Goal: Transaction & Acquisition: Purchase product/service

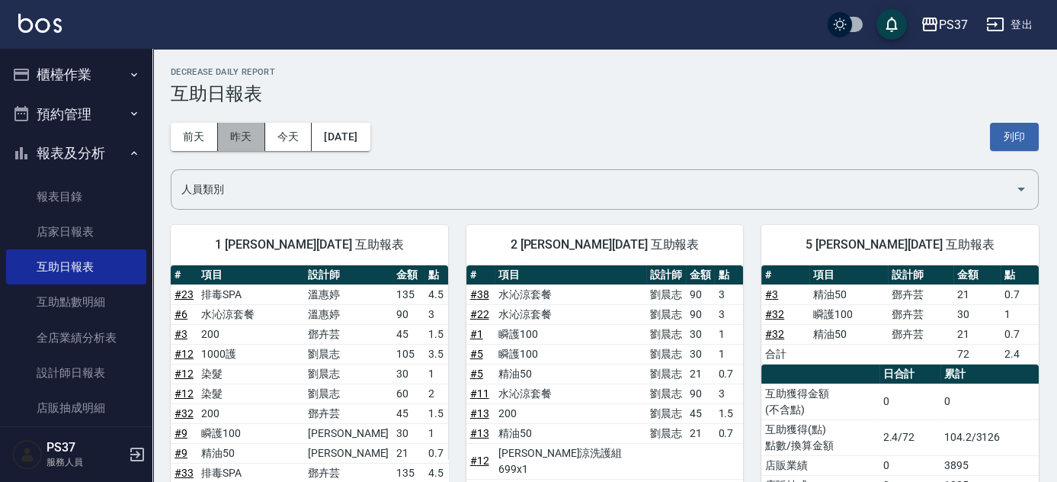
click at [248, 143] on button "昨天" at bounding box center [241, 137] width 47 height 28
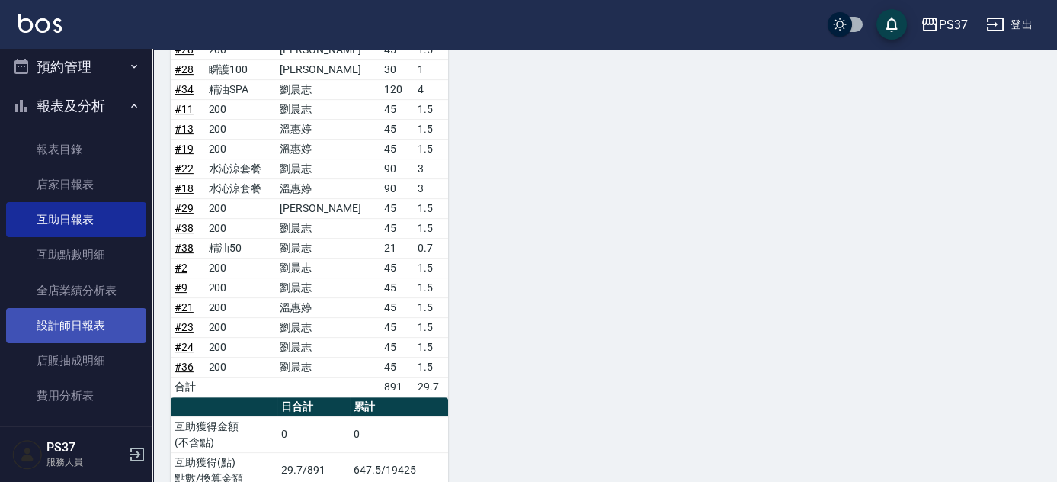
scroll to position [207, 0]
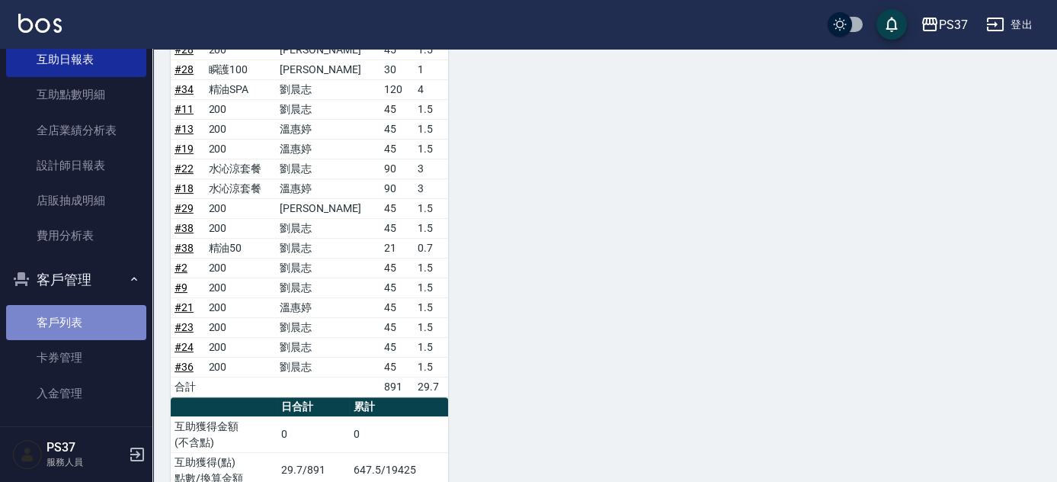
click at [107, 323] on link "客戶列表" at bounding box center [76, 322] width 140 height 35
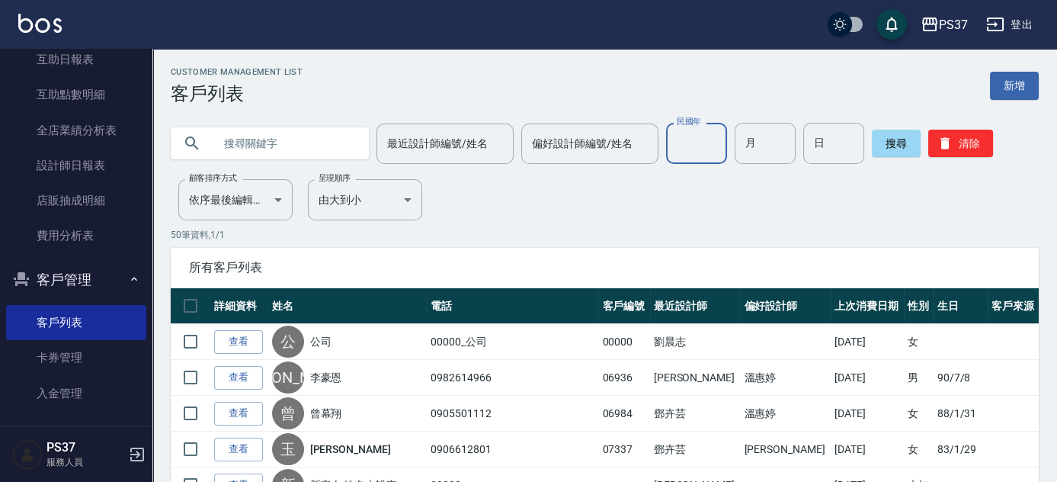
click at [708, 148] on input "民國年" at bounding box center [696, 143] width 61 height 41
type input "85"
type input "08"
type input "22"
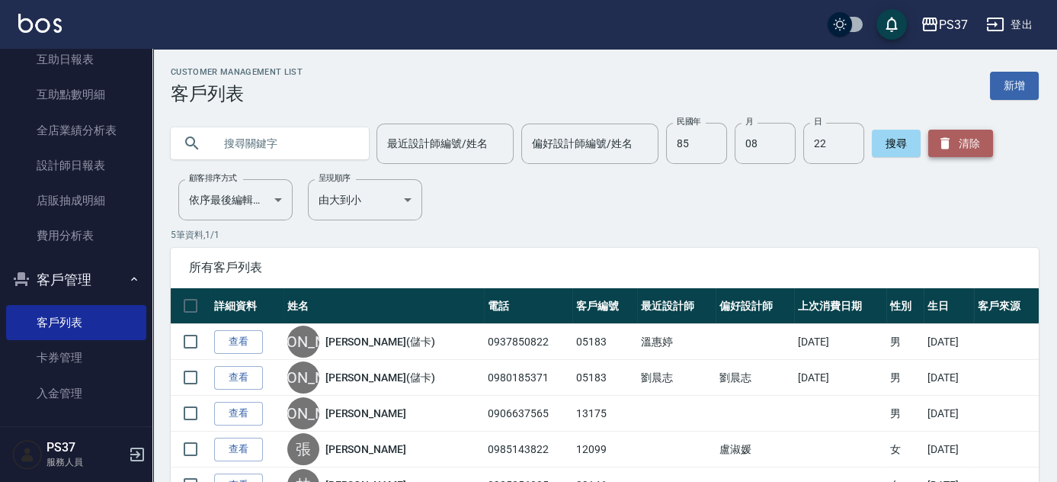
click at [957, 146] on button "清除" at bounding box center [960, 143] width 65 height 27
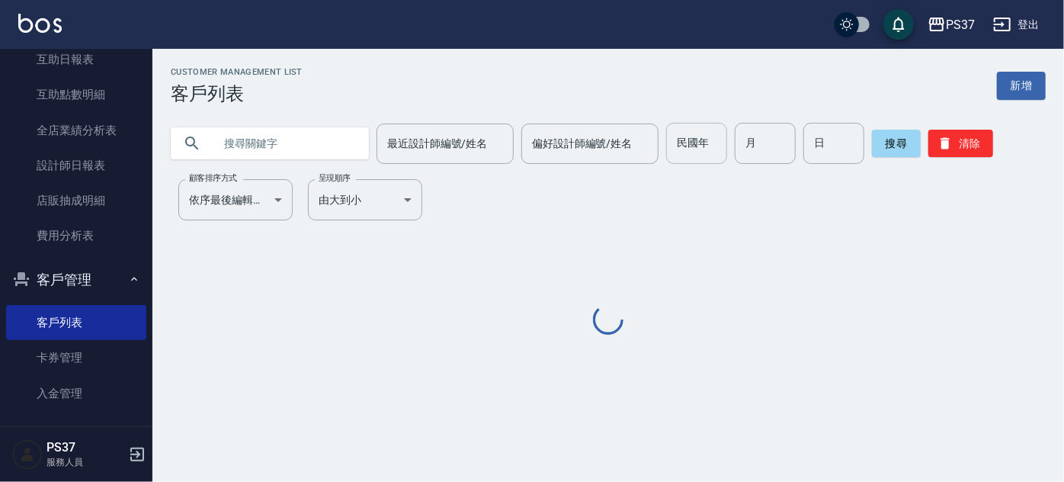
click at [673, 136] on input "民國年" at bounding box center [696, 143] width 61 height 41
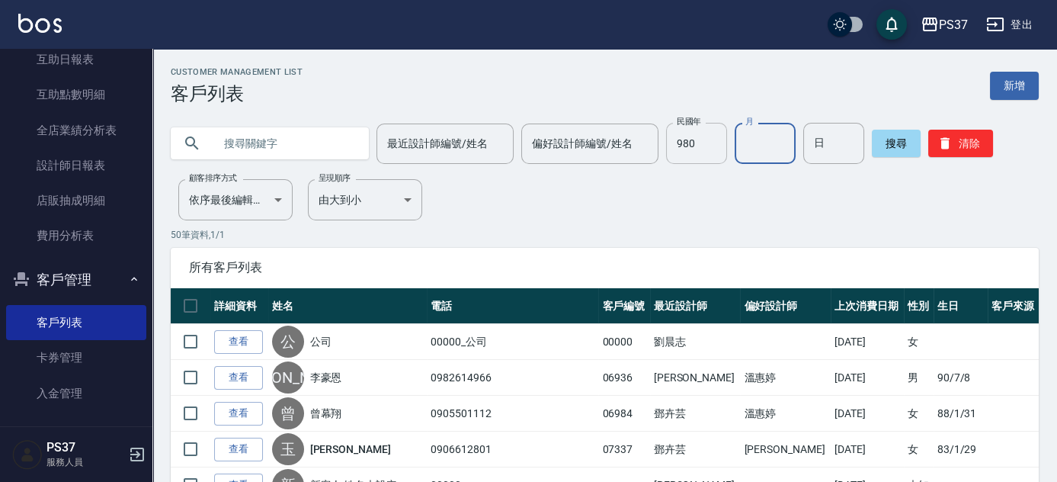
click at [716, 138] on input "980" at bounding box center [696, 143] width 61 height 41
type input "\"
type input "90"
type input "06"
type input "05"
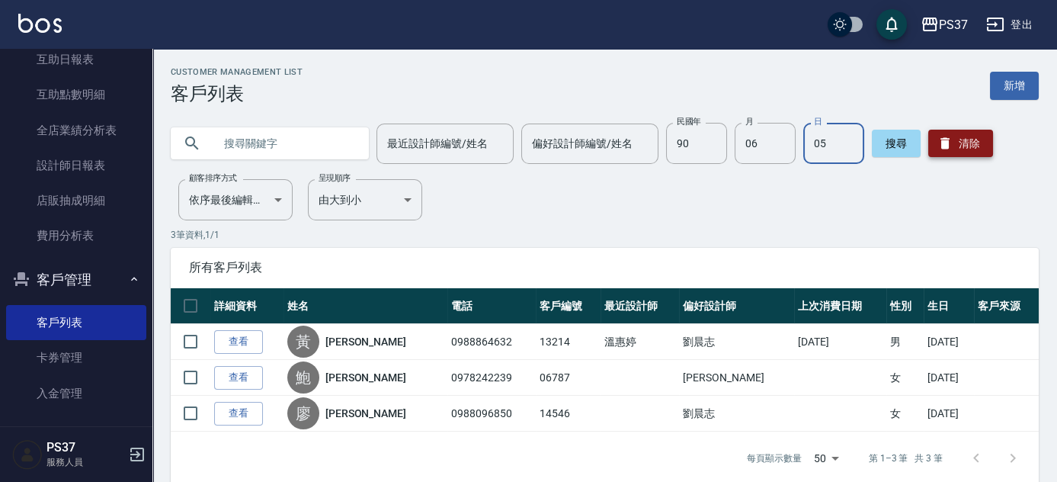
click at [965, 144] on button "清除" at bounding box center [960, 143] width 65 height 27
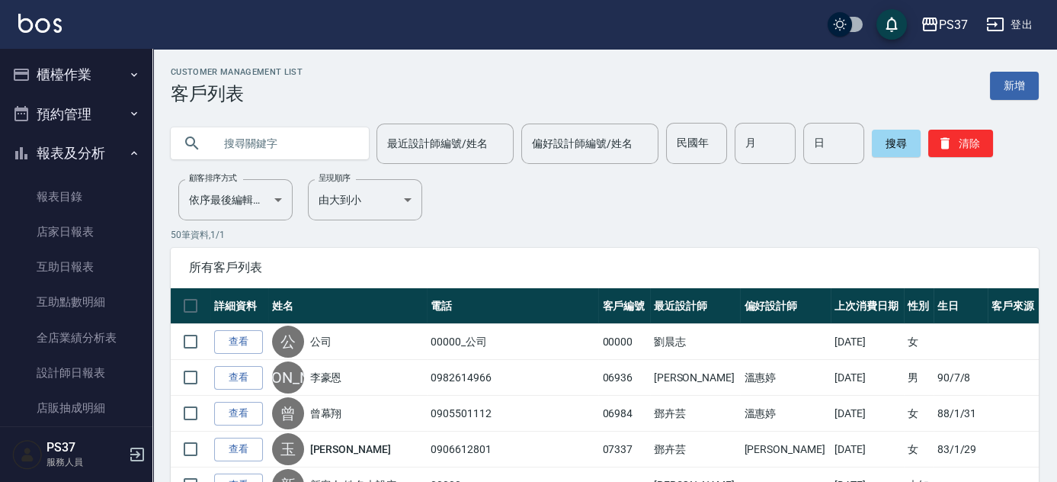
click at [66, 78] on button "櫃檯作業" at bounding box center [76, 75] width 140 height 40
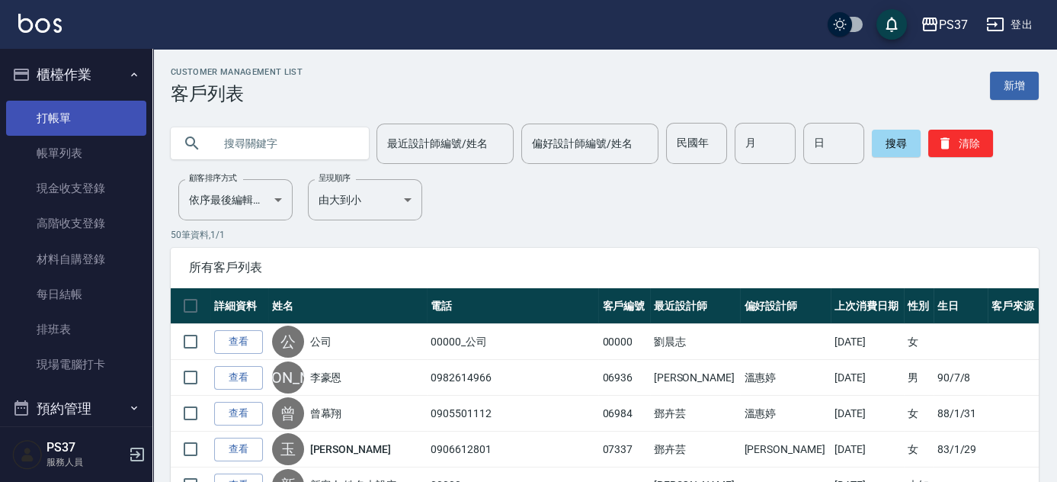
click at [72, 108] on link "打帳單" at bounding box center [76, 118] width 140 height 35
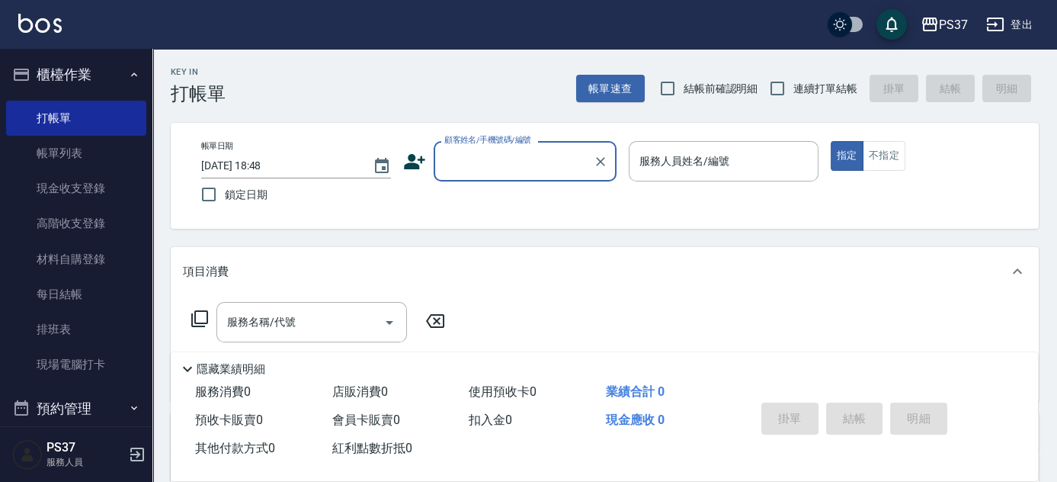
click at [548, 161] on input "顧客姓名/手機號碼/編號" at bounding box center [513, 161] width 146 height 27
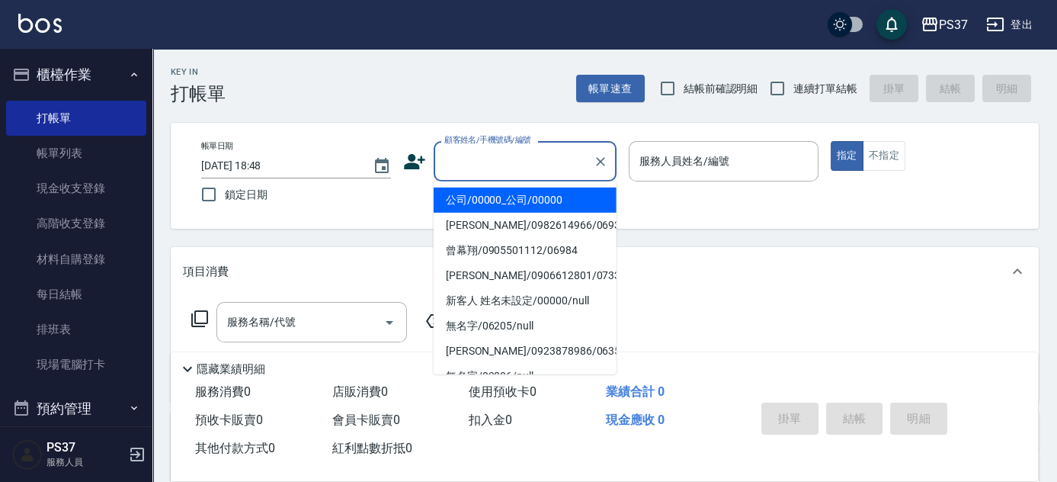
click at [524, 207] on li "公司/00000_公司/00000" at bounding box center [525, 199] width 183 height 25
type input "公司/00000_公司/00000"
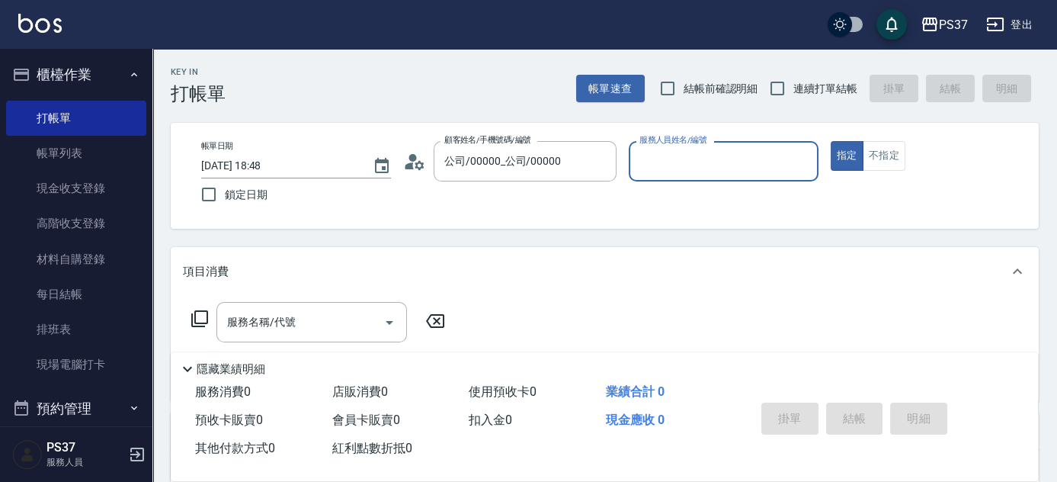
click at [683, 165] on input "服務人員姓名/編號" at bounding box center [724, 161] width 176 height 27
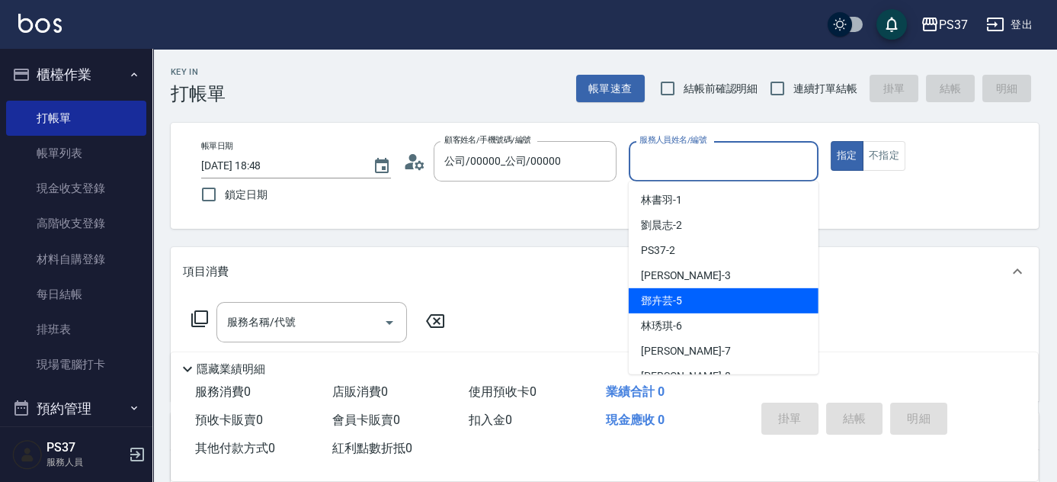
click at [685, 300] on div "[PERSON_NAME]-5" at bounding box center [724, 300] width 190 height 25
type input "[PERSON_NAME]-5"
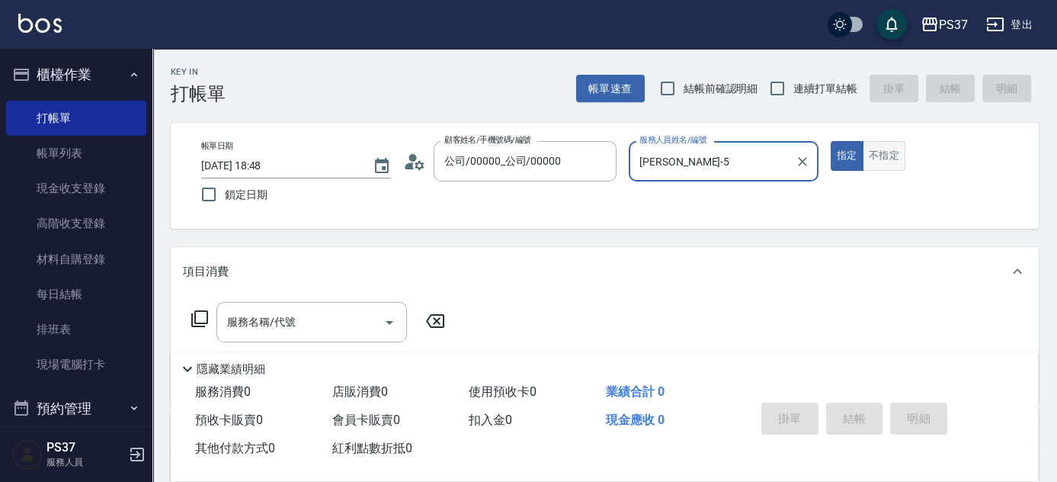
click at [887, 160] on button "不指定" at bounding box center [884, 156] width 43 height 30
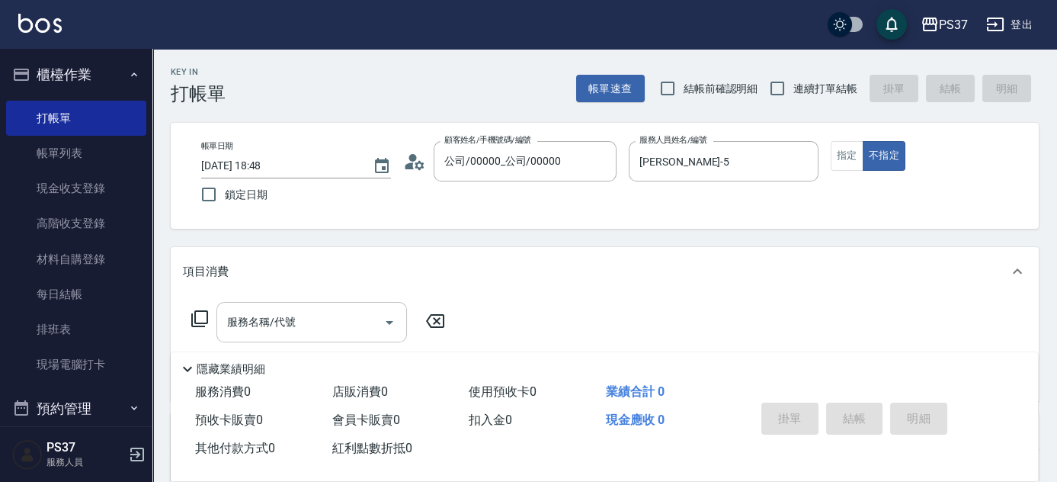
click at [335, 322] on input "服務名稱/代號" at bounding box center [300, 322] width 154 height 27
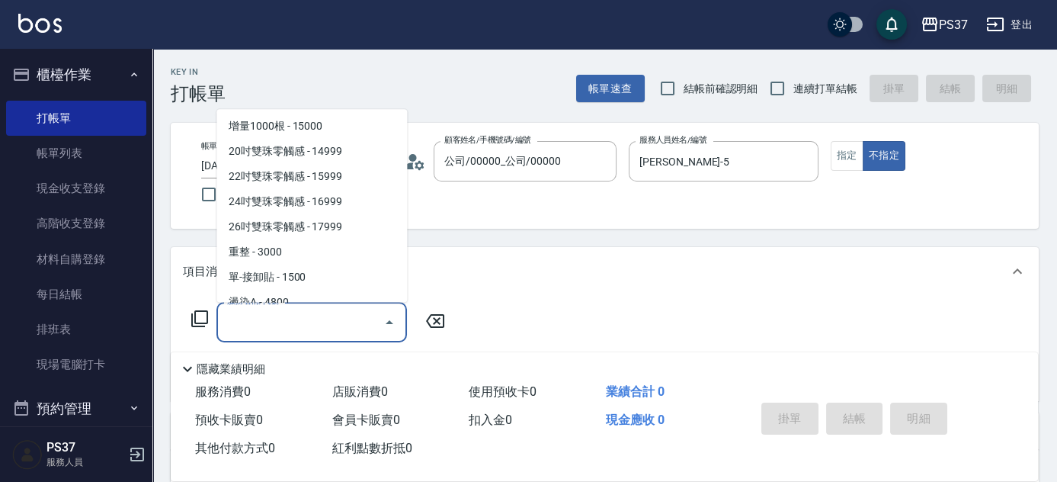
scroll to position [1593, 0]
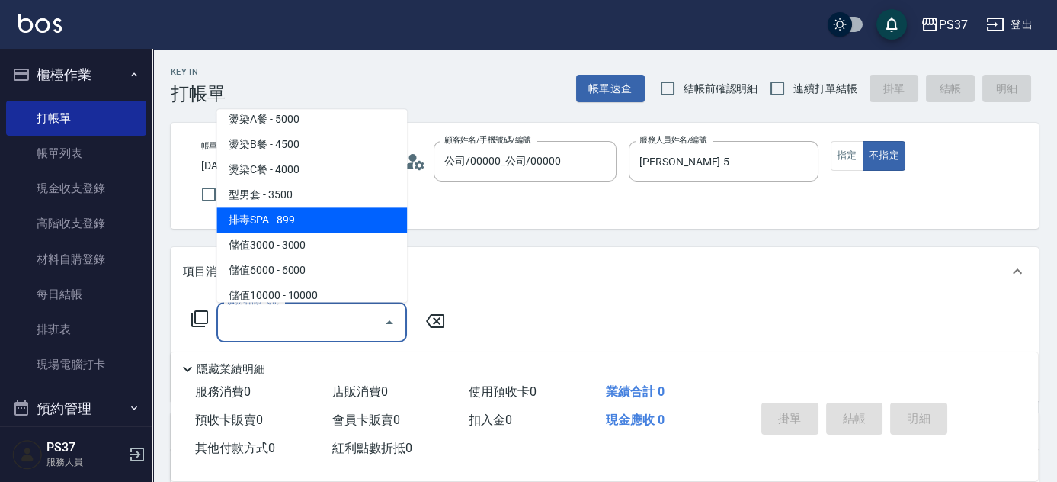
click at [331, 208] on span "排毒SPA - 899" at bounding box center [311, 220] width 191 height 25
type input "排毒SPA(0899)"
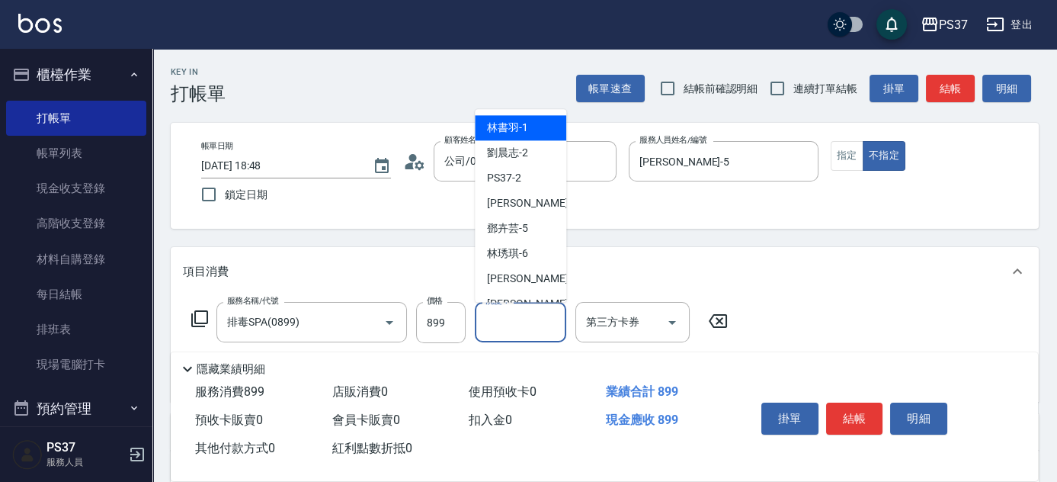
click at [528, 325] on input "洗髮-1" at bounding box center [521, 322] width 78 height 27
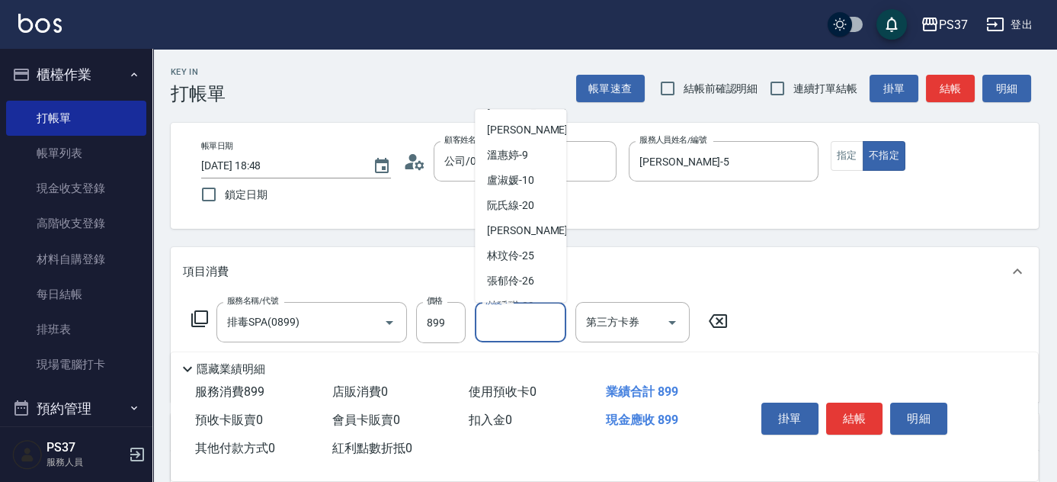
scroll to position [246, 0]
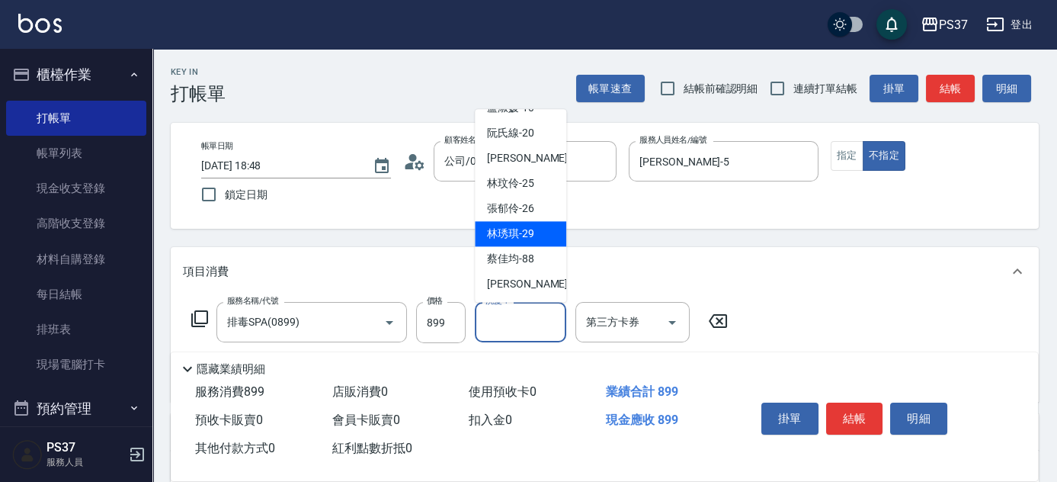
click at [513, 229] on span "[PERSON_NAME]-29" at bounding box center [510, 234] width 47 height 16
type input "[PERSON_NAME]-29"
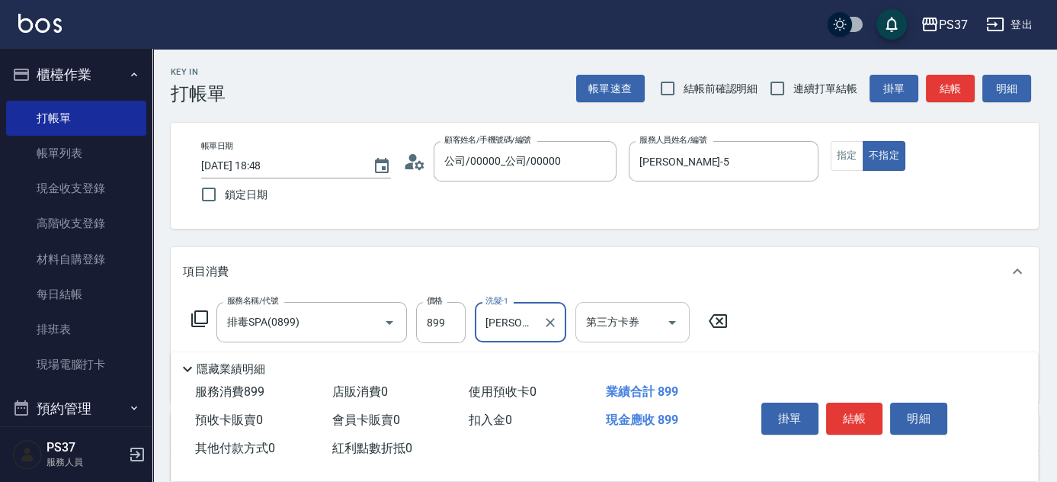
click at [676, 320] on icon "Open" at bounding box center [672, 322] width 18 height 18
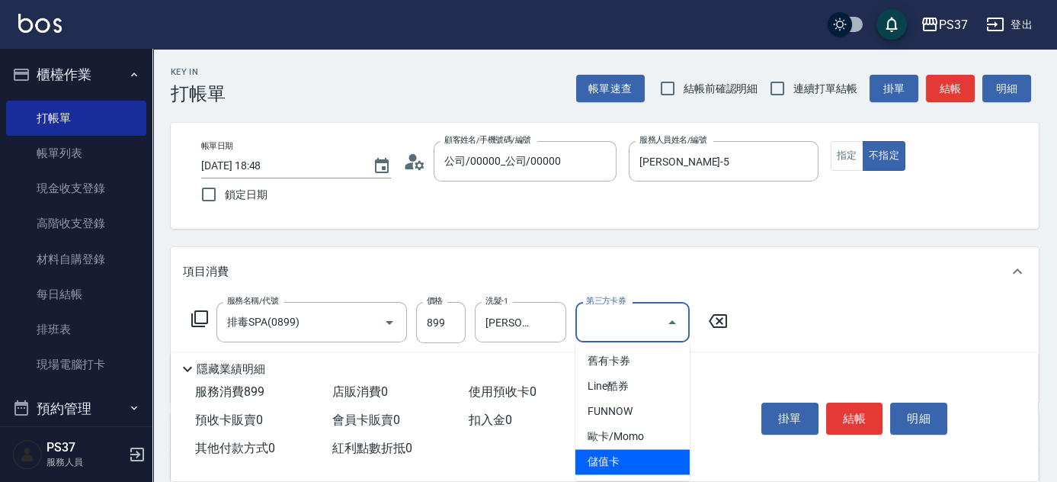
click at [600, 460] on span "儲值卡" at bounding box center [632, 461] width 114 height 25
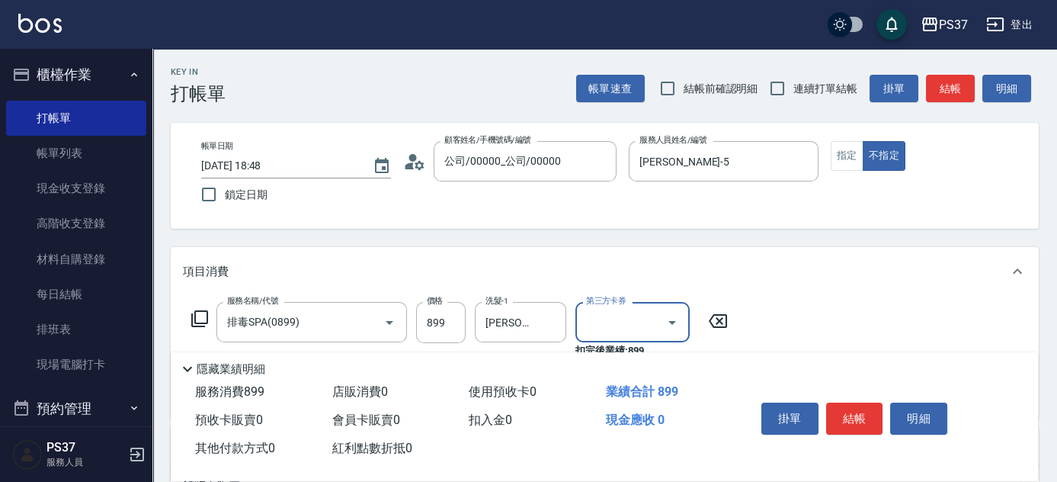
type input "儲值卡"
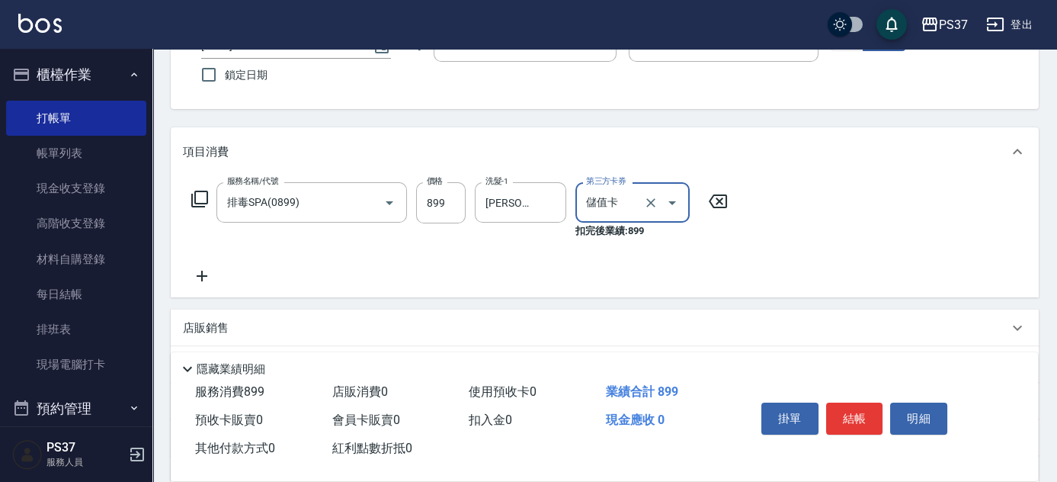
scroll to position [138, 0]
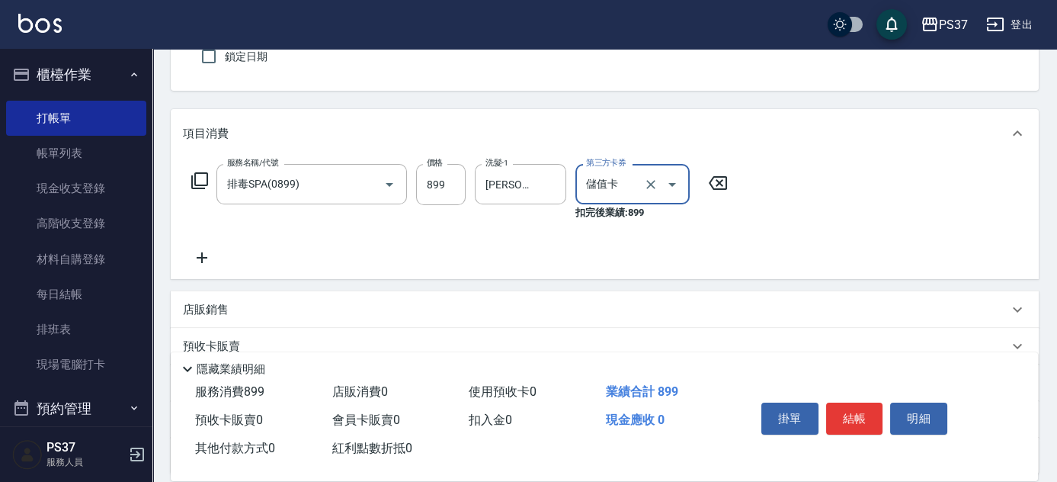
click at [209, 251] on icon at bounding box center [202, 257] width 38 height 18
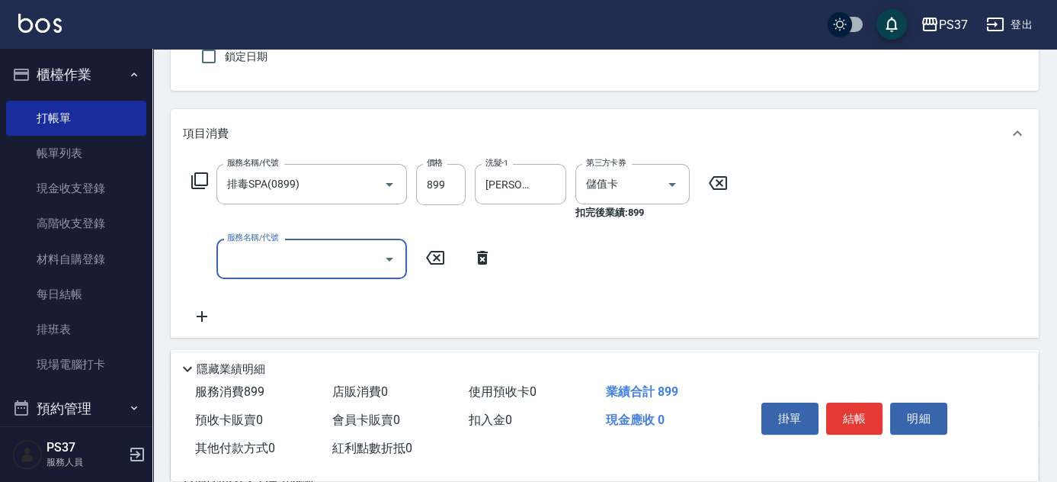
click at [246, 258] on input "服務名稱/代號" at bounding box center [300, 258] width 154 height 27
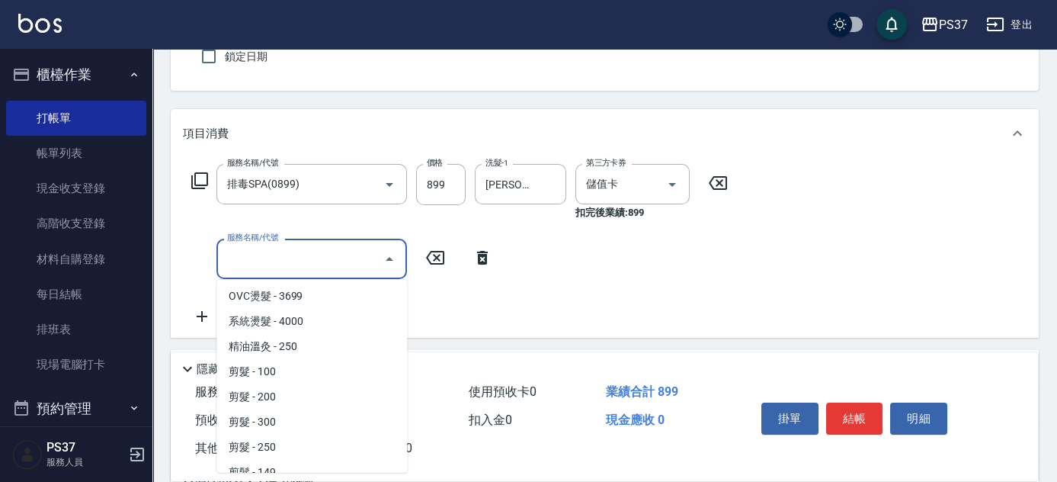
scroll to position [207, 0]
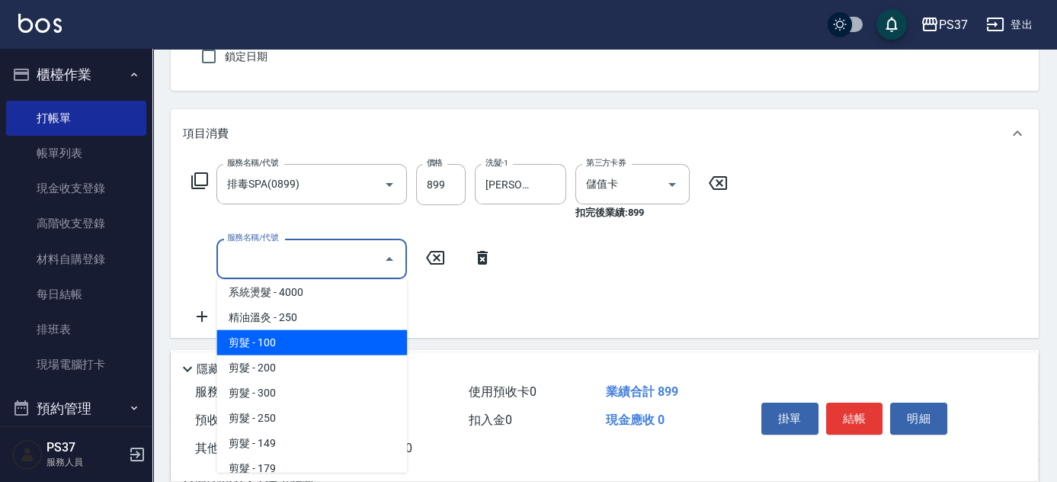
click at [303, 335] on span "剪髮 - 100" at bounding box center [311, 342] width 191 height 25
type input "剪髮(300)"
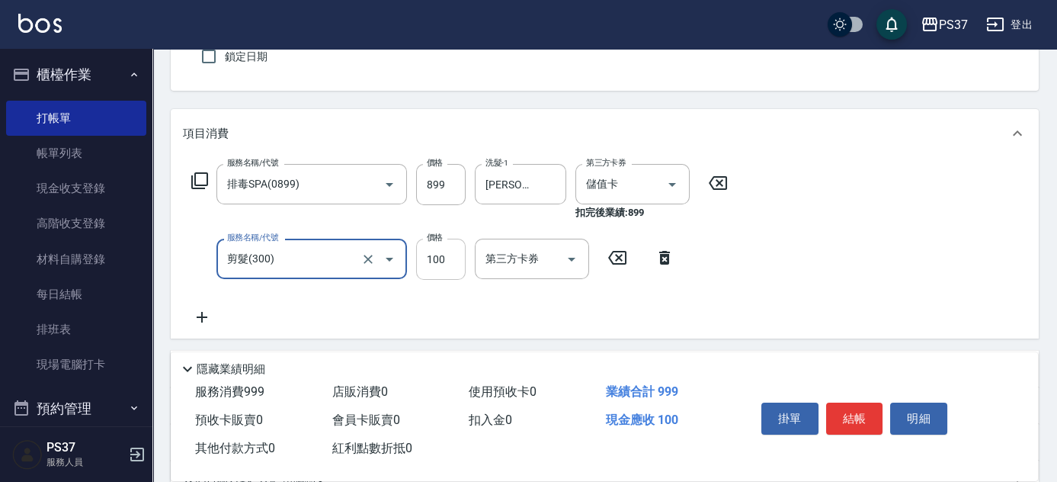
click at [432, 253] on input "100" at bounding box center [441, 259] width 50 height 41
type input "1"
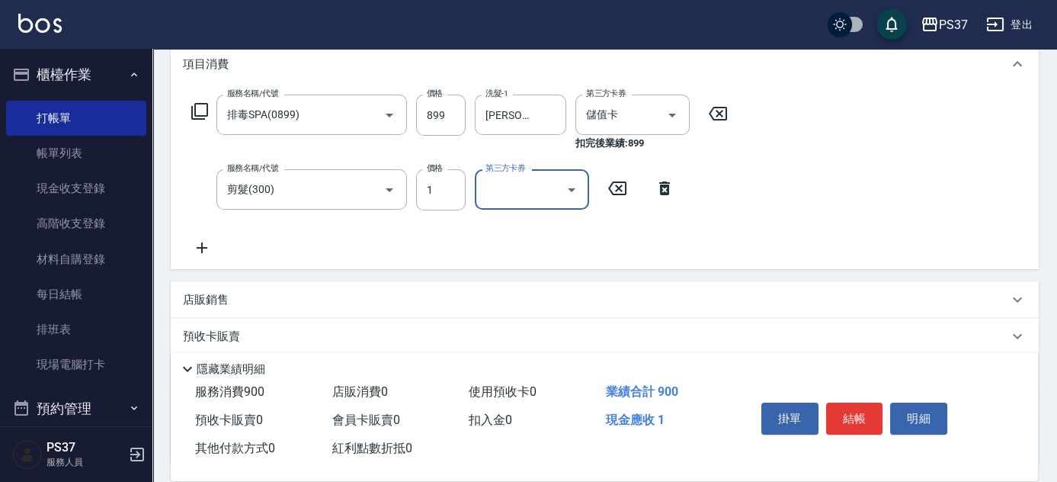
click at [578, 199] on div at bounding box center [570, 189] width 23 height 40
click at [572, 184] on icon "Open" at bounding box center [571, 190] width 18 height 18
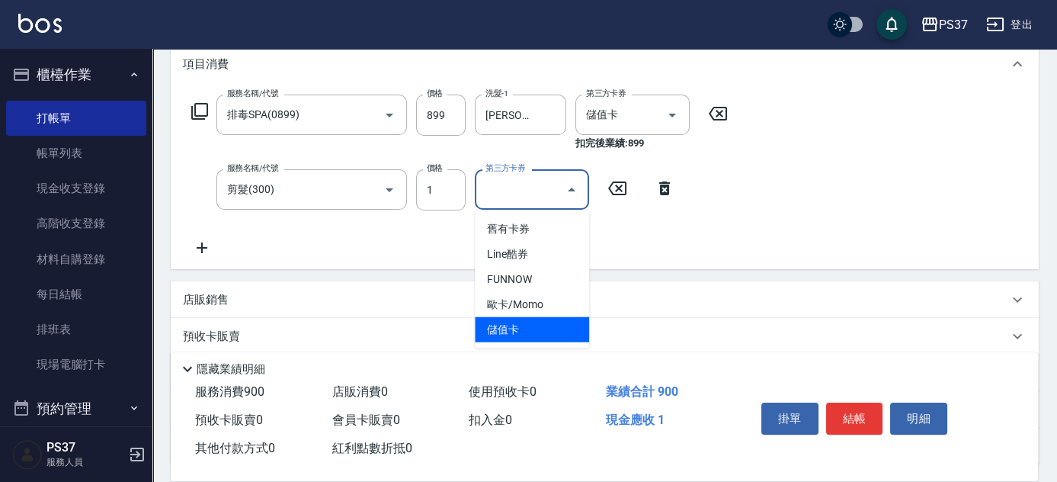
click at [530, 341] on span "儲值卡" at bounding box center [532, 329] width 114 height 25
type input "儲值卡"
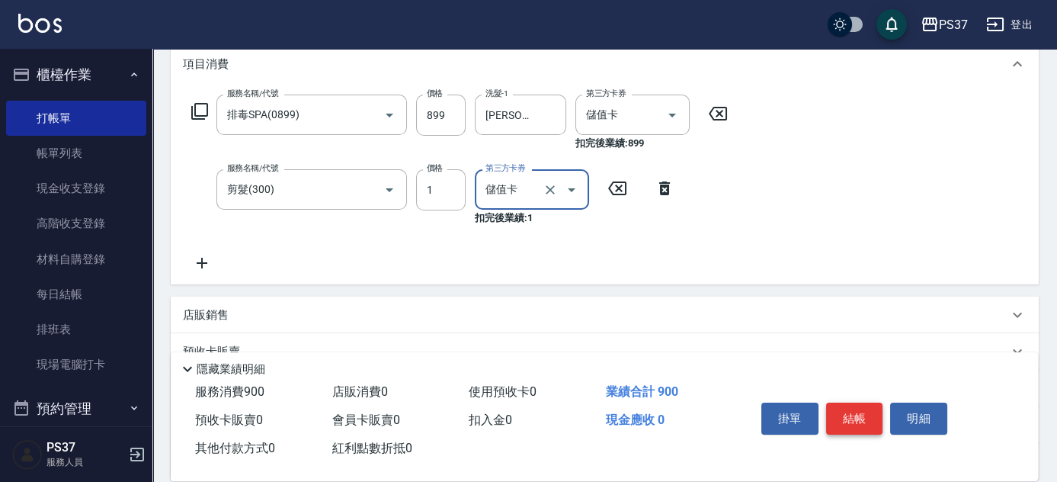
click at [851, 419] on button "結帳" at bounding box center [854, 418] width 57 height 32
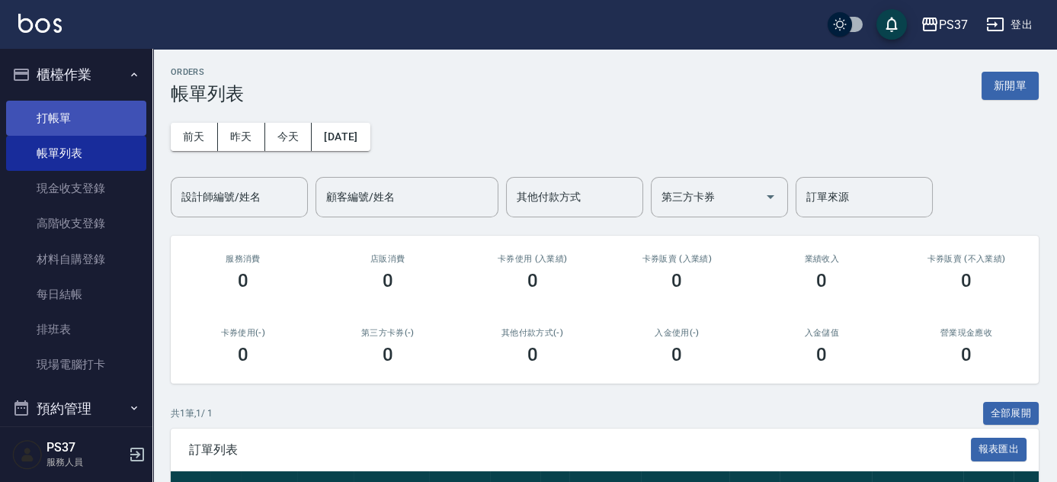
click at [81, 122] on link "打帳單" at bounding box center [76, 118] width 140 height 35
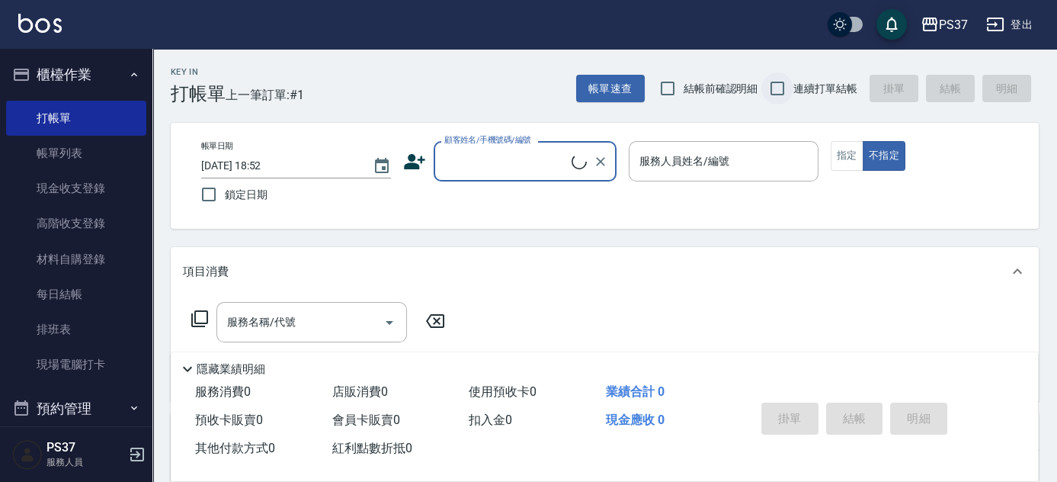
click at [774, 93] on input "連續打單結帳" at bounding box center [777, 88] width 32 height 32
checkbox input "true"
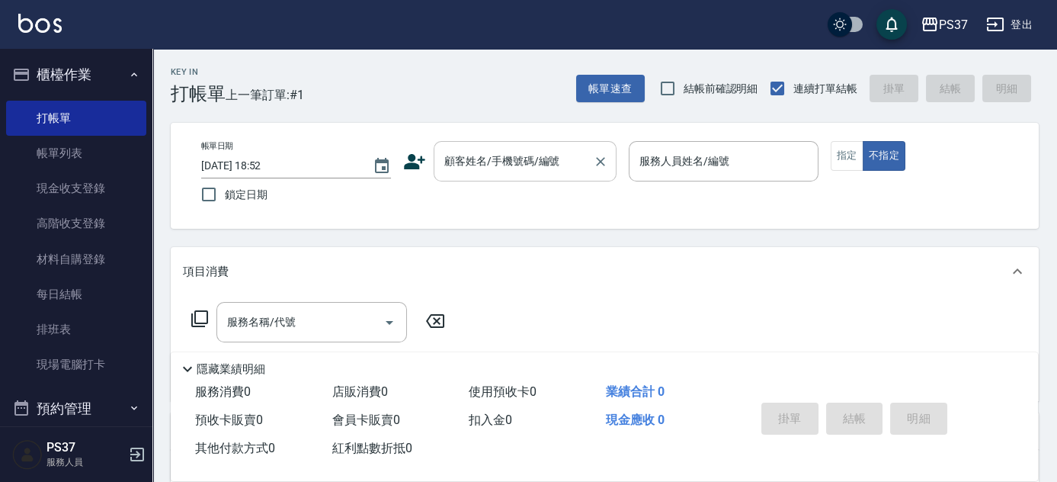
click at [551, 158] on input "顧客姓名/手機號碼/編號" at bounding box center [513, 161] width 146 height 27
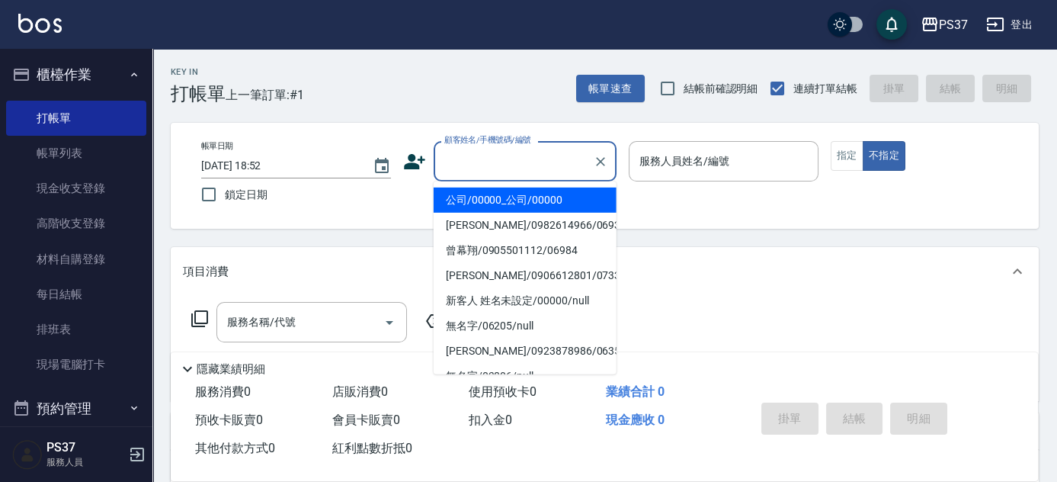
click at [529, 196] on li "公司/00000_公司/00000" at bounding box center [525, 199] width 183 height 25
type input "公司/00000_公司/00000"
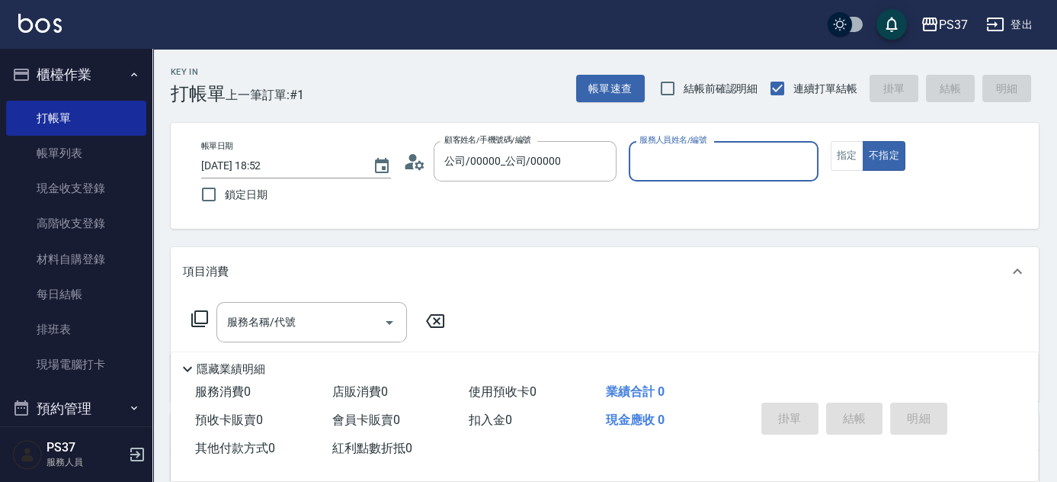
click at [693, 170] on input "服務人員姓名/編號" at bounding box center [724, 161] width 176 height 27
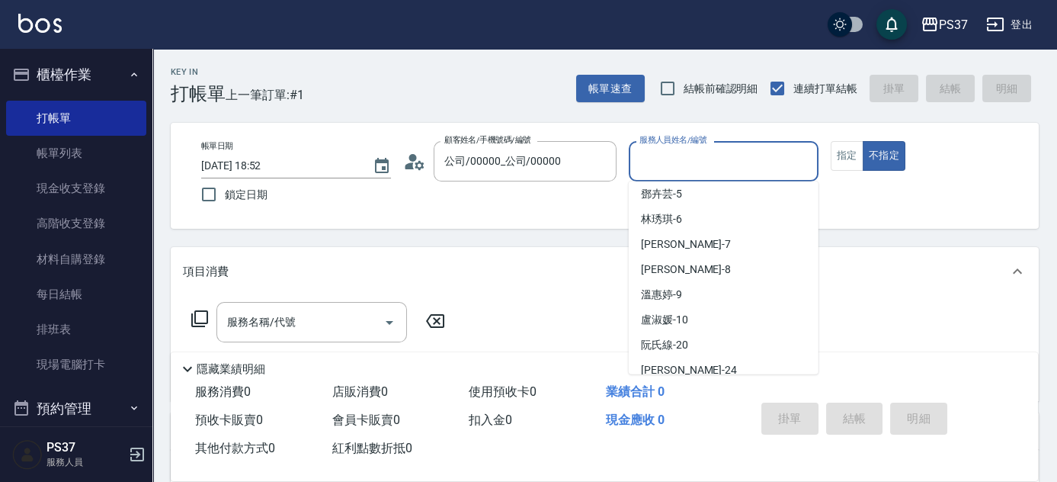
scroll to position [207, 0]
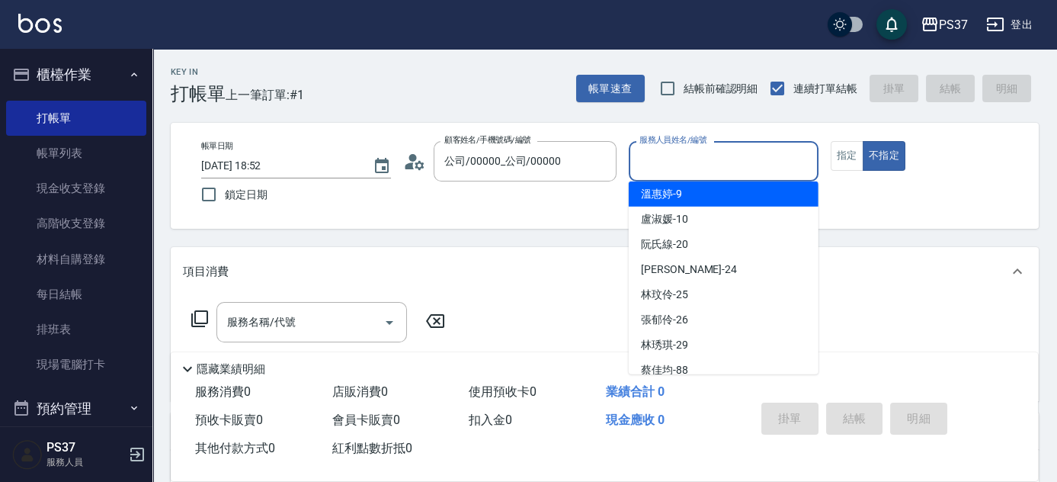
click at [709, 197] on div "[PERSON_NAME]-9" at bounding box center [724, 193] width 190 height 25
type input "[PERSON_NAME]-9"
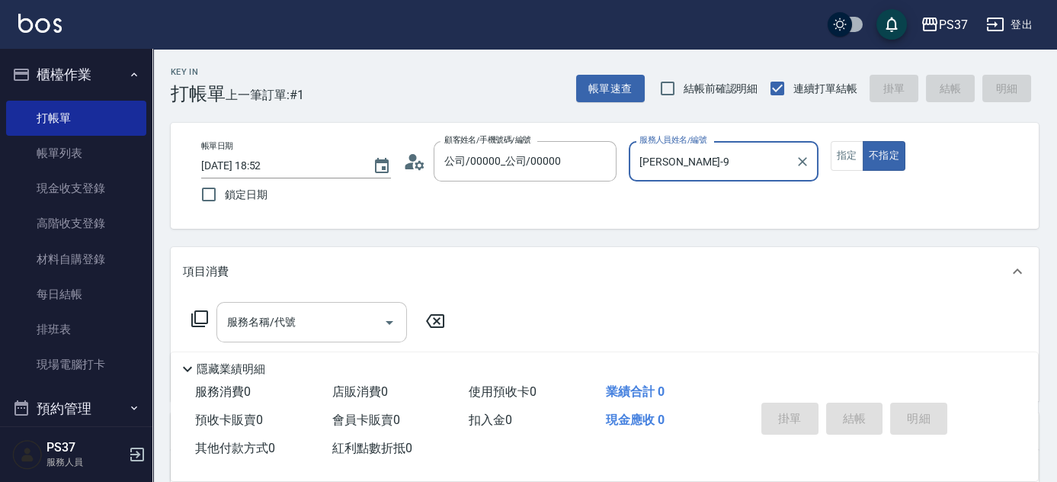
click at [277, 316] on div "服務名稱/代號 服務名稱/代號" at bounding box center [311, 322] width 191 height 40
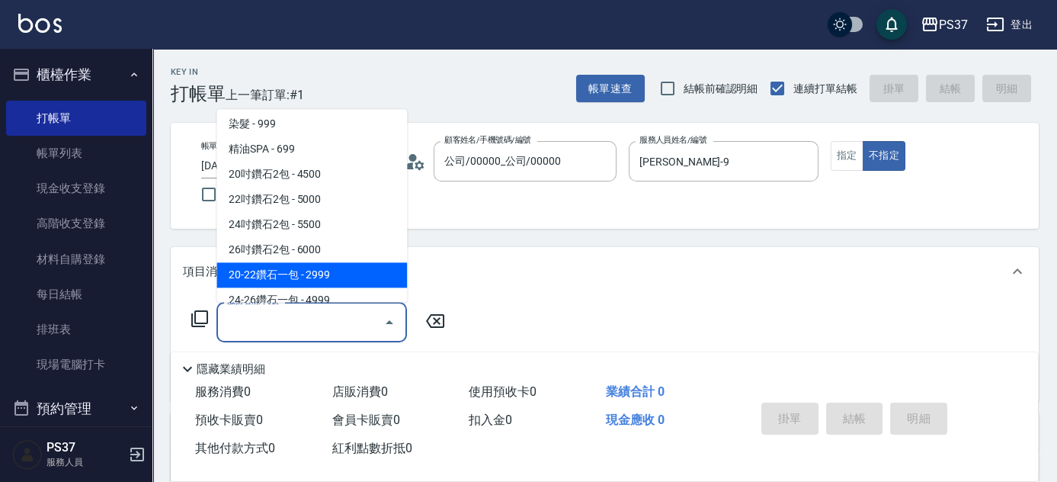
scroll to position [900, 0]
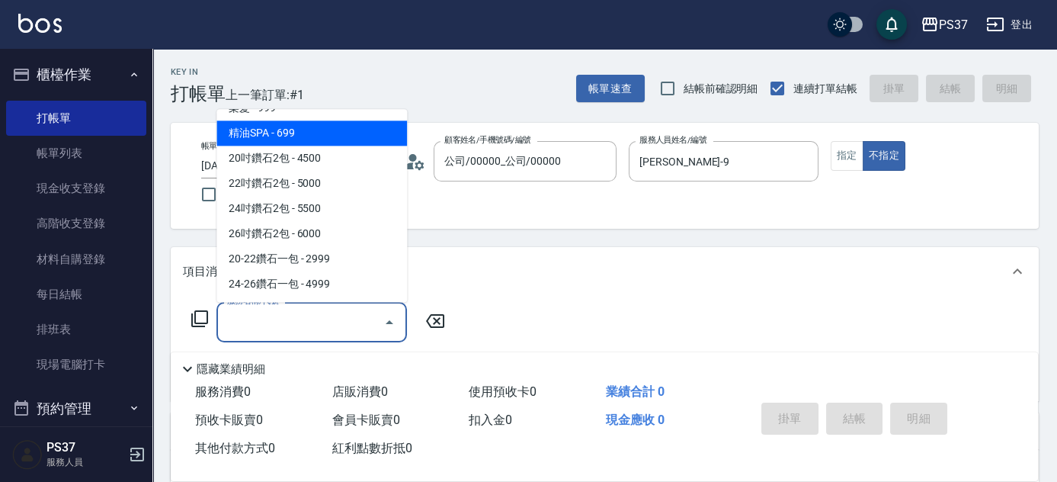
click at [335, 139] on span "精油SPA - 699" at bounding box center [311, 133] width 191 height 25
type input "精油SPA(0699)"
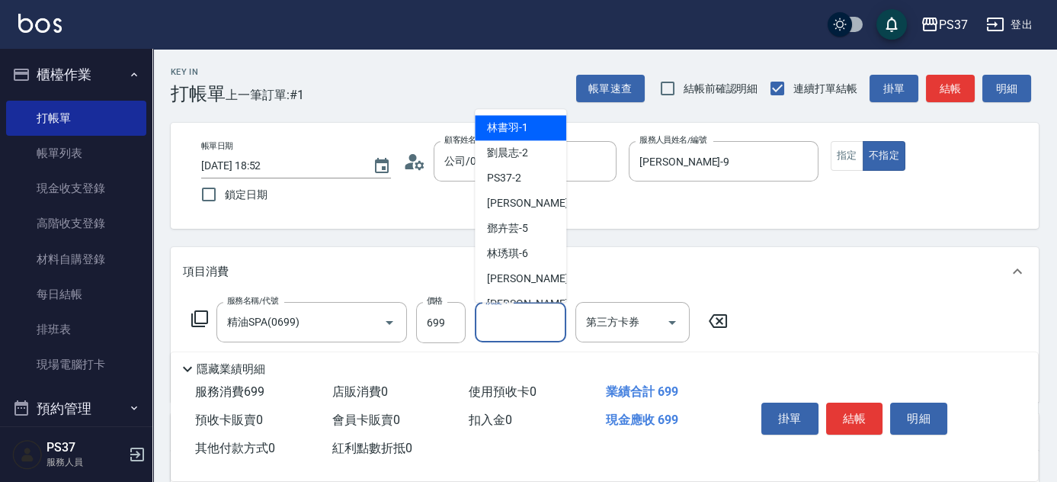
click at [511, 328] on input "洗髮-1" at bounding box center [521, 322] width 78 height 27
click at [531, 131] on div "[PERSON_NAME]-1" at bounding box center [520, 128] width 91 height 25
type input "[PERSON_NAME]-1"
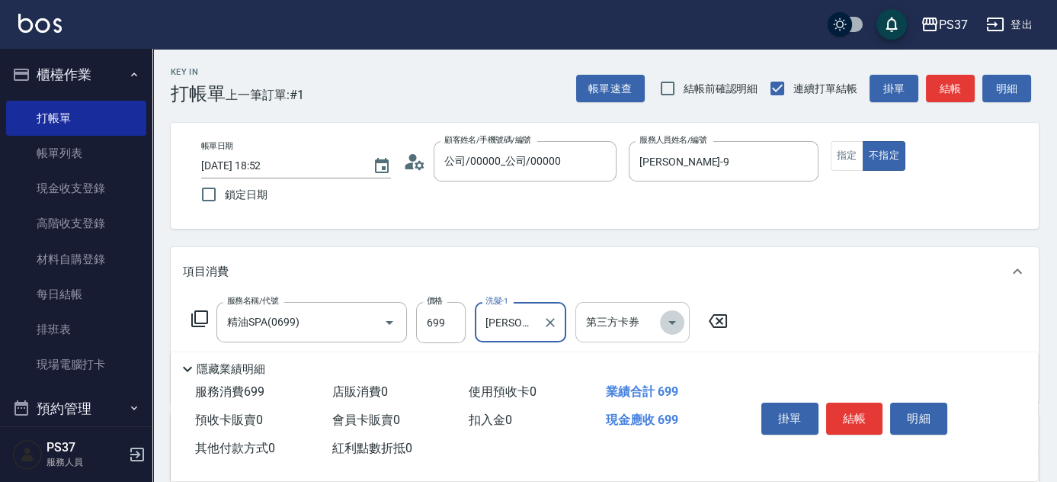
click at [676, 325] on icon "Open" at bounding box center [672, 322] width 18 height 18
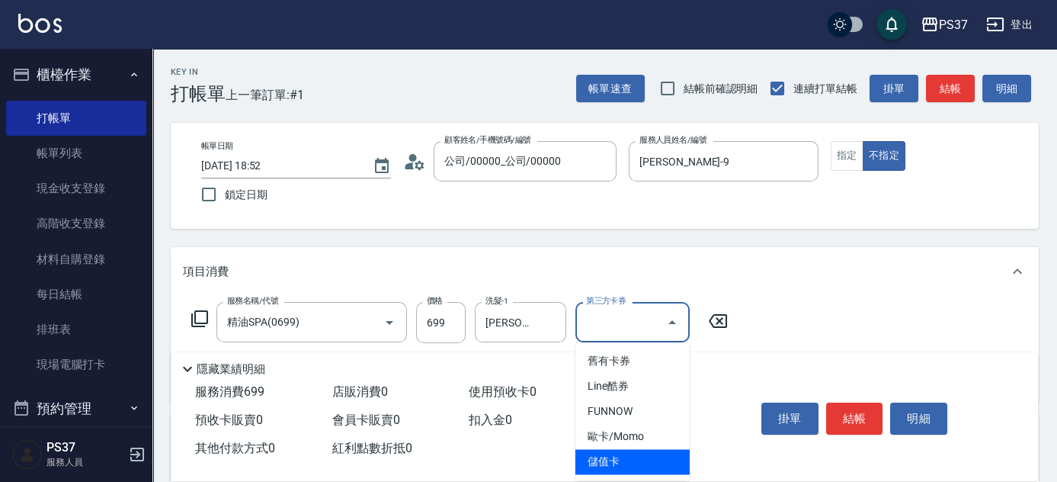
click at [645, 463] on span "儲值卡" at bounding box center [632, 461] width 114 height 25
type input "儲值卡"
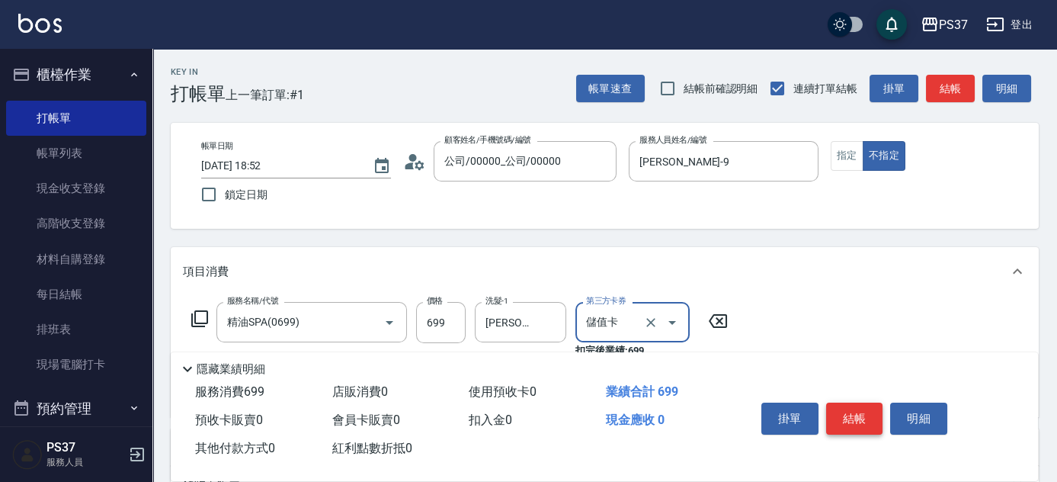
click at [855, 408] on button "結帳" at bounding box center [854, 418] width 57 height 32
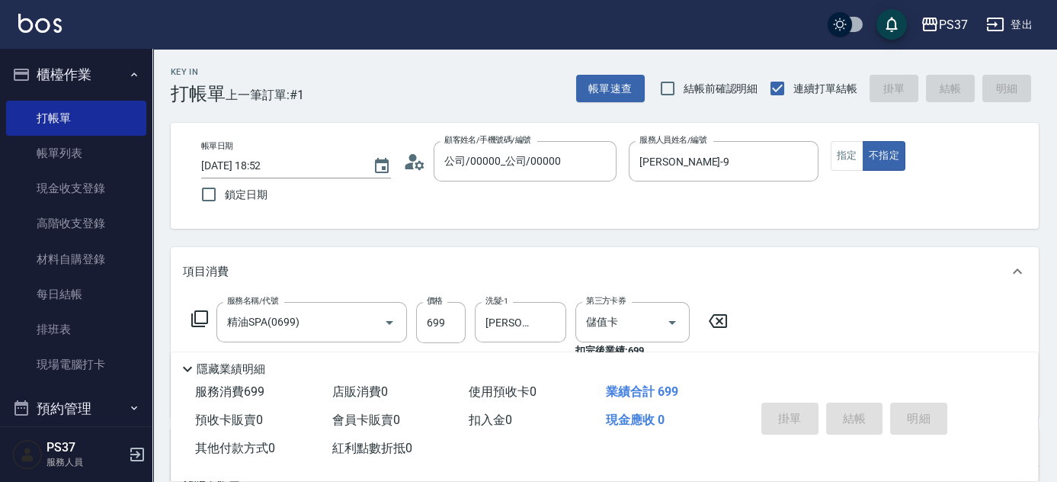
type input "[DATE] 18:53"
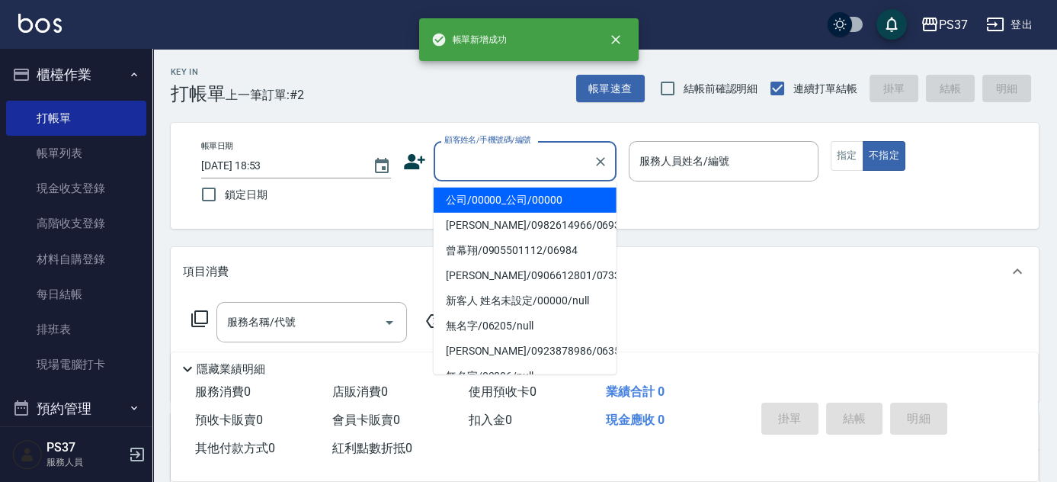
click at [492, 155] on input "顧客姓名/手機號碼/編號" at bounding box center [513, 161] width 146 height 27
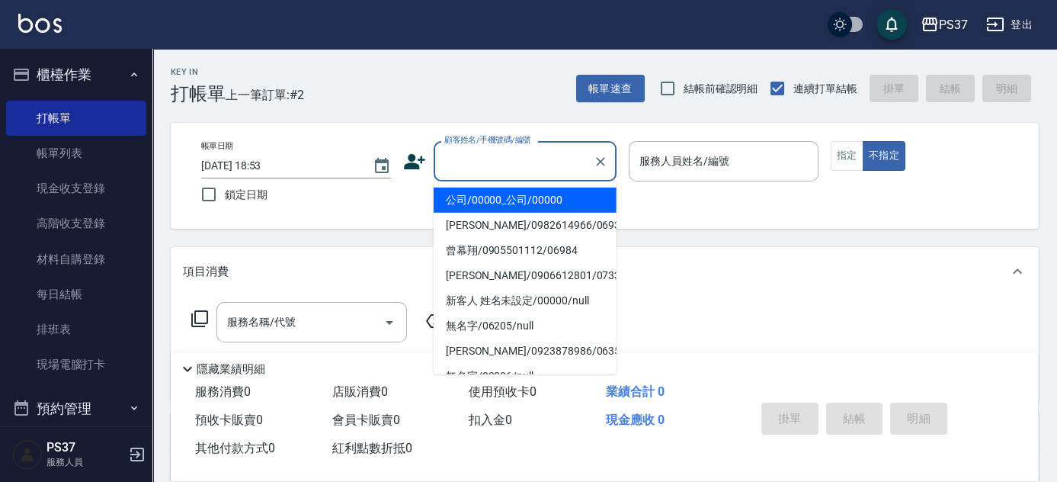
click at [498, 202] on li "公司/00000_公司/00000" at bounding box center [525, 199] width 183 height 25
type input "公司/00000_公司/00000"
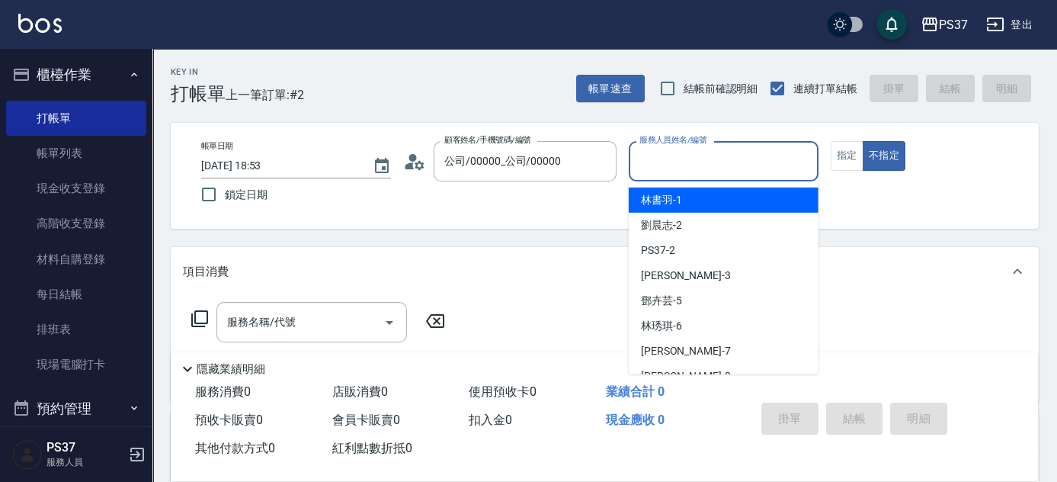
click at [667, 158] on input "服務人員姓名/編號" at bounding box center [724, 161] width 176 height 27
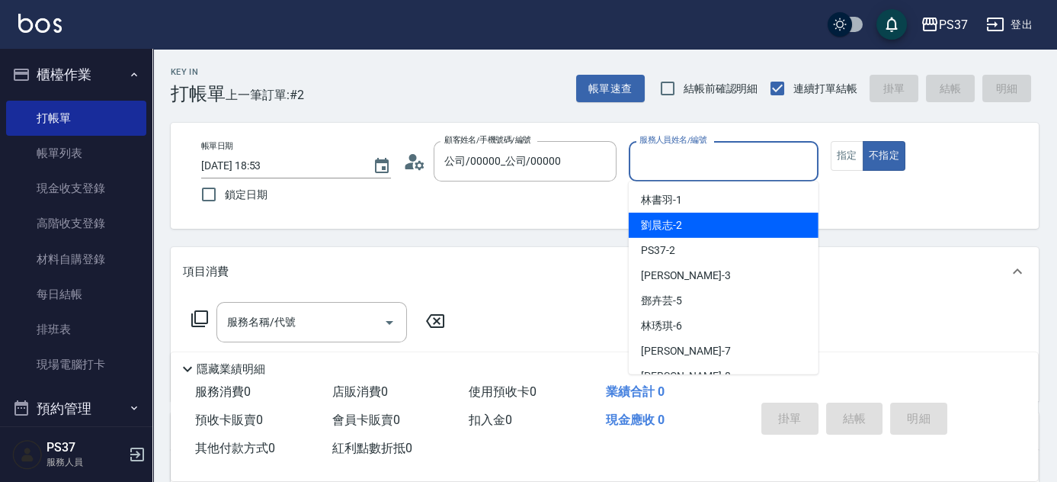
click at [693, 224] on div "[PERSON_NAME]-2" at bounding box center [724, 225] width 190 height 25
type input "[PERSON_NAME]-2"
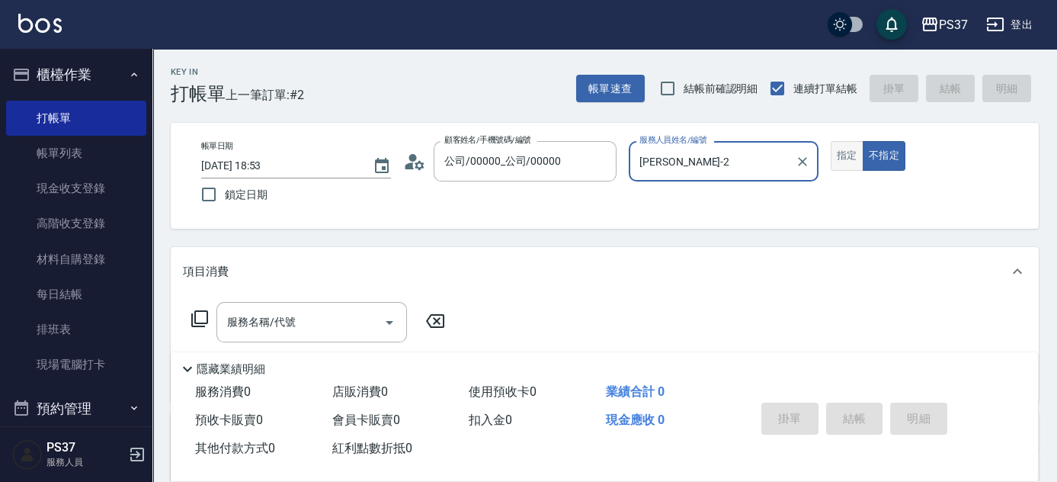
click at [841, 156] on button "指定" at bounding box center [847, 156] width 33 height 30
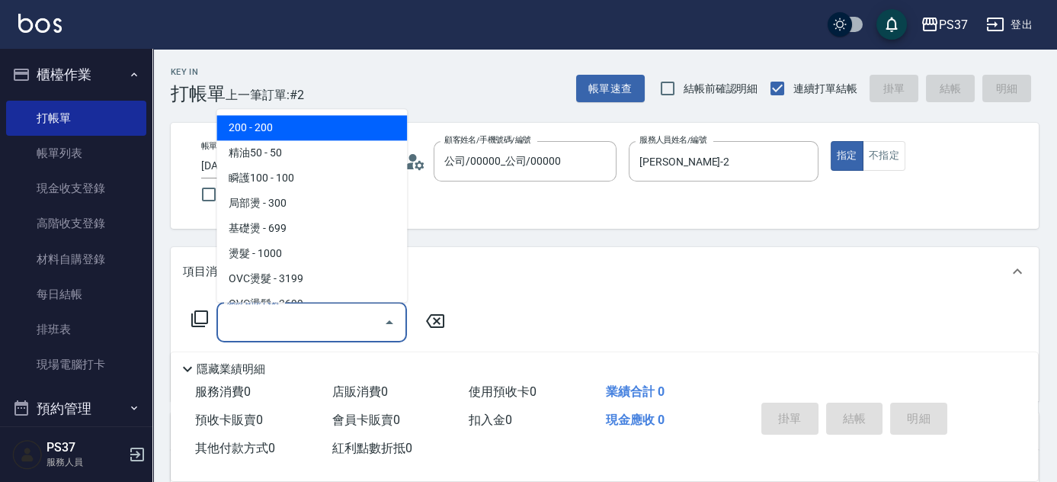
click at [319, 314] on input "服務名稱/代號" at bounding box center [300, 322] width 154 height 27
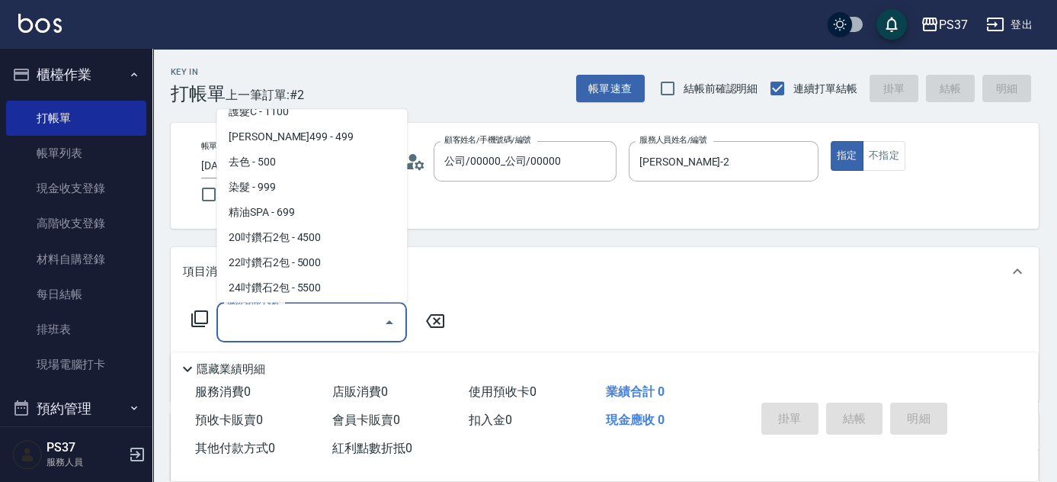
scroll to position [831, 0]
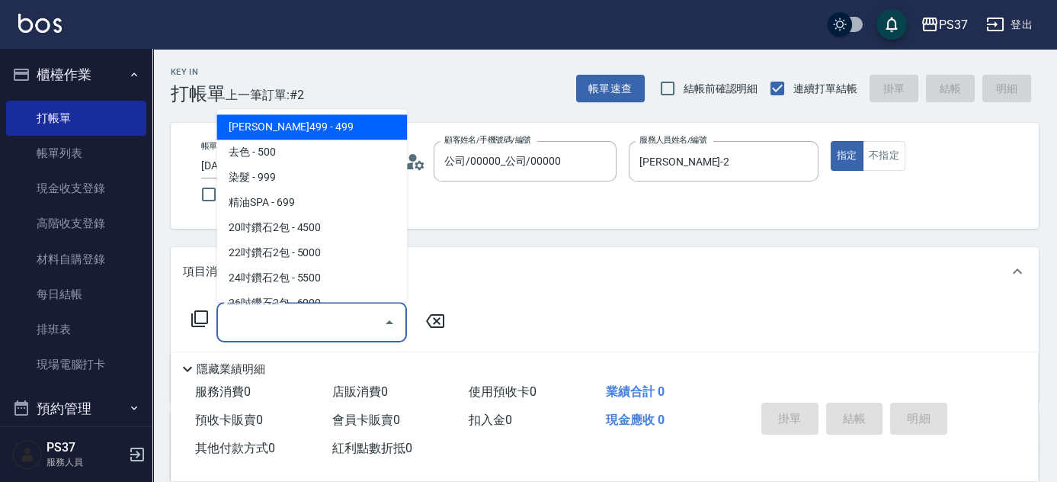
click at [313, 132] on span "[PERSON_NAME]499 - 499" at bounding box center [311, 127] width 191 height 25
type input "[PERSON_NAME]499(0499)"
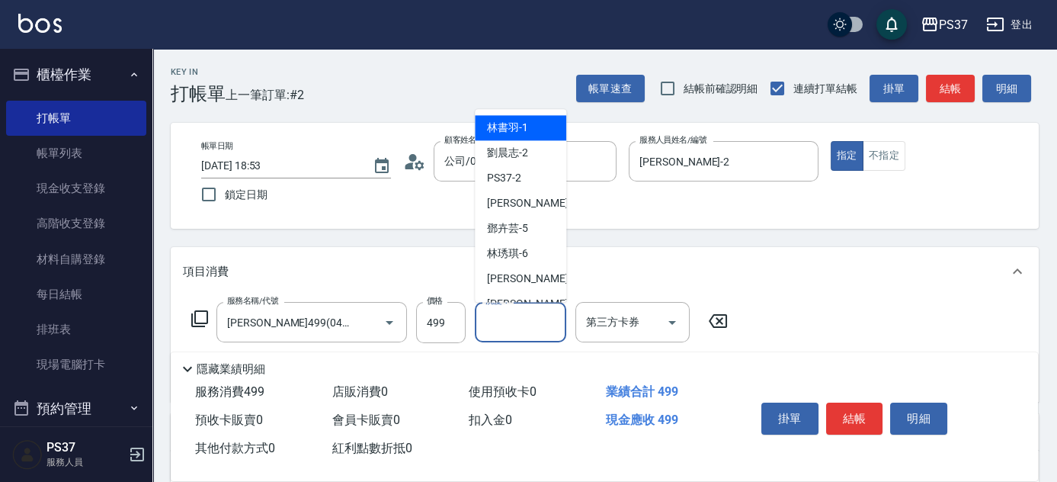
click at [499, 322] on input "洗髮-1" at bounding box center [521, 322] width 78 height 27
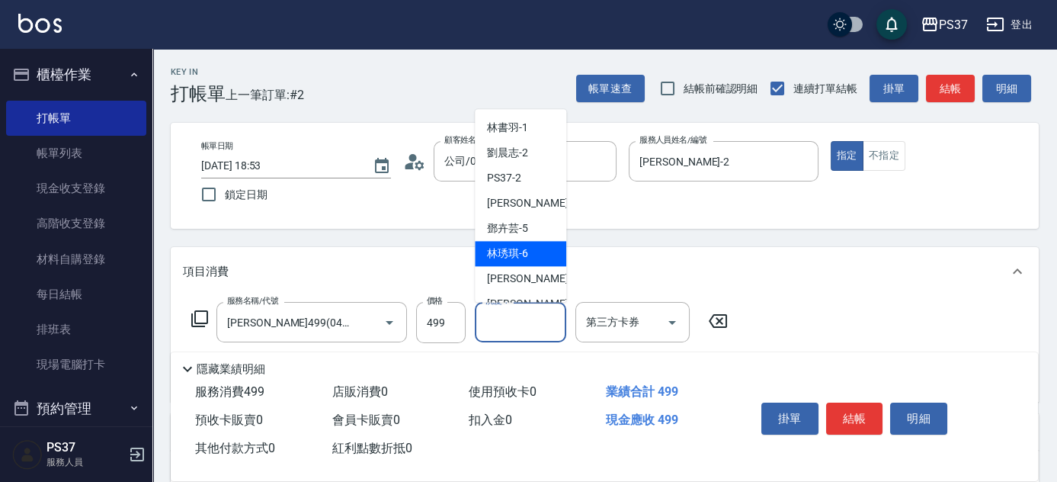
scroll to position [246, 0]
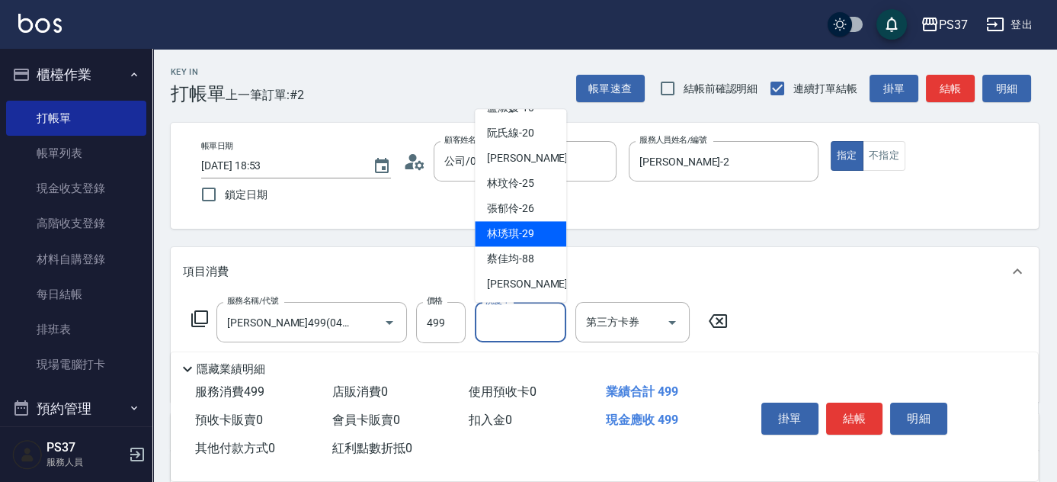
click at [520, 231] on span "[PERSON_NAME]-29" at bounding box center [510, 234] width 47 height 16
type input "[PERSON_NAME]-29"
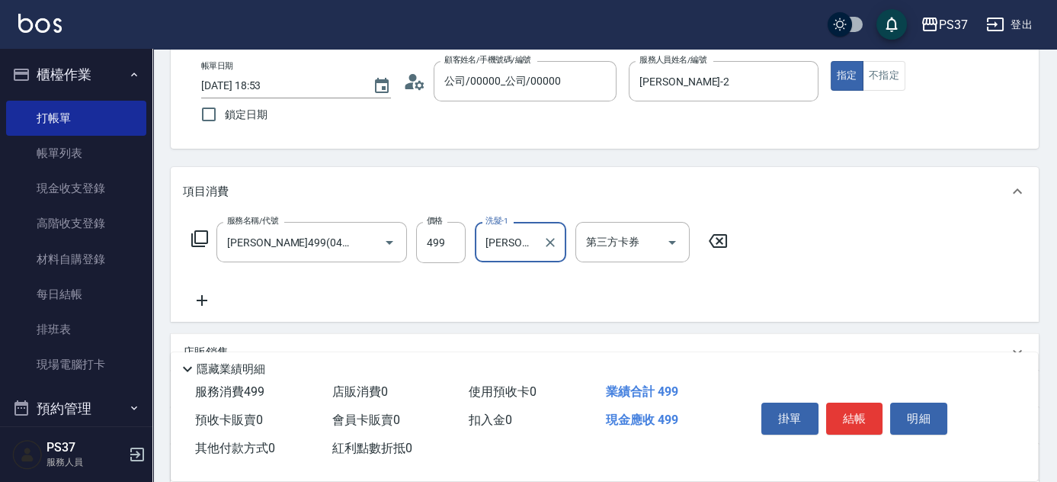
scroll to position [207, 0]
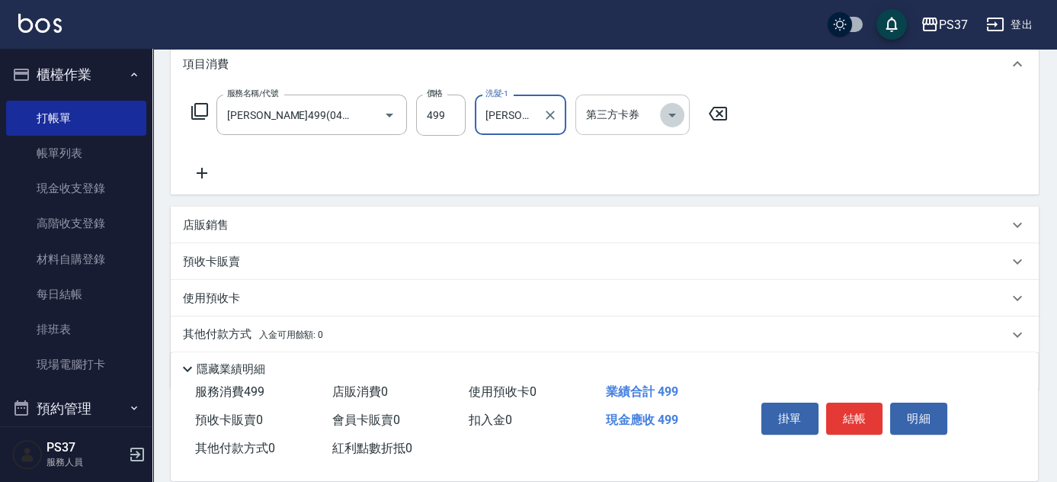
click at [667, 119] on icon "Open" at bounding box center [672, 115] width 18 height 18
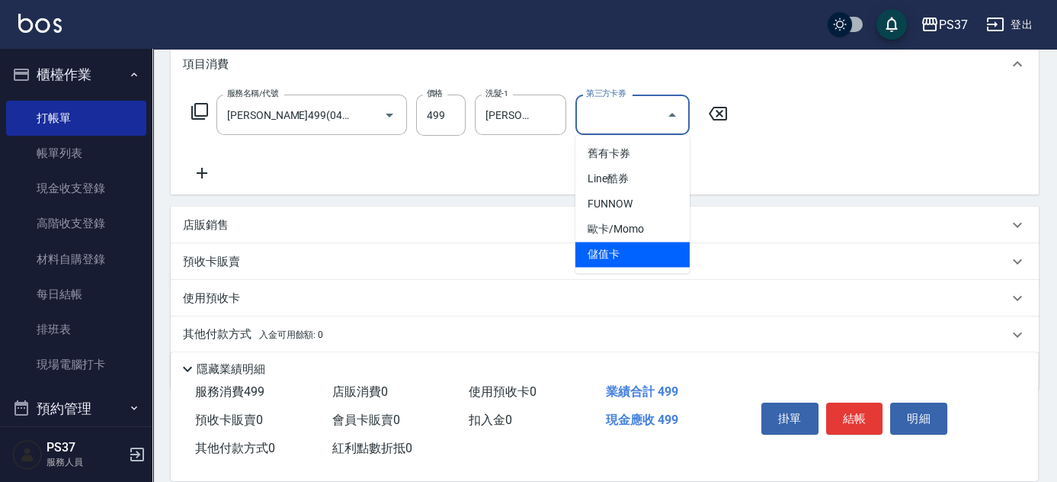
click at [648, 255] on span "儲值卡" at bounding box center [632, 254] width 114 height 25
type input "儲值卡"
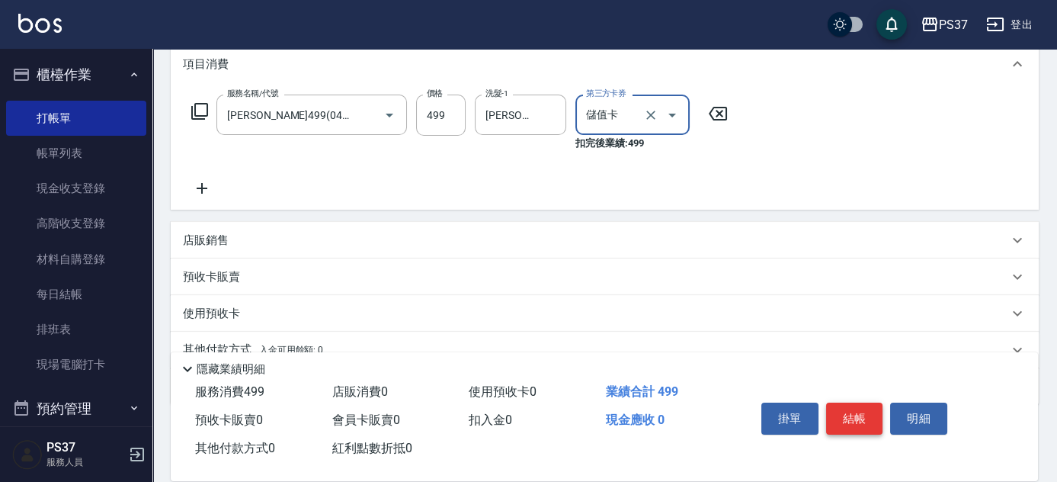
click at [843, 410] on button "結帳" at bounding box center [854, 418] width 57 height 32
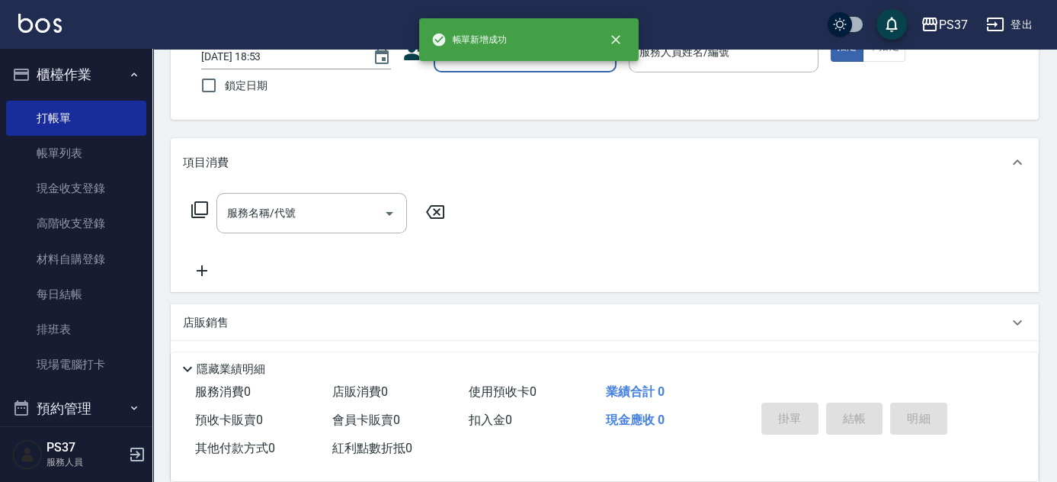
scroll to position [0, 0]
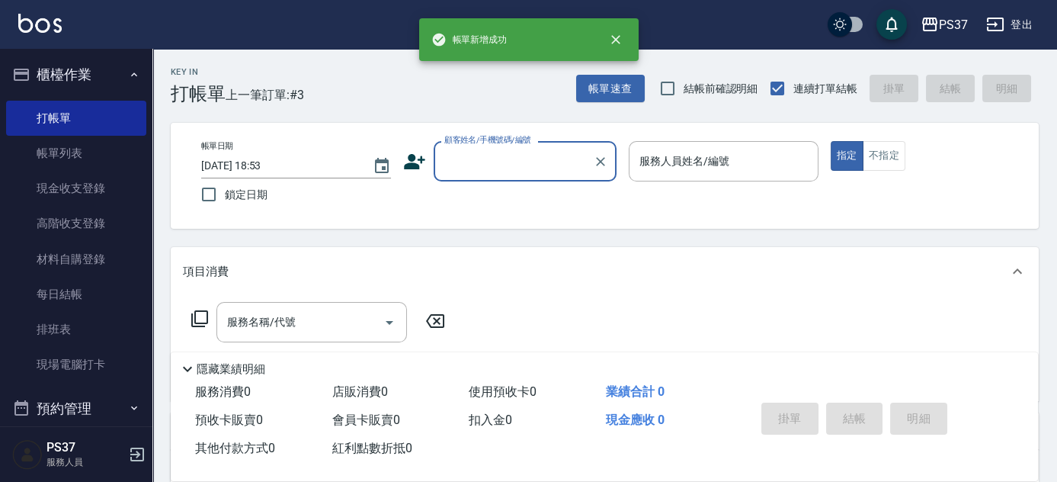
click at [514, 162] on input "顧客姓名/手機號碼/編號" at bounding box center [513, 161] width 146 height 27
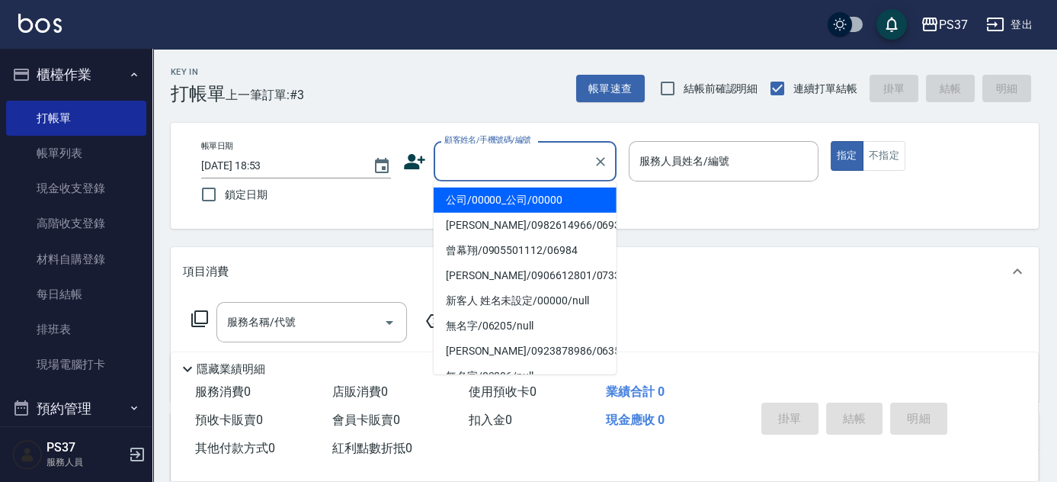
click at [518, 194] on li "公司/00000_公司/00000" at bounding box center [525, 199] width 183 height 25
type input "公司/00000_公司/00000"
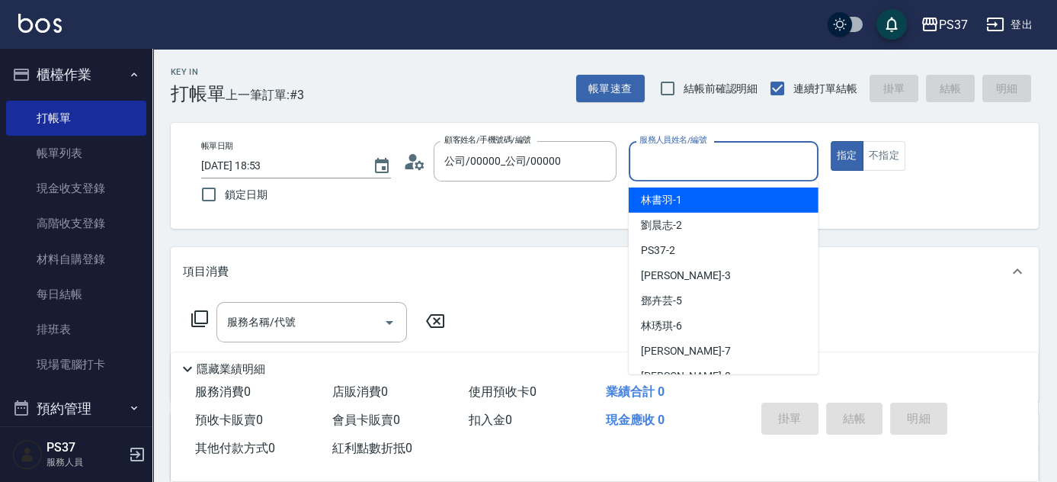
click at [648, 160] on input "服務人員姓名/編號" at bounding box center [724, 161] width 176 height 27
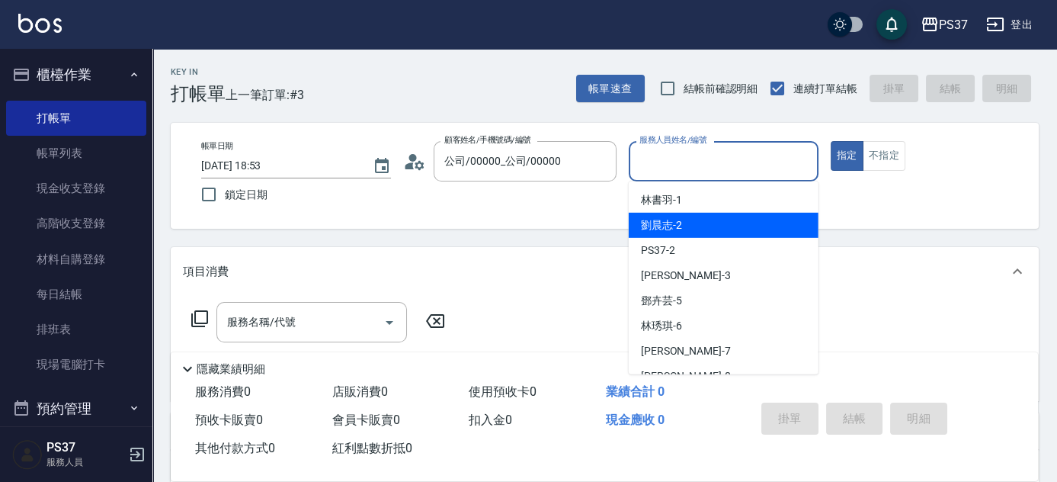
click at [679, 218] on span "[PERSON_NAME]-2" at bounding box center [661, 225] width 41 height 16
type input "[PERSON_NAME]-2"
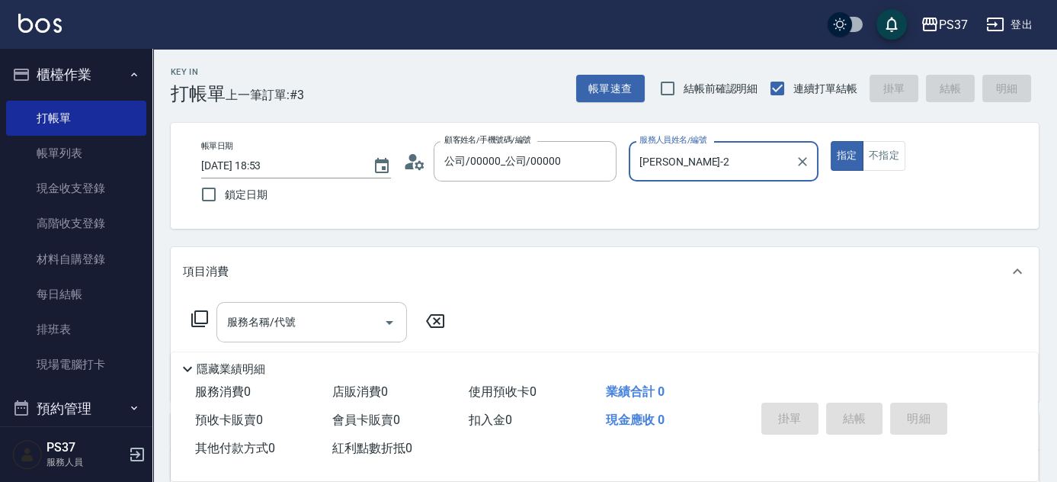
click at [320, 319] on input "服務名稱/代號" at bounding box center [300, 322] width 154 height 27
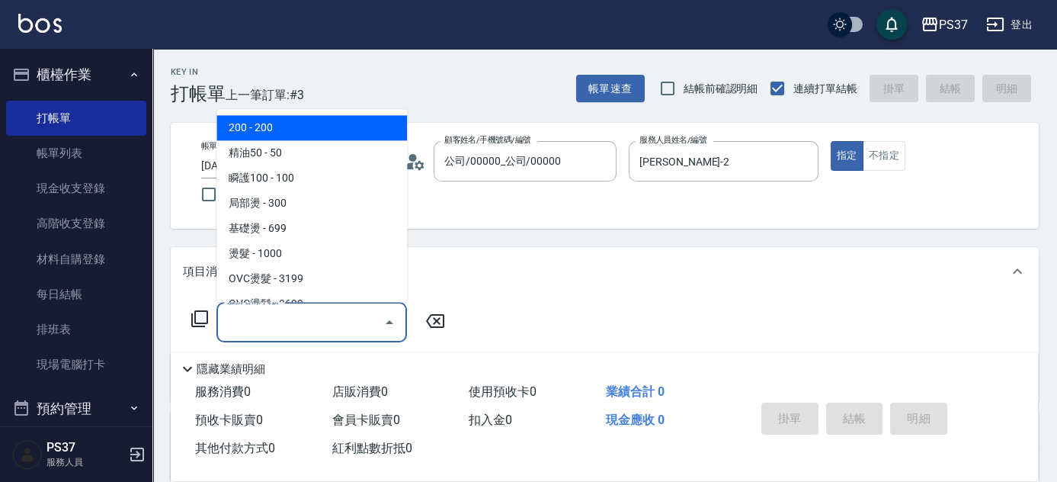
click at [311, 138] on span "200 - 200" at bounding box center [311, 128] width 191 height 25
type input "200(111)"
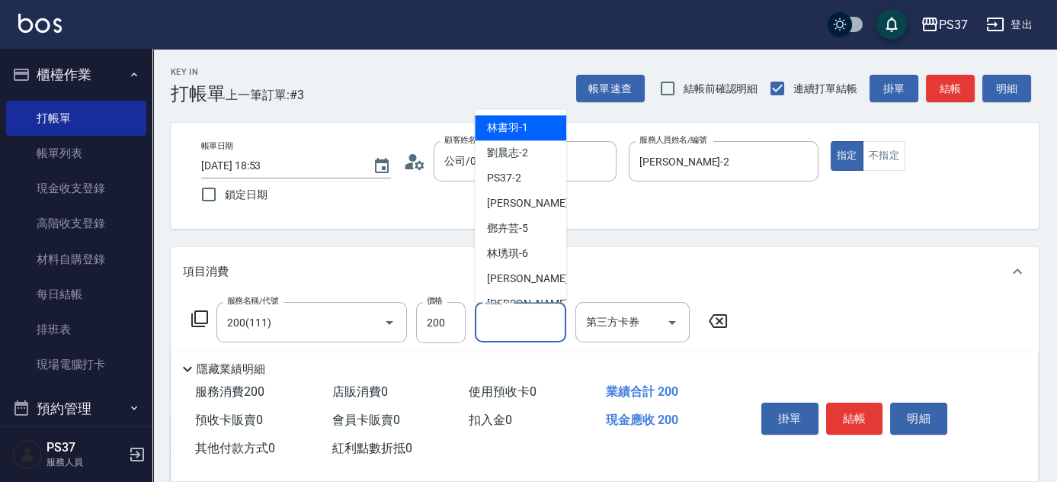
click at [524, 326] on input "洗髮-1" at bounding box center [521, 322] width 78 height 27
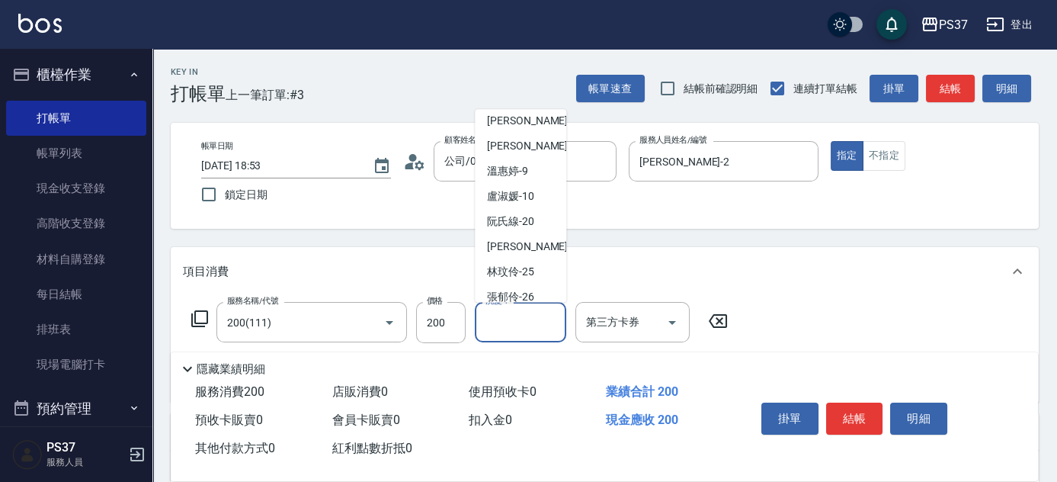
scroll to position [207, 0]
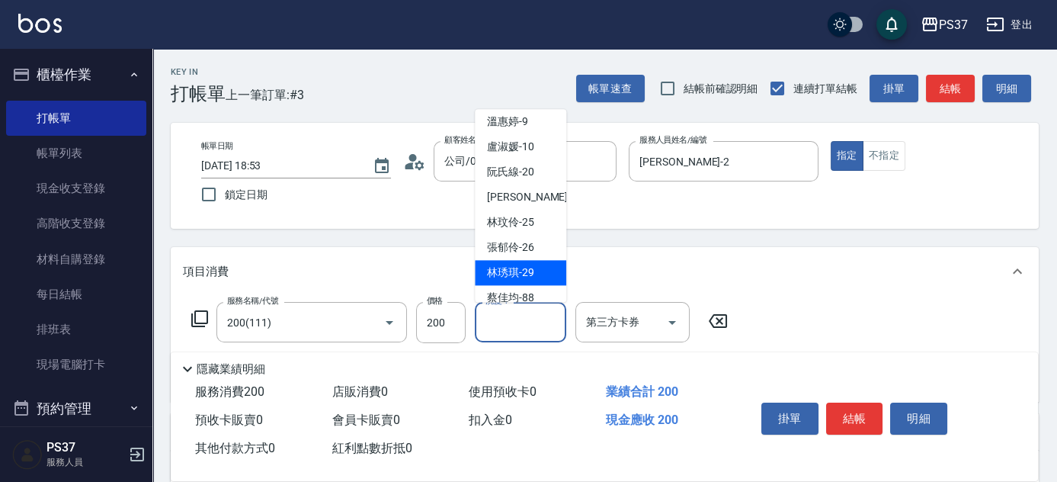
click at [528, 271] on span "[PERSON_NAME]-29" at bounding box center [510, 273] width 47 height 16
type input "[PERSON_NAME]-29"
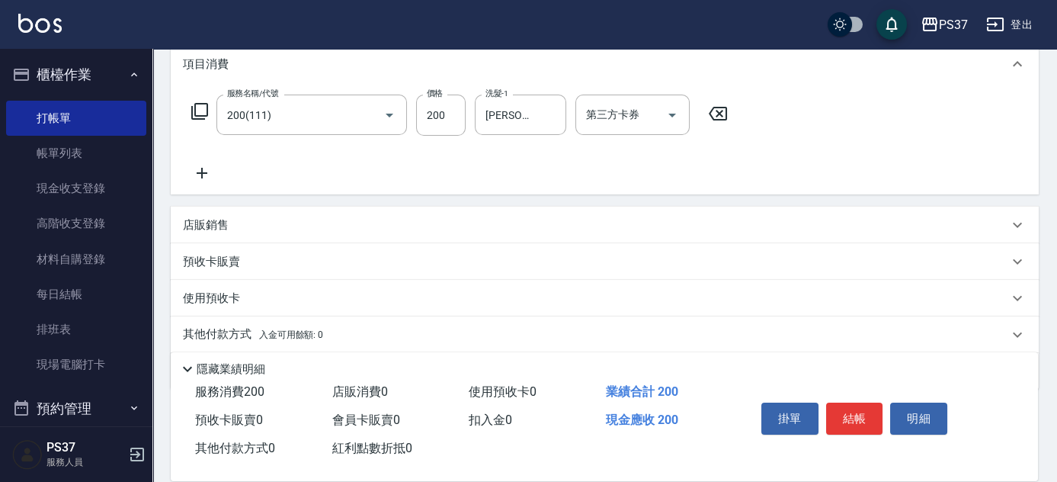
click at [187, 164] on icon at bounding box center [202, 173] width 38 height 18
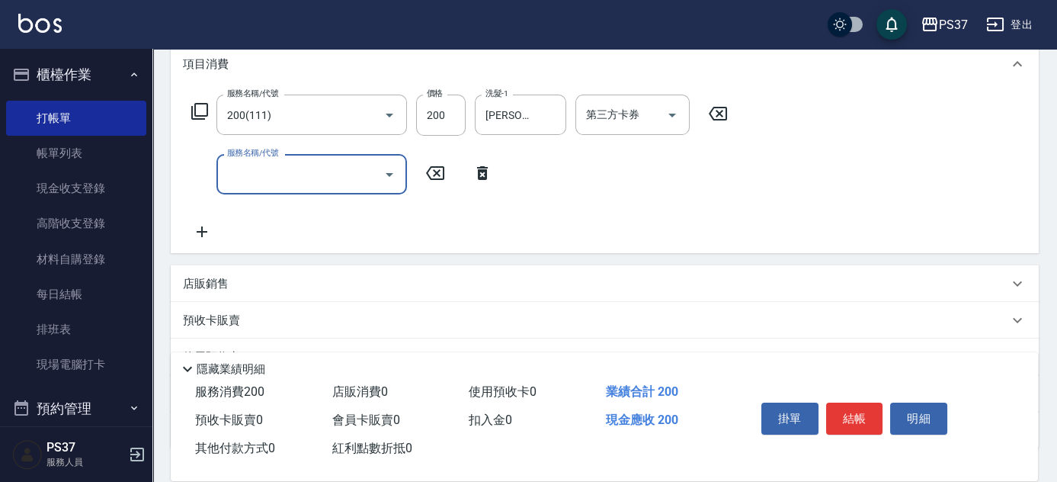
click at [268, 186] on input "服務名稱/代號" at bounding box center [300, 174] width 154 height 27
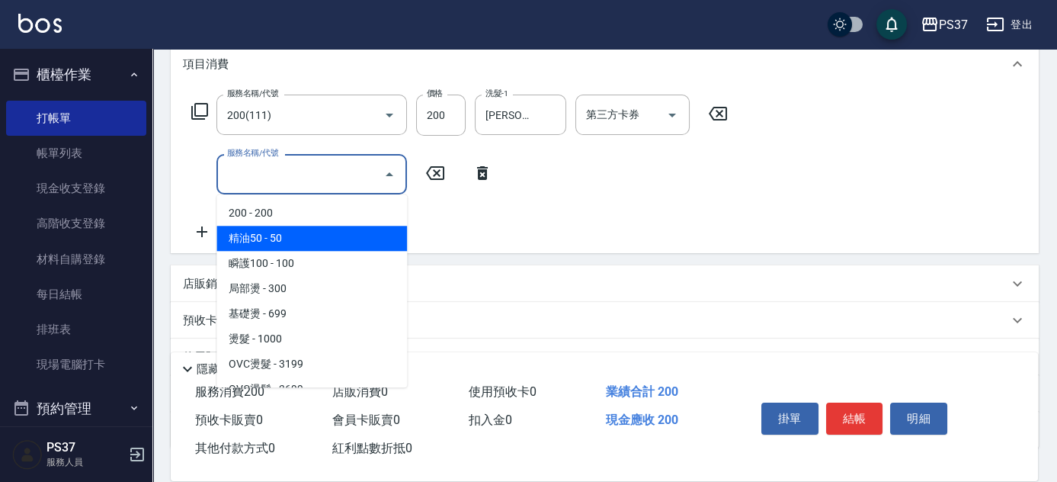
click at [298, 233] on span "精油50 - 50" at bounding box center [311, 238] width 191 height 25
type input "精油50(112)"
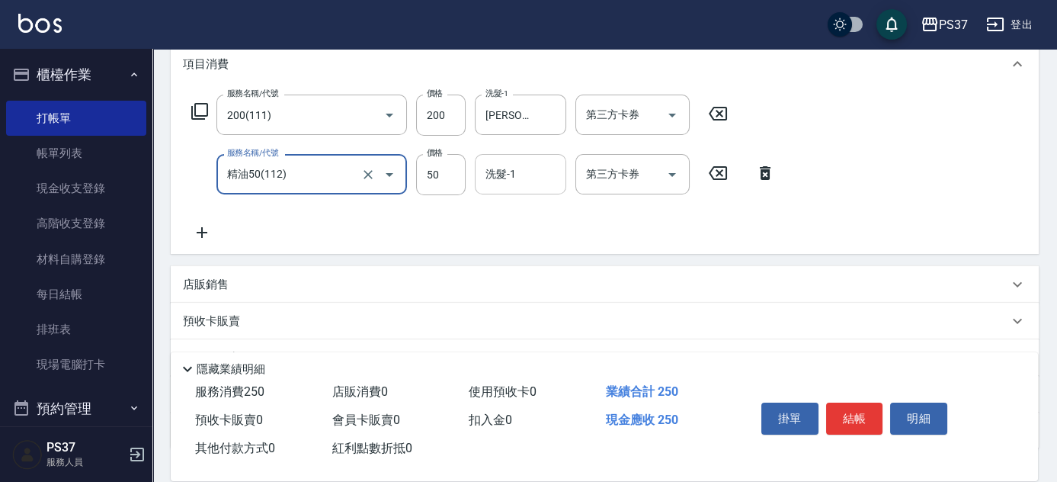
click at [517, 171] on input "洗髮-1" at bounding box center [521, 174] width 78 height 27
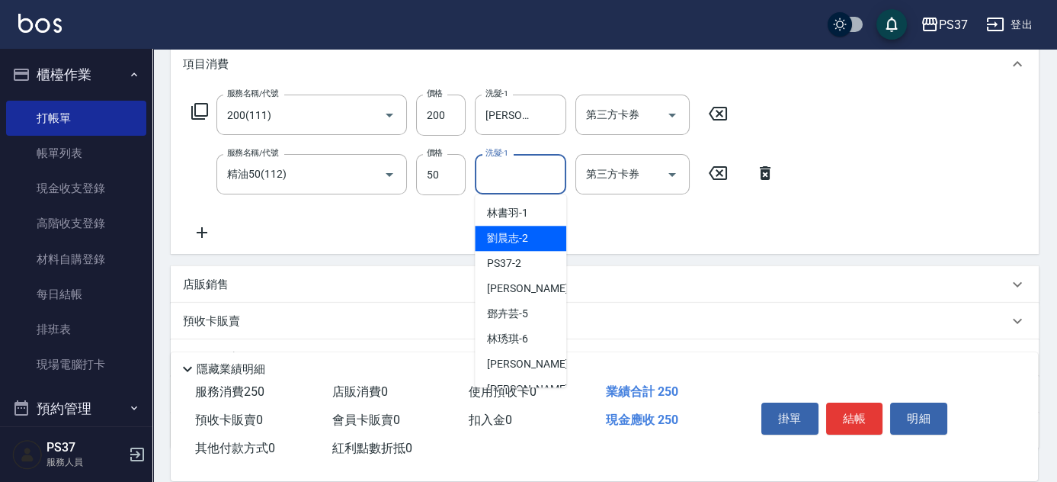
click at [516, 247] on div "[PERSON_NAME]-2" at bounding box center [520, 238] width 91 height 25
type input "[PERSON_NAME]-2"
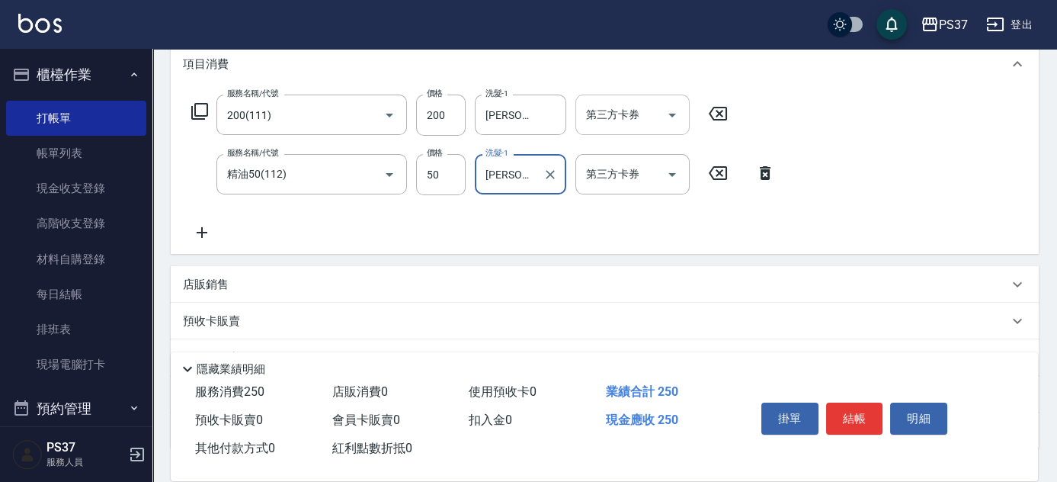
click at [672, 125] on button "Open" at bounding box center [672, 115] width 24 height 24
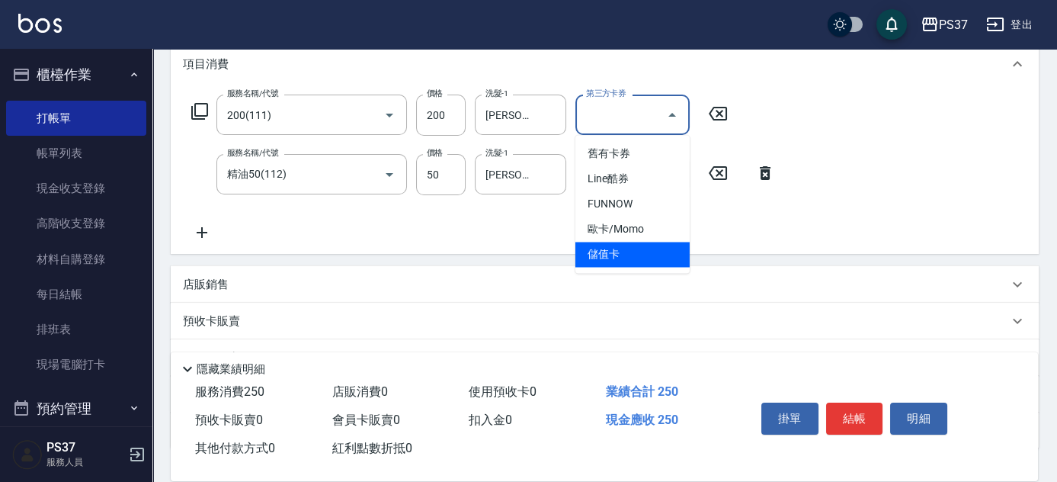
click at [652, 247] on span "儲值卡" at bounding box center [632, 254] width 114 height 25
type input "儲值卡"
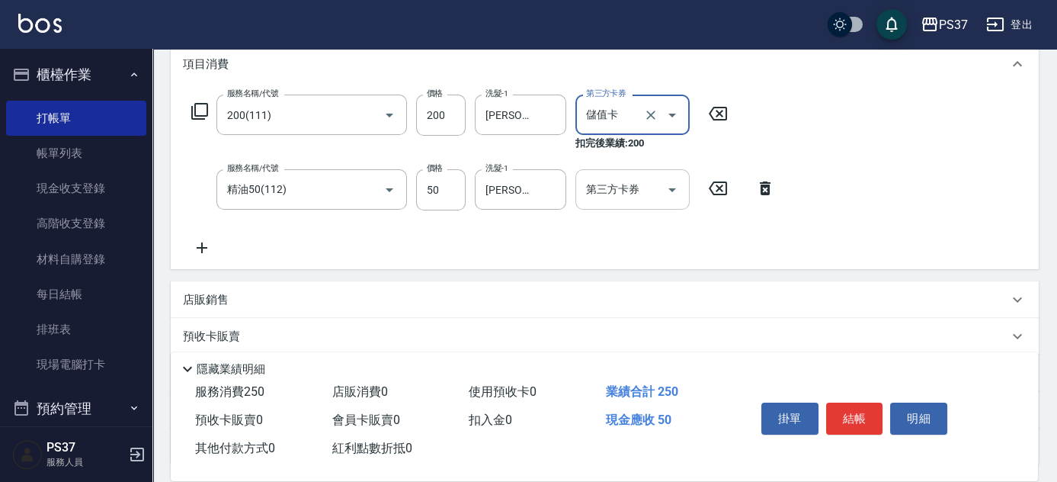
click at [673, 189] on icon "Open" at bounding box center [672, 190] width 8 height 4
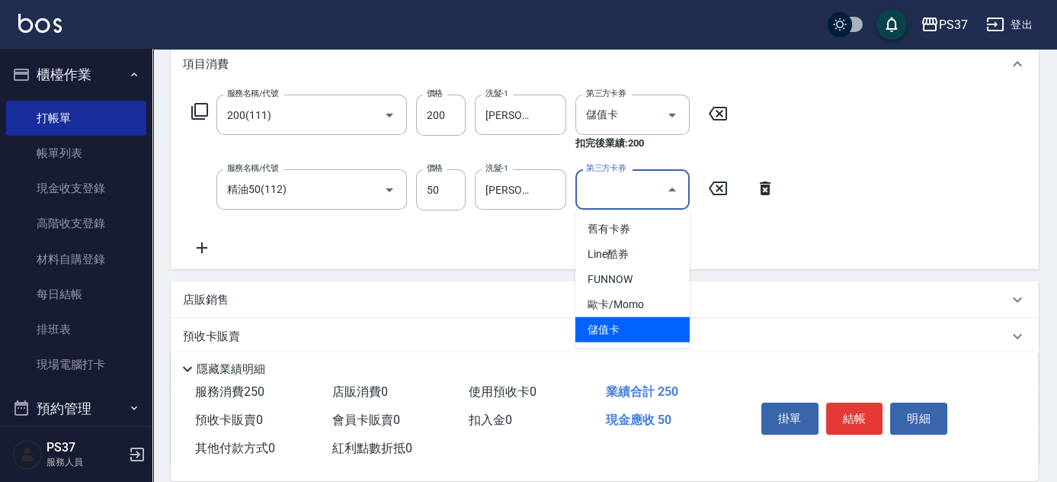
click at [660, 325] on span "儲值卡" at bounding box center [632, 329] width 114 height 25
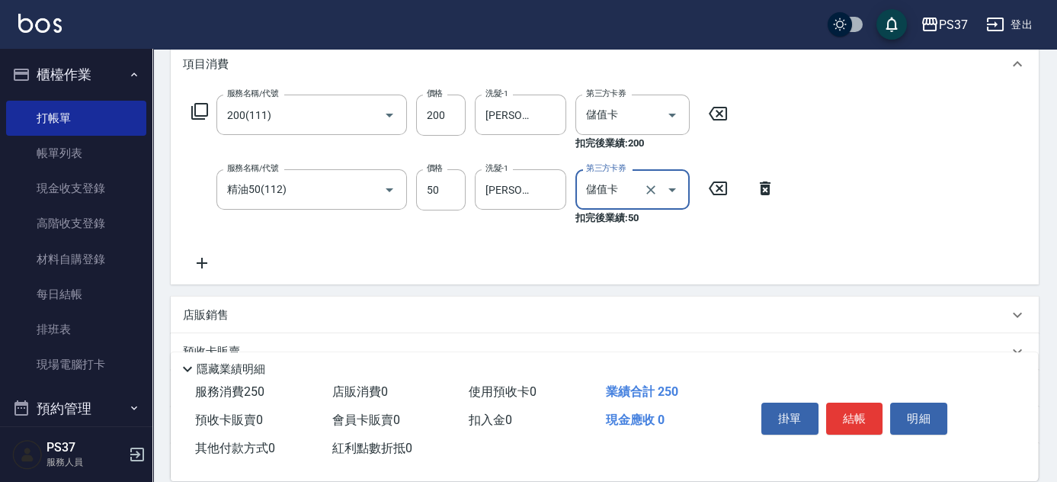
type input "儲值卡"
click at [197, 264] on icon at bounding box center [202, 263] width 38 height 18
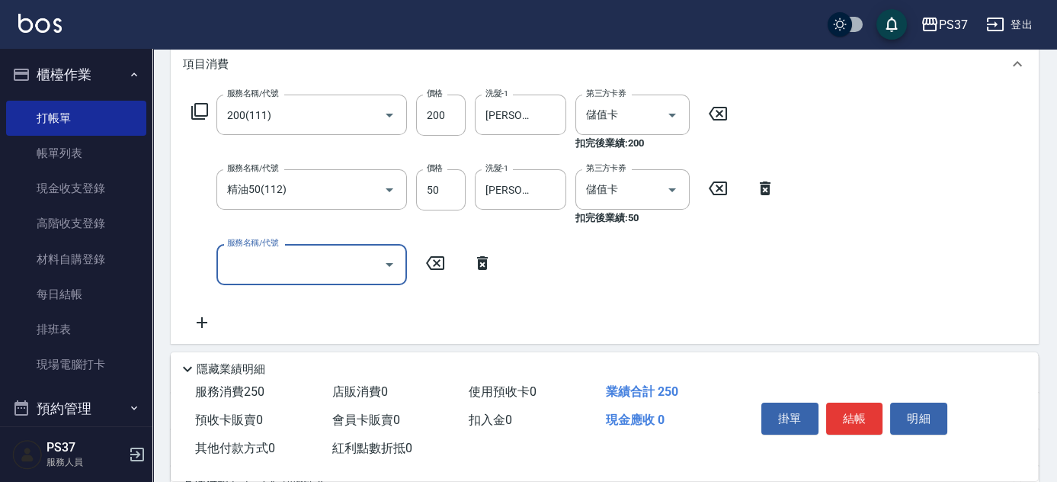
click at [274, 267] on input "服務名稱/代號" at bounding box center [300, 264] width 154 height 27
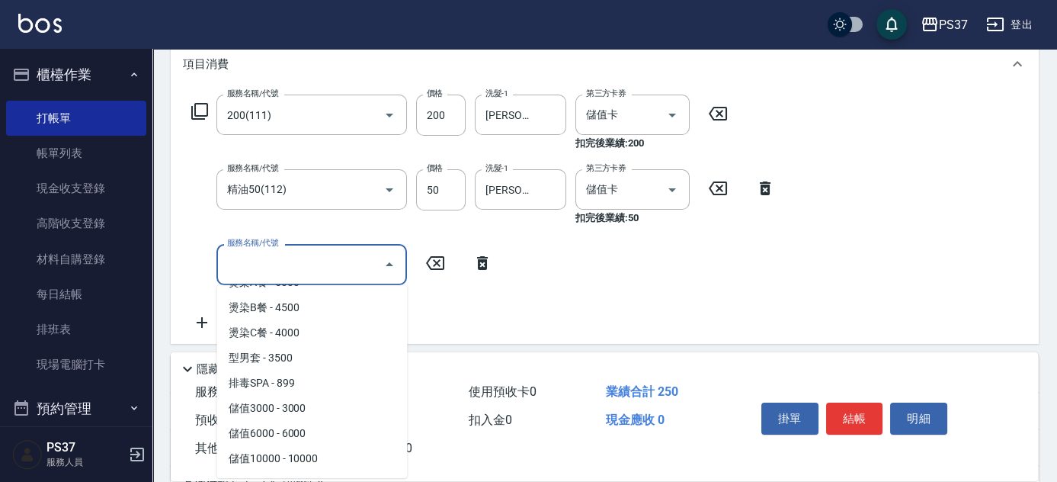
scroll to position [1598, 0]
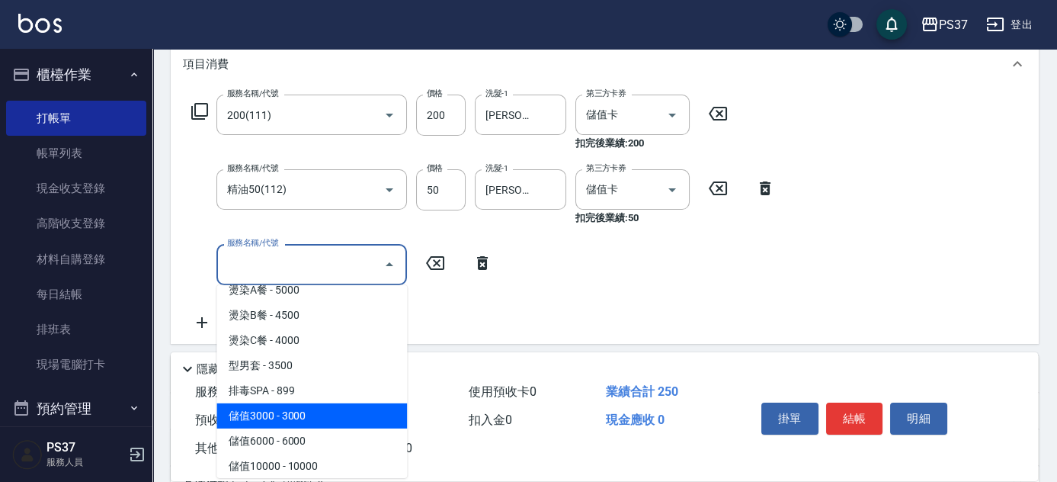
click at [321, 405] on span "儲值3000 - 3000" at bounding box center [311, 415] width 191 height 25
type input "儲值3000(901)"
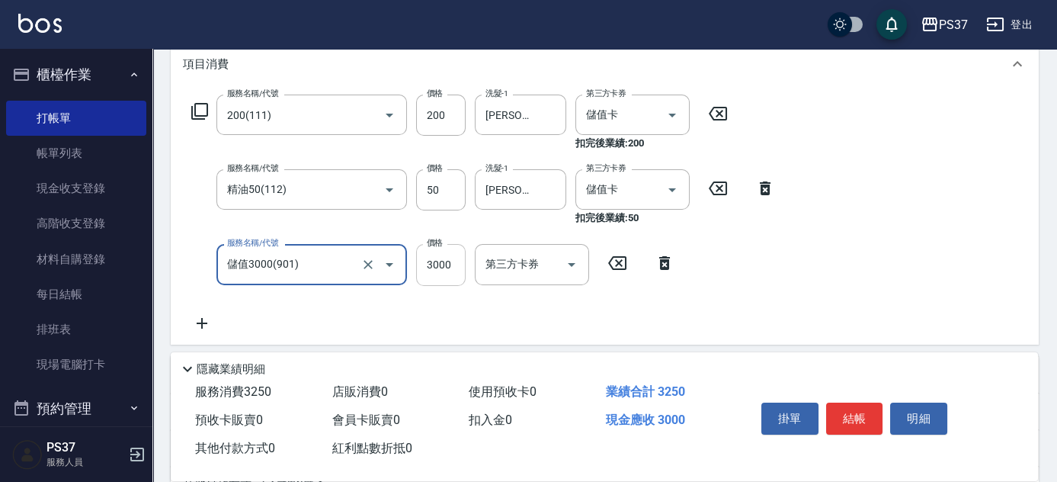
click at [437, 267] on input "3000" at bounding box center [441, 264] width 50 height 41
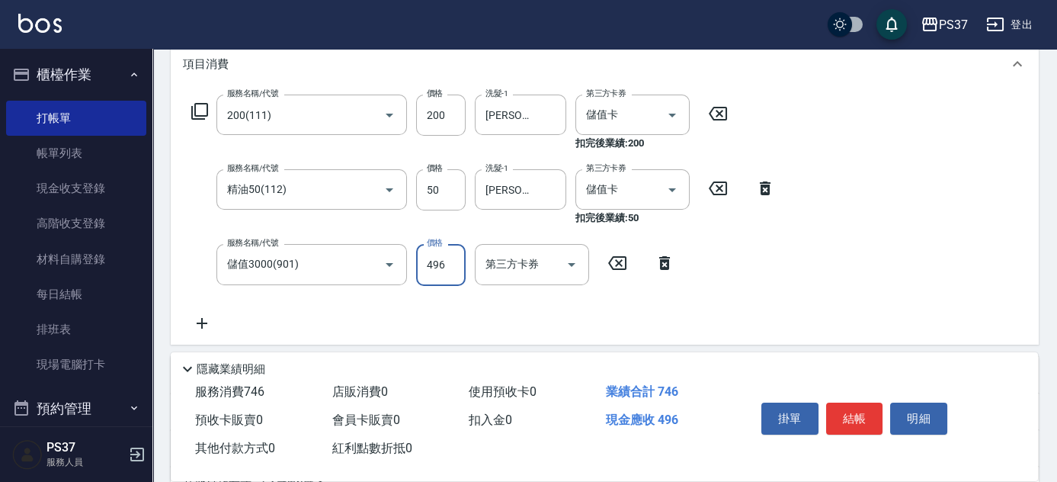
type input "496"
click at [852, 422] on button "結帳" at bounding box center [854, 418] width 57 height 32
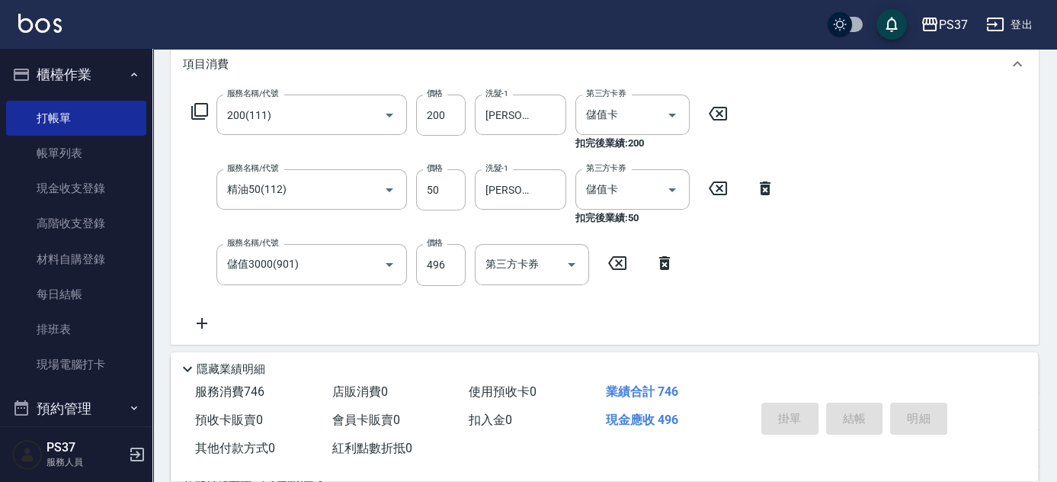
type input "[DATE] 18:54"
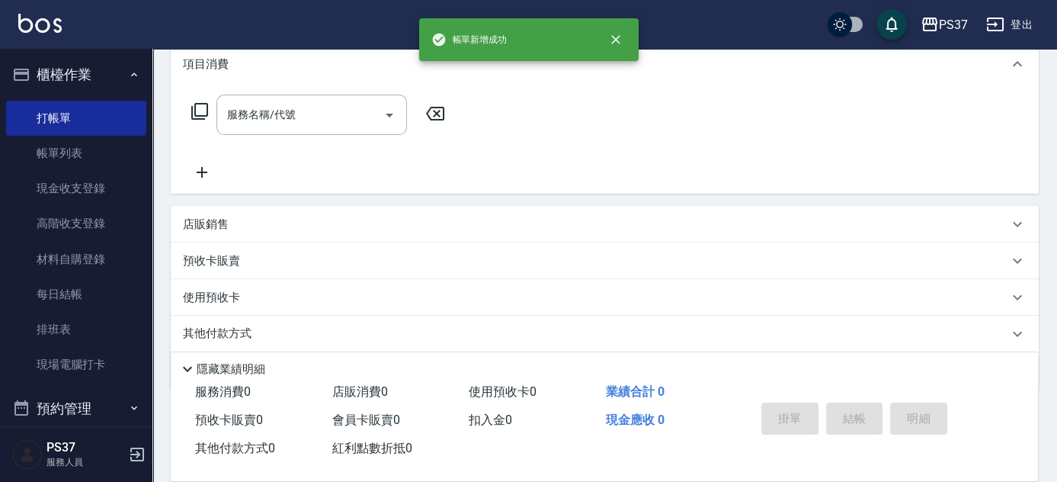
scroll to position [0, 0]
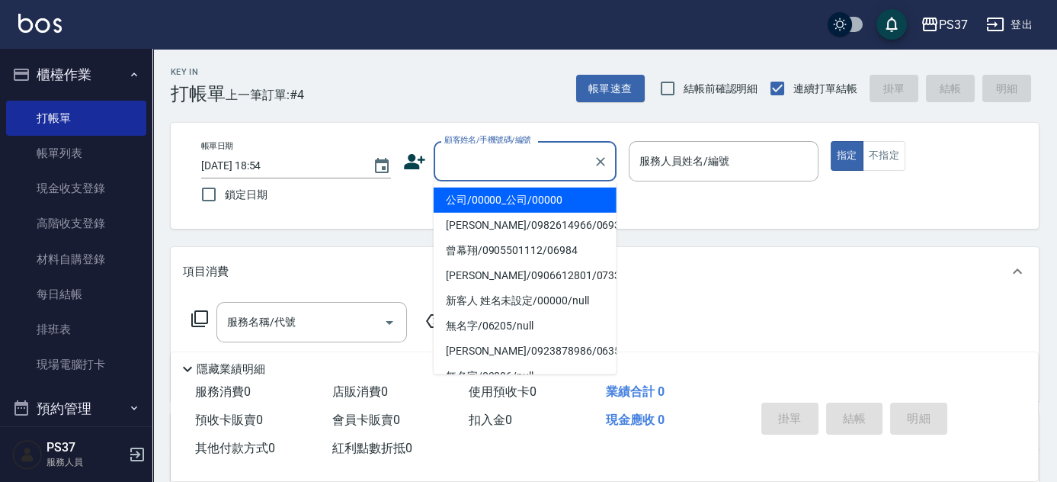
click at [533, 167] on input "顧客姓名/手機號碼/編號" at bounding box center [513, 161] width 146 height 27
click at [518, 197] on li "公司/00000_公司/00000" at bounding box center [525, 199] width 183 height 25
type input "公司/00000_公司/00000"
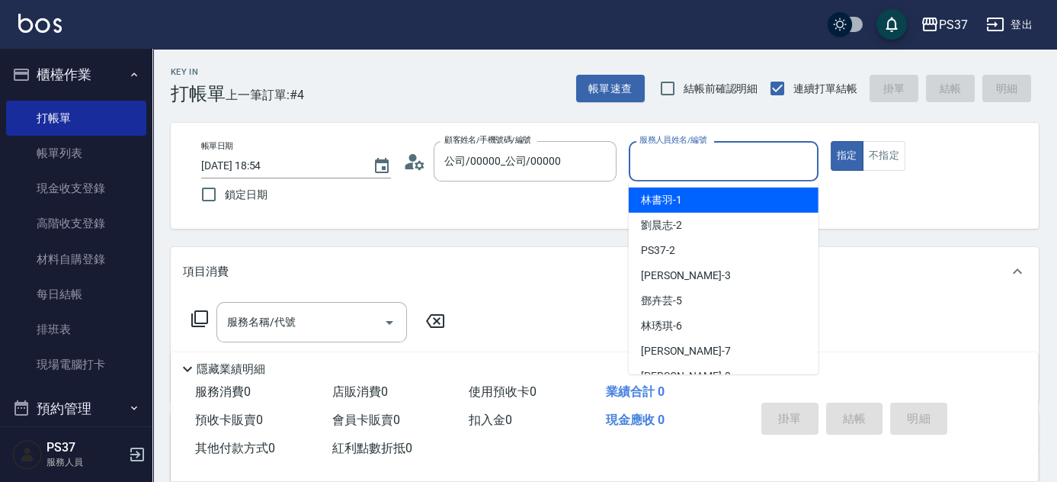
click at [681, 168] on input "服務人員姓名/編號" at bounding box center [724, 161] width 176 height 27
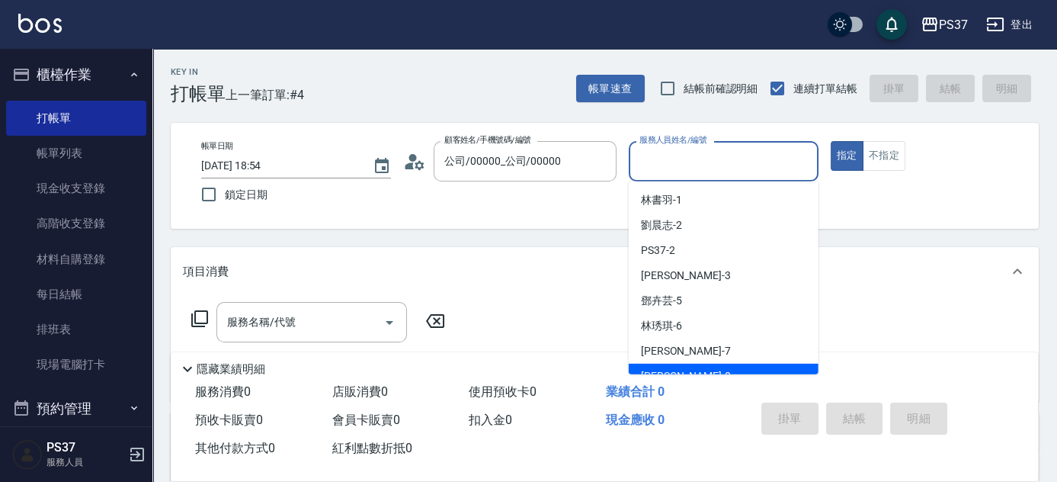
click at [717, 363] on div "[PERSON_NAME]-8" at bounding box center [724, 375] width 190 height 25
type input "[PERSON_NAME]-8"
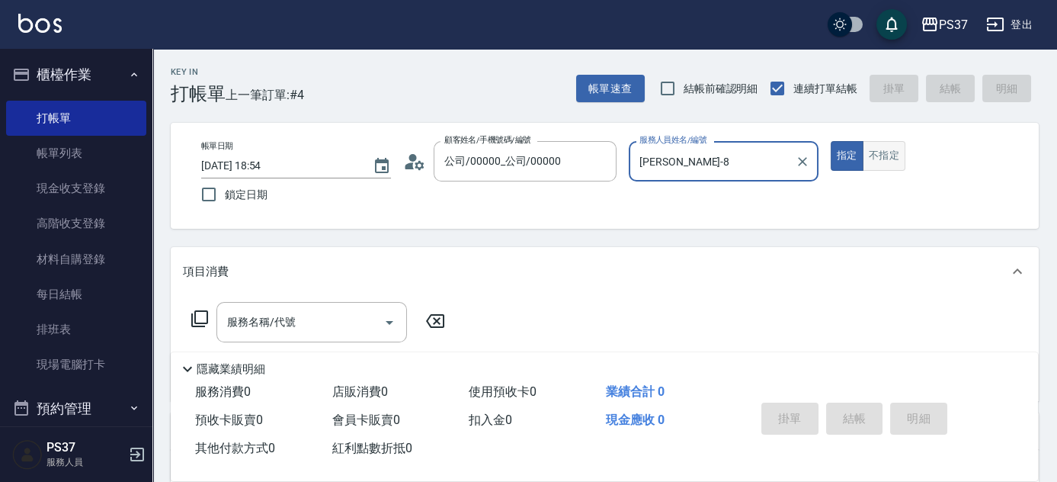
click at [882, 166] on button "不指定" at bounding box center [884, 156] width 43 height 30
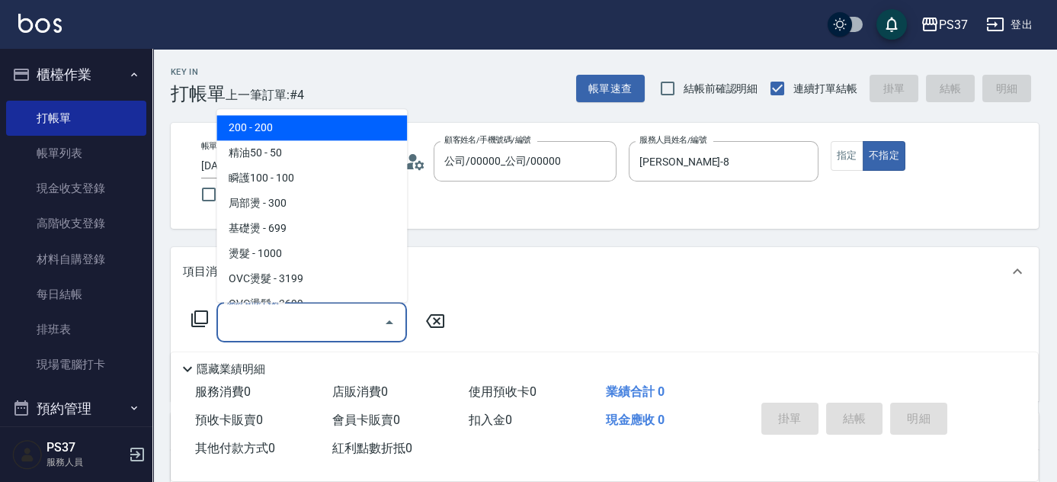
click at [322, 326] on input "服務名稱/代號" at bounding box center [300, 322] width 154 height 27
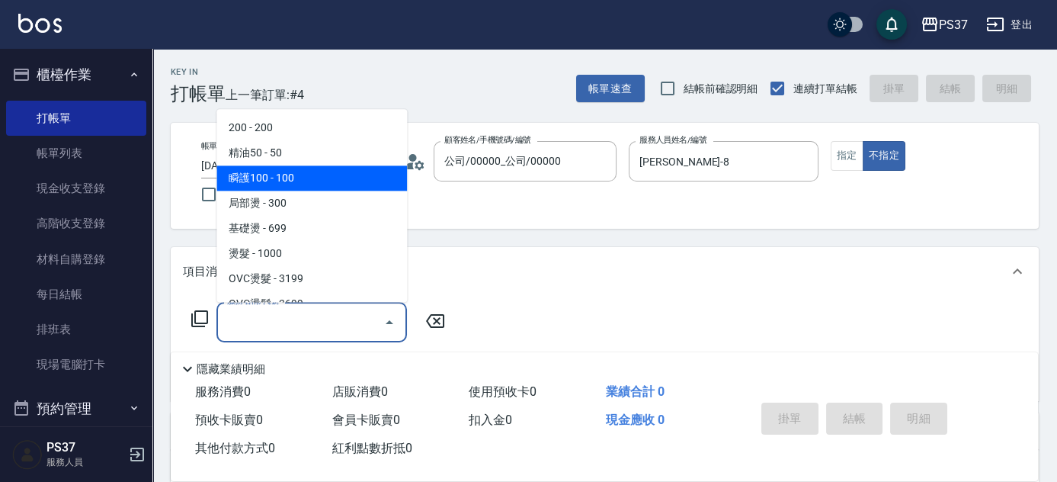
click at [321, 178] on span "瞬護100 - 100" at bounding box center [311, 178] width 191 height 25
type input "瞬護100(113)"
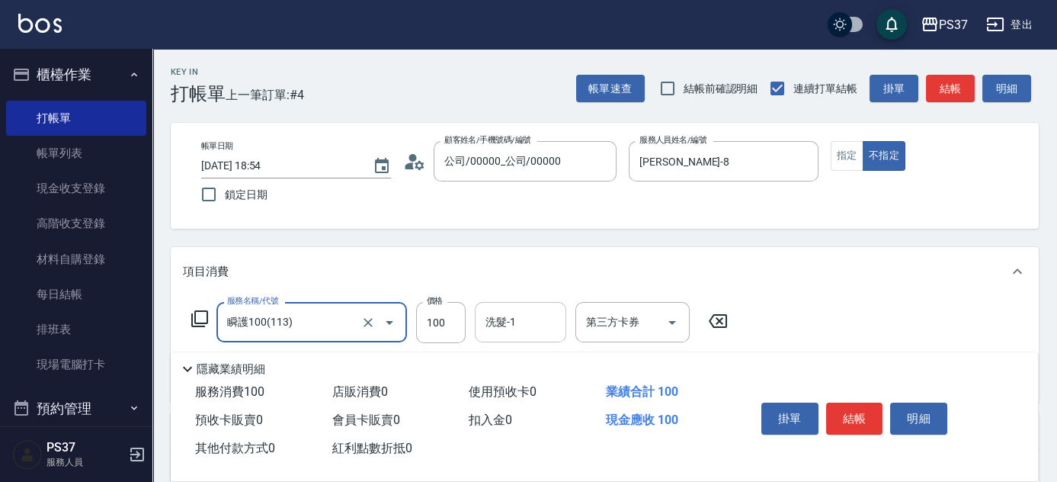
click at [539, 323] on input "洗髮-1" at bounding box center [521, 322] width 78 height 27
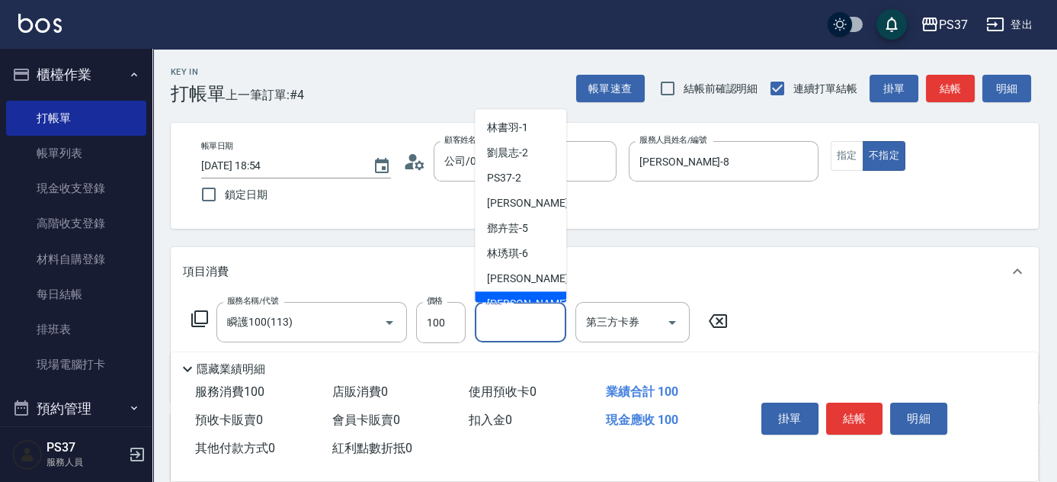
click at [533, 292] on div "[PERSON_NAME]-8" at bounding box center [520, 304] width 91 height 25
type input "[PERSON_NAME]-8"
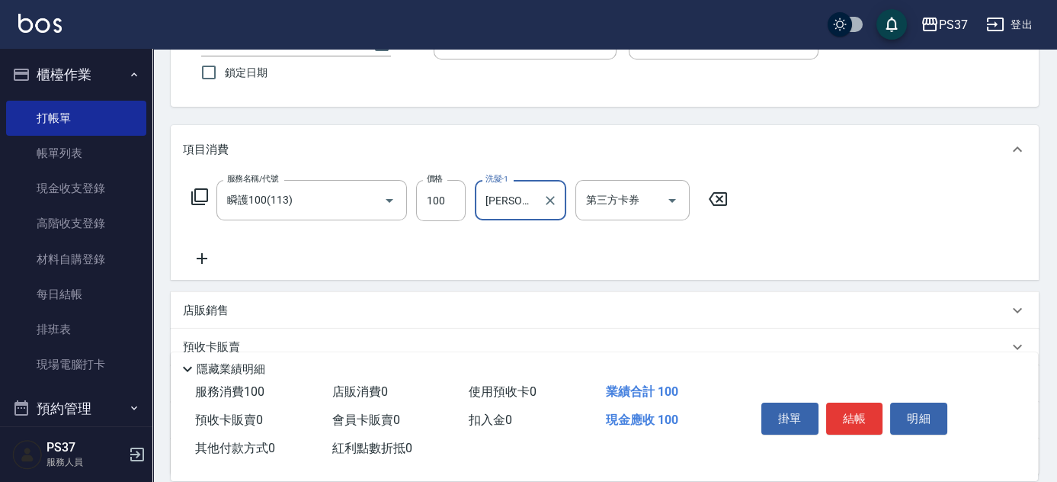
scroll to position [138, 0]
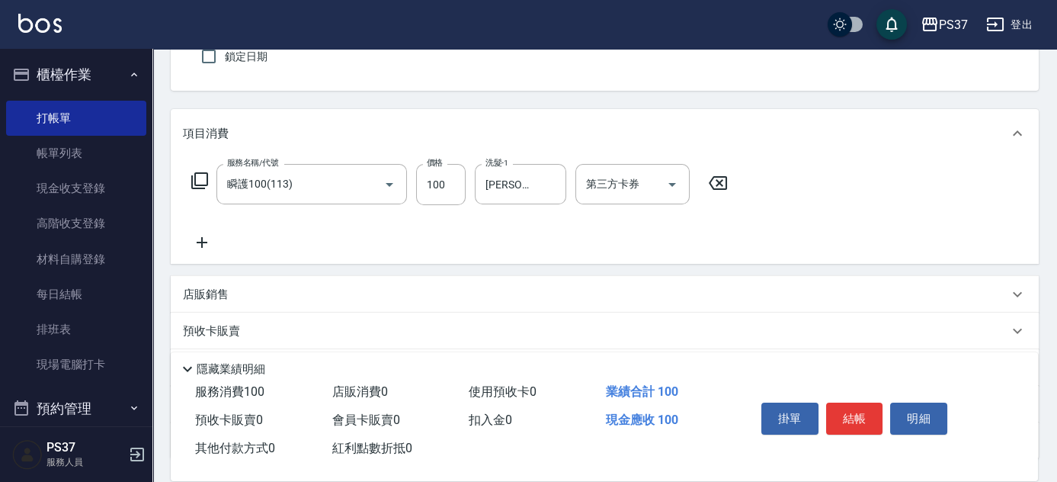
click at [197, 246] on icon at bounding box center [202, 242] width 38 height 18
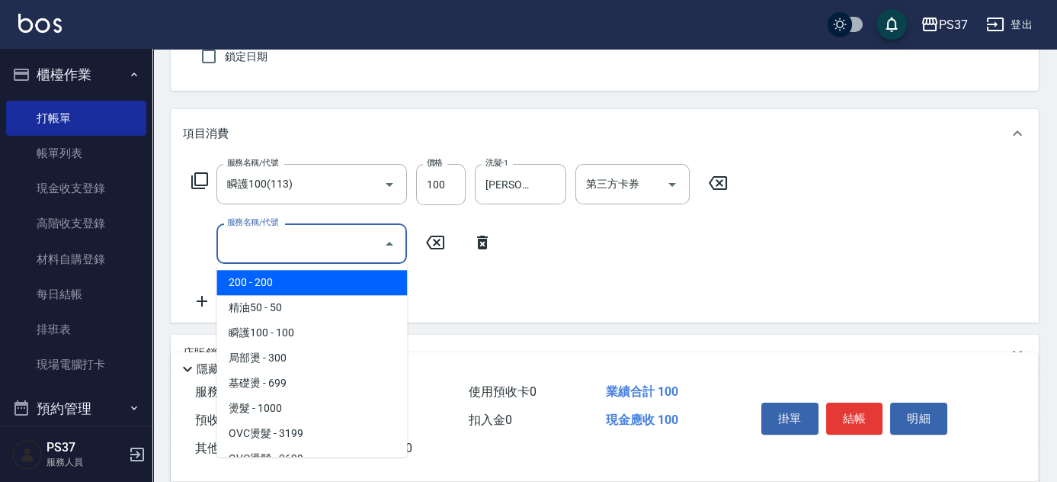
click at [272, 246] on input "服務名稱/代號" at bounding box center [300, 243] width 154 height 27
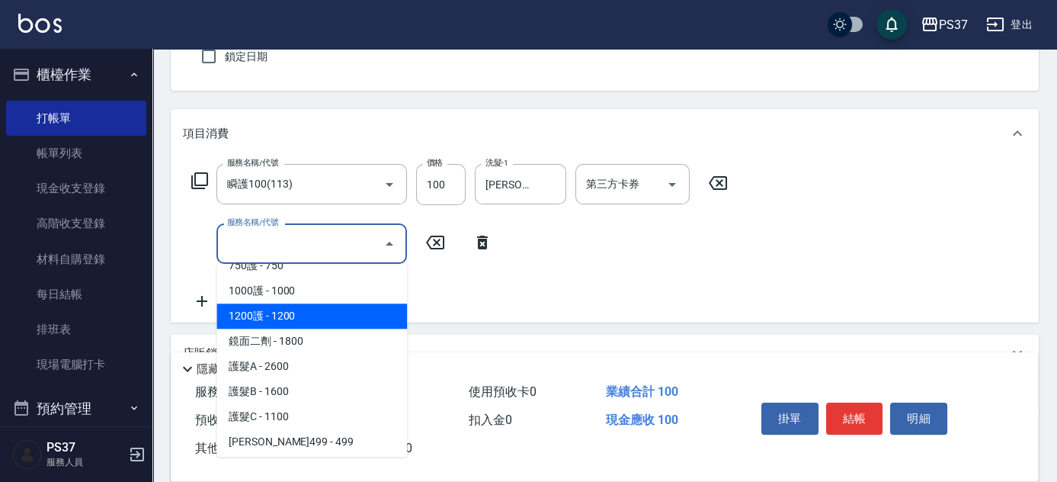
scroll to position [693, 0]
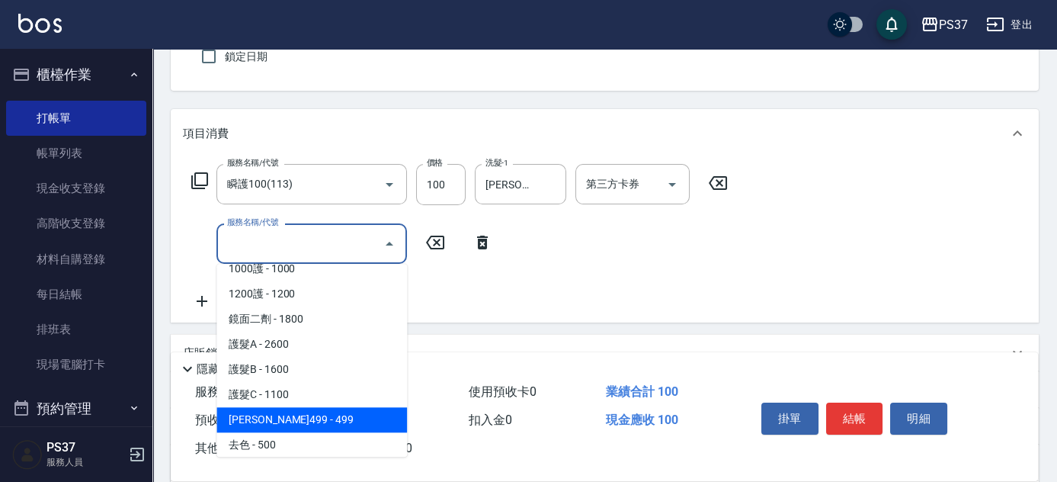
click at [322, 422] on span "[PERSON_NAME]499 - 499" at bounding box center [311, 419] width 191 height 25
type input "[PERSON_NAME]499(0499)"
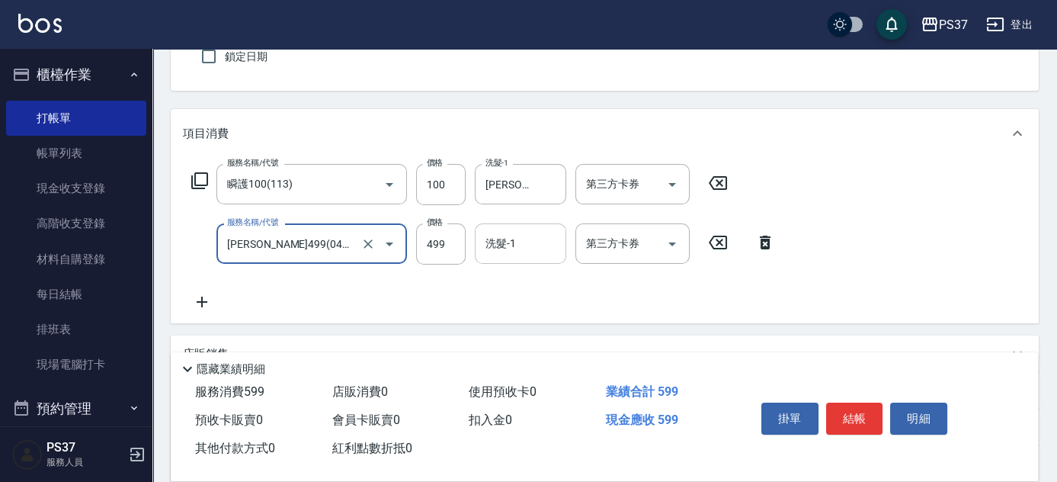
click at [527, 249] on input "洗髮-1" at bounding box center [521, 243] width 78 height 27
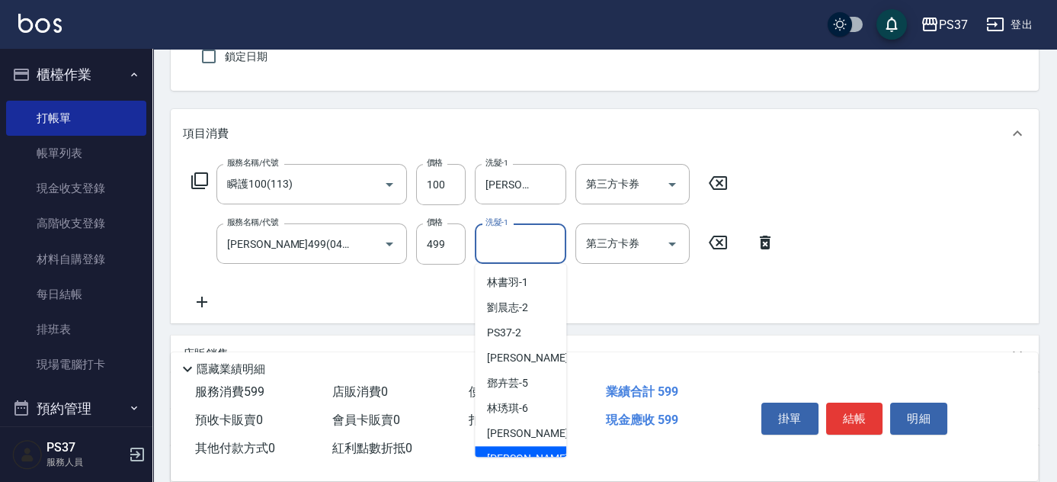
click at [538, 446] on div "[PERSON_NAME]-8" at bounding box center [520, 458] width 91 height 25
type input "[PERSON_NAME]-8"
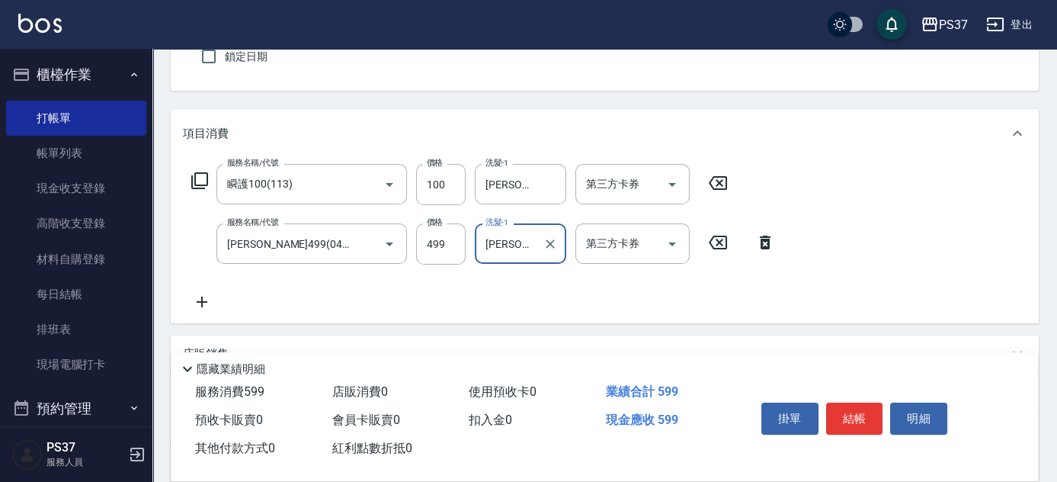
click at [210, 295] on icon at bounding box center [202, 302] width 38 height 18
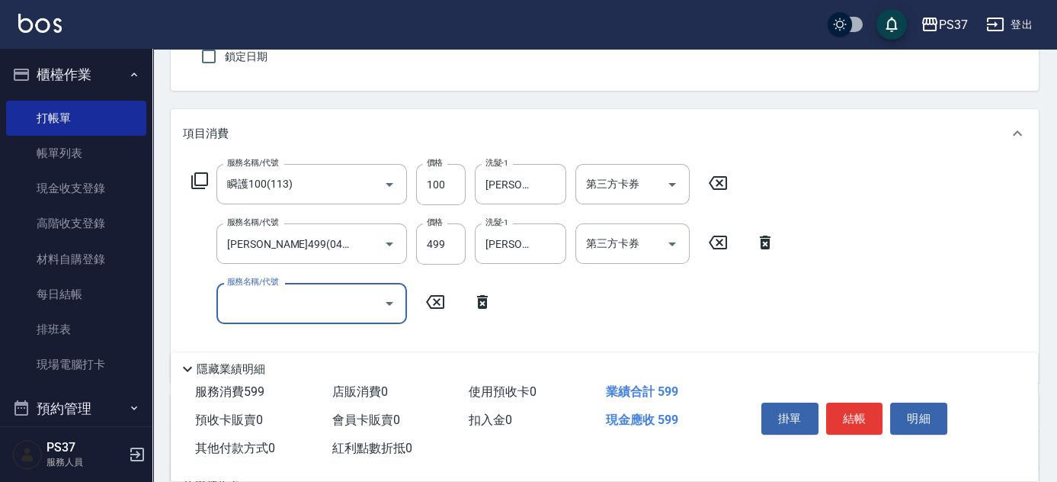
click at [288, 288] on div "服務名稱/代號" at bounding box center [311, 303] width 191 height 40
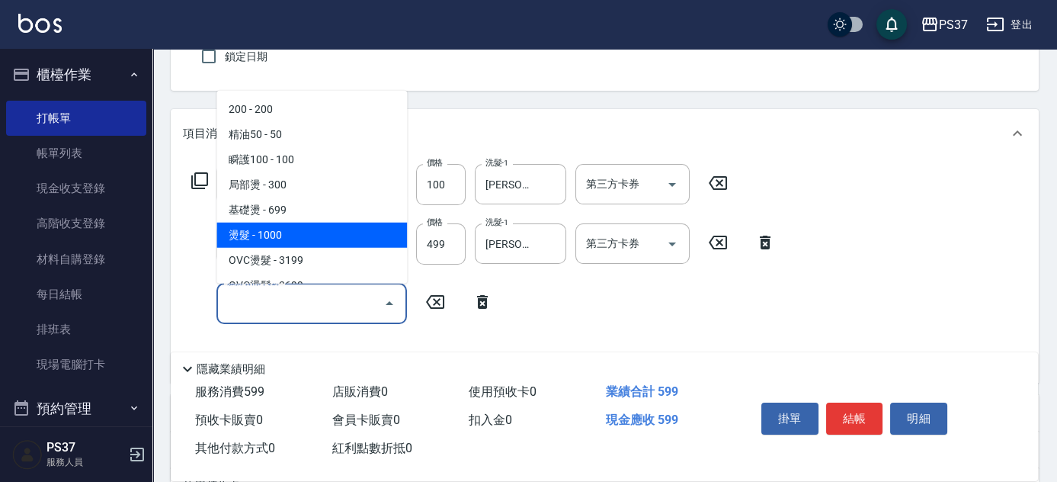
scroll to position [138, 0]
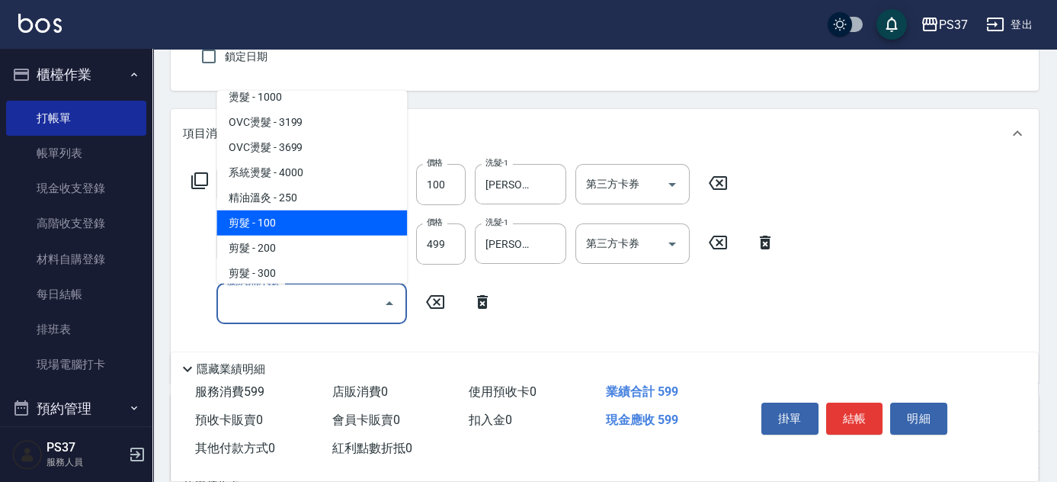
click at [317, 219] on span "剪髮 - 100" at bounding box center [311, 222] width 191 height 25
type input "剪髮(300)"
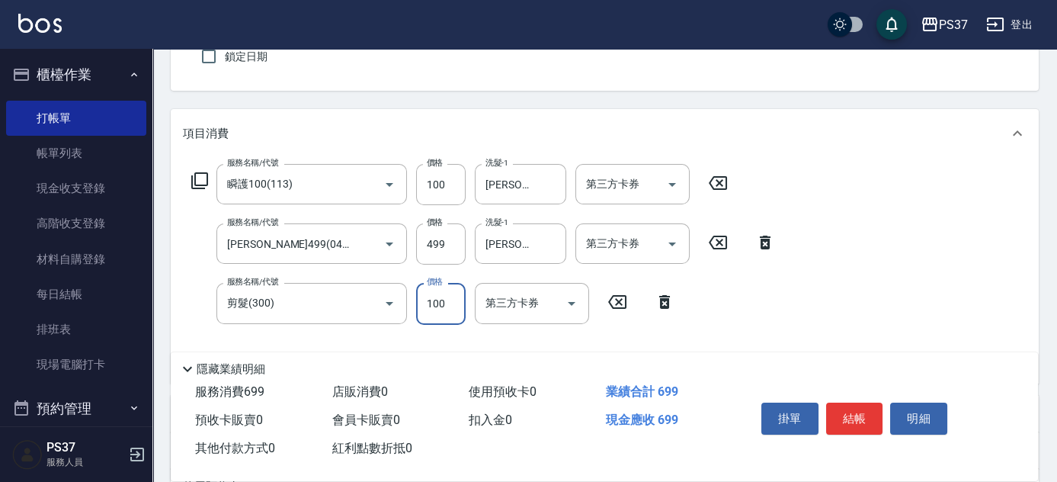
click at [445, 312] on input "100" at bounding box center [441, 303] width 50 height 41
type input "1"
click at [675, 188] on icon "Open" at bounding box center [672, 184] width 18 height 18
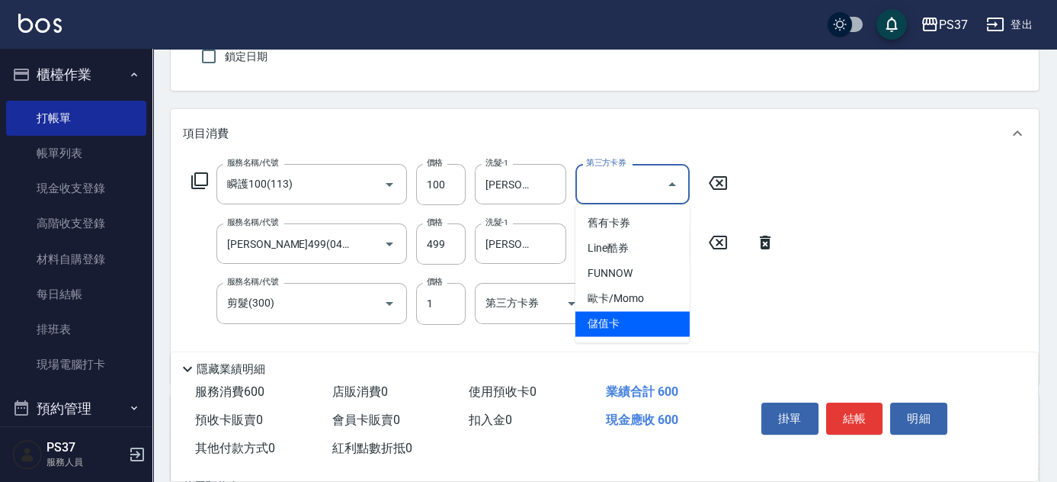
click at [652, 319] on span "儲值卡" at bounding box center [632, 323] width 114 height 25
type input "儲值卡"
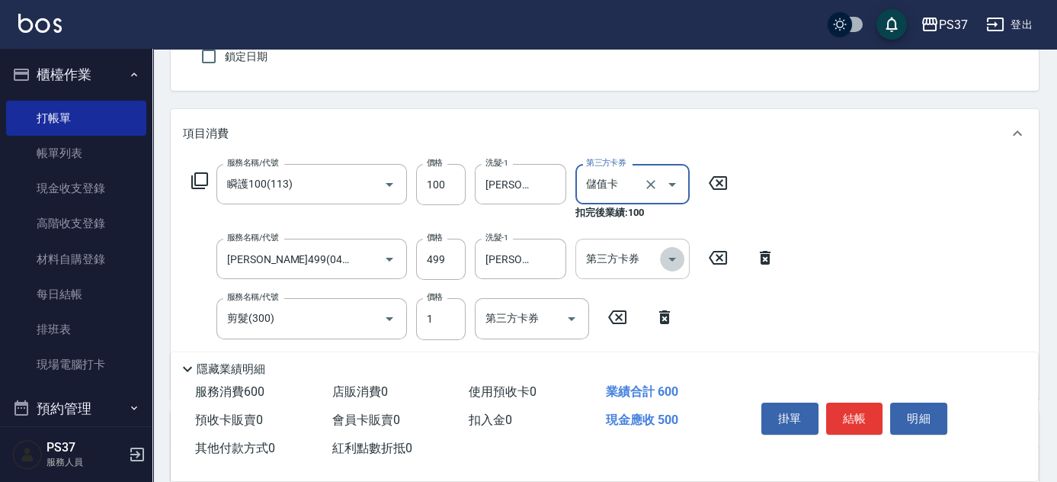
click at [674, 261] on icon "Open" at bounding box center [672, 259] width 18 height 18
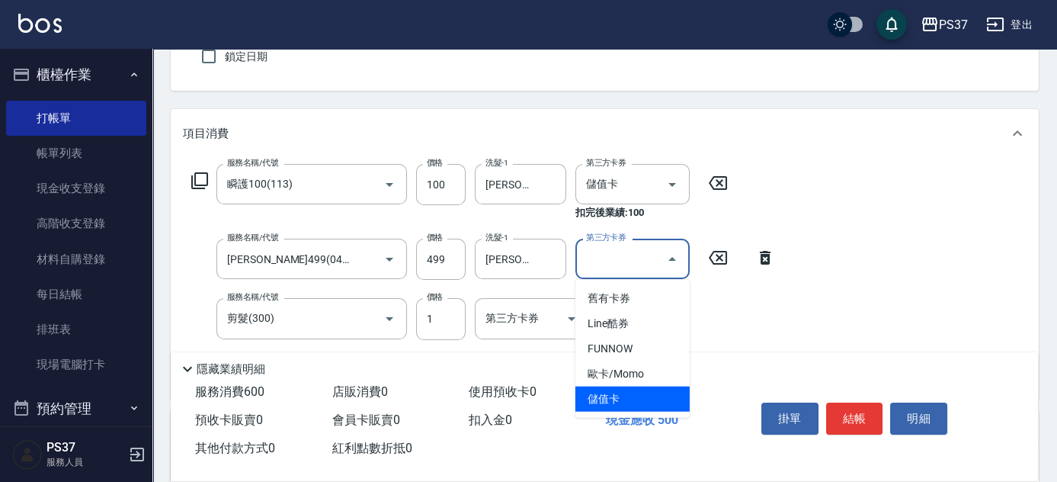
click at [634, 399] on span "儲值卡" at bounding box center [632, 398] width 114 height 25
type input "儲值卡"
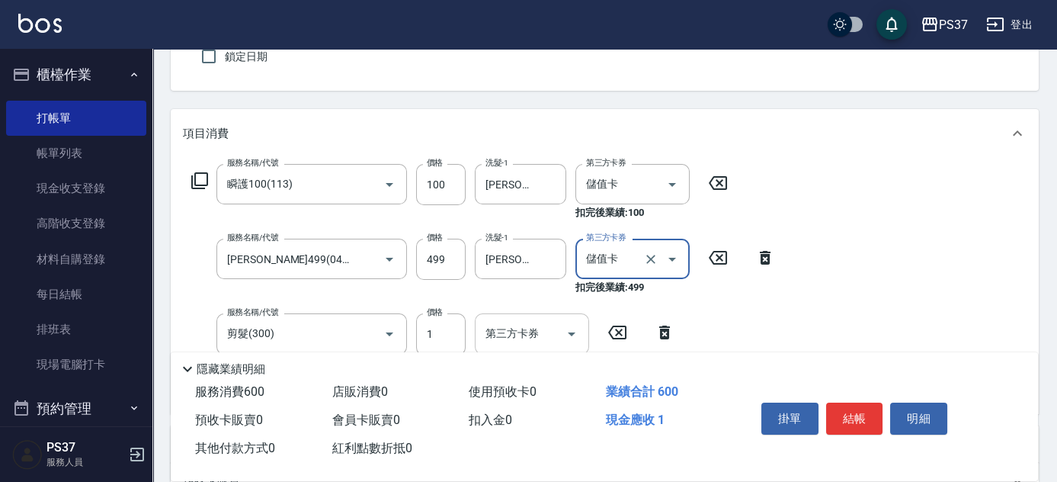
click at [571, 341] on icon "Open" at bounding box center [571, 334] width 18 height 18
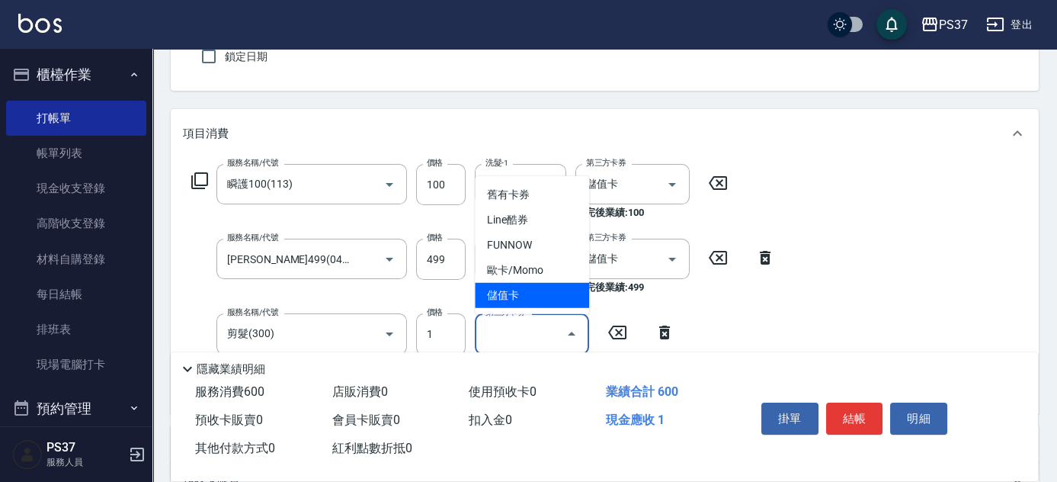
click at [552, 304] on span "儲值卡" at bounding box center [532, 295] width 114 height 25
type input "儲值卡"
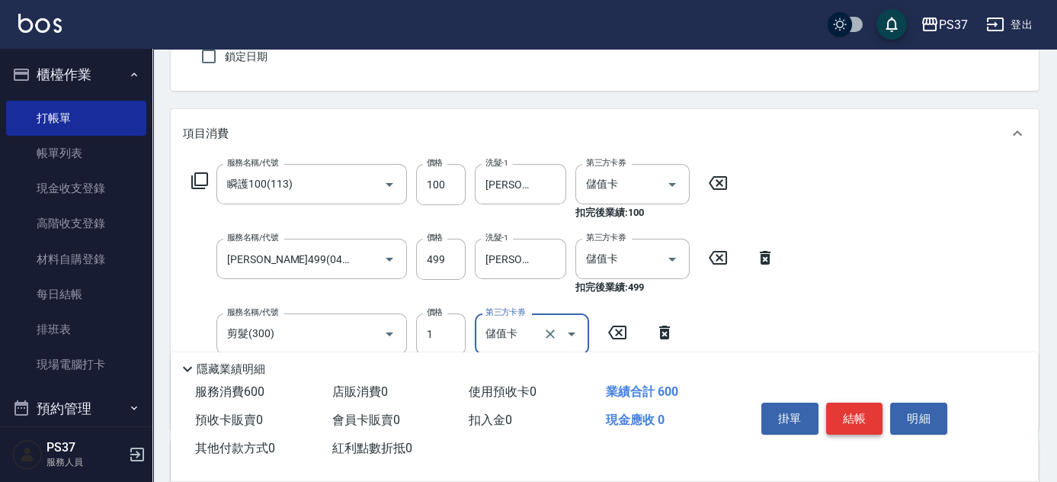
click at [853, 415] on button "結帳" at bounding box center [854, 418] width 57 height 32
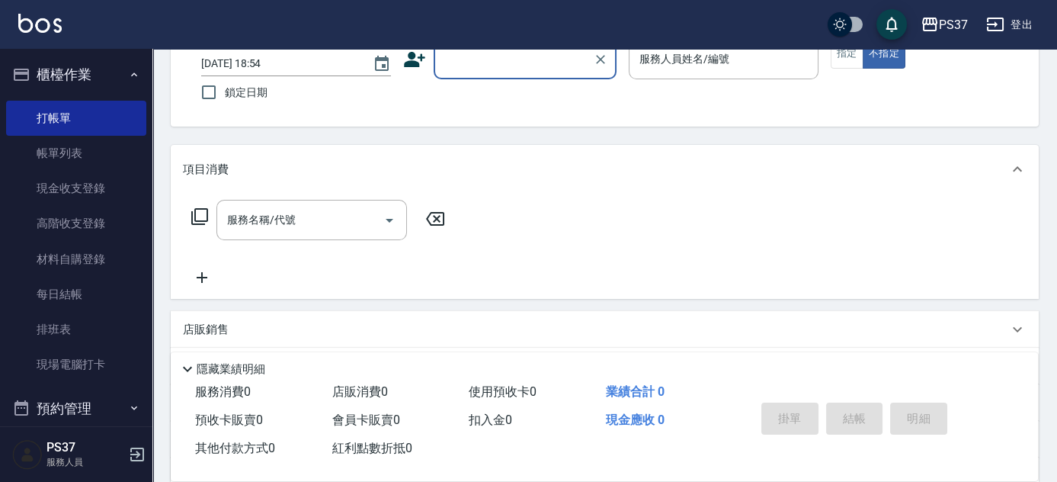
scroll to position [69, 0]
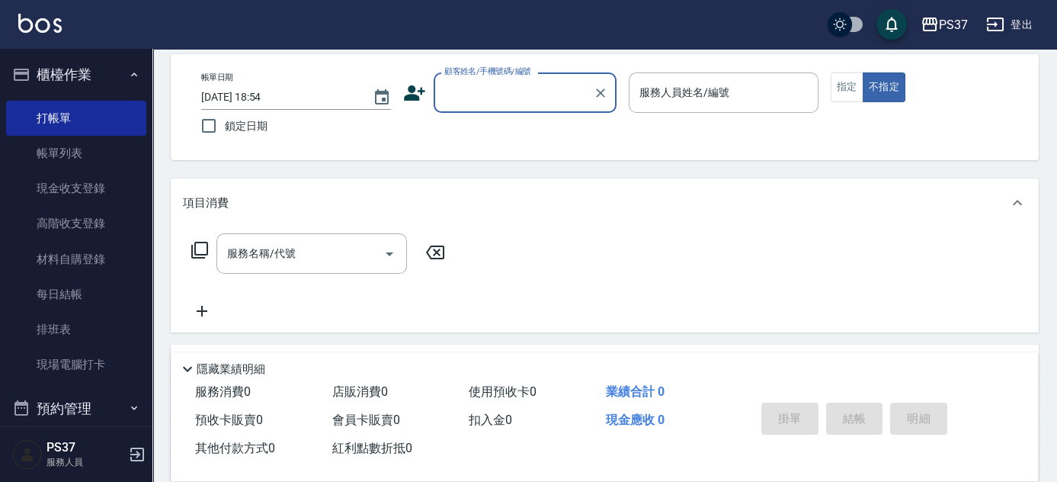
click at [500, 86] on input "顧客姓名/手機號碼/編號" at bounding box center [513, 92] width 146 height 27
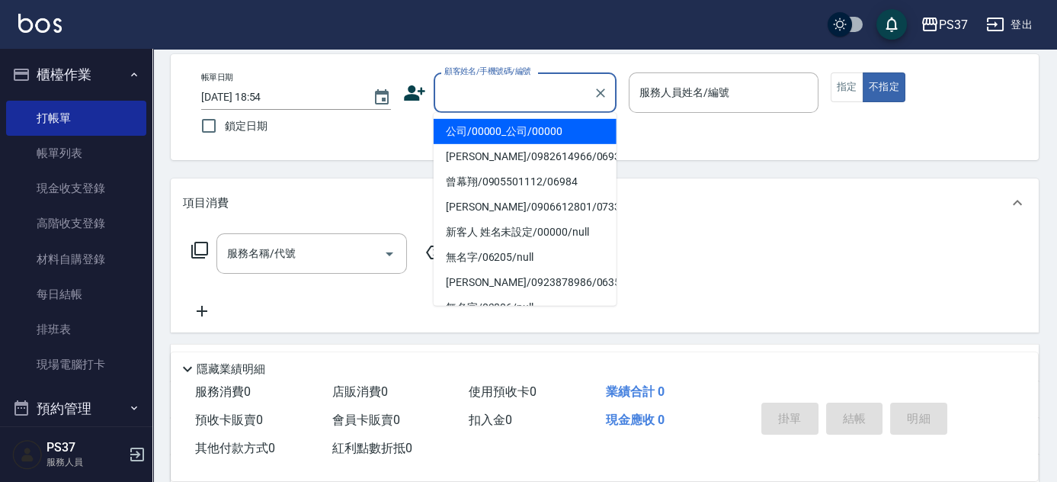
click at [524, 133] on li "公司/00000_公司/00000" at bounding box center [525, 131] width 183 height 25
type input "公司/00000_公司/00000"
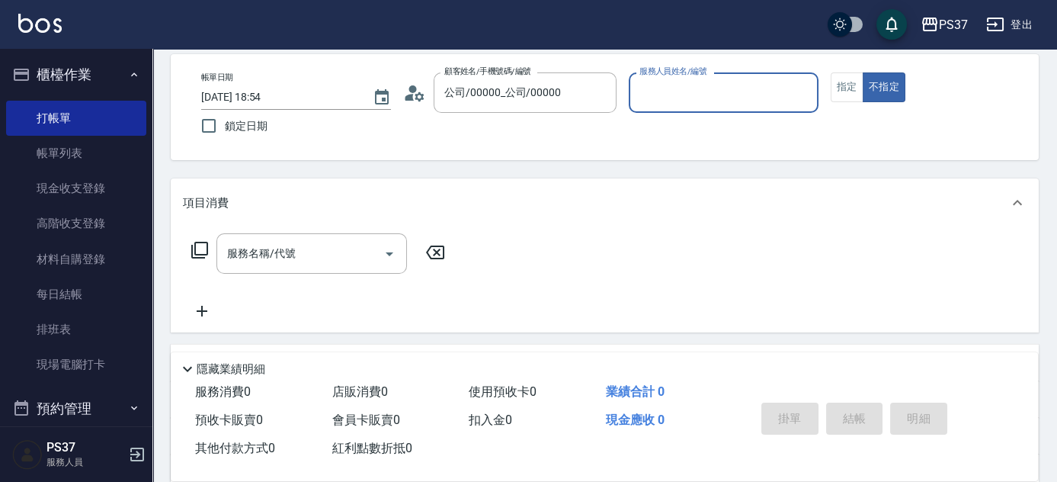
click at [681, 109] on div "服務人員姓名/編號" at bounding box center [724, 92] width 190 height 40
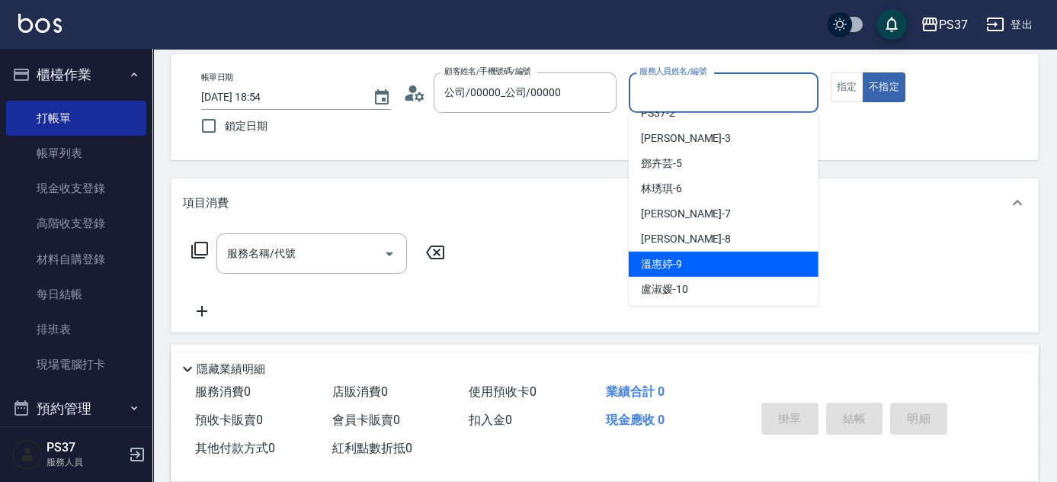
click at [697, 261] on div "[PERSON_NAME]-9" at bounding box center [724, 263] width 190 height 25
type input "[PERSON_NAME]-9"
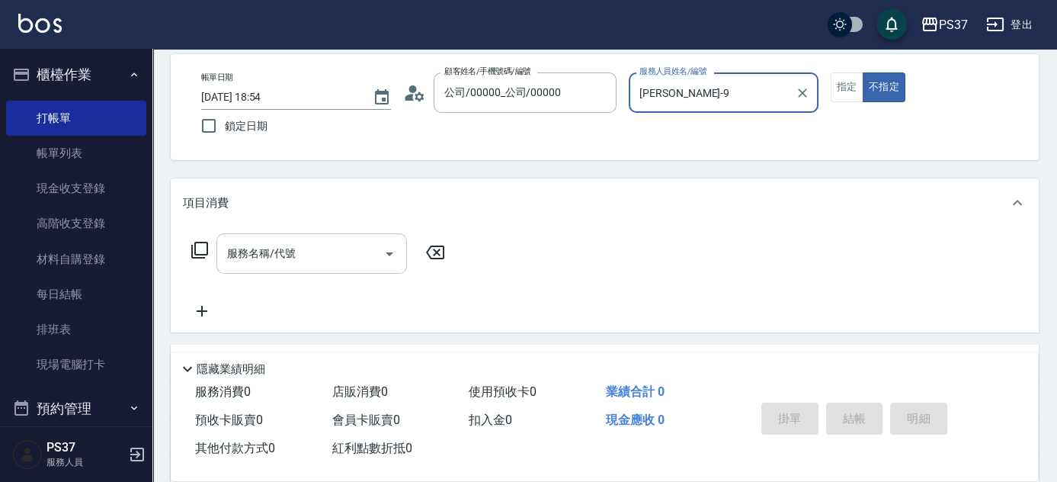
click at [333, 245] on input "服務名稱/代號" at bounding box center [300, 253] width 154 height 27
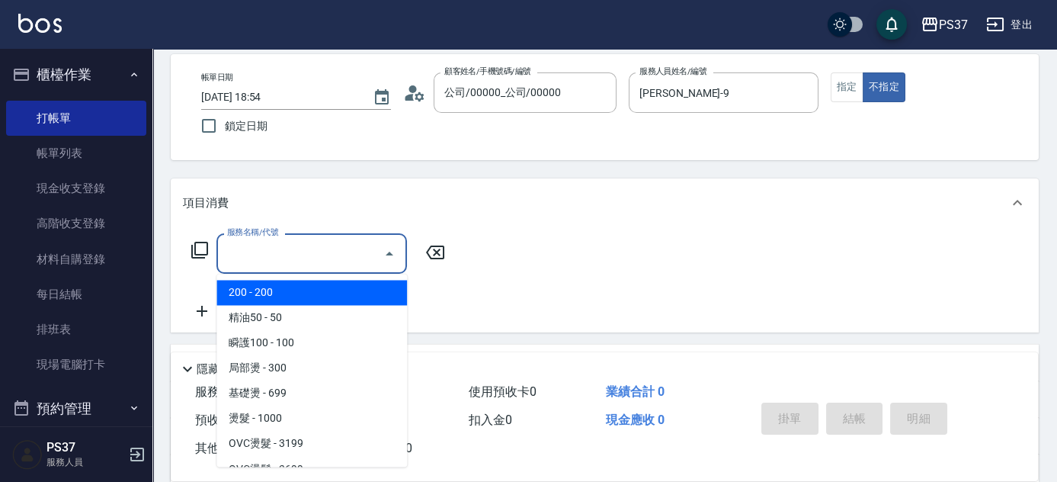
click at [297, 290] on span "200 - 200" at bounding box center [311, 292] width 191 height 25
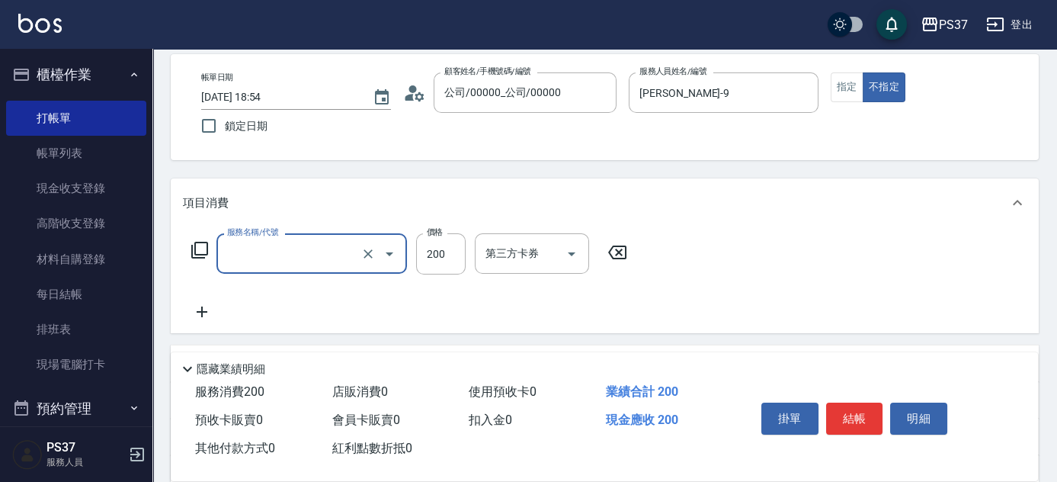
type input "200(111)"
click at [515, 245] on input "洗髮-1" at bounding box center [521, 253] width 78 height 27
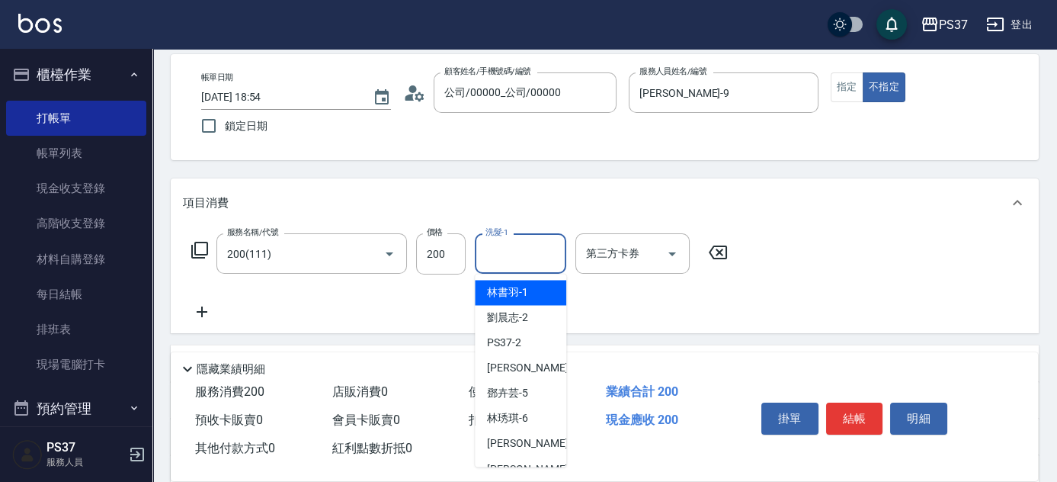
click at [517, 282] on div "[PERSON_NAME]-1" at bounding box center [520, 292] width 91 height 25
type input "[PERSON_NAME]-1"
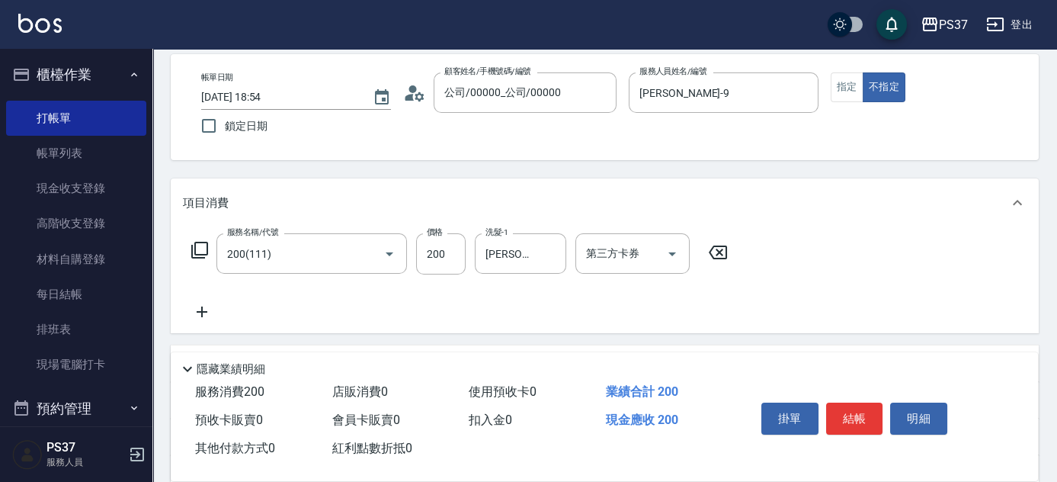
click at [202, 306] on icon at bounding box center [202, 311] width 11 height 11
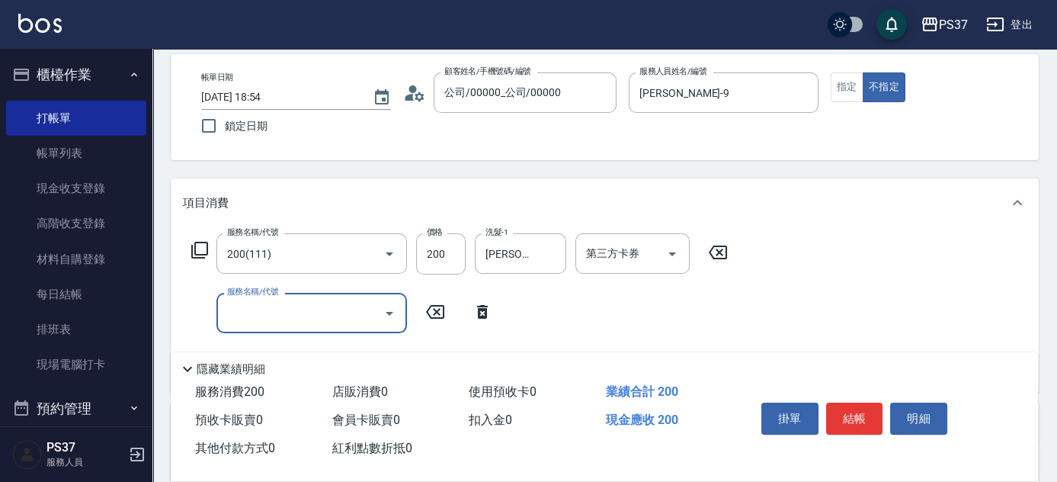
click at [250, 309] on input "服務名稱/代號" at bounding box center [300, 312] width 154 height 27
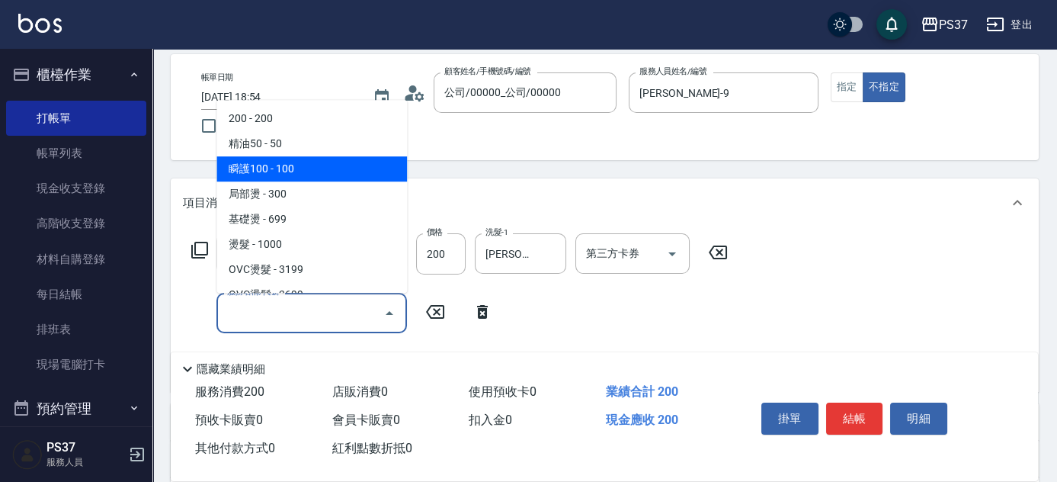
click at [329, 168] on span "瞬護100 - 100" at bounding box center [311, 168] width 191 height 25
type input "瞬護100(113)"
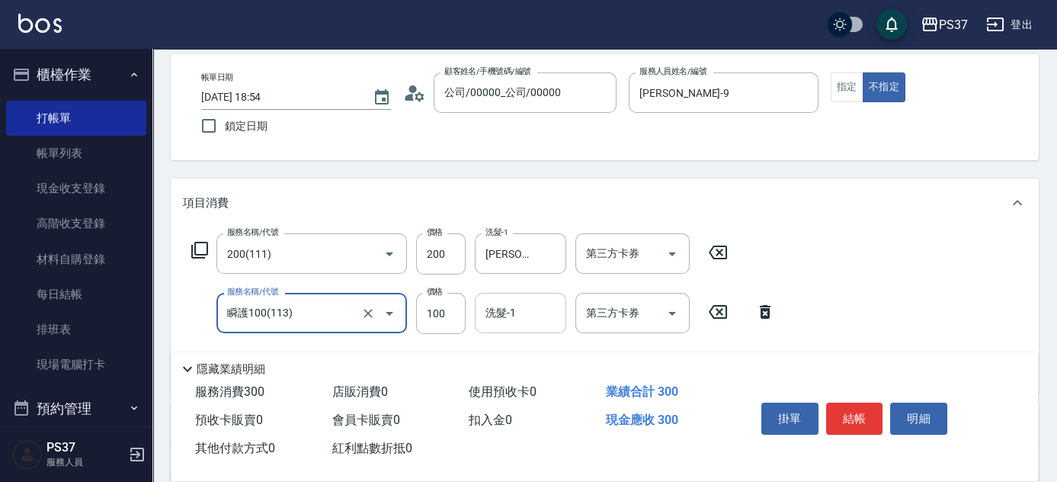
click at [516, 312] on input "洗髮-1" at bounding box center [521, 312] width 78 height 27
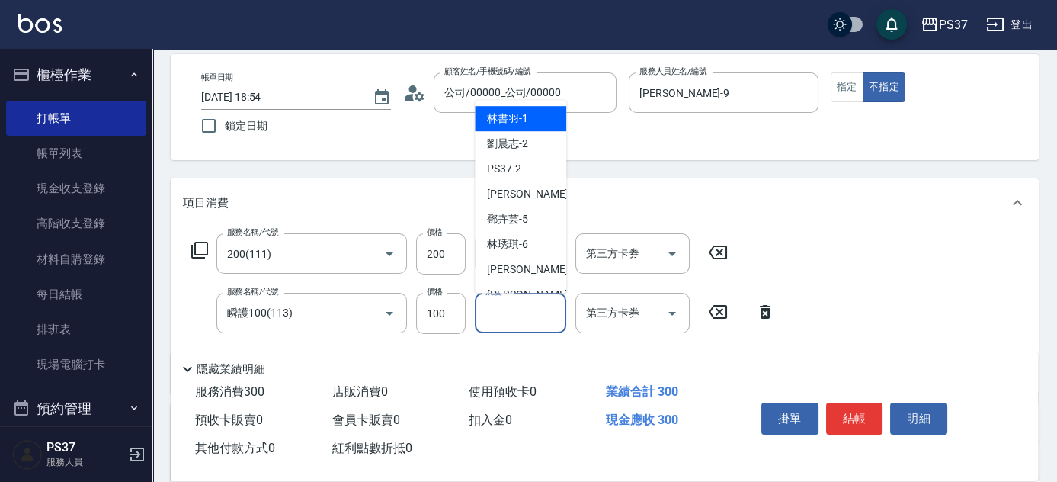
click at [523, 115] on span "[PERSON_NAME]-1" at bounding box center [507, 118] width 41 height 16
type input "[PERSON_NAME]-1"
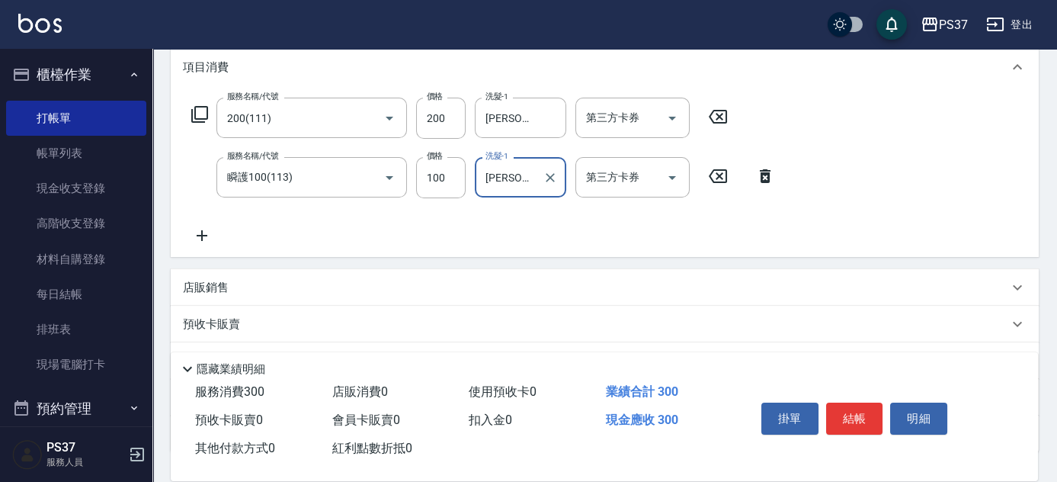
scroll to position [207, 0]
click at [210, 231] on icon at bounding box center [202, 232] width 38 height 18
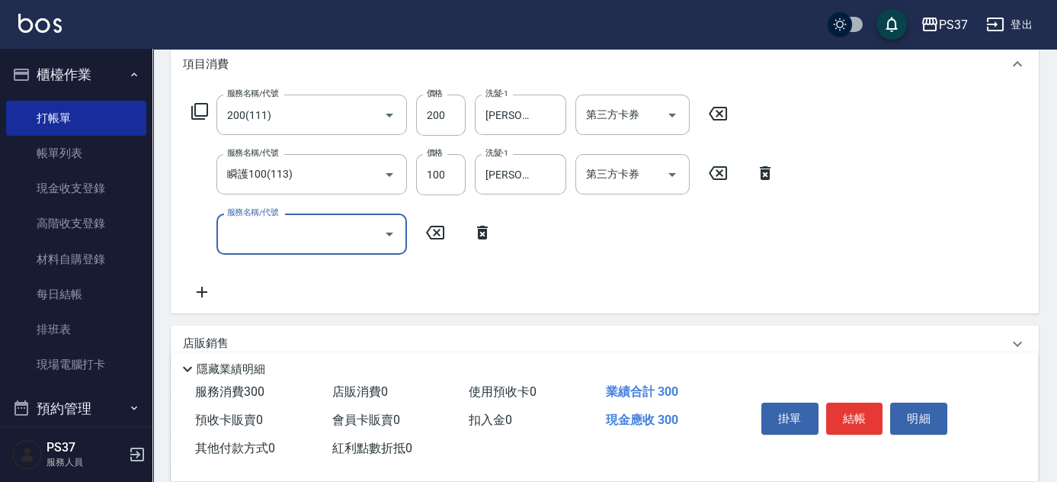
click at [272, 233] on input "服務名稱/代號" at bounding box center [300, 233] width 154 height 27
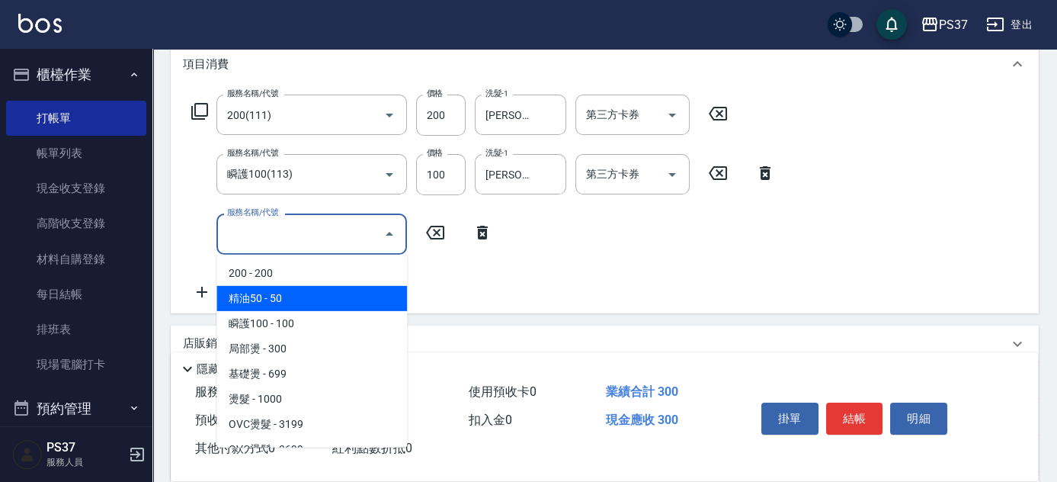
click at [315, 294] on span "精油50 - 50" at bounding box center [311, 298] width 191 height 25
type input "精油50(112)"
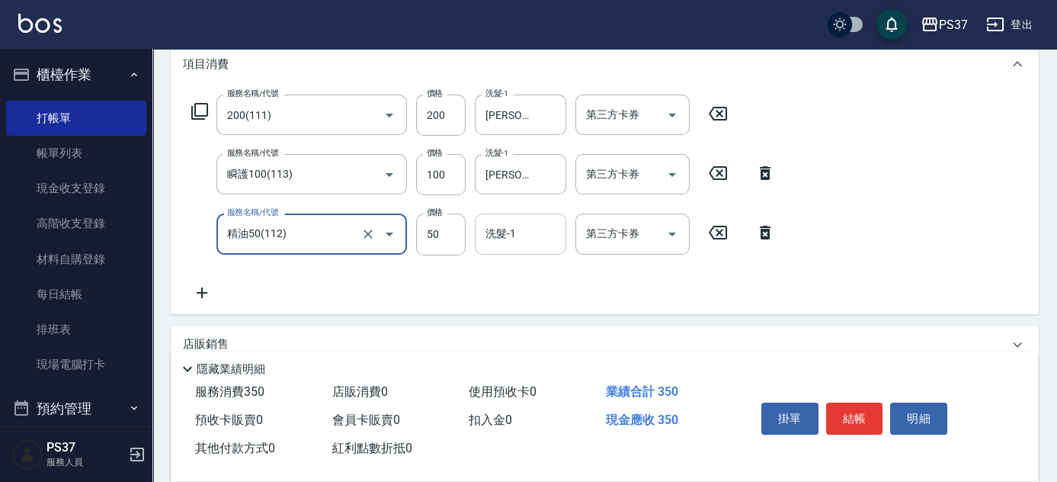
click at [526, 229] on input "洗髮-1" at bounding box center [521, 233] width 78 height 27
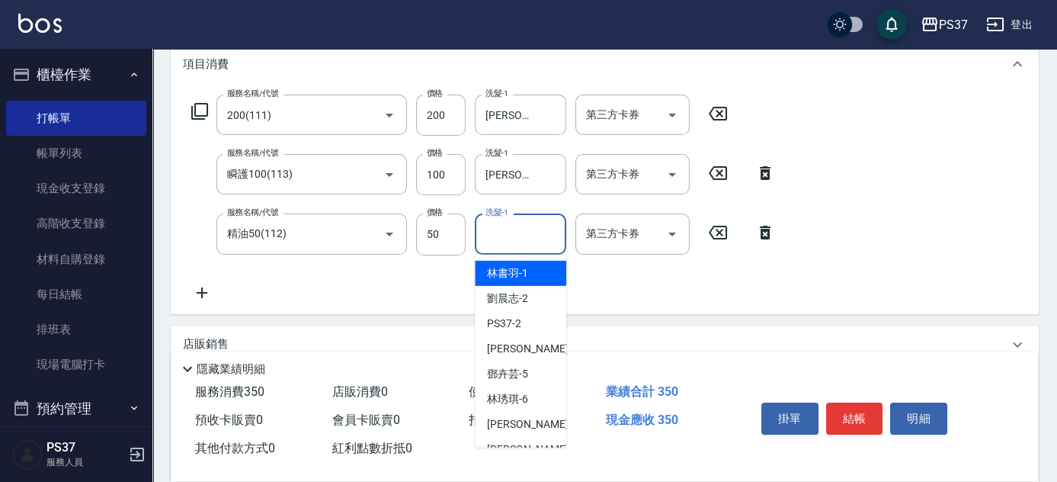
click at [530, 274] on div "[PERSON_NAME]-1" at bounding box center [520, 273] width 91 height 25
type input "[PERSON_NAME]-1"
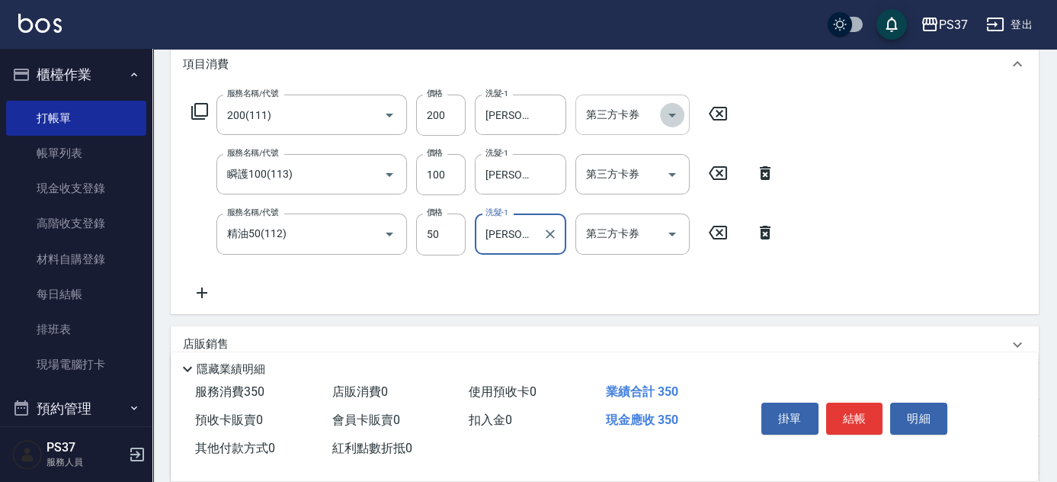
click at [668, 124] on button "Open" at bounding box center [672, 115] width 24 height 24
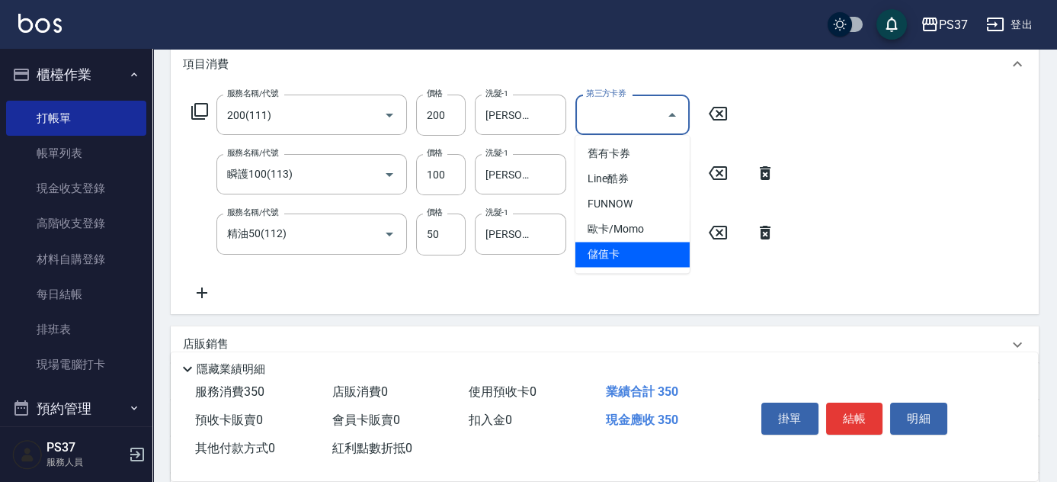
click at [628, 251] on span "儲值卡" at bounding box center [632, 254] width 114 height 25
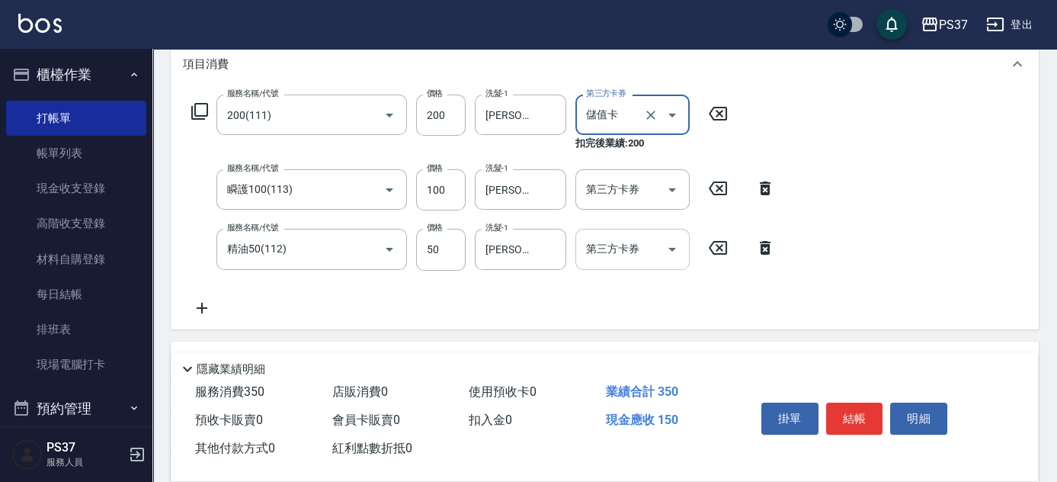
type input "儲值卡"
click at [673, 186] on icon "Open" at bounding box center [672, 190] width 18 height 18
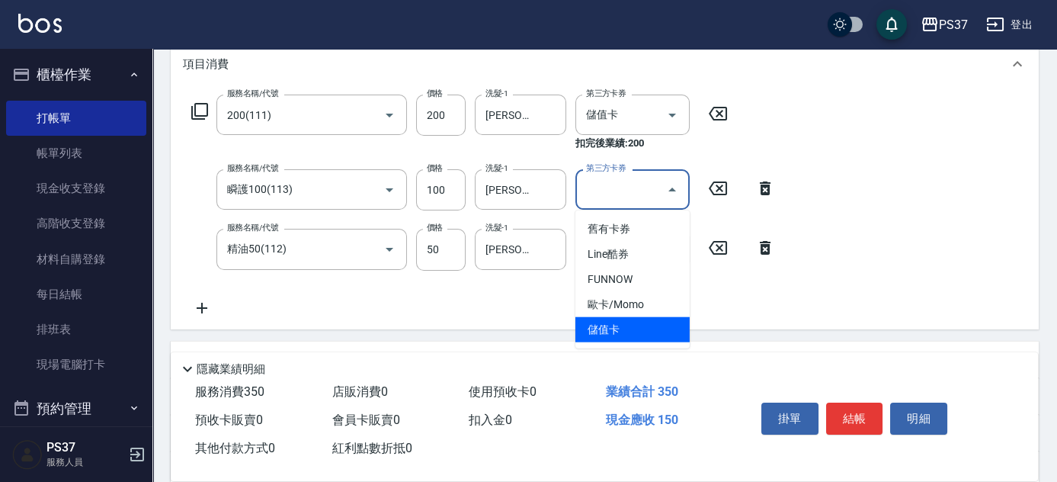
click at [617, 331] on span "儲值卡" at bounding box center [632, 329] width 114 height 25
type input "儲值卡"
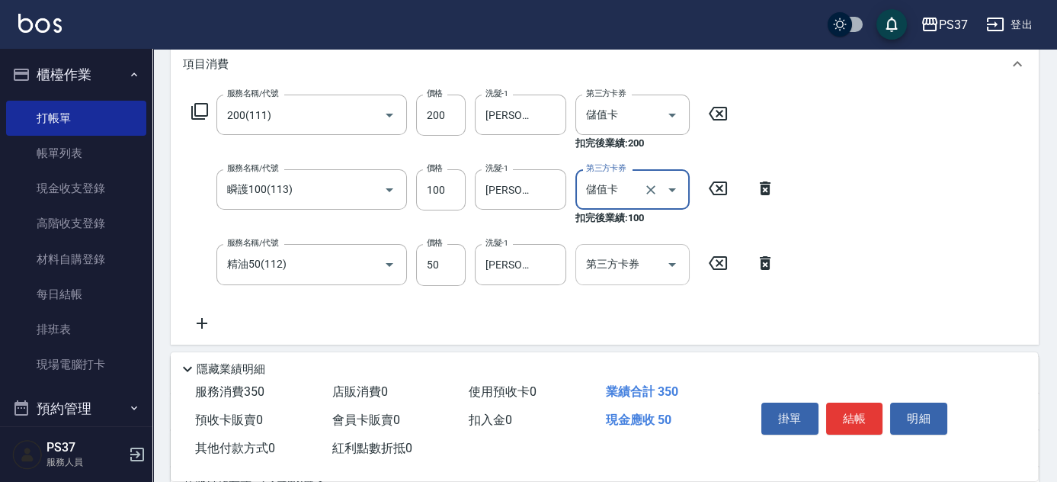
click at [671, 249] on div at bounding box center [671, 264] width 23 height 40
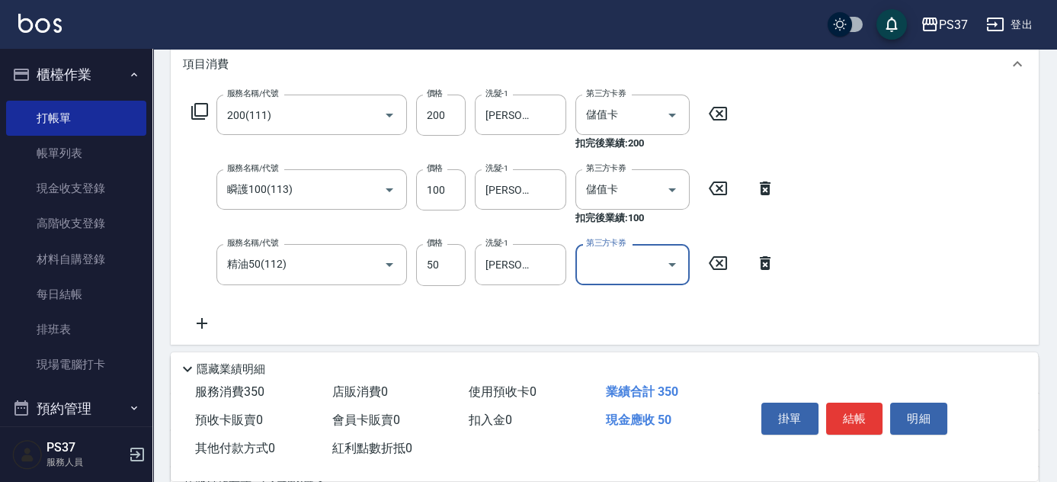
click at [667, 259] on icon "Open" at bounding box center [672, 264] width 18 height 18
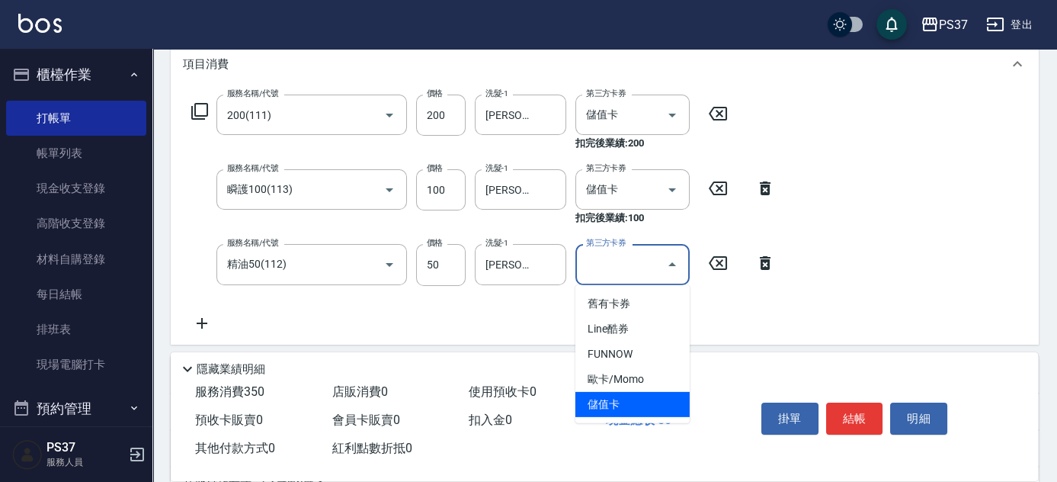
click at [611, 398] on span "儲值卡" at bounding box center [632, 404] width 114 height 25
type input "儲值卡"
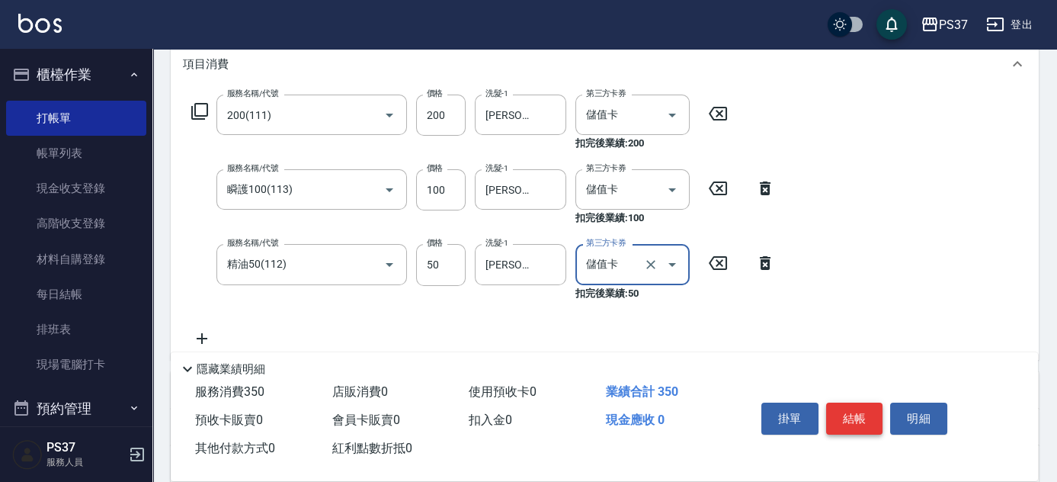
click at [847, 412] on button "結帳" at bounding box center [854, 418] width 57 height 32
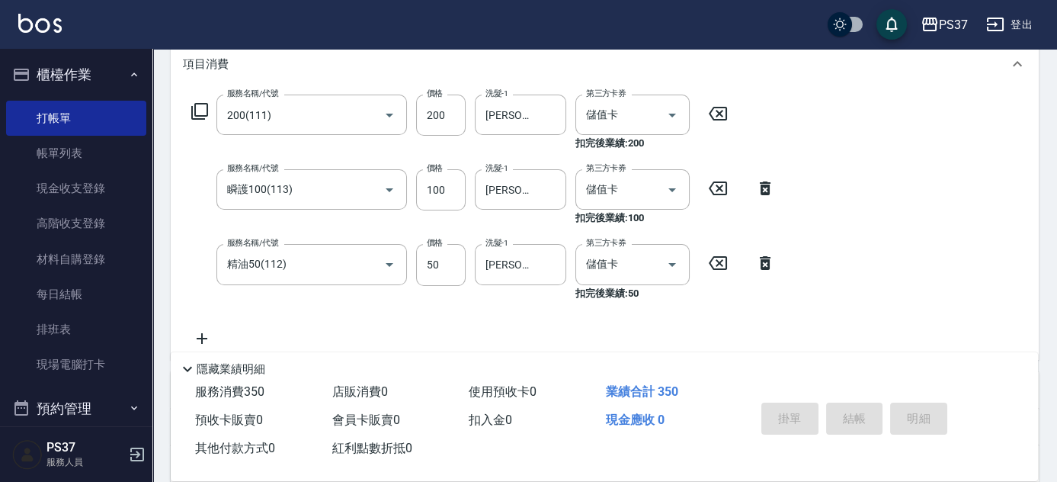
type input "[DATE] 18:55"
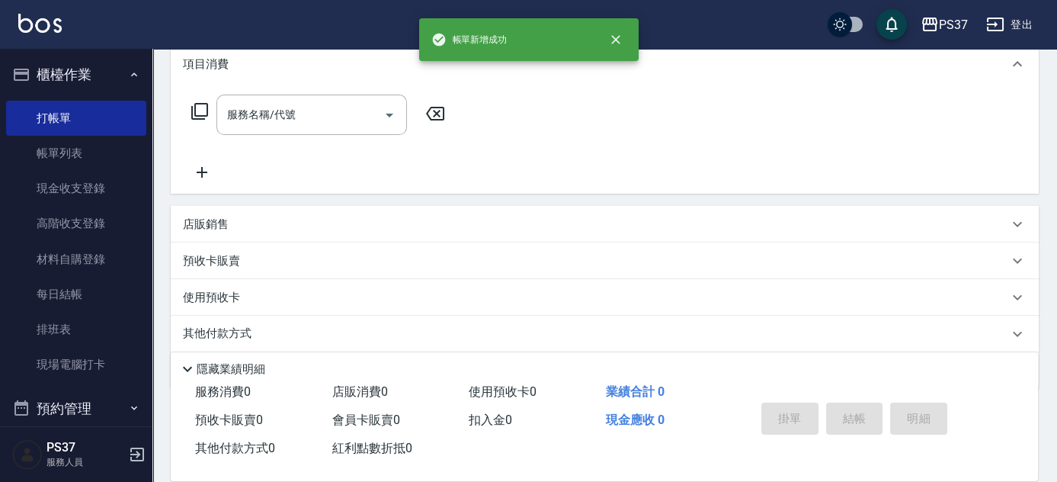
scroll to position [0, 0]
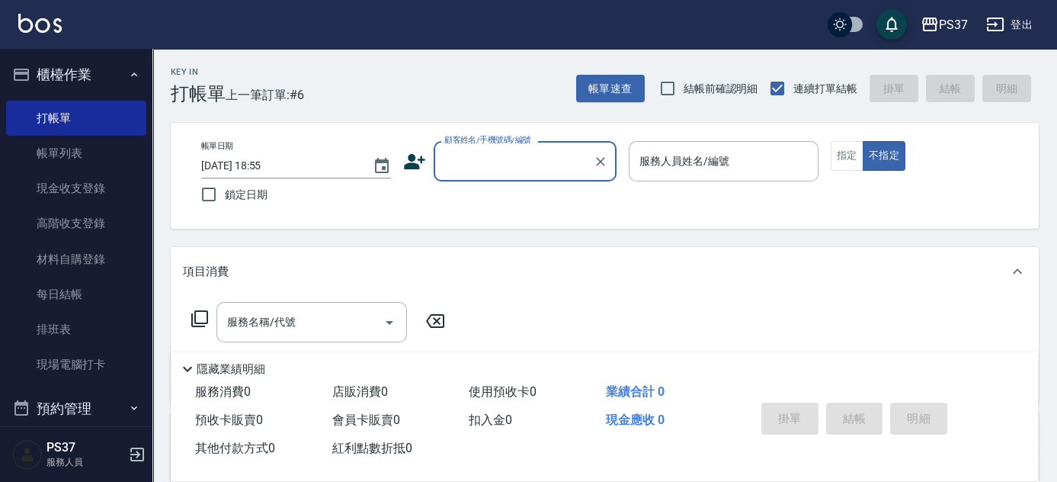
click at [495, 171] on input "顧客姓名/手機號碼/編號" at bounding box center [513, 161] width 146 height 27
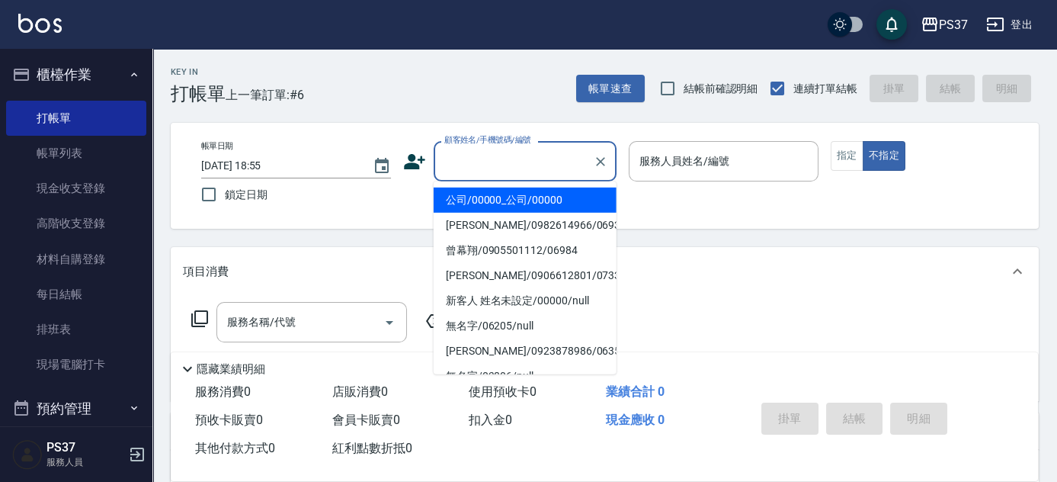
click at [504, 200] on li "公司/00000_公司/00000" at bounding box center [525, 199] width 183 height 25
type input "公司/00000_公司/00000"
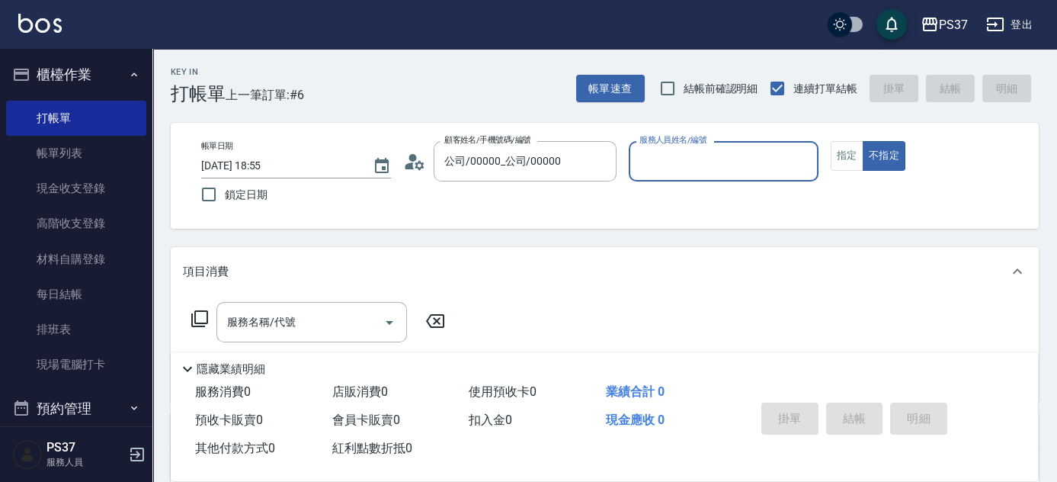
click at [660, 162] on input "服務人員姓名/編號" at bounding box center [724, 161] width 176 height 27
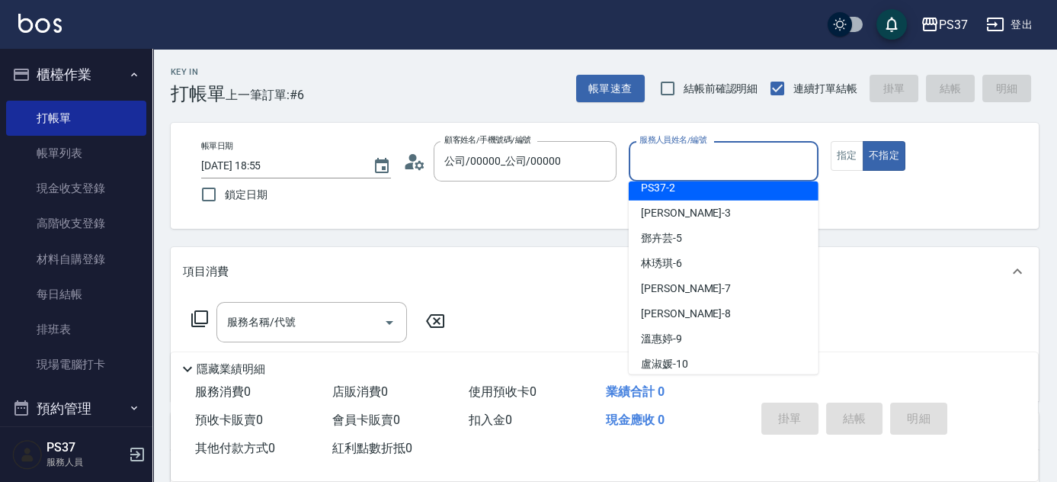
scroll to position [138, 0]
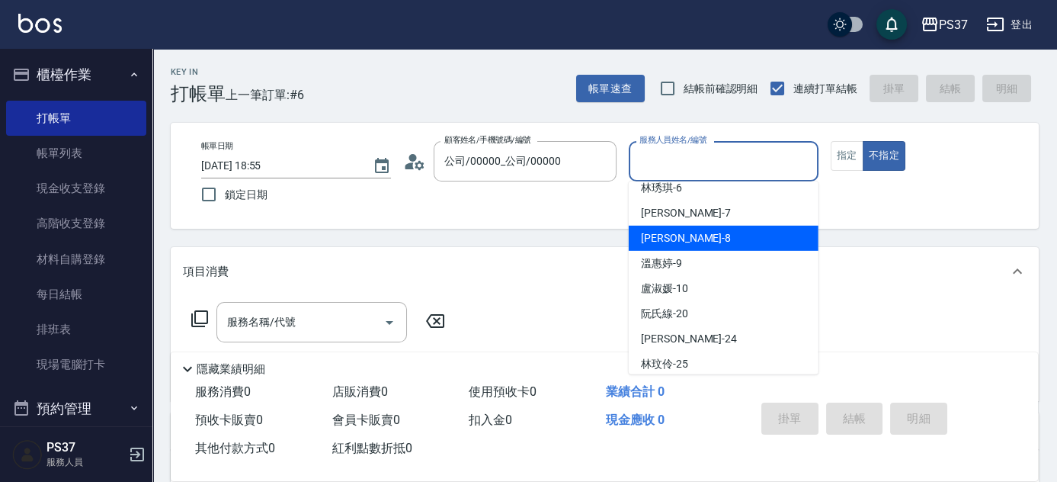
drag, startPoint x: 701, startPoint y: 249, endPoint x: 696, endPoint y: 259, distance: 11.3
click at [700, 255] on ul "[PERSON_NAME]-1 [PERSON_NAME]2 PS37 -2 [PERSON_NAME] -3 [PERSON_NAME]-5 [PERSON…" at bounding box center [724, 277] width 190 height 193
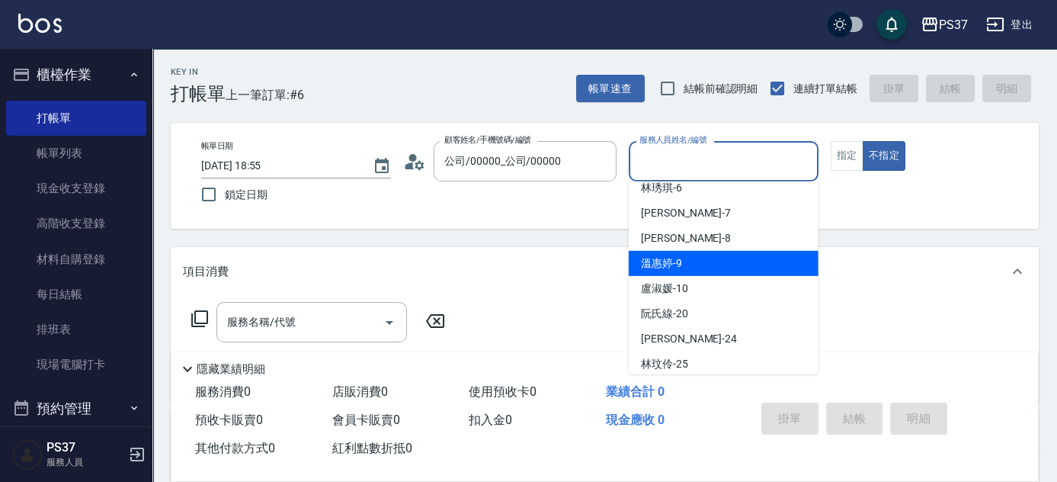
click at [696, 259] on div "[PERSON_NAME]-9" at bounding box center [724, 263] width 190 height 25
type input "[PERSON_NAME]-9"
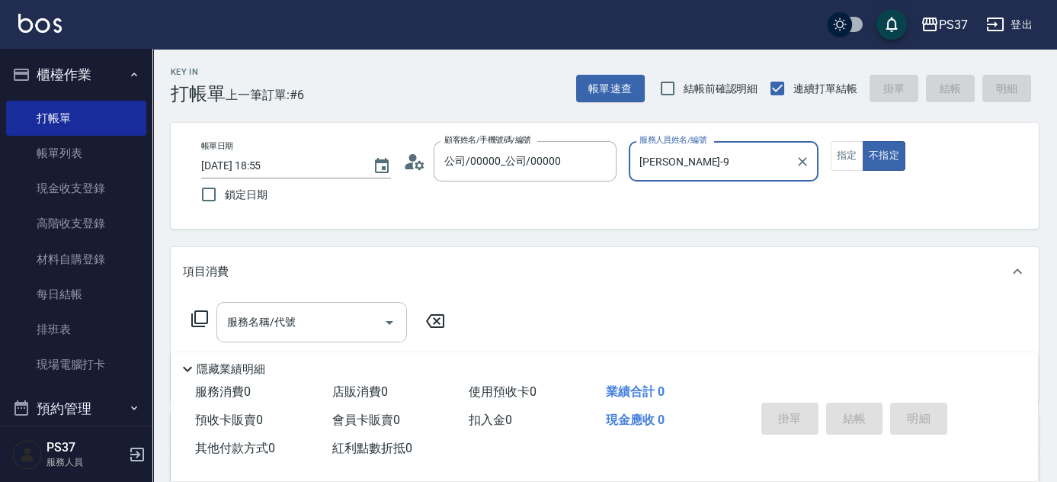
click at [345, 320] on input "服務名稱/代號" at bounding box center [300, 322] width 154 height 27
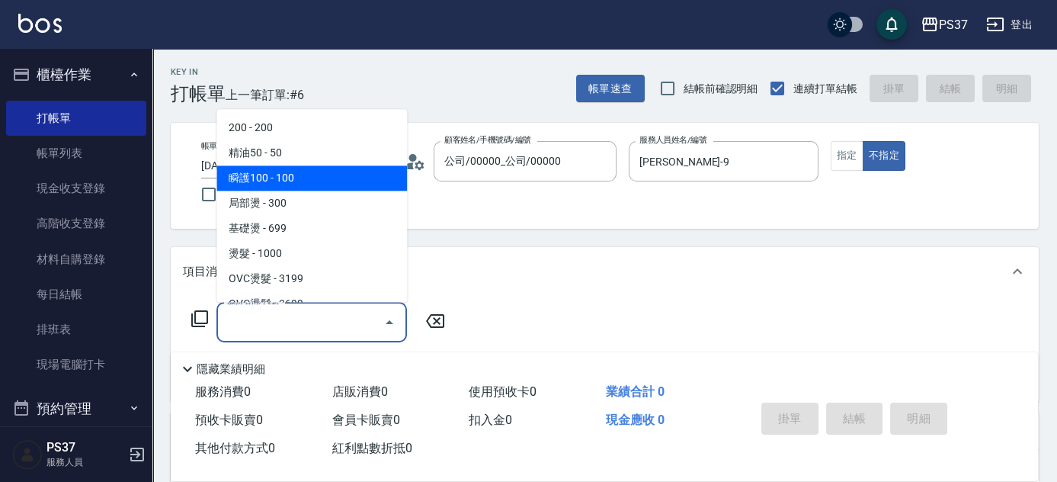
click at [319, 170] on span "瞬護100 - 100" at bounding box center [311, 178] width 191 height 25
type input "瞬護100(113)"
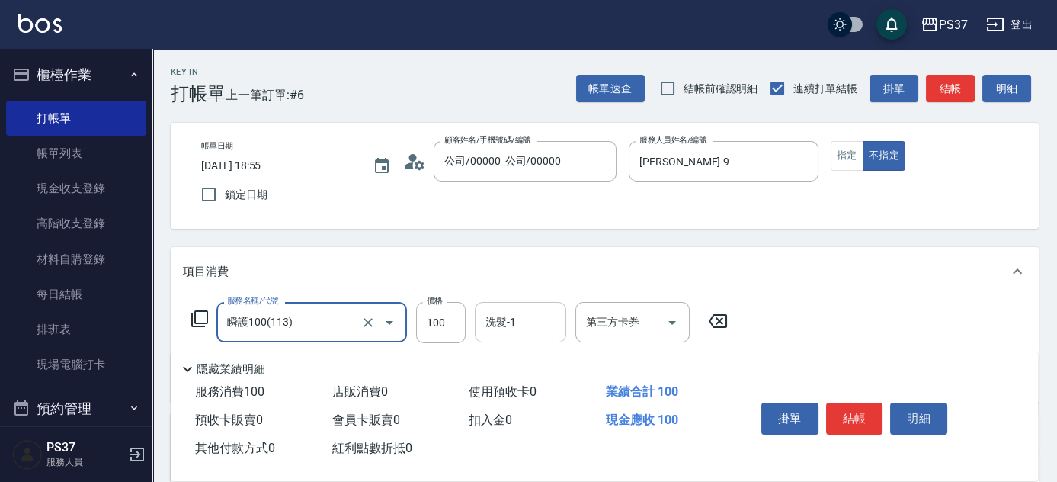
click at [506, 328] on input "洗髮-1" at bounding box center [521, 322] width 78 height 27
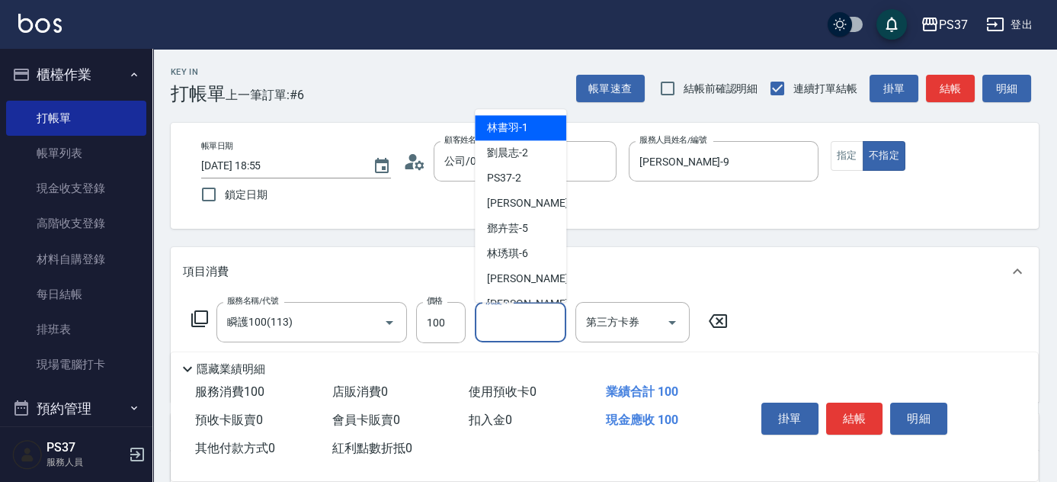
click at [482, 130] on div "[PERSON_NAME]-1" at bounding box center [520, 128] width 91 height 25
type input "[PERSON_NAME]-1"
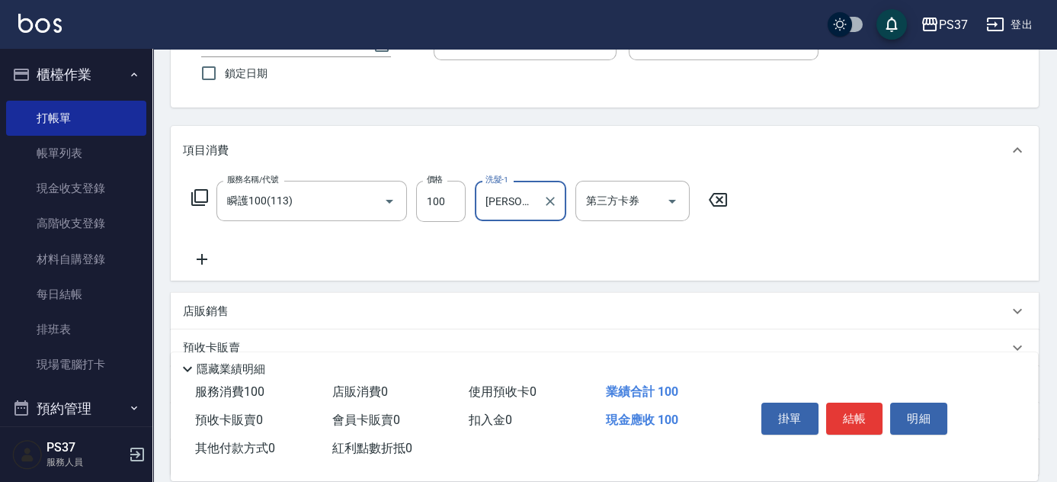
scroll to position [207, 0]
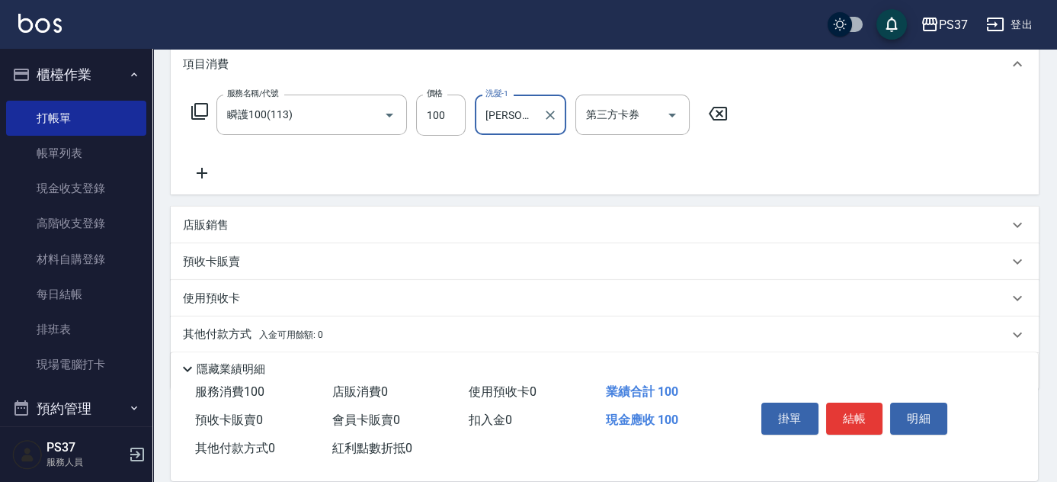
click at [207, 171] on icon at bounding box center [202, 173] width 38 height 18
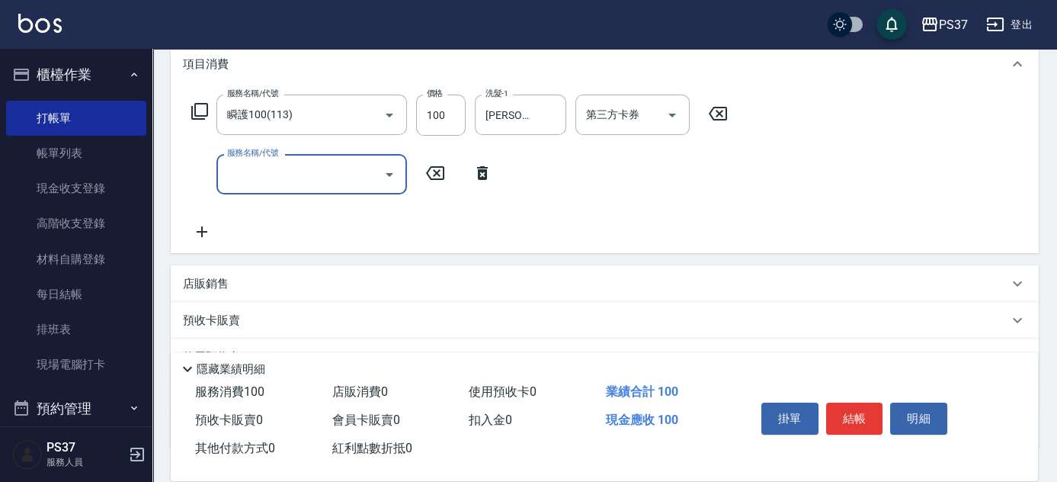
drag, startPoint x: 207, startPoint y: 171, endPoint x: 276, endPoint y: 180, distance: 69.1
click at [276, 180] on input "服務名稱/代號" at bounding box center [300, 174] width 154 height 27
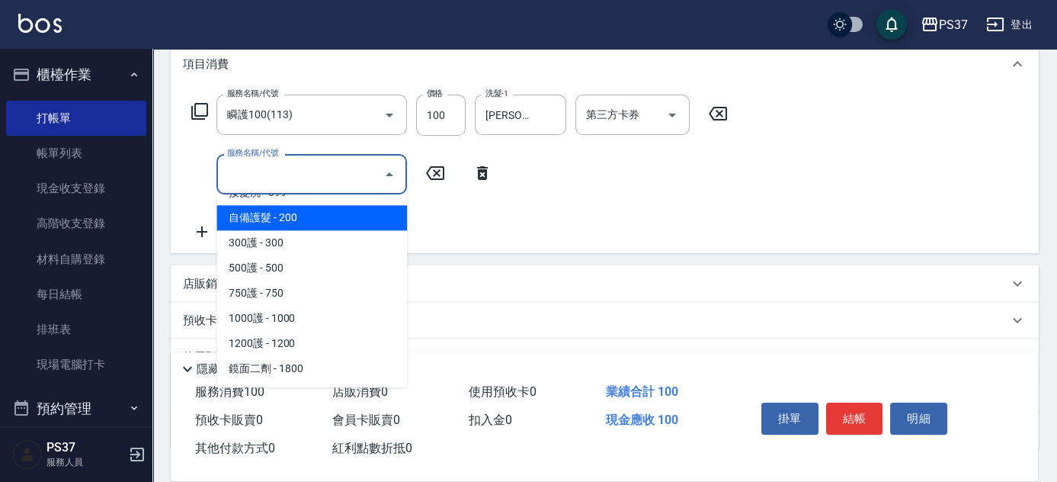
scroll to position [762, 0]
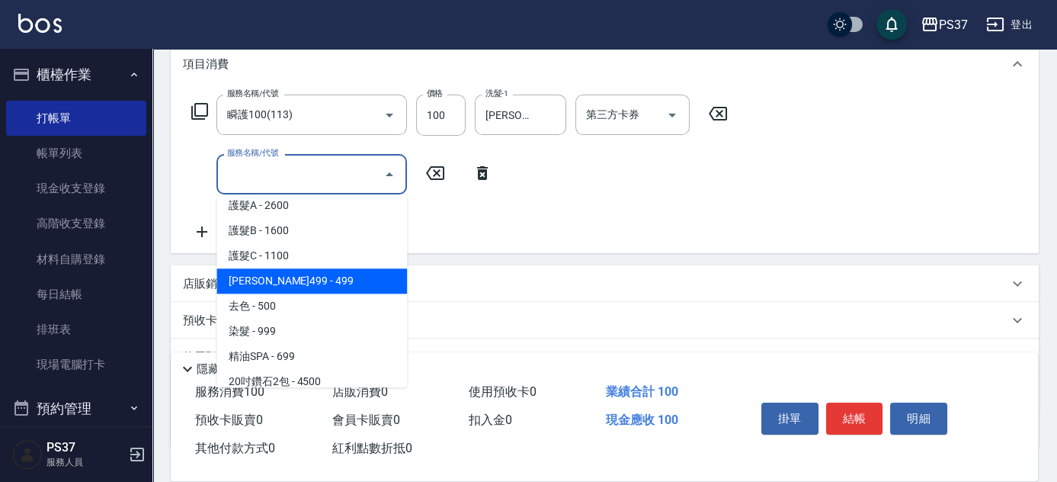
click at [337, 274] on span "[PERSON_NAME]499 - 499" at bounding box center [311, 280] width 191 height 25
type input "[PERSON_NAME]499(0499)"
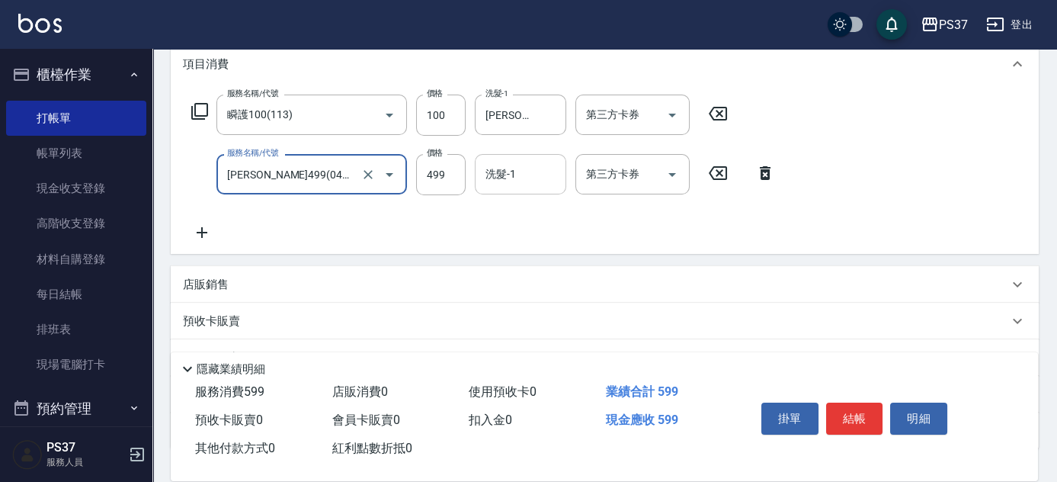
click at [510, 178] on input "洗髮-1" at bounding box center [521, 174] width 78 height 27
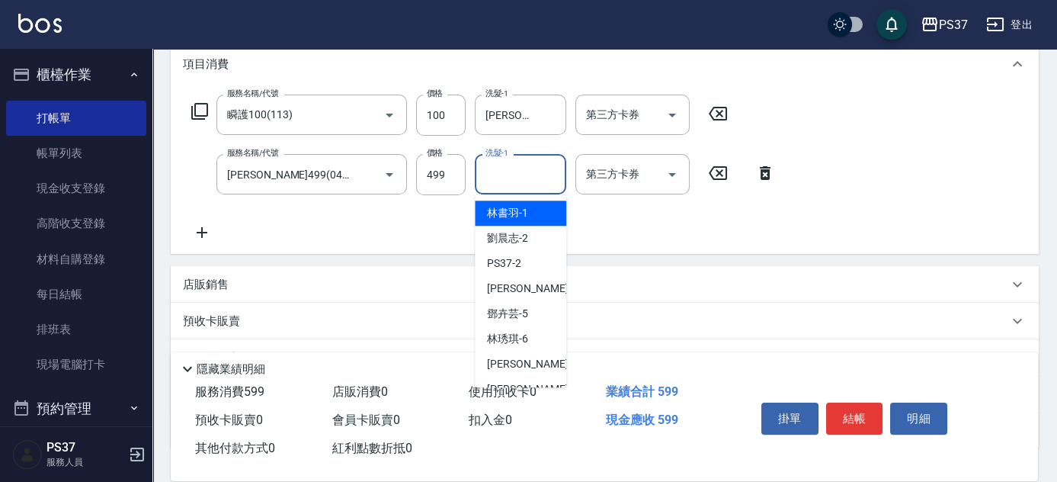
click at [507, 212] on span "[PERSON_NAME]-1" at bounding box center [507, 213] width 41 height 16
type input "[PERSON_NAME]-1"
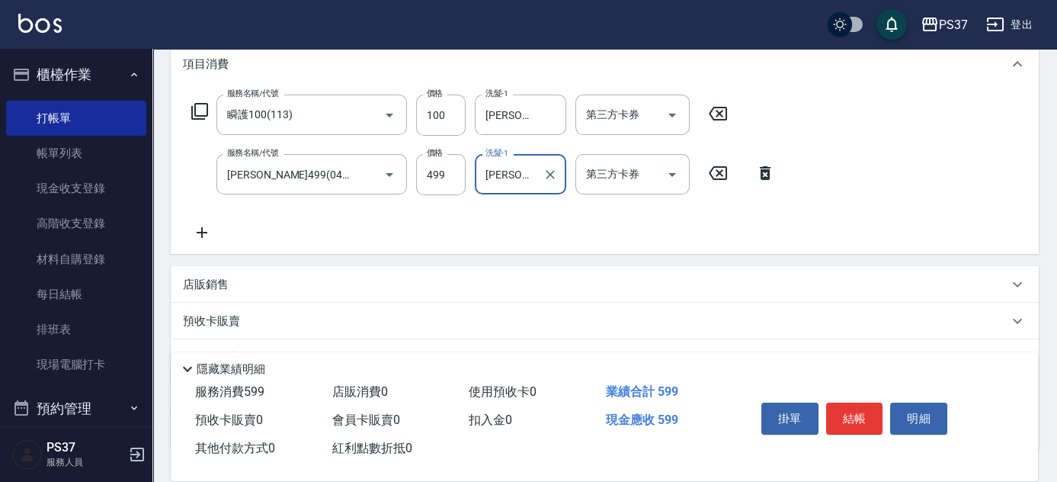
click at [194, 226] on icon at bounding box center [202, 232] width 38 height 18
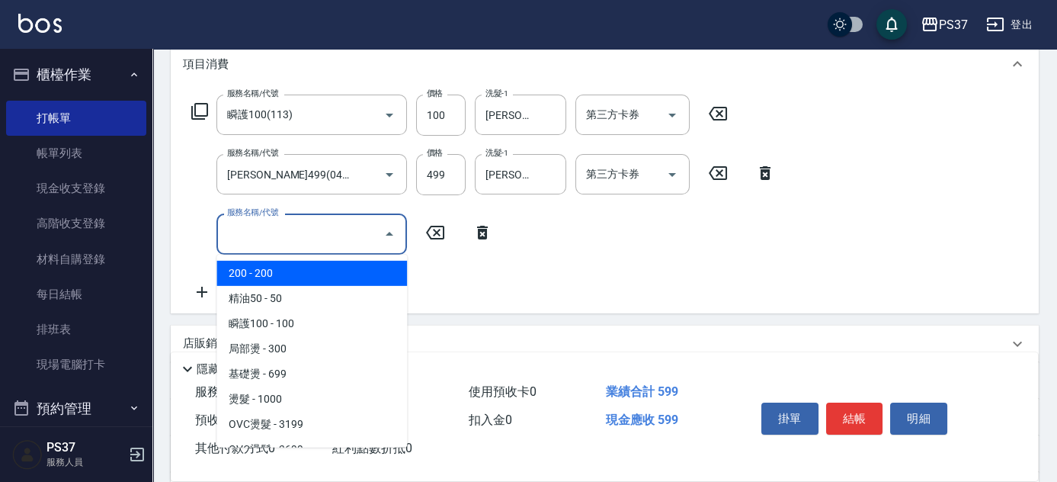
click at [262, 235] on input "服務名稱/代號" at bounding box center [300, 233] width 154 height 27
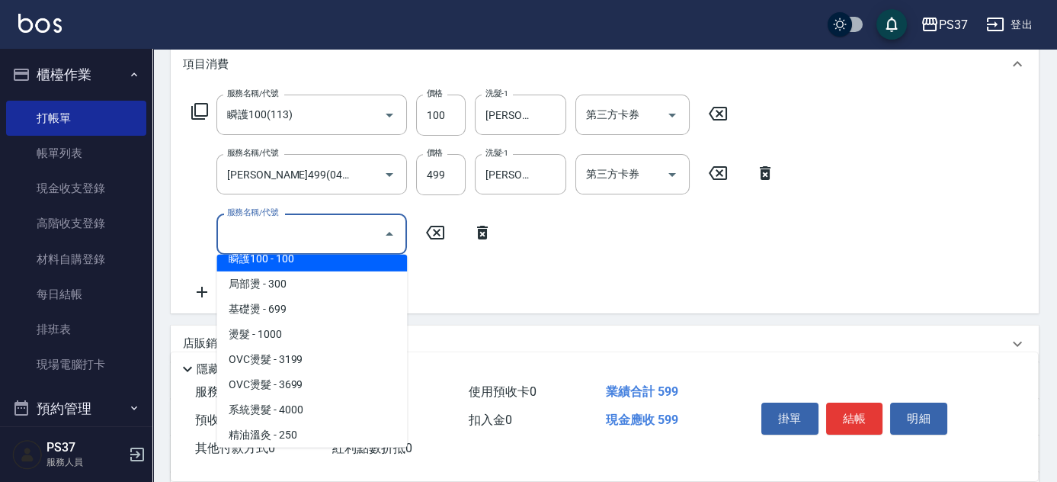
scroll to position [138, 0]
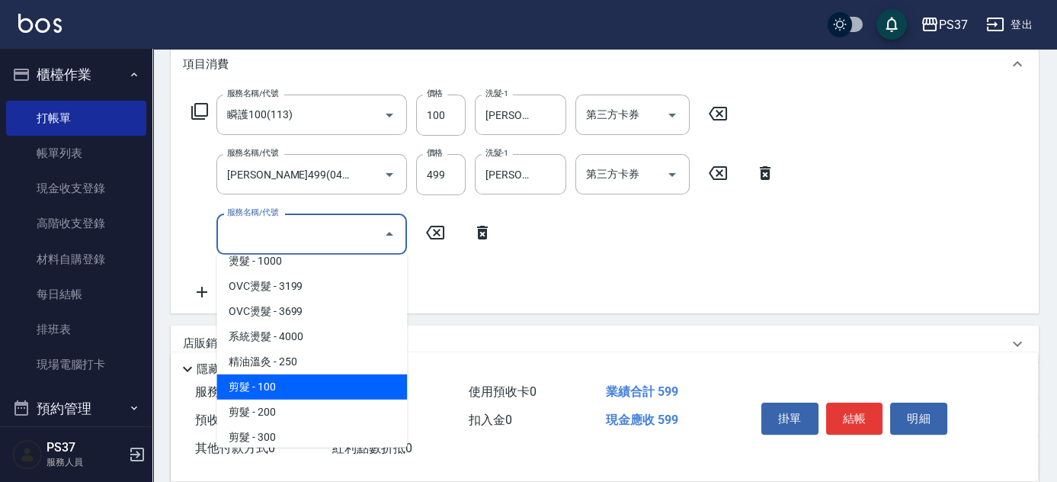
click at [306, 382] on span "剪髮 - 100" at bounding box center [311, 386] width 191 height 25
type input "剪髮(300)"
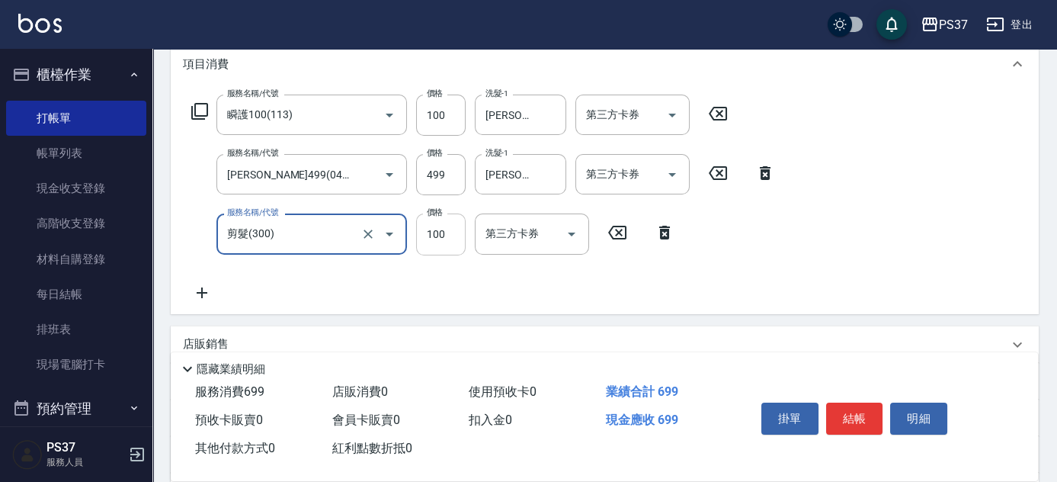
click at [439, 232] on input "100" at bounding box center [441, 233] width 50 height 41
type input "1"
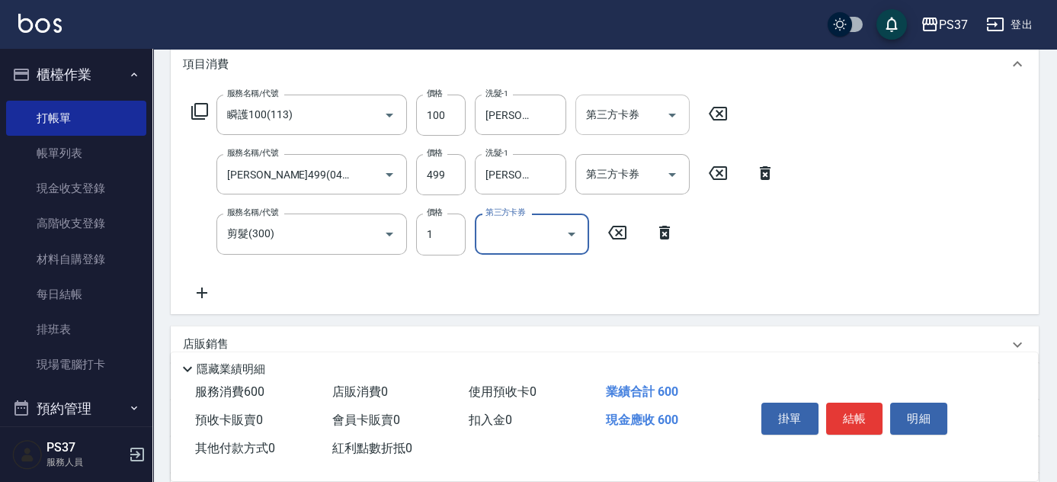
click at [663, 126] on div at bounding box center [671, 114] width 23 height 40
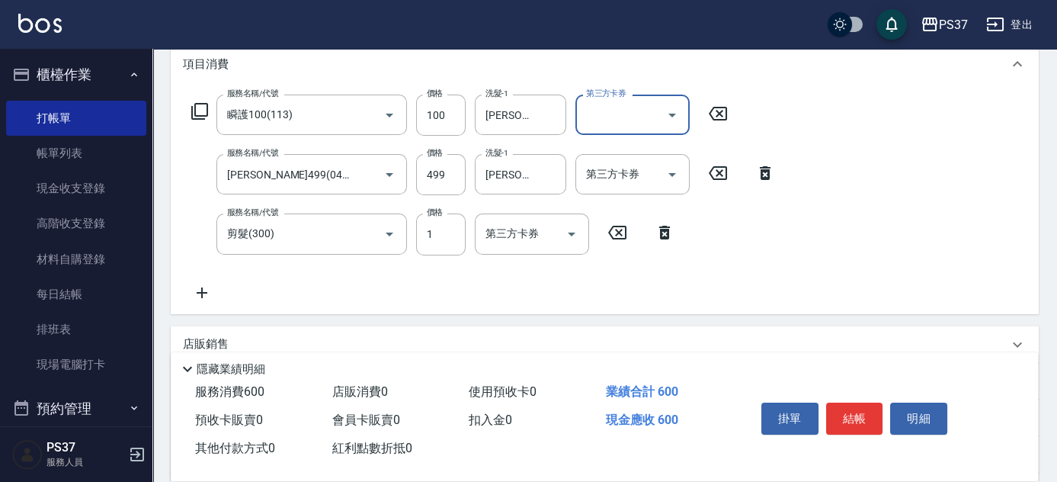
click at [666, 125] on div at bounding box center [671, 114] width 23 height 40
click at [671, 115] on icon "Open" at bounding box center [672, 115] width 18 height 18
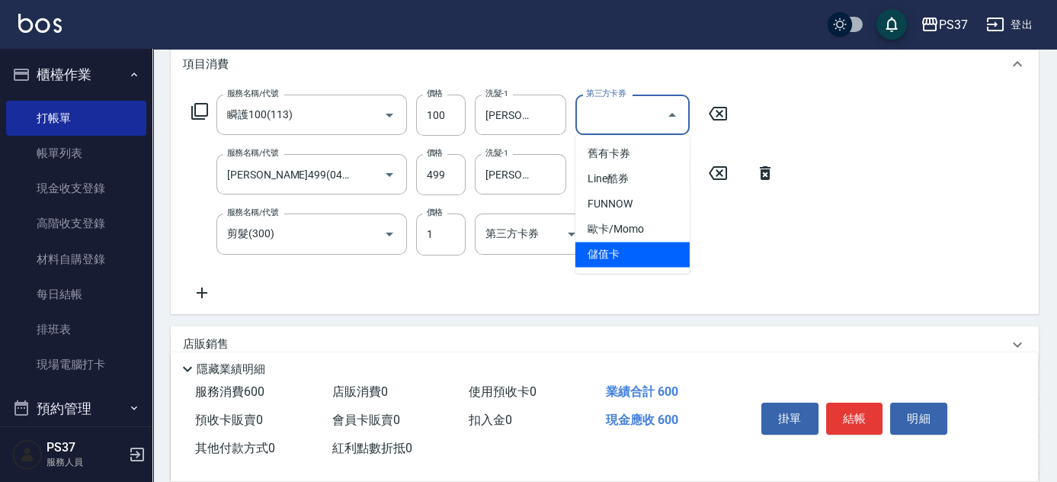
click at [637, 261] on span "儲值卡" at bounding box center [632, 254] width 114 height 25
type input "儲值卡"
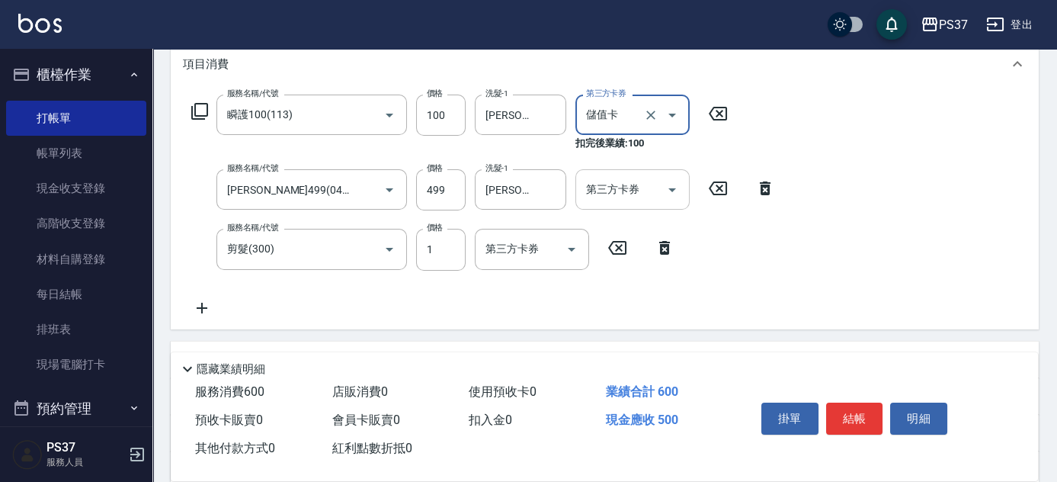
drag, startPoint x: 681, startPoint y: 194, endPoint x: 671, endPoint y: 202, distance: 13.1
click at [681, 194] on button "Open" at bounding box center [672, 190] width 24 height 24
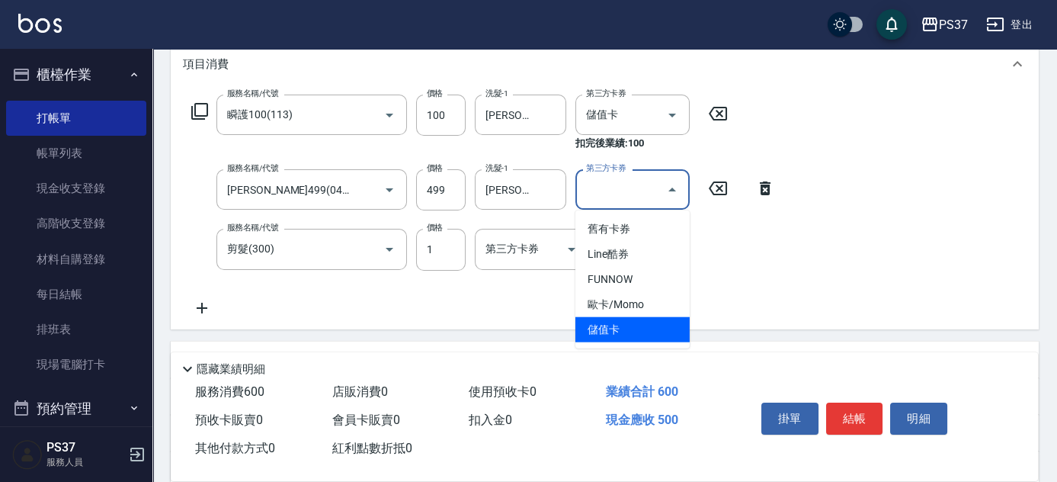
click at [620, 331] on span "儲值卡" at bounding box center [632, 329] width 114 height 25
type input "儲值卡"
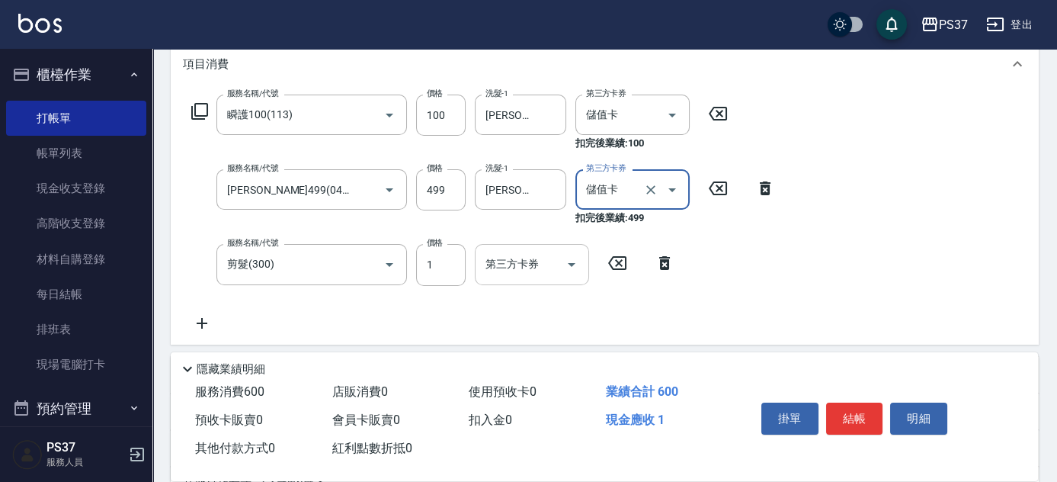
click at [575, 271] on icon "Open" at bounding box center [571, 264] width 18 height 18
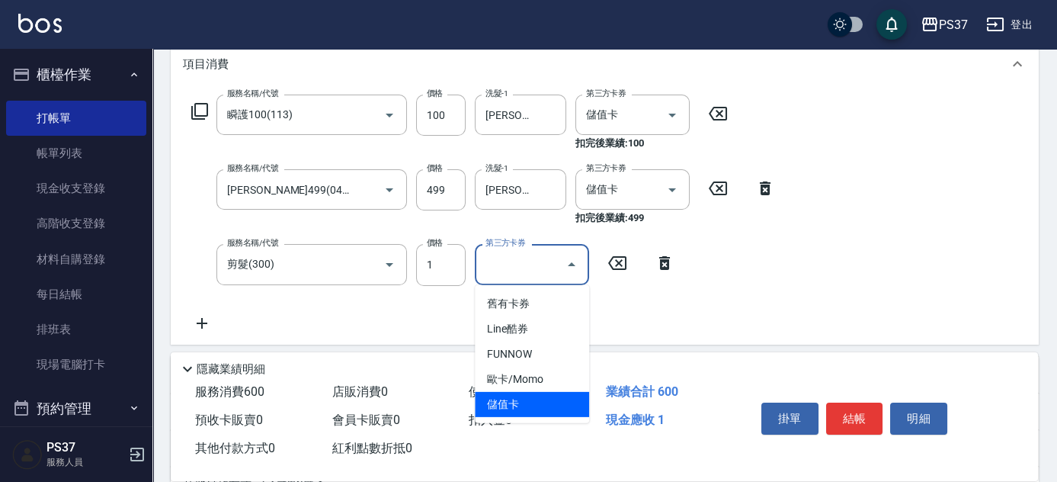
click at [538, 402] on span "儲值卡" at bounding box center [532, 404] width 114 height 25
type input "儲值卡"
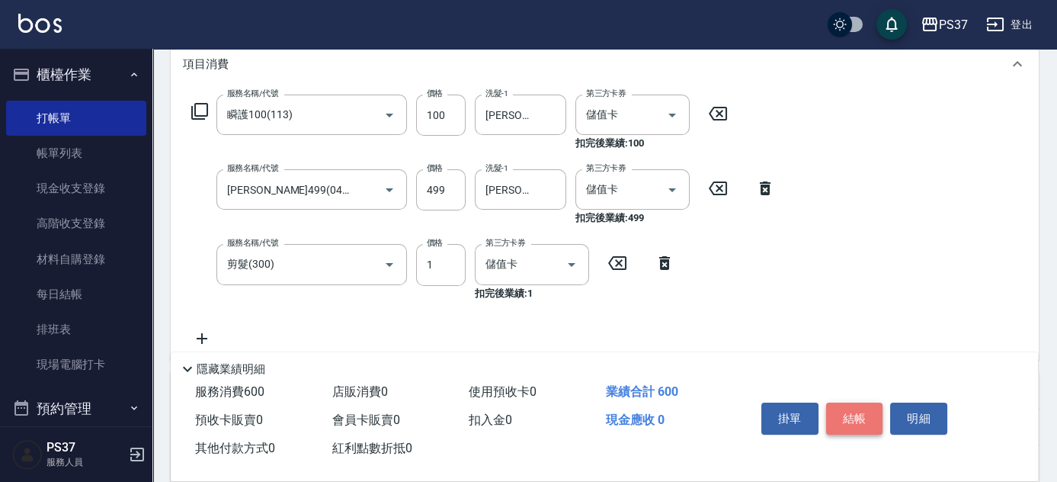
click at [850, 408] on button "結帳" at bounding box center [854, 418] width 57 height 32
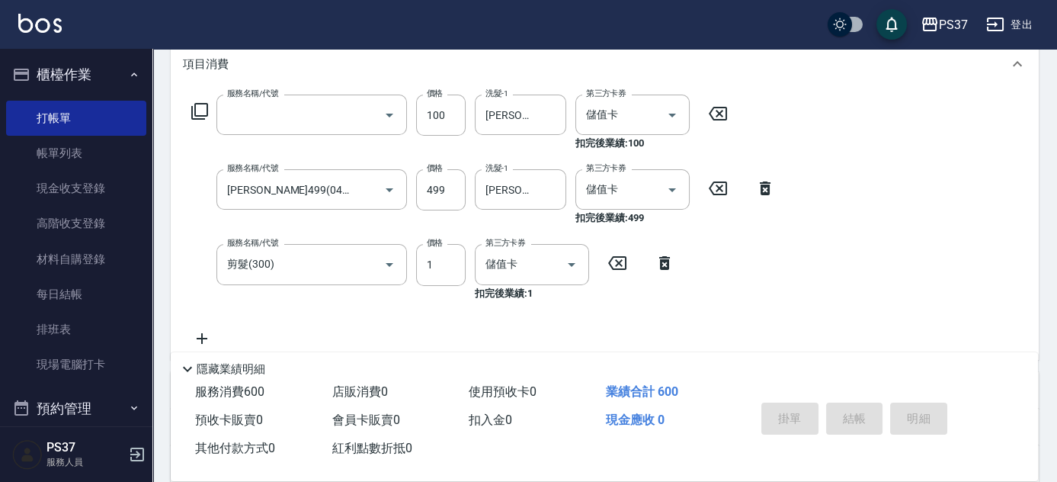
scroll to position [0, 0]
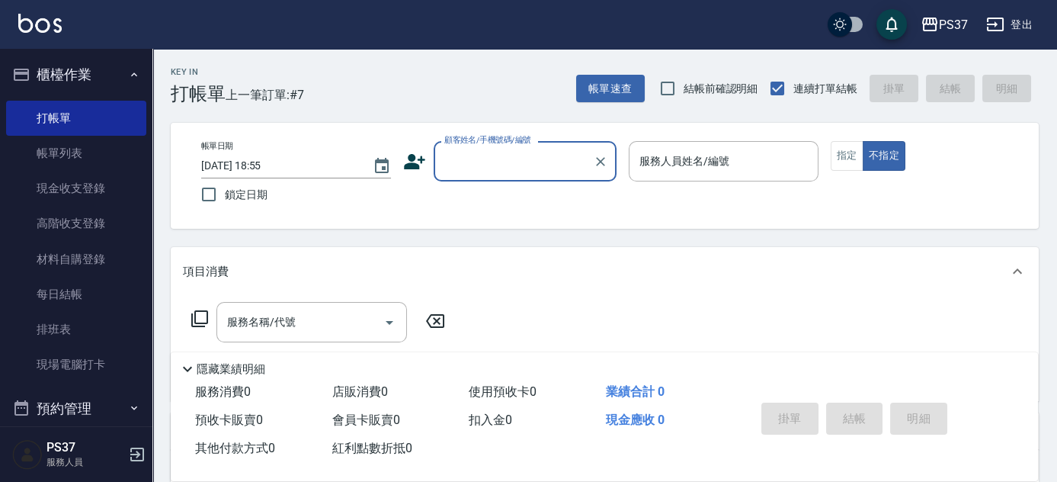
click at [529, 155] on input "顧客姓名/手機號碼/編號" at bounding box center [513, 161] width 146 height 27
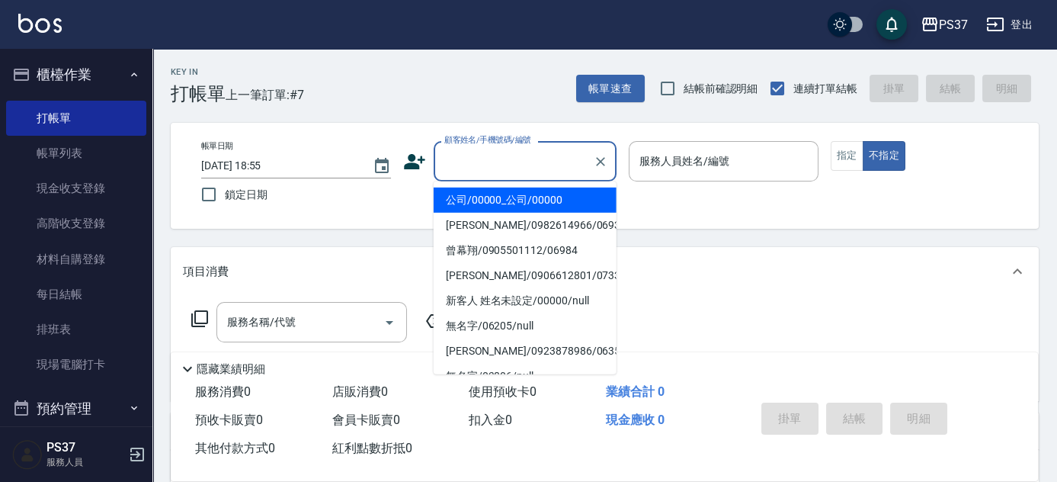
click at [522, 197] on li "公司/00000_公司/00000" at bounding box center [525, 199] width 183 height 25
type input "公司/00000_公司/00000"
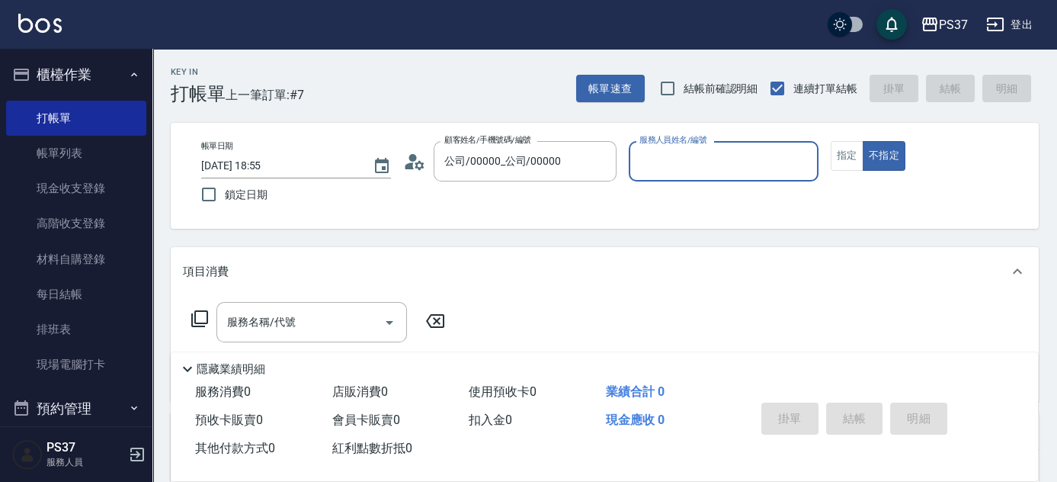
click at [723, 163] on input "服務人員姓名/編號" at bounding box center [724, 161] width 176 height 27
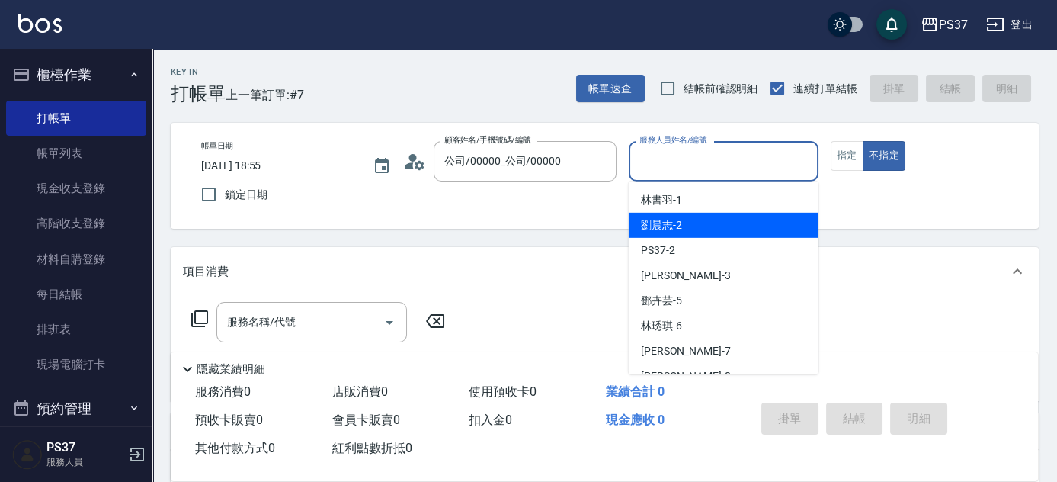
click at [698, 227] on div "[PERSON_NAME]-2" at bounding box center [724, 225] width 190 height 25
type input "[PERSON_NAME]-2"
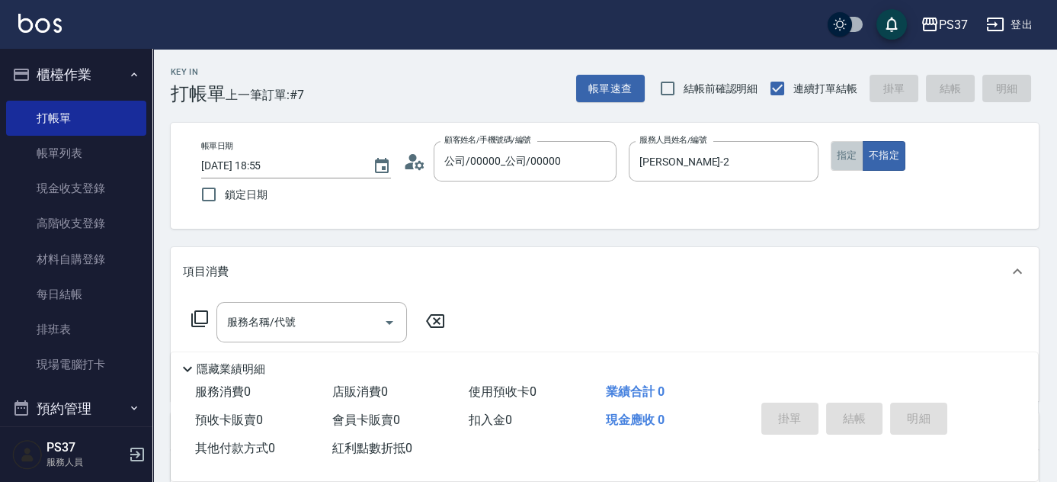
click at [850, 166] on button "指定" at bounding box center [847, 156] width 33 height 30
click at [299, 341] on div "服務名稱/代號" at bounding box center [311, 322] width 191 height 40
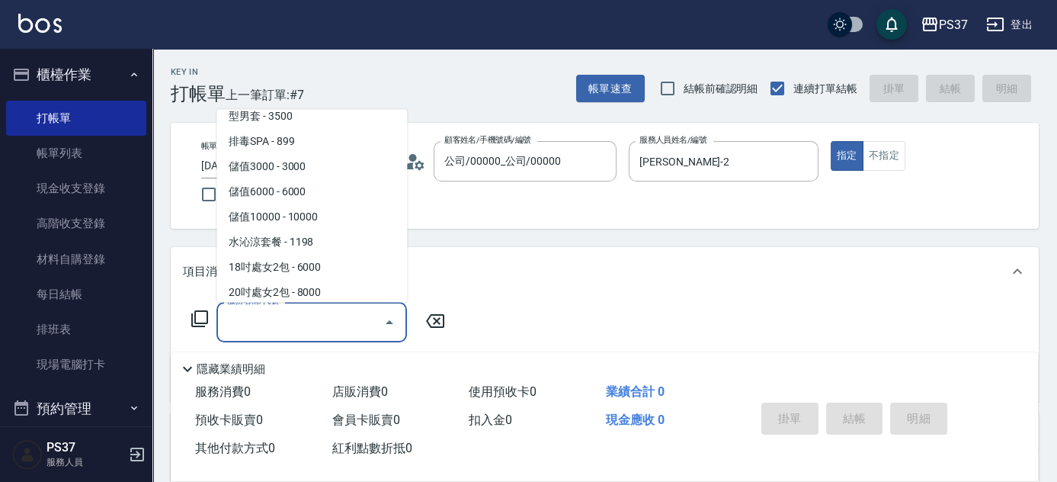
scroll to position [1687, 0]
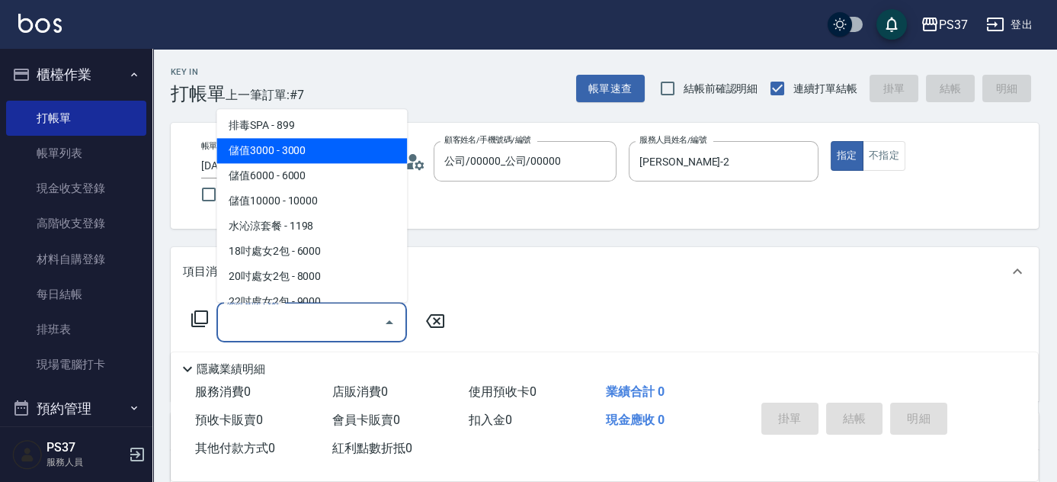
click at [311, 159] on span "儲值3000 - 3000" at bounding box center [311, 151] width 191 height 25
type input "儲值3000(901)"
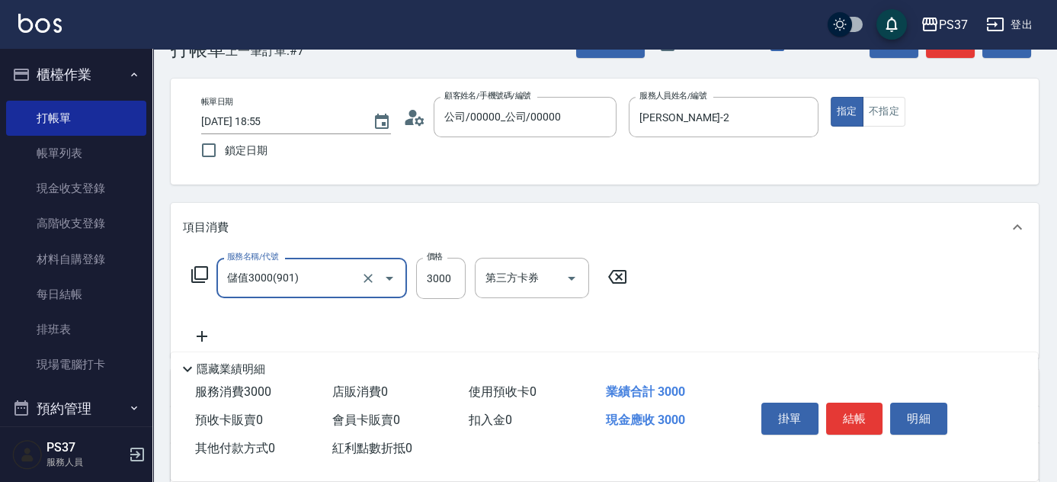
scroll to position [69, 0]
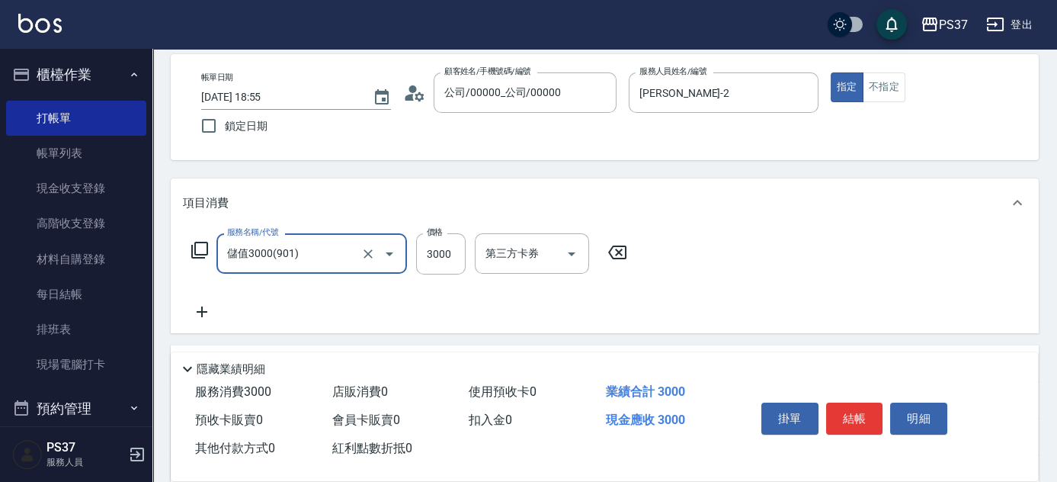
click at [207, 320] on div "服務名稱/代號 儲值3000(901) 服務名稱/代號 價格 3000 價格 第三方卡券 第三方卡券" at bounding box center [605, 280] width 868 height 106
click at [288, 337] on div "項目消費 服務名稱/代號 儲值3000(901) 服務名稱/代號 價格 3000 價格 第三方卡券 第三方卡券 店販銷售 服務人員姓名/編號 服務人員姓名/編…" at bounding box center [605, 353] width 868 height 350
click at [206, 309] on icon at bounding box center [202, 312] width 38 height 18
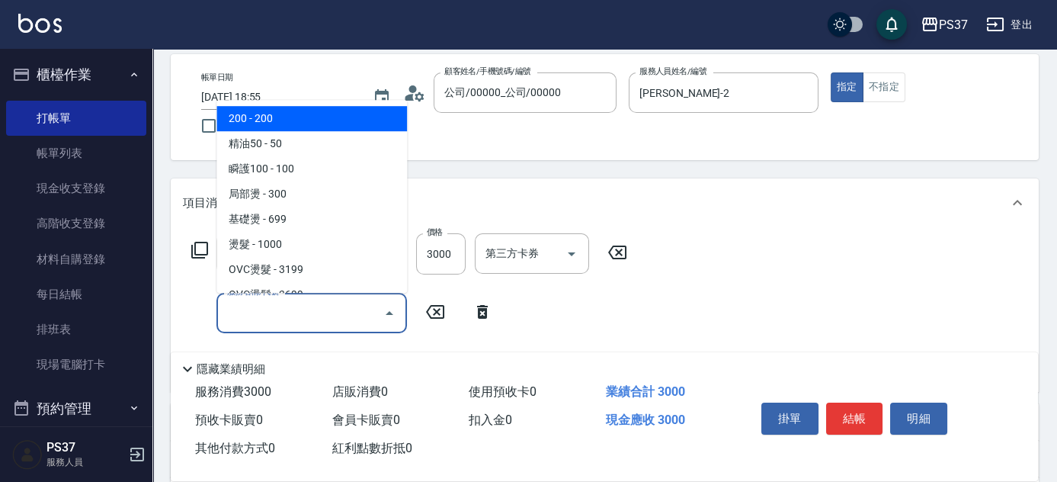
click at [256, 322] on input "服務名稱/代號" at bounding box center [300, 312] width 154 height 27
click at [315, 123] on span "200 - 200" at bounding box center [311, 118] width 191 height 25
type input "200(111)"
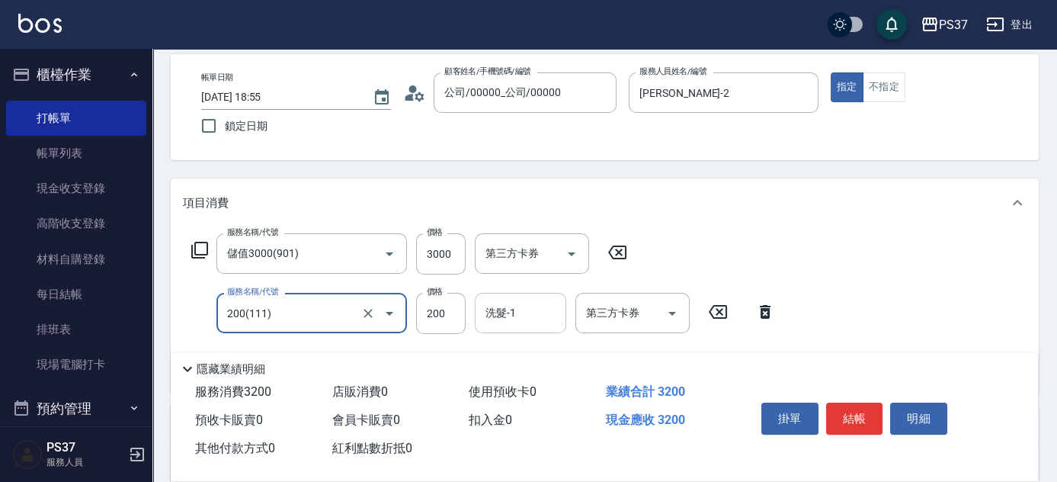
click at [533, 319] on input "洗髮-1" at bounding box center [521, 312] width 78 height 27
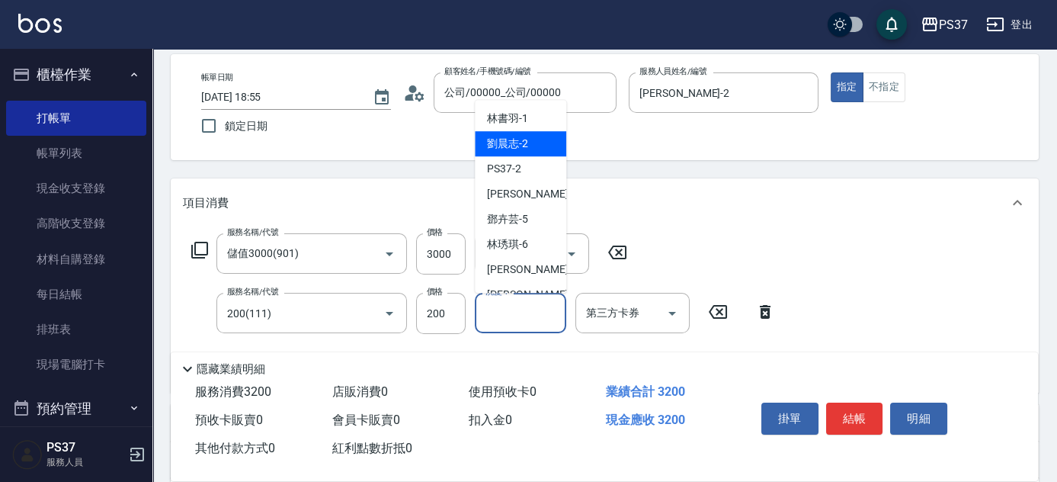
click at [521, 148] on span "[PERSON_NAME]-2" at bounding box center [507, 144] width 41 height 16
type input "[PERSON_NAME]-2"
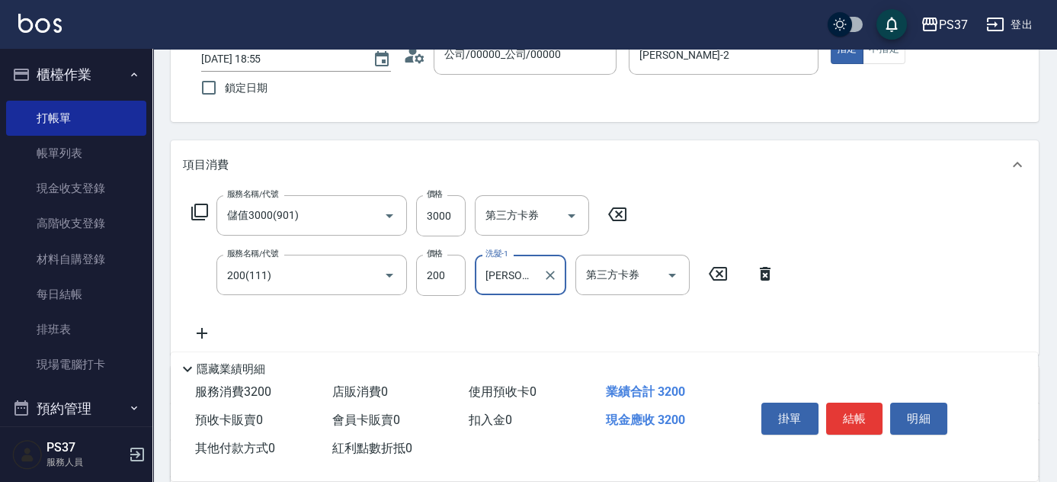
scroll to position [138, 0]
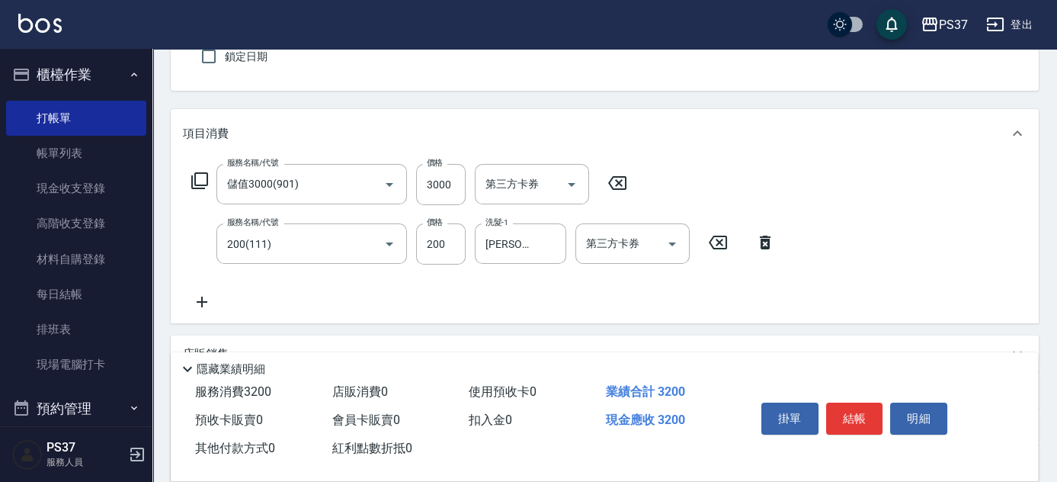
click at [206, 303] on icon at bounding box center [202, 302] width 38 height 18
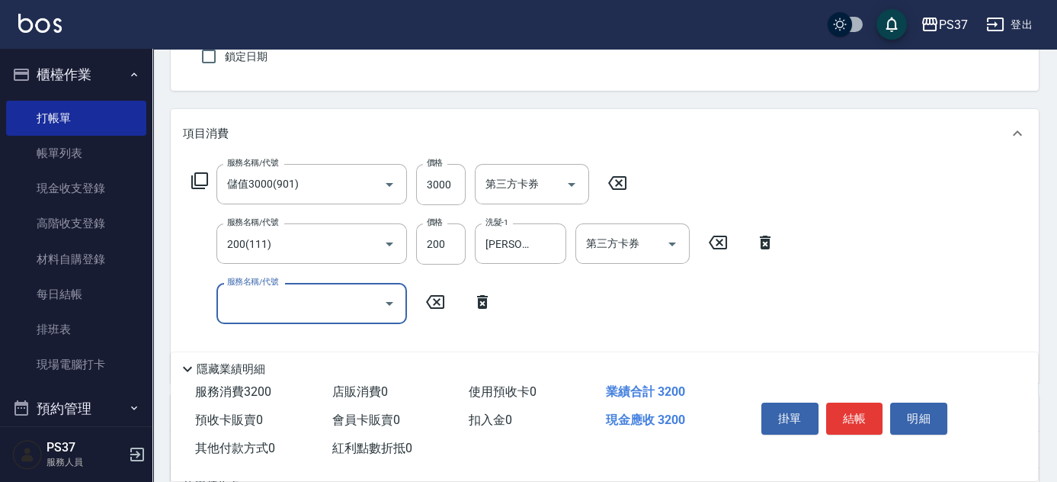
click at [222, 302] on div "服務名稱/代號" at bounding box center [311, 303] width 191 height 40
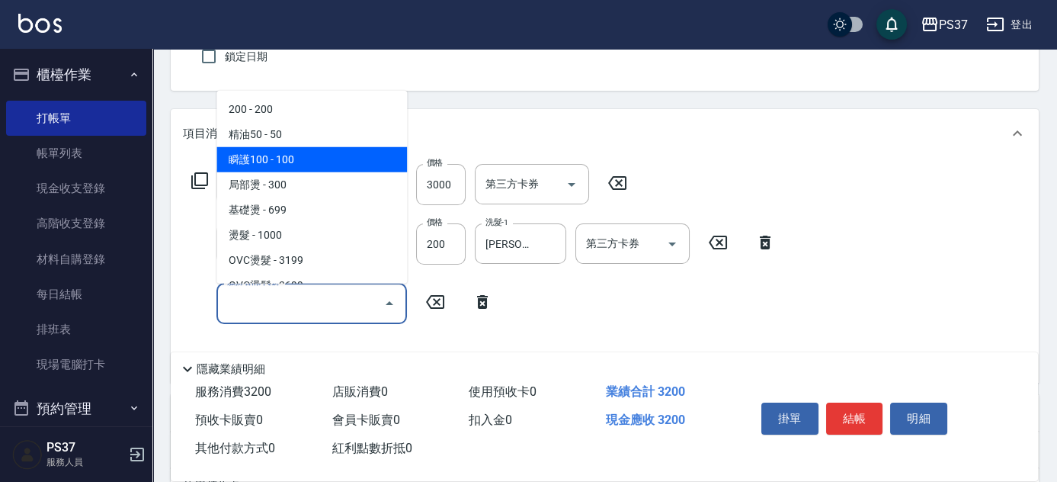
click at [301, 155] on span "瞬護100 - 100" at bounding box center [311, 159] width 191 height 25
type input "瞬護100(113)"
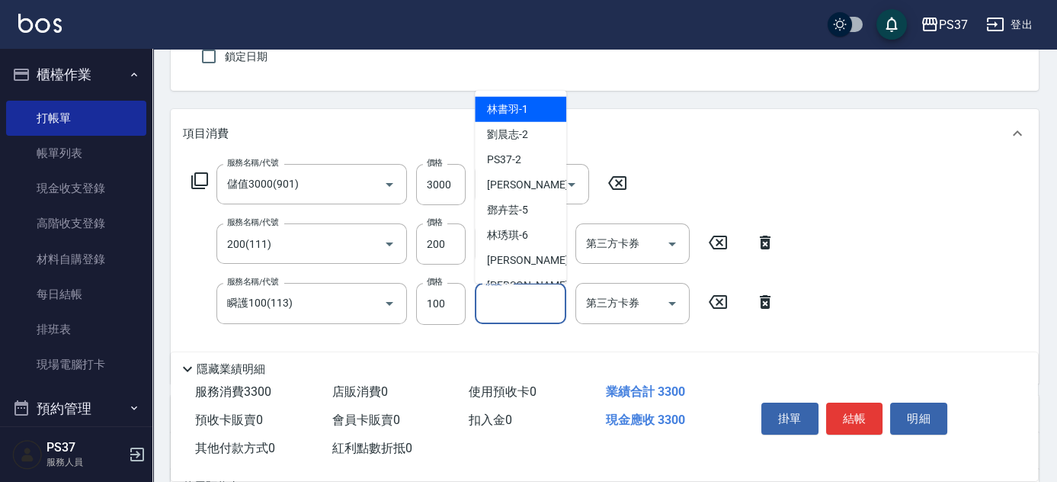
click at [526, 310] on input "洗髮-1" at bounding box center [521, 303] width 78 height 27
click at [527, 145] on div "[PERSON_NAME]-2" at bounding box center [520, 134] width 91 height 25
type input "[PERSON_NAME]-2"
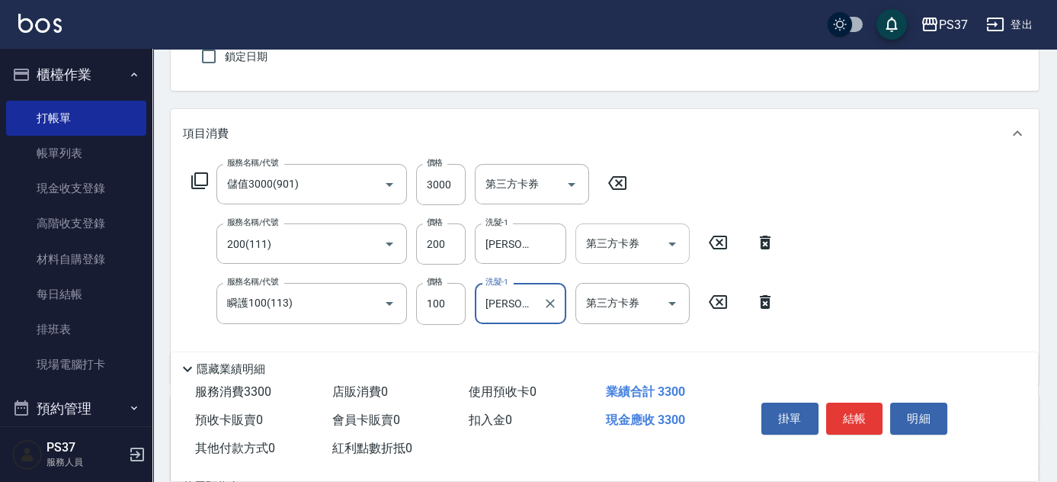
click at [677, 247] on icon "Open" at bounding box center [672, 244] width 18 height 18
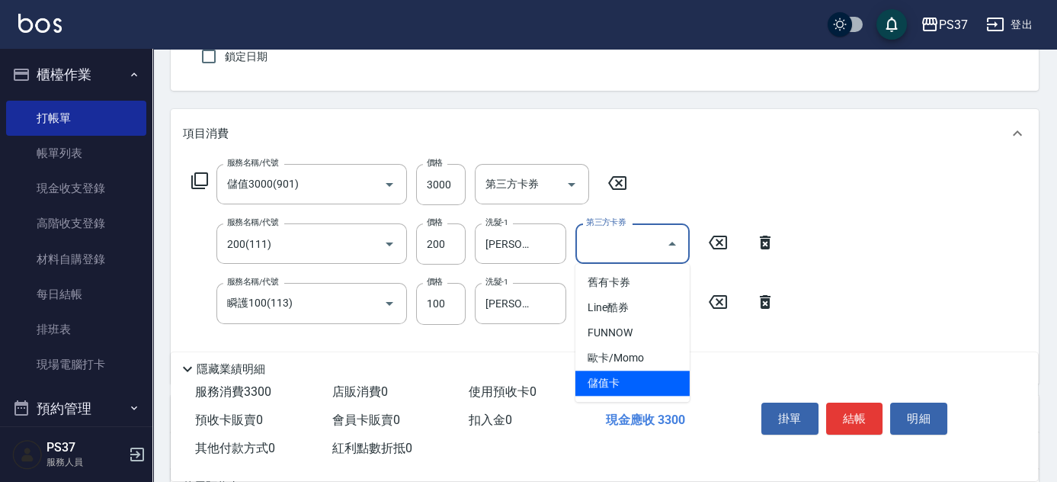
click at [645, 382] on span "儲值卡" at bounding box center [632, 382] width 114 height 25
type input "儲值卡"
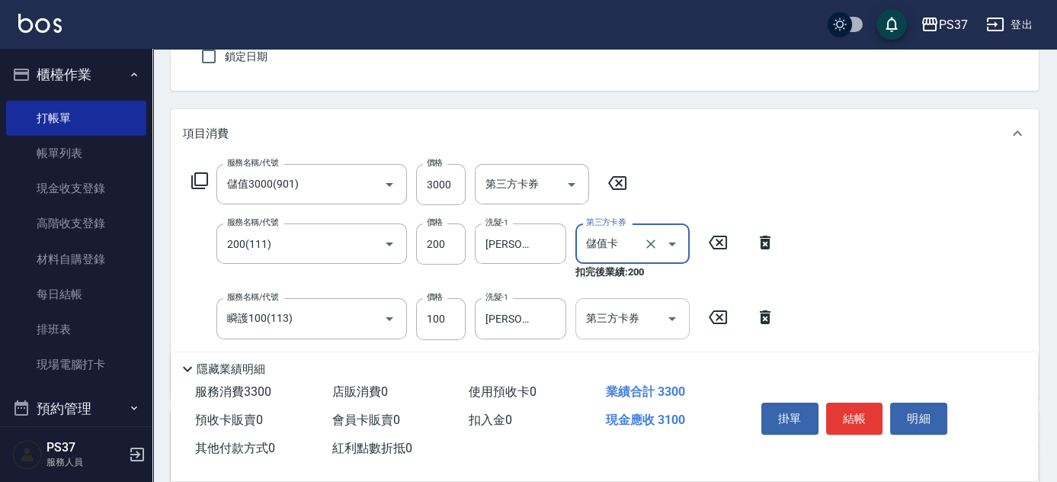
click at [671, 322] on icon "Open" at bounding box center [672, 318] width 18 height 18
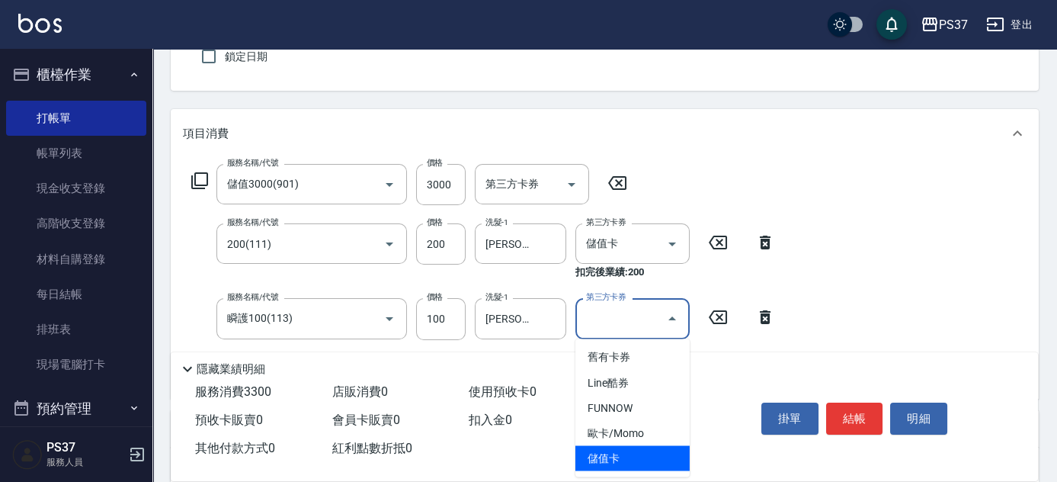
click at [647, 454] on span "儲值卡" at bounding box center [632, 457] width 114 height 25
type input "儲值卡"
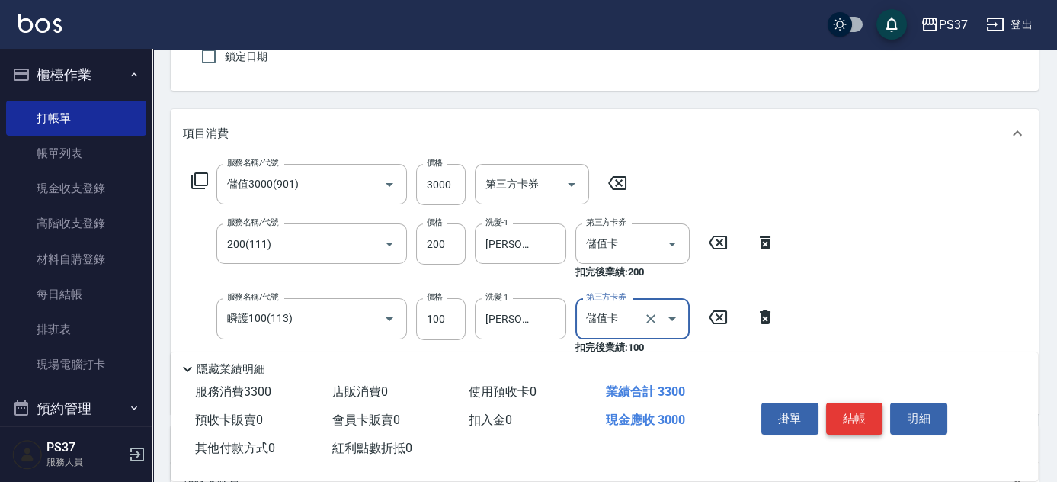
click at [844, 410] on button "結帳" at bounding box center [854, 418] width 57 height 32
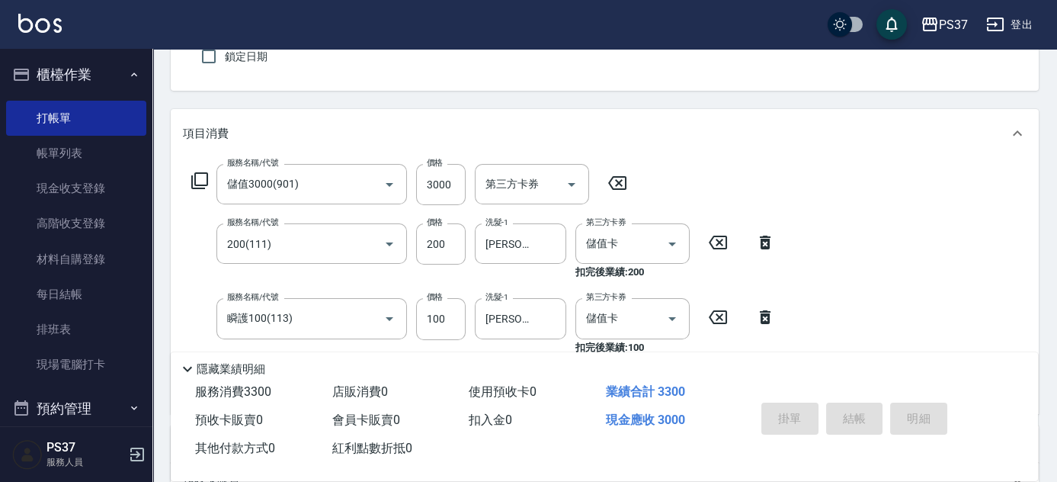
type input "[DATE] 18:56"
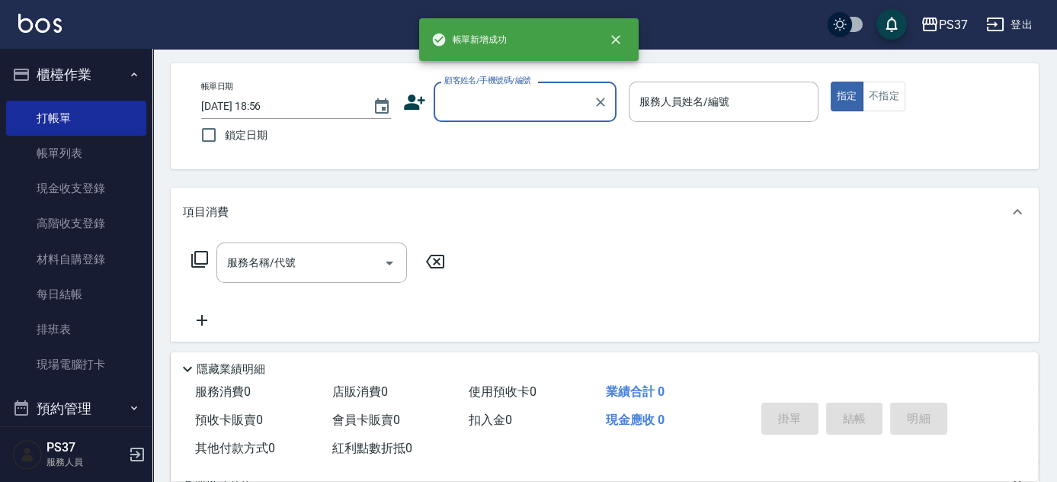
scroll to position [0, 0]
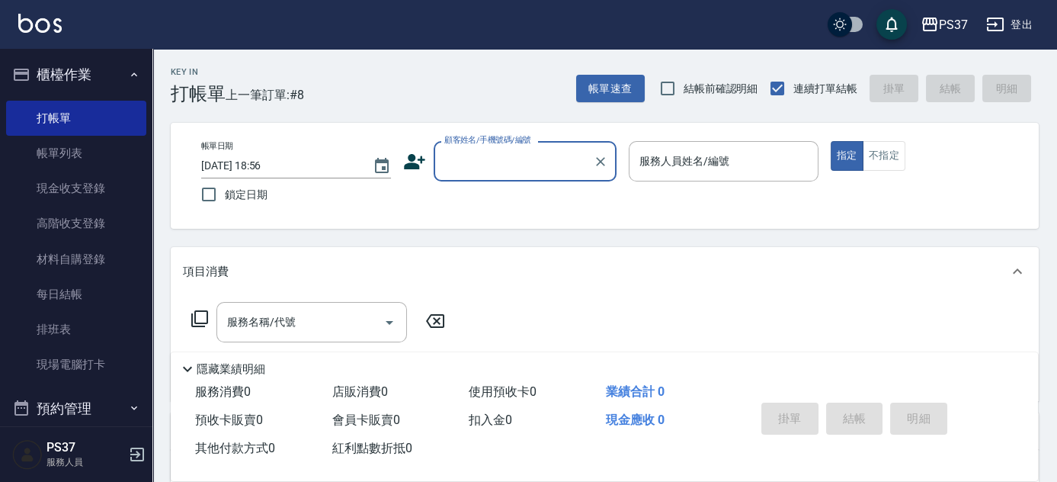
click at [525, 162] on input "顧客姓名/手機號碼/編號" at bounding box center [513, 161] width 146 height 27
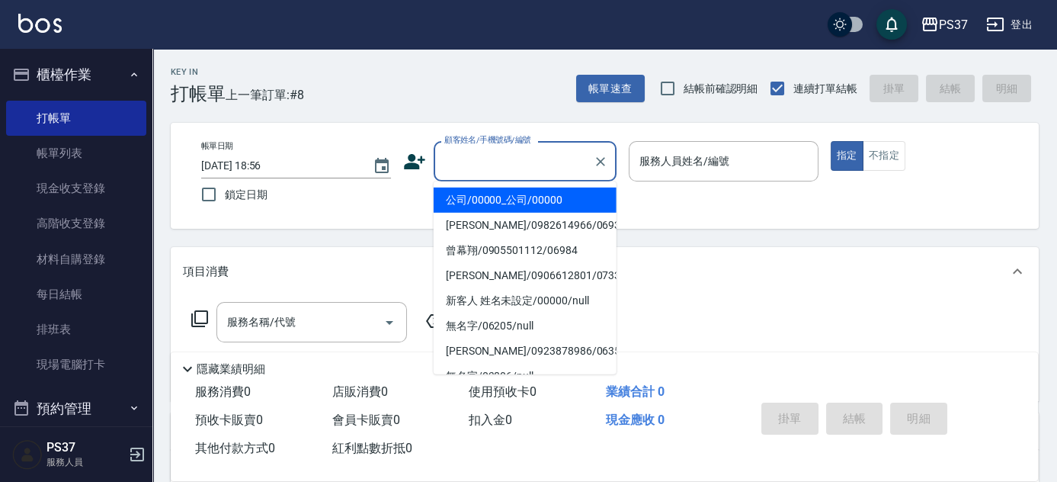
click at [520, 198] on li "公司/00000_公司/00000" at bounding box center [525, 199] width 183 height 25
type input "公司/00000_公司/00000"
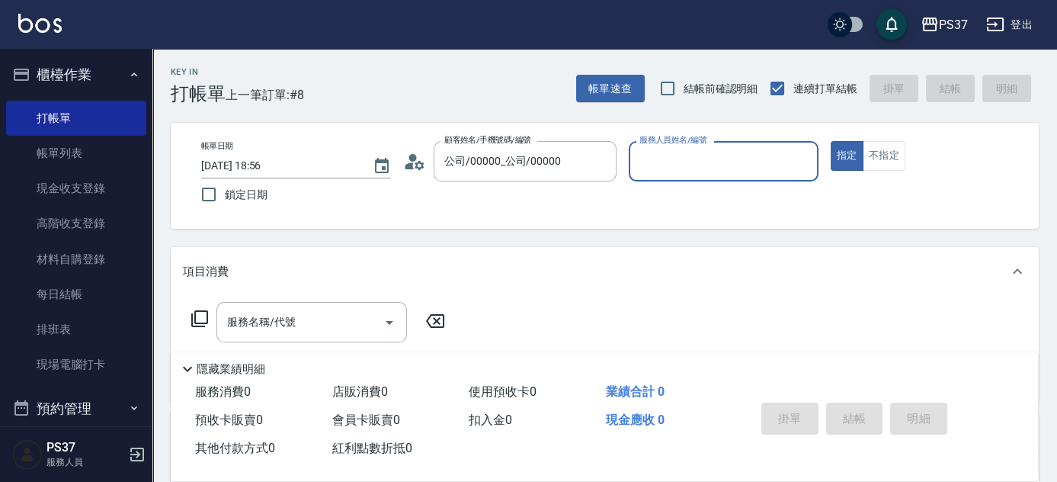
click at [666, 178] on div "服務人員姓名/編號" at bounding box center [724, 161] width 190 height 40
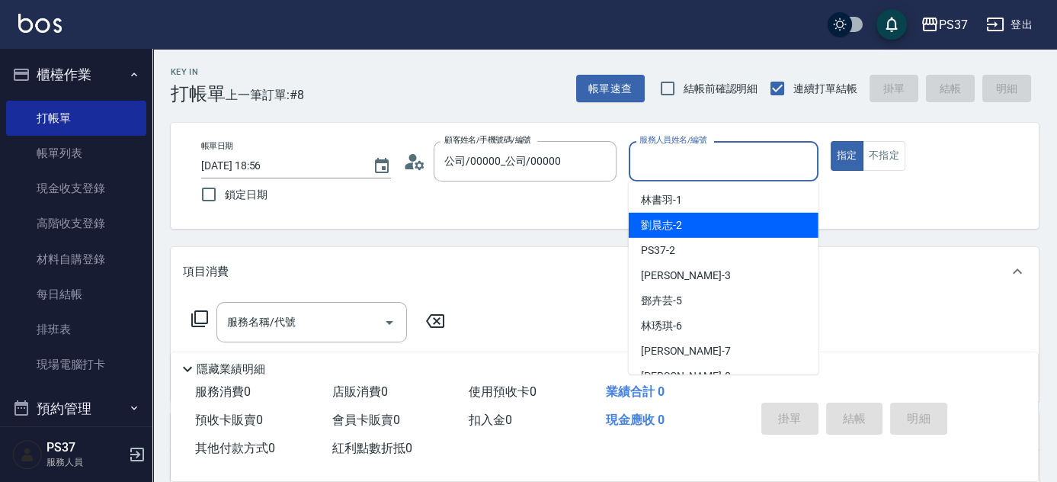
click at [683, 227] on div "[PERSON_NAME]-2" at bounding box center [724, 225] width 190 height 25
type input "[PERSON_NAME]-2"
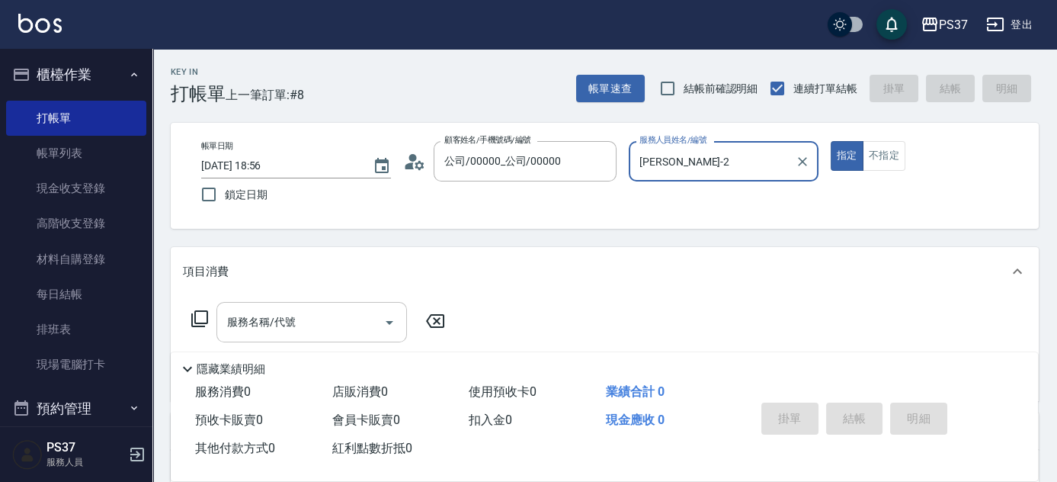
click at [267, 333] on input "服務名稱/代號" at bounding box center [300, 322] width 154 height 27
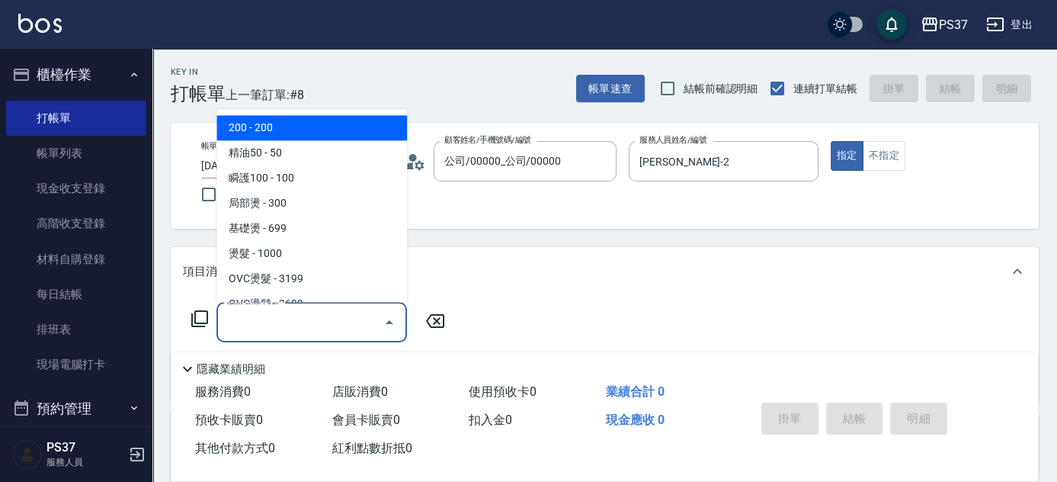
click at [309, 125] on span "200 - 200" at bounding box center [311, 128] width 191 height 25
type input "200(111)"
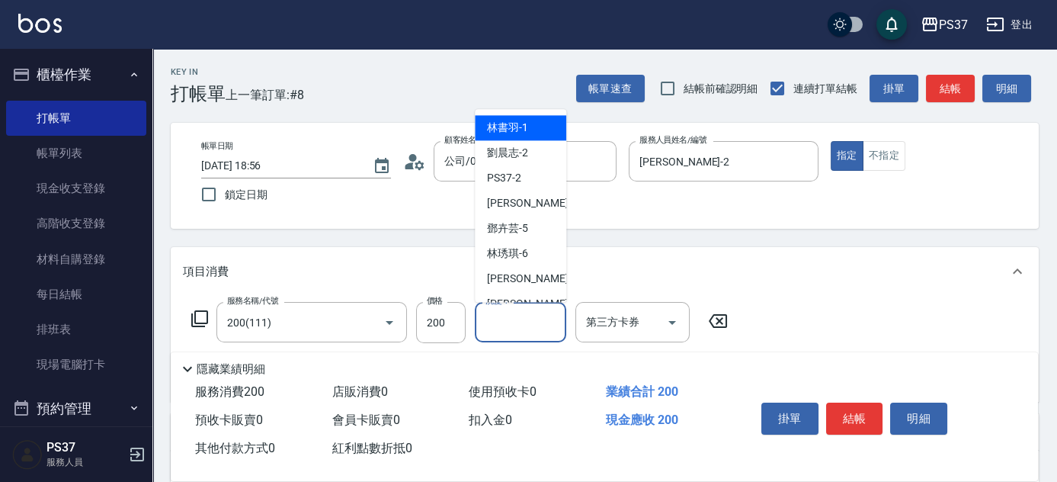
click at [520, 324] on input "洗髮-1" at bounding box center [521, 322] width 78 height 27
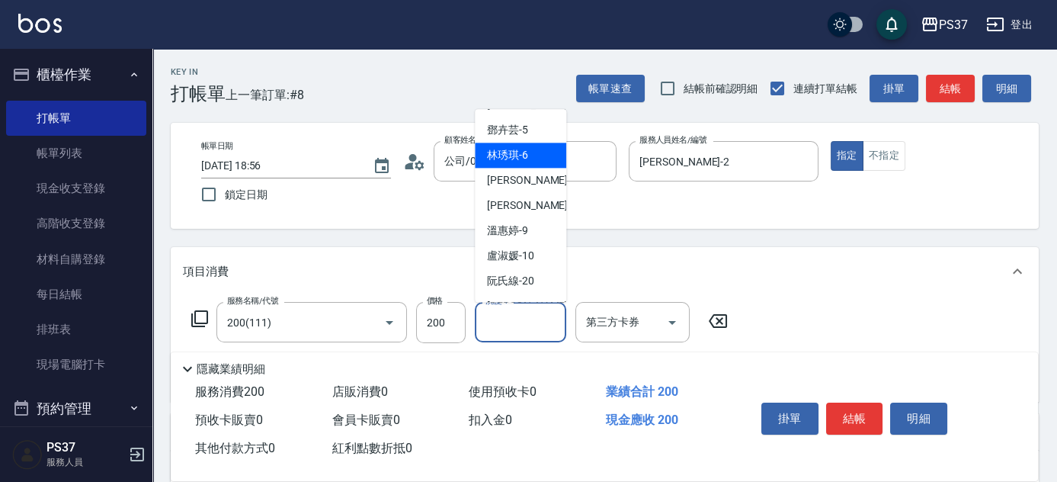
scroll to position [246, 0]
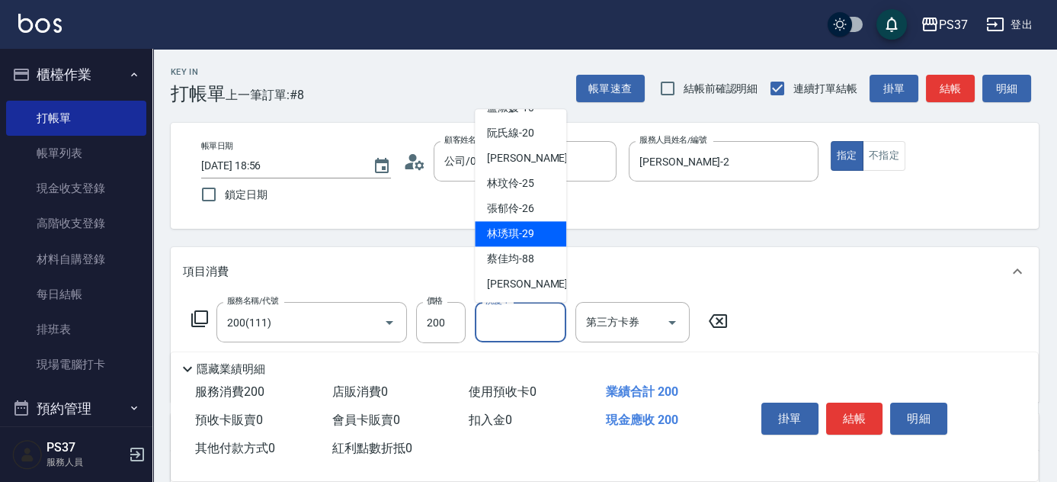
click at [530, 237] on span "[PERSON_NAME]-29" at bounding box center [510, 234] width 47 height 16
type input "[PERSON_NAME]-29"
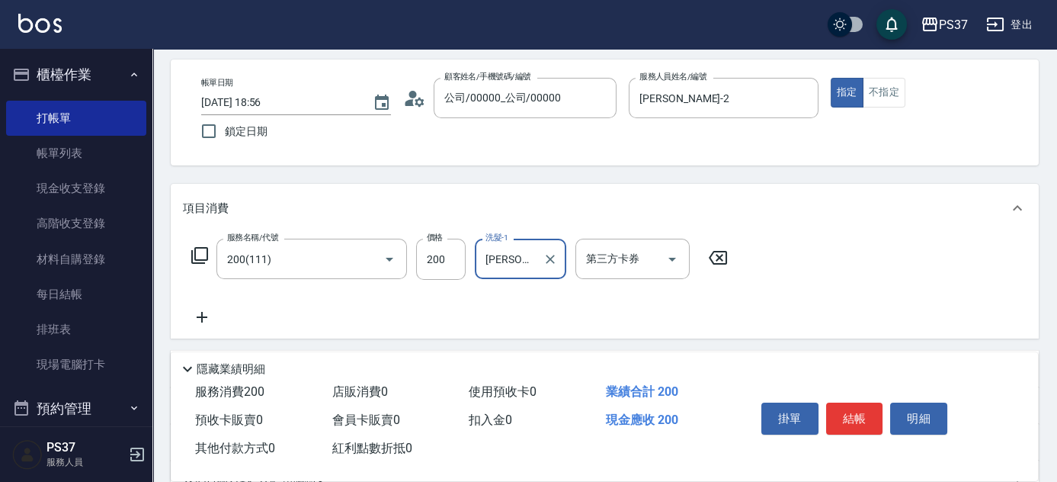
scroll to position [138, 0]
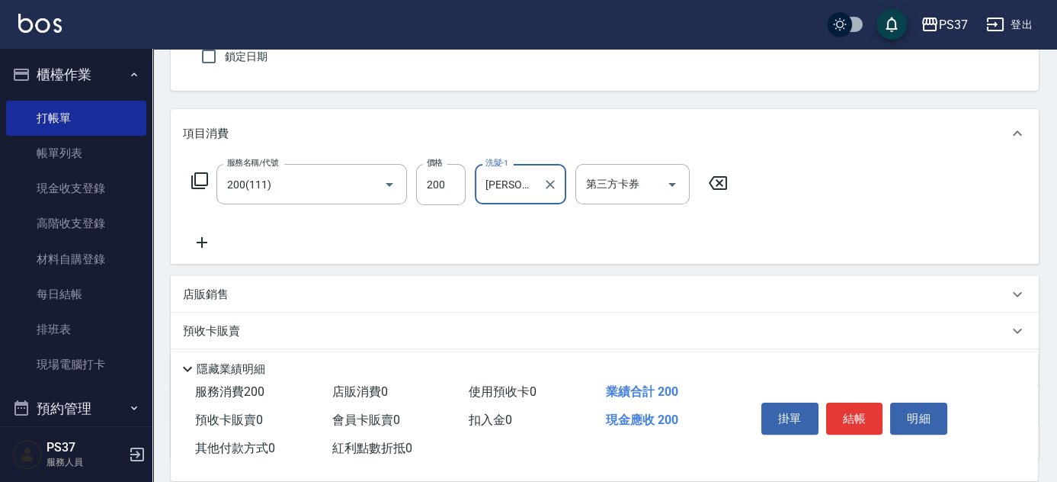
click at [212, 243] on icon at bounding box center [202, 242] width 38 height 18
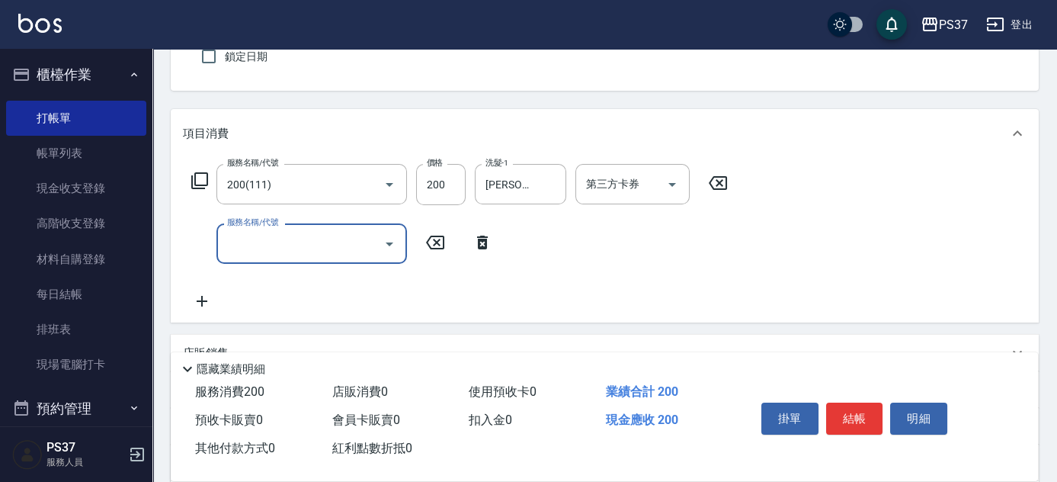
click at [235, 242] on input "服務名稱/代號" at bounding box center [300, 243] width 154 height 27
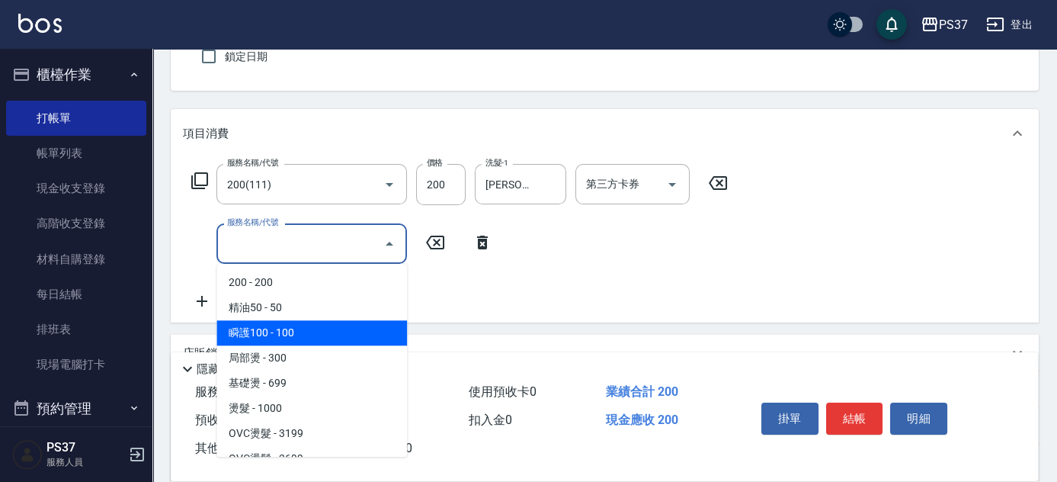
drag, startPoint x: 287, startPoint y: 328, endPoint x: 347, endPoint y: 301, distance: 66.2
click at [287, 328] on span "瞬護100 - 100" at bounding box center [311, 332] width 191 height 25
type input "瞬護100(113)"
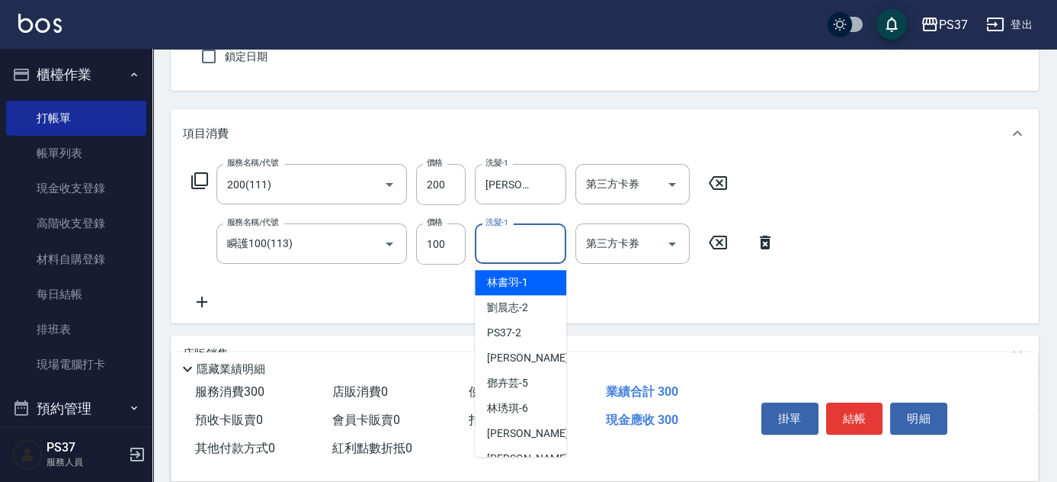
click at [522, 243] on input "洗髮-1" at bounding box center [521, 243] width 78 height 27
click at [524, 302] on span "[PERSON_NAME]-2" at bounding box center [507, 307] width 41 height 16
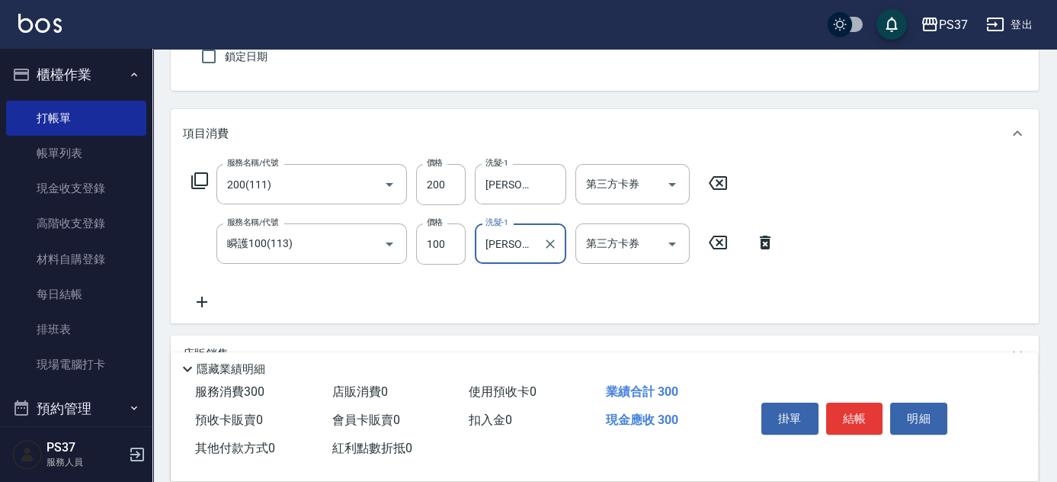
type input "[PERSON_NAME]-2"
click at [672, 180] on icon "Open" at bounding box center [672, 184] width 18 height 18
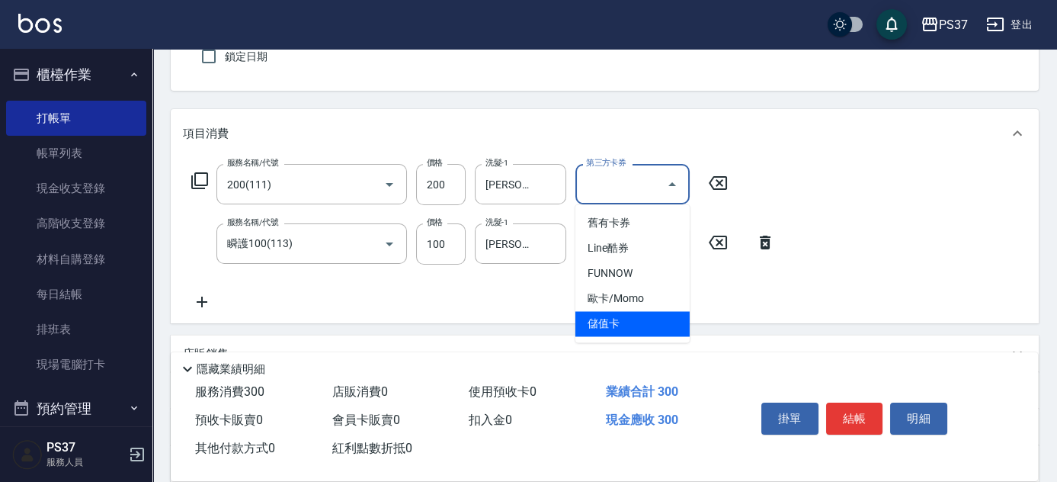
click at [623, 324] on span "儲值卡" at bounding box center [632, 323] width 114 height 25
type input "儲值卡"
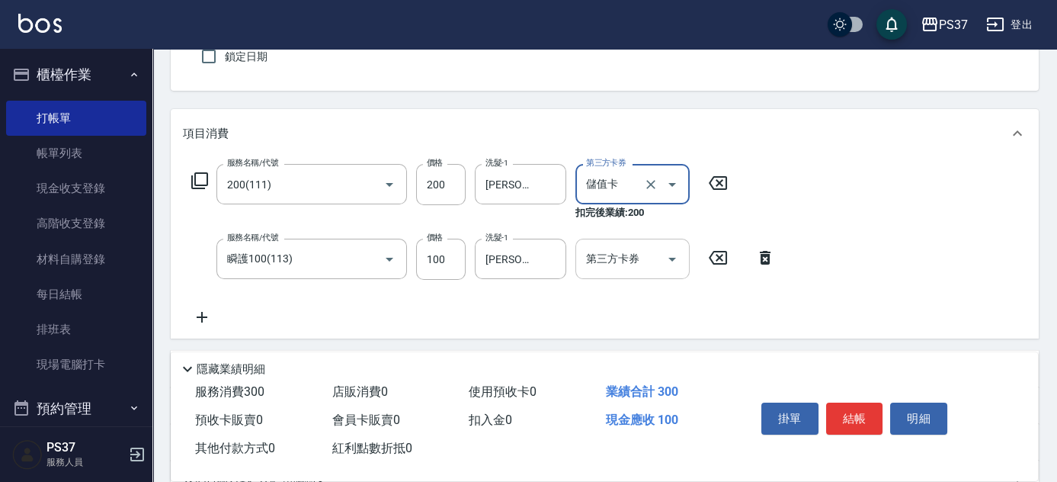
click at [668, 251] on icon "Open" at bounding box center [672, 259] width 18 height 18
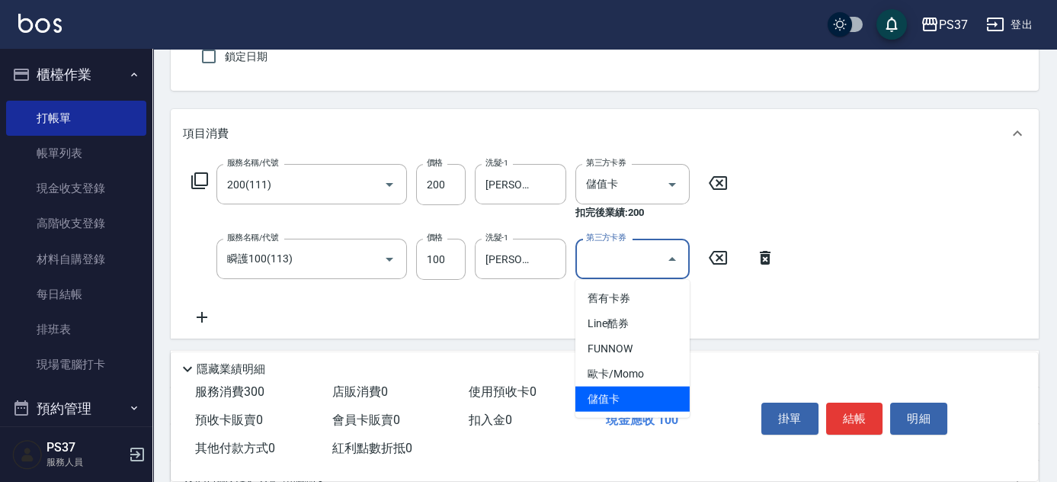
click at [616, 399] on span "儲值卡" at bounding box center [632, 398] width 114 height 25
type input "儲值卡"
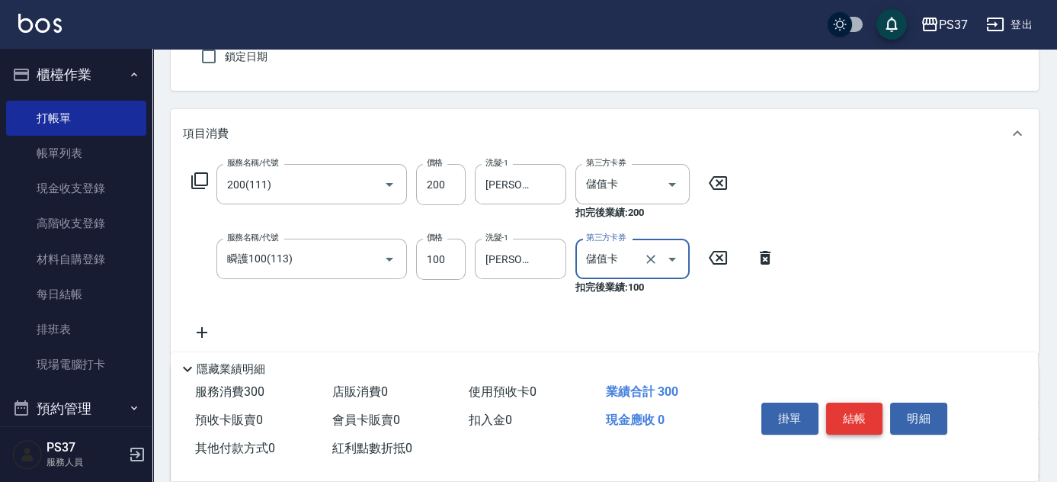
click at [849, 416] on button "結帳" at bounding box center [854, 418] width 57 height 32
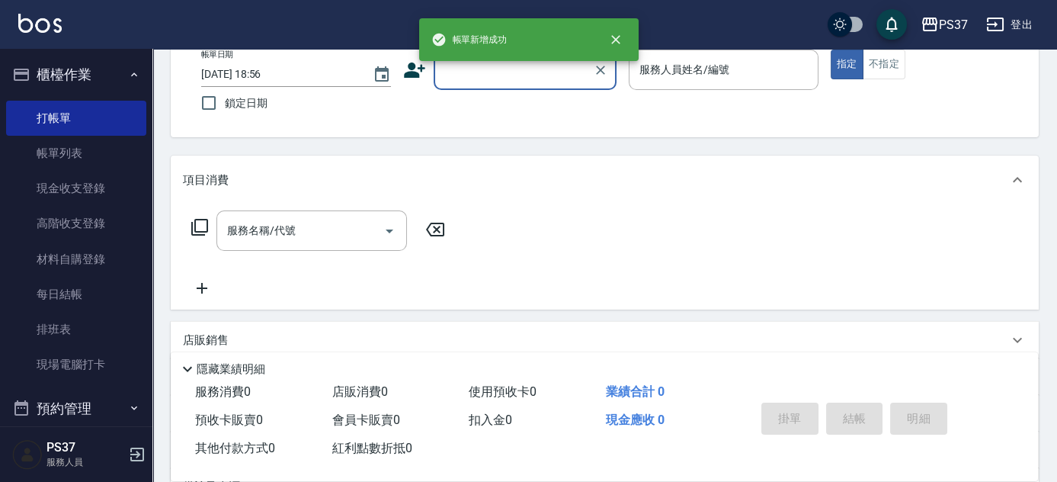
scroll to position [69, 0]
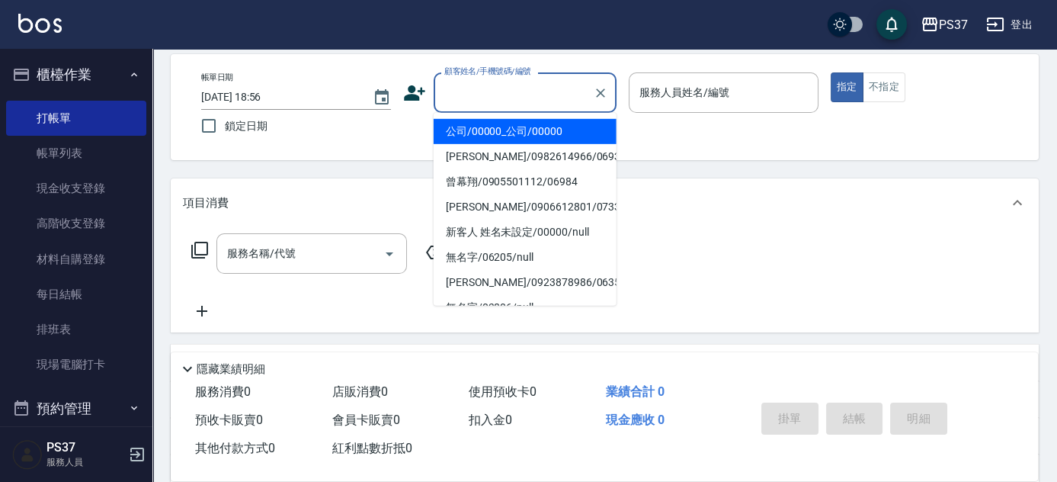
click at [532, 104] on input "顧客姓名/手機號碼/編號" at bounding box center [513, 92] width 146 height 27
click at [528, 130] on li "公司/00000_公司/00000" at bounding box center [525, 131] width 183 height 25
type input "公司/00000_公司/00000"
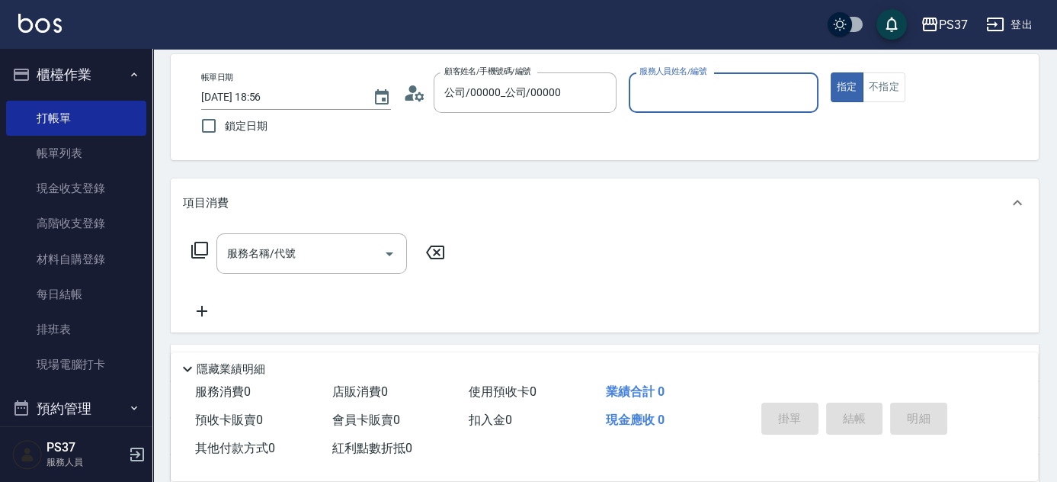
click at [677, 109] on div "服務人員姓名/編號" at bounding box center [724, 92] width 190 height 40
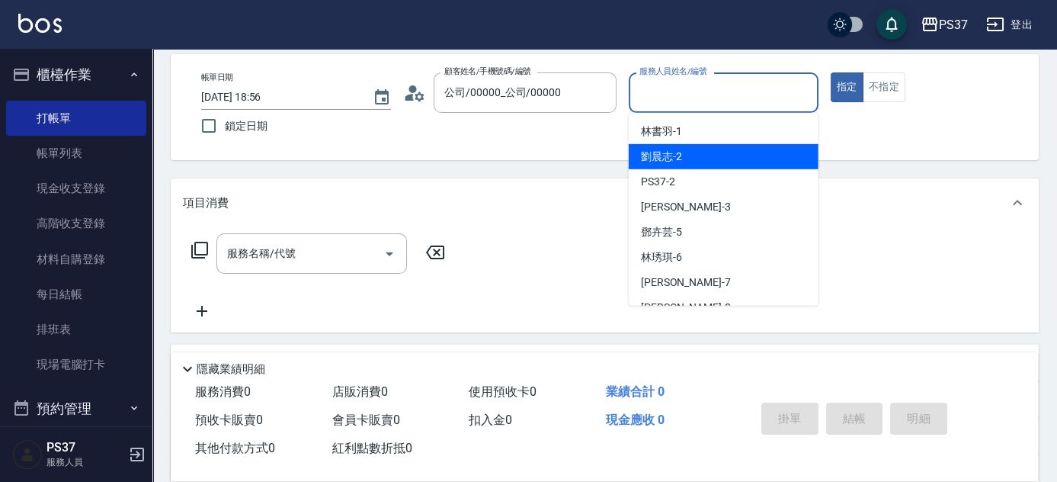
click at [677, 158] on span "[PERSON_NAME]-2" at bounding box center [661, 157] width 41 height 16
type input "[PERSON_NAME]-2"
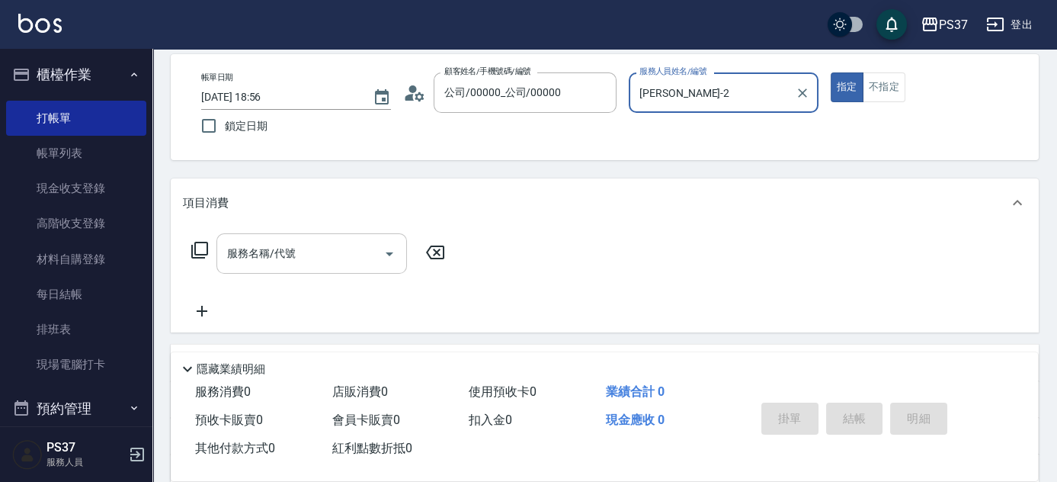
click at [294, 265] on input "服務名稱/代號" at bounding box center [300, 253] width 154 height 27
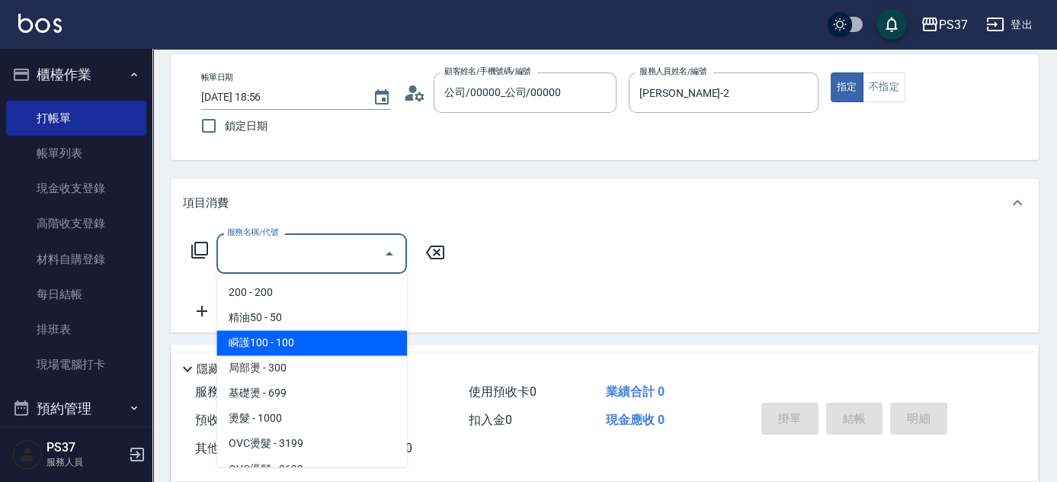
click at [297, 344] on span "瞬護100 - 100" at bounding box center [311, 342] width 191 height 25
type input "瞬護100(113)"
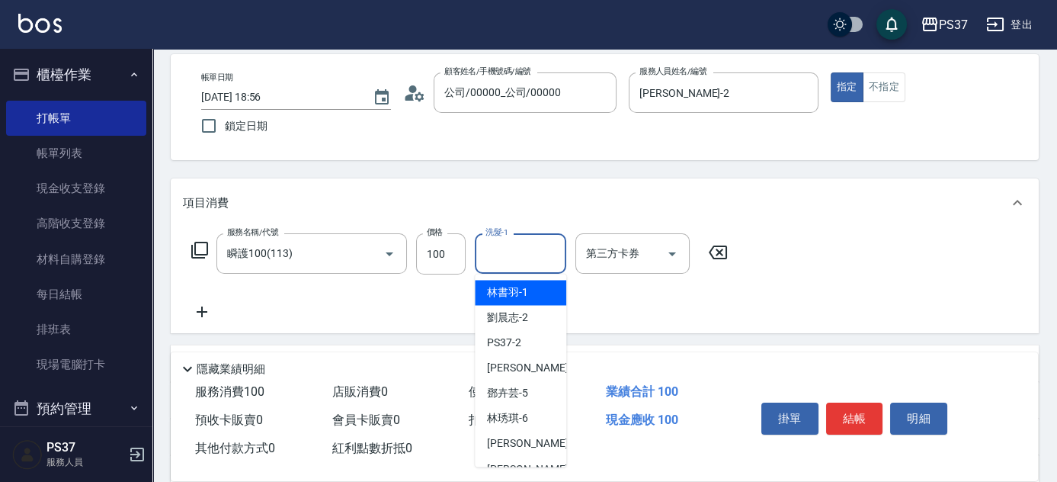
click at [535, 245] on input "洗髮-1" at bounding box center [521, 253] width 78 height 27
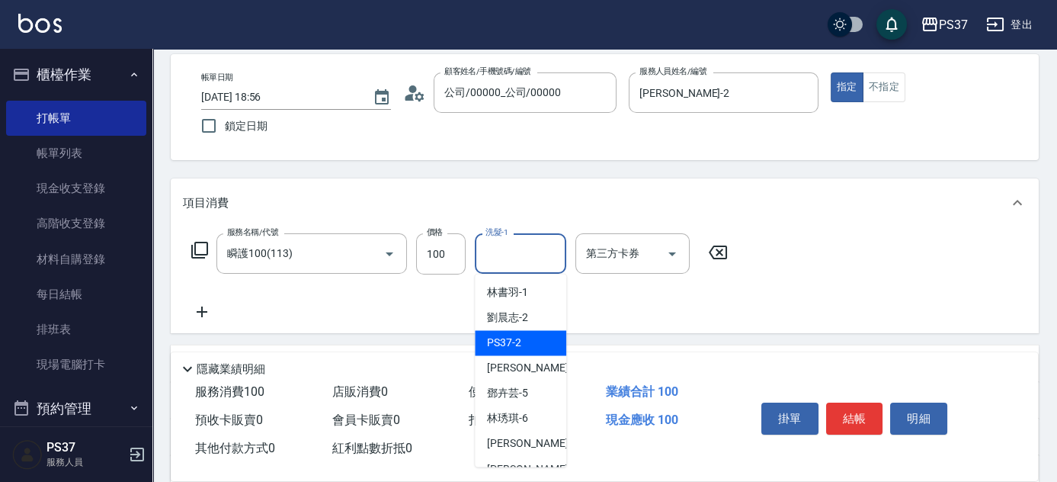
scroll to position [246, 0]
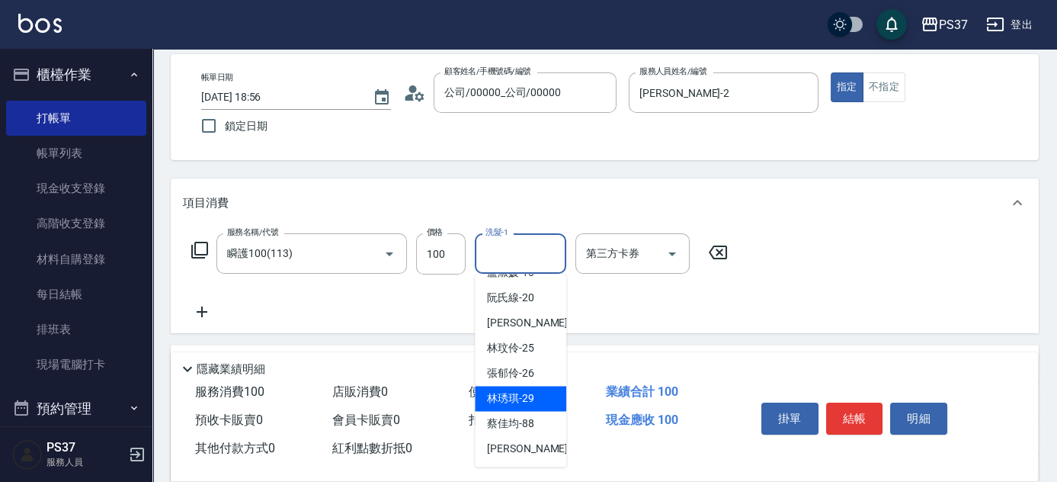
click at [506, 402] on span "[PERSON_NAME]-29" at bounding box center [510, 398] width 47 height 16
type input "[PERSON_NAME]-29"
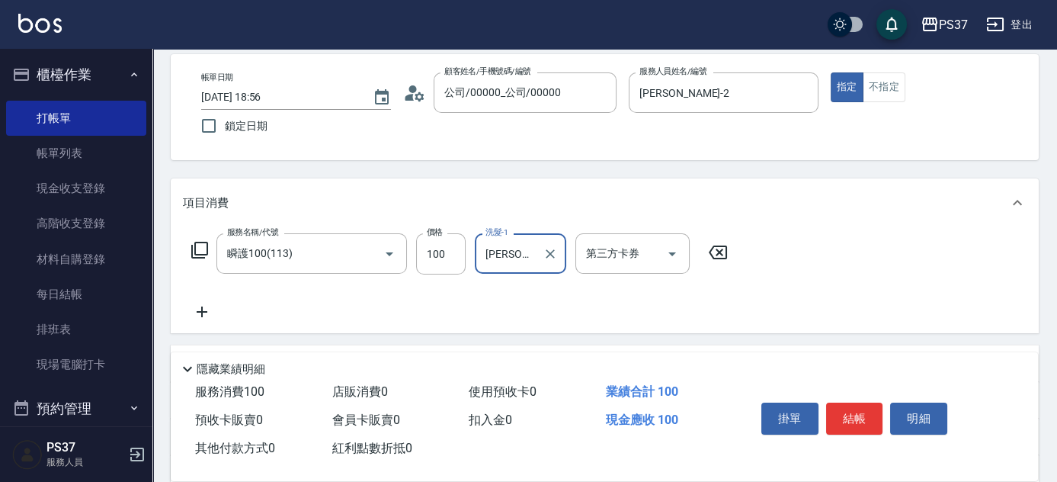
click at [204, 309] on icon at bounding box center [202, 312] width 38 height 18
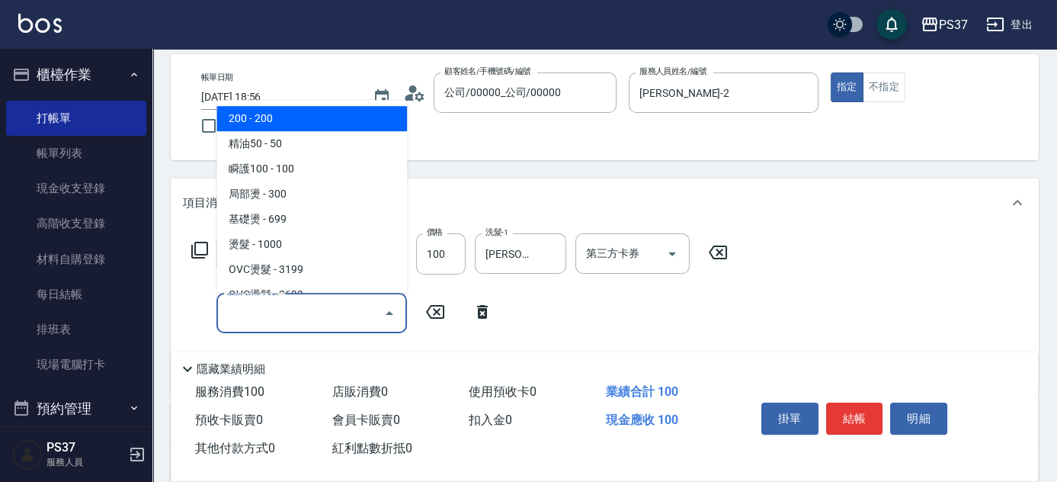
click at [264, 318] on input "服務名稱/代號" at bounding box center [300, 312] width 154 height 27
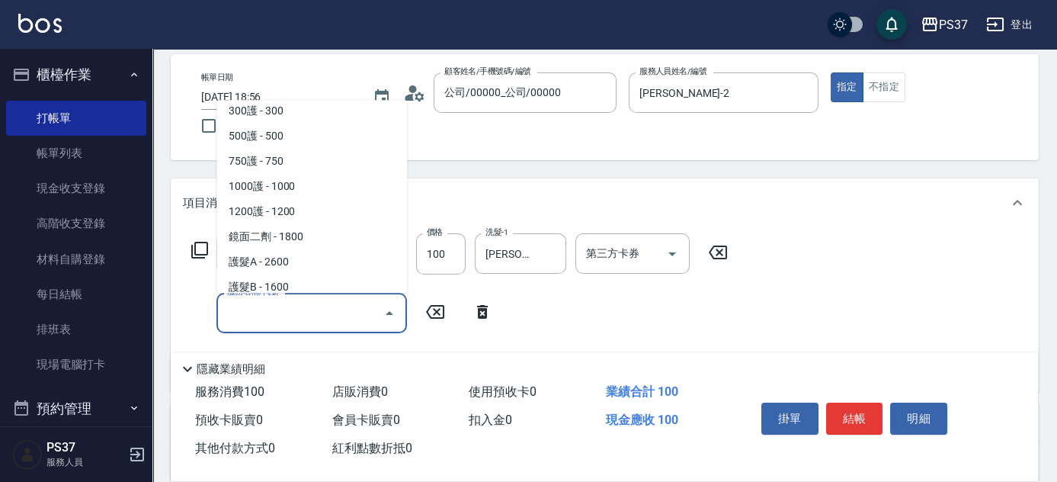
scroll to position [831, 0]
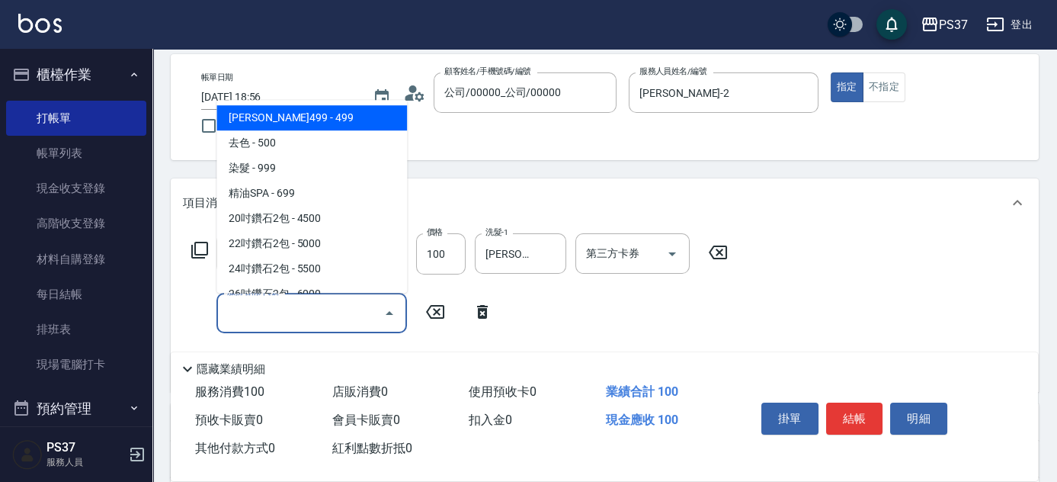
click at [325, 117] on span "[PERSON_NAME]499 - 499" at bounding box center [311, 117] width 191 height 25
type input "[PERSON_NAME]499(0499)"
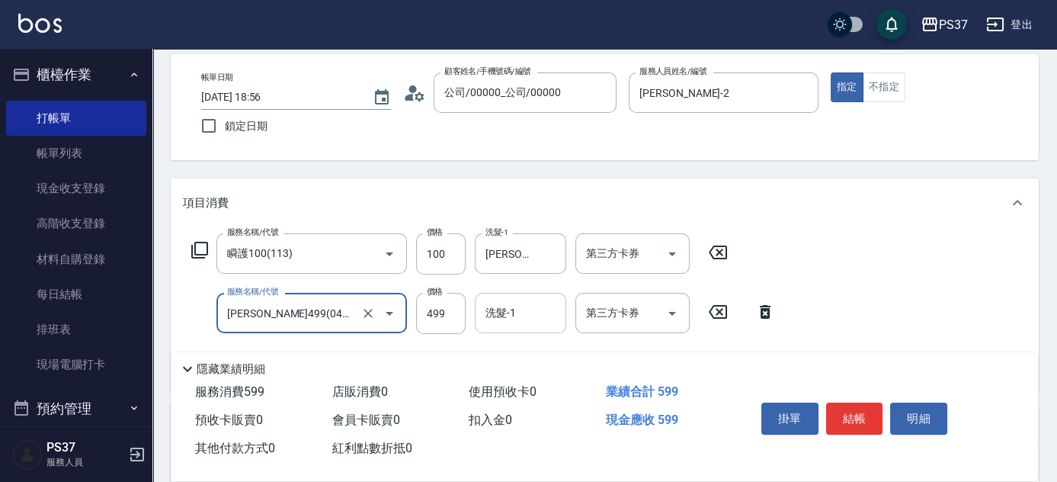
click at [507, 322] on input "洗髮-1" at bounding box center [521, 312] width 78 height 27
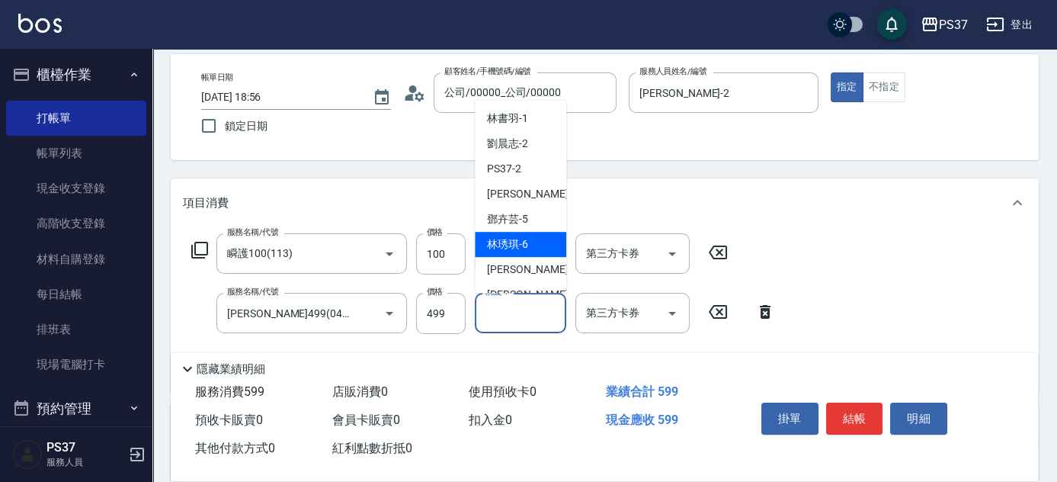
scroll to position [246, 0]
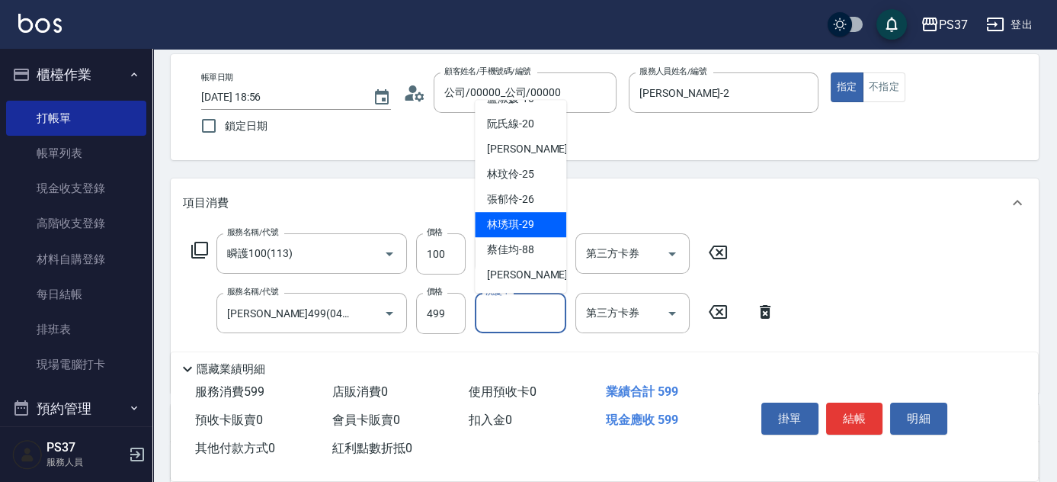
click at [515, 219] on span "[PERSON_NAME]-29" at bounding box center [510, 224] width 47 height 16
type input "[PERSON_NAME]-29"
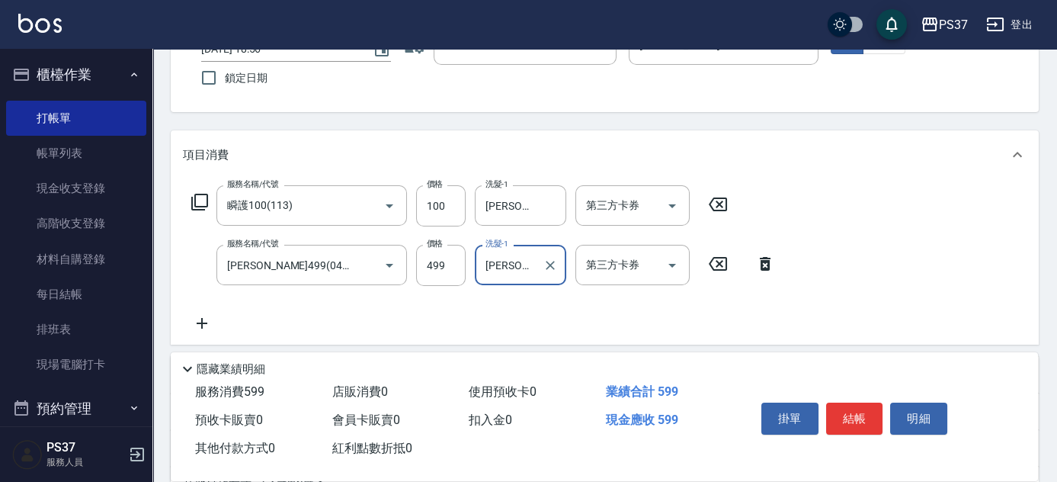
scroll to position [138, 0]
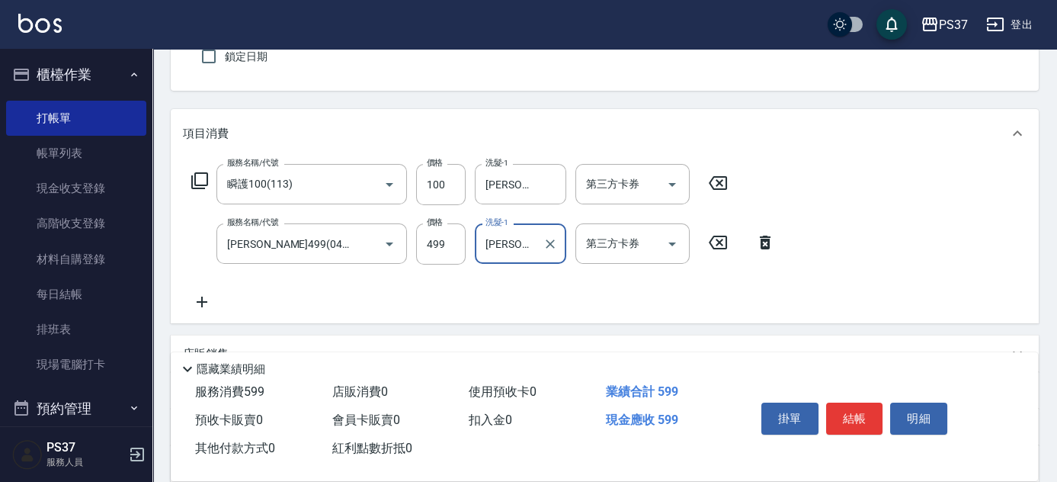
click at [199, 299] on icon at bounding box center [202, 302] width 38 height 18
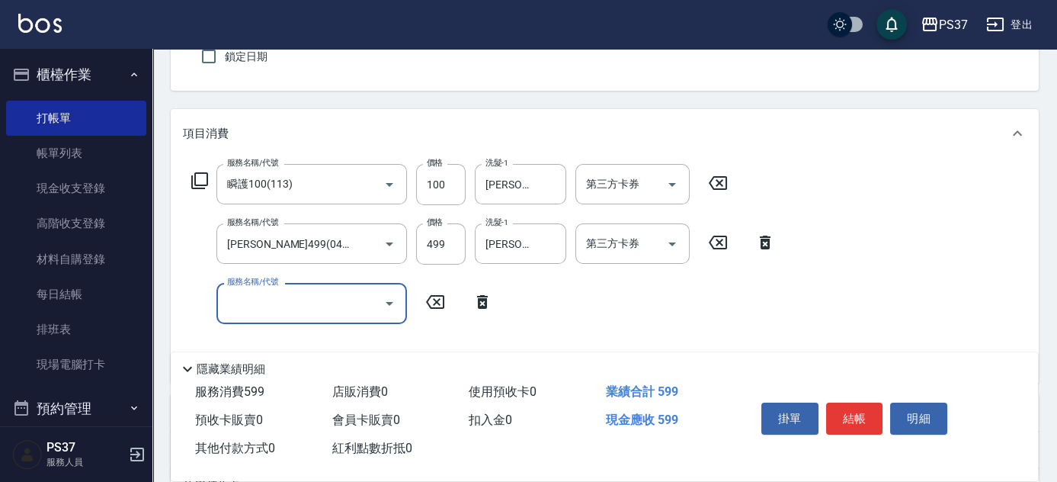
click at [246, 303] on input "服務名稱/代號" at bounding box center [300, 303] width 154 height 27
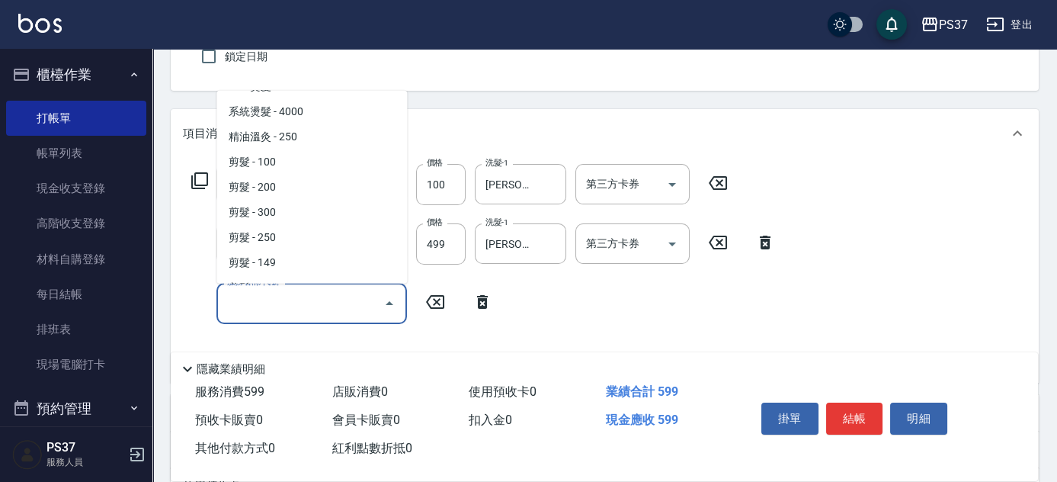
scroll to position [207, 0]
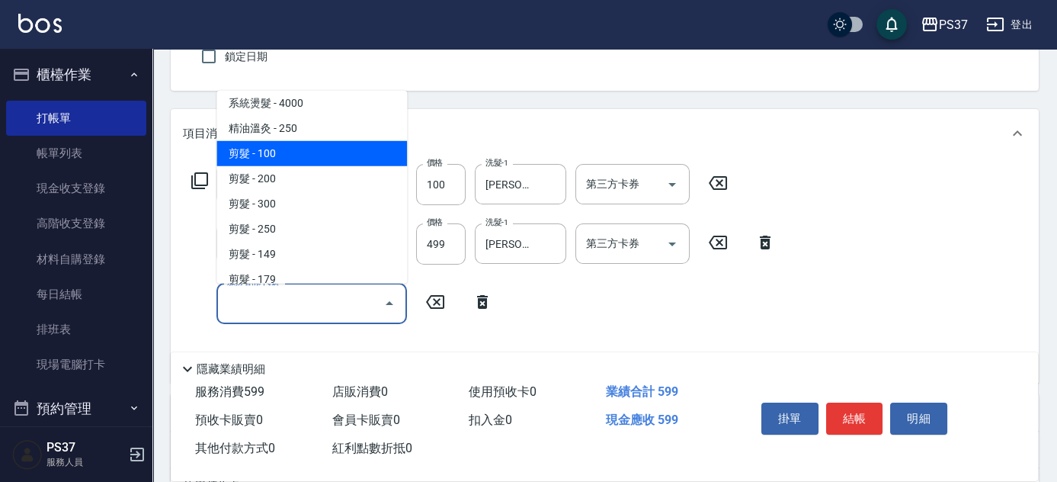
click at [296, 154] on span "剪髮 - 100" at bounding box center [311, 153] width 191 height 25
type input "剪髮(300)"
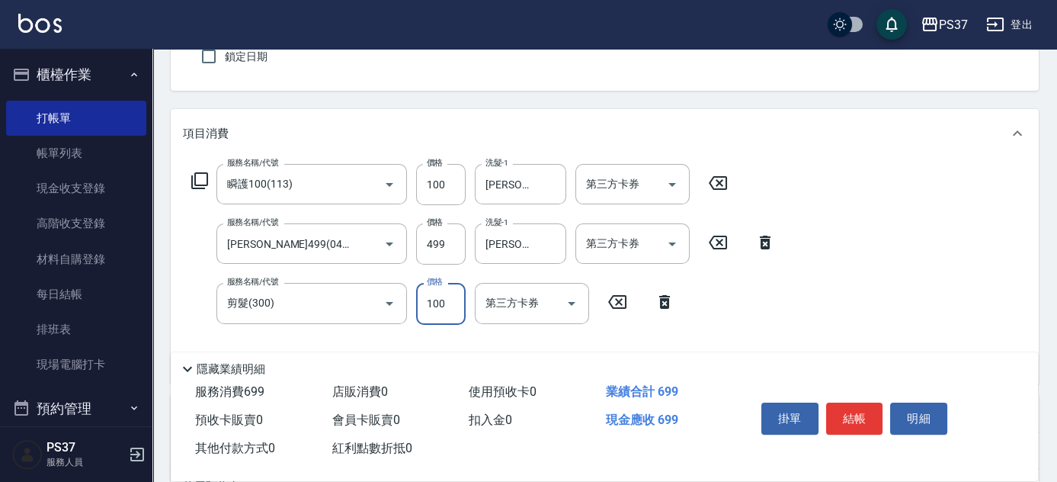
click at [434, 310] on input "100" at bounding box center [441, 303] width 50 height 41
type input "1"
click at [664, 184] on icon "Open" at bounding box center [672, 184] width 18 height 18
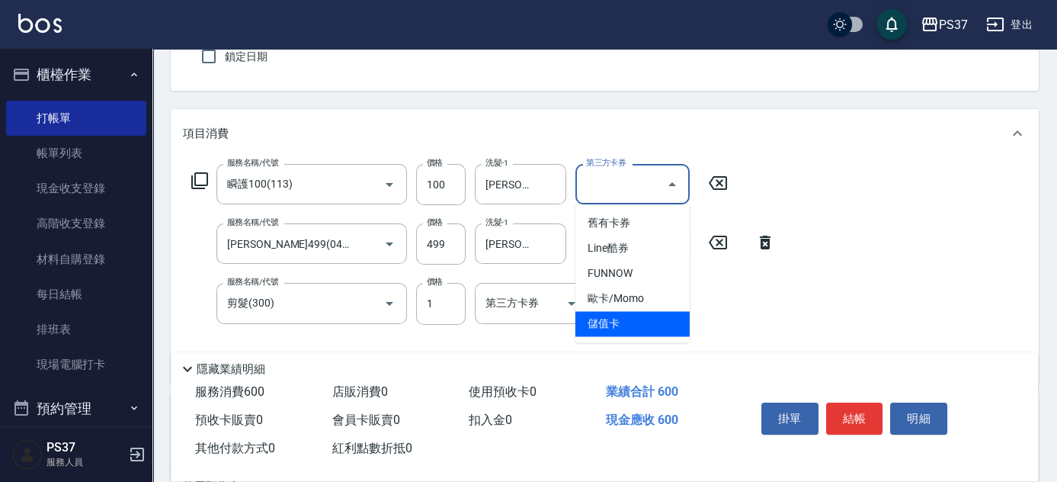
click at [635, 319] on span "儲值卡" at bounding box center [632, 323] width 114 height 25
type input "儲值卡"
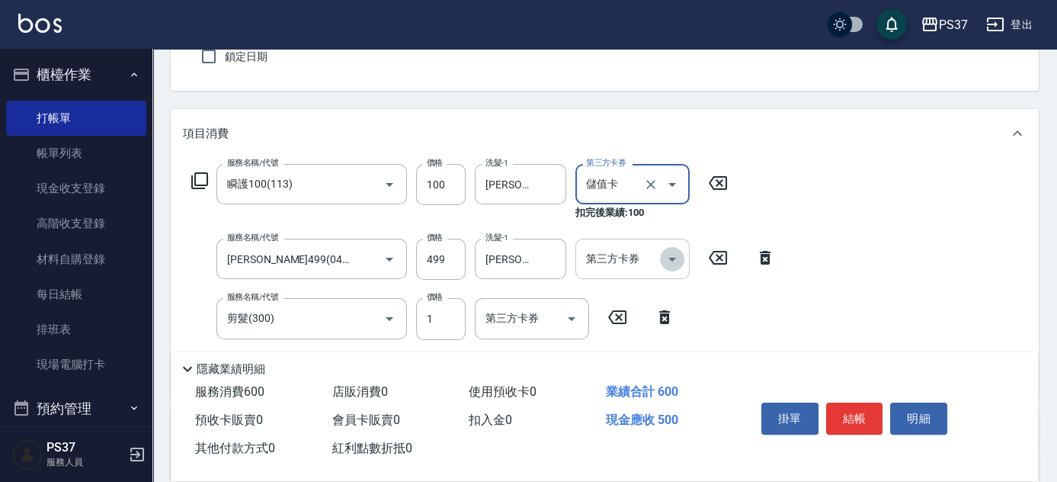
click at [681, 262] on button "Open" at bounding box center [672, 259] width 24 height 24
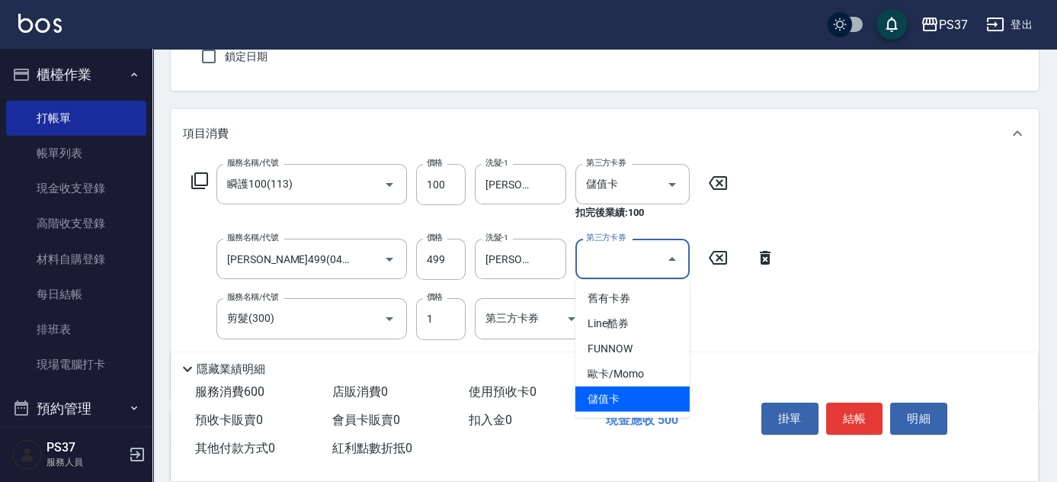
click at [649, 389] on span "儲值卡" at bounding box center [632, 398] width 114 height 25
type input "儲值卡"
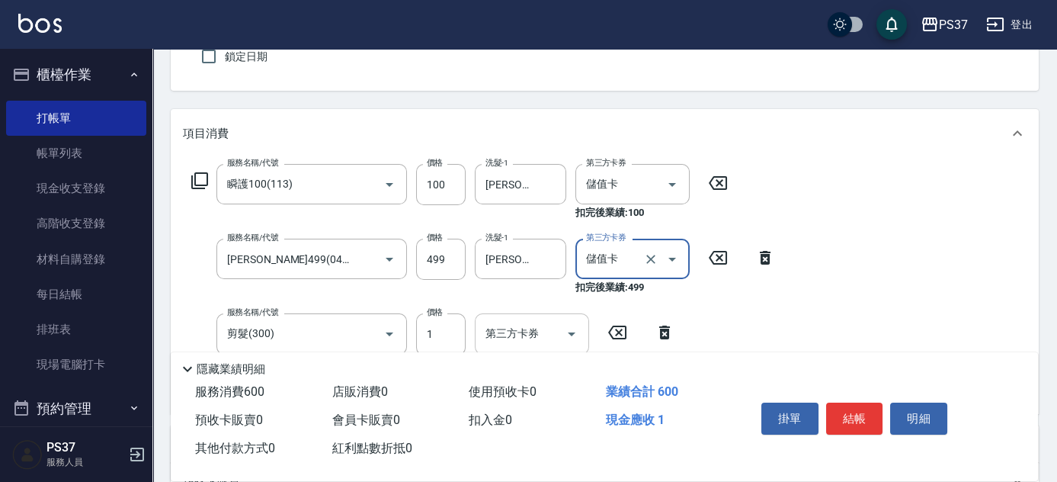
click at [568, 328] on icon "Open" at bounding box center [571, 334] width 18 height 18
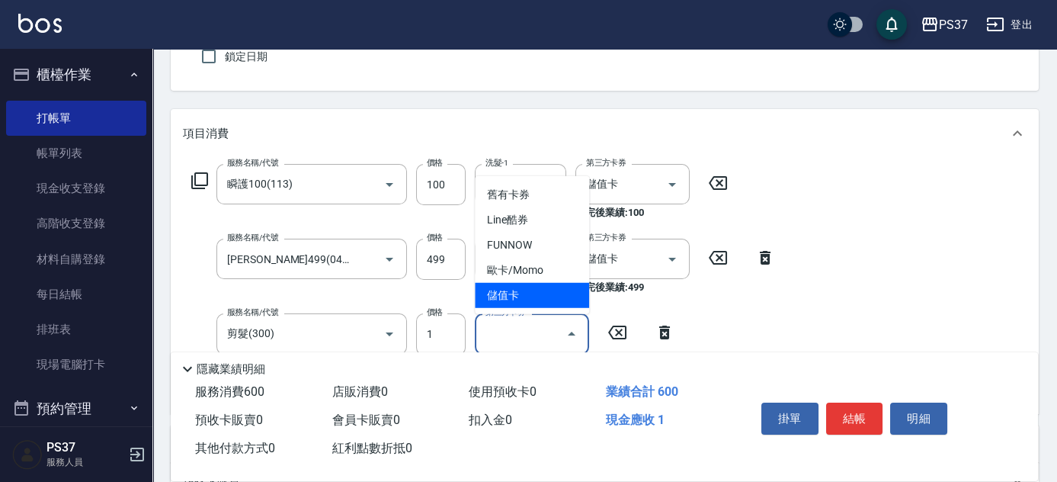
click at [555, 304] on span "儲值卡" at bounding box center [532, 295] width 114 height 25
type input "儲值卡"
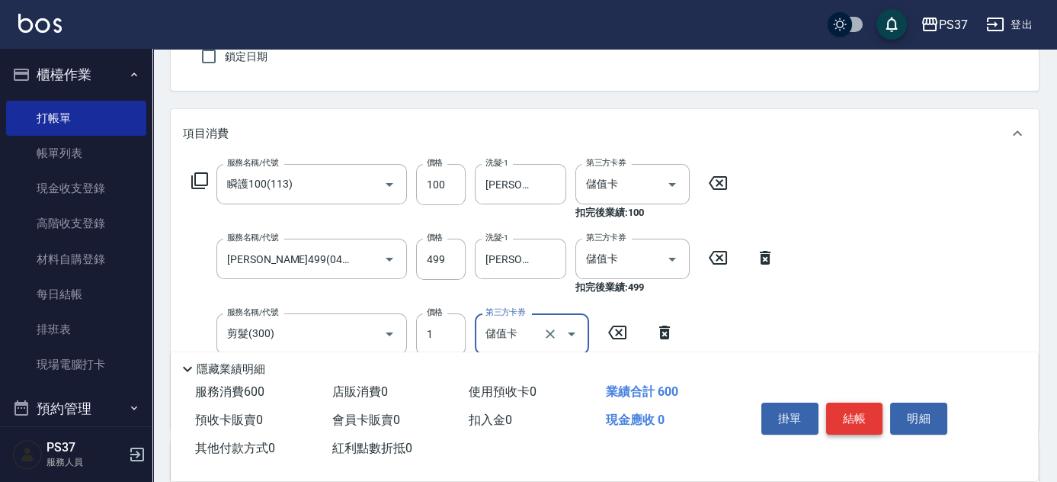
click at [863, 411] on button "結帳" at bounding box center [854, 418] width 57 height 32
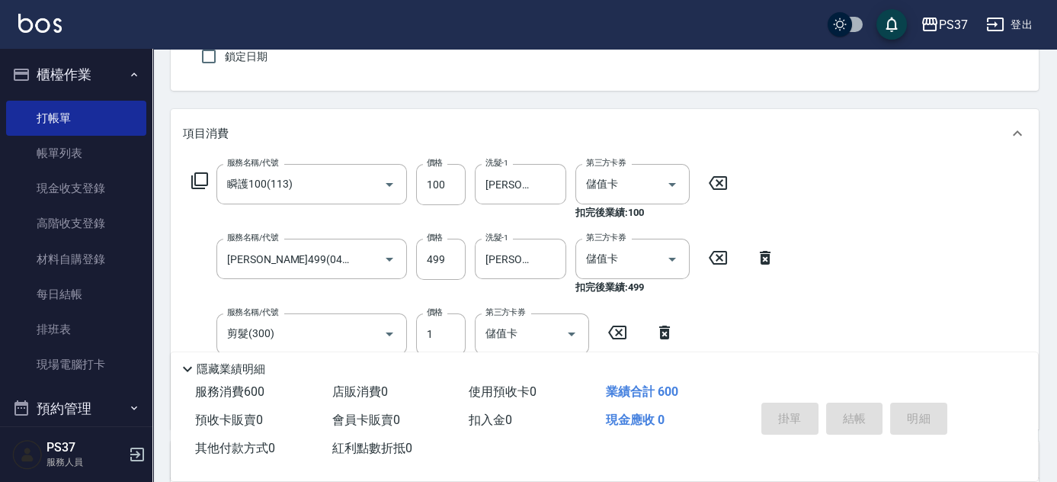
type input "[DATE] 18:57"
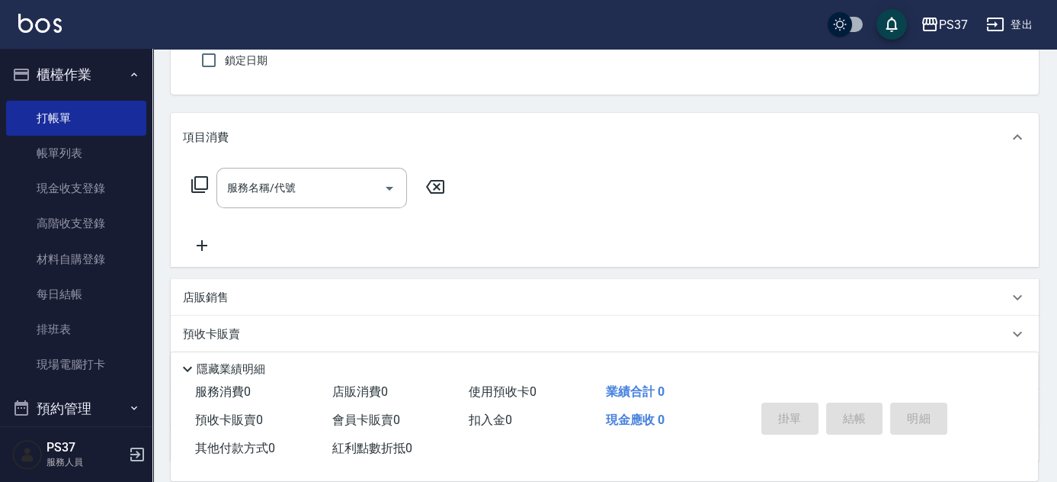
scroll to position [0, 0]
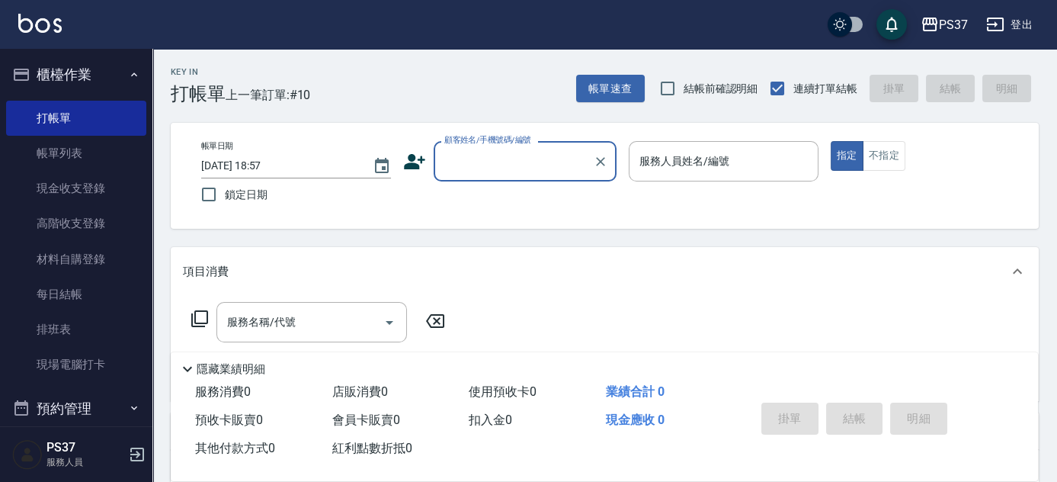
click at [568, 159] on input "顧客姓名/手機號碼/編號" at bounding box center [513, 161] width 146 height 27
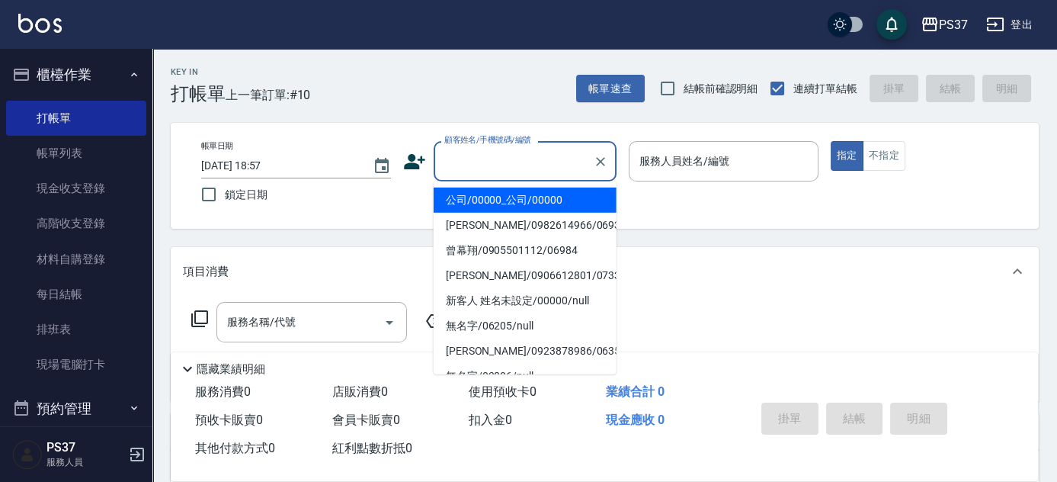
click at [536, 186] on ul "公司/00000_公司/00000 [PERSON_NAME]/0982614966/06936 曾幕翔/0905501112/06984 玉芳/090661…" at bounding box center [525, 277] width 183 height 193
click at [534, 198] on li "公司/00000_公司/00000" at bounding box center [525, 199] width 183 height 25
type input "公司/00000_公司/00000"
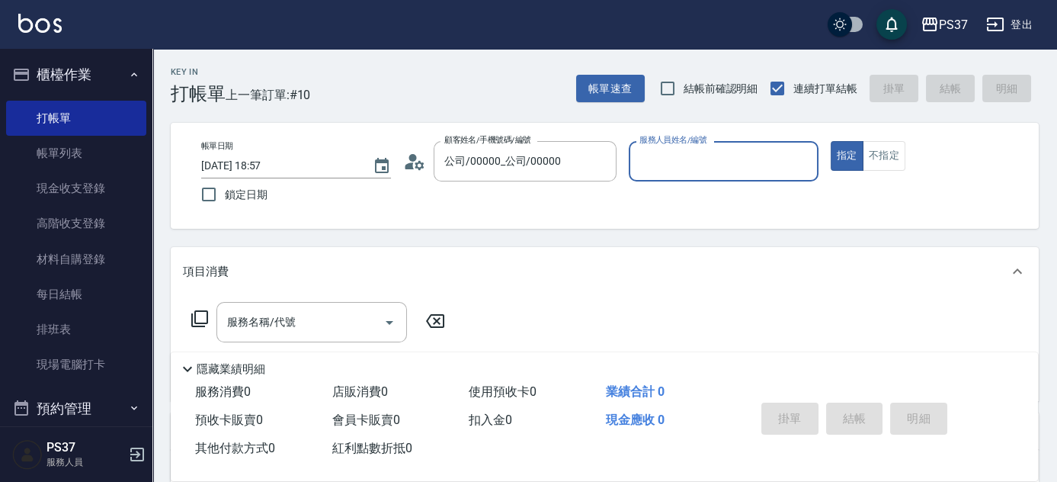
click at [677, 162] on input "服務人員姓名/編號" at bounding box center [724, 161] width 176 height 27
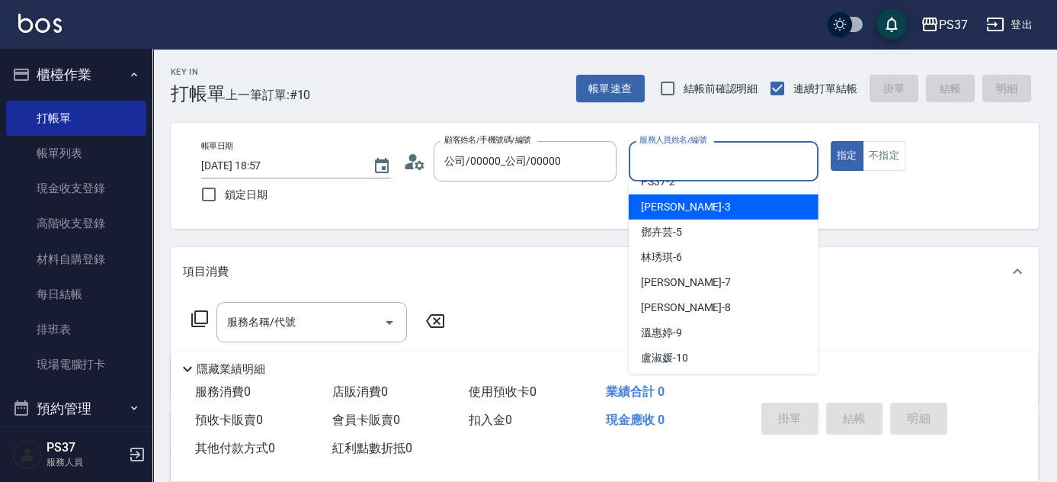
scroll to position [138, 0]
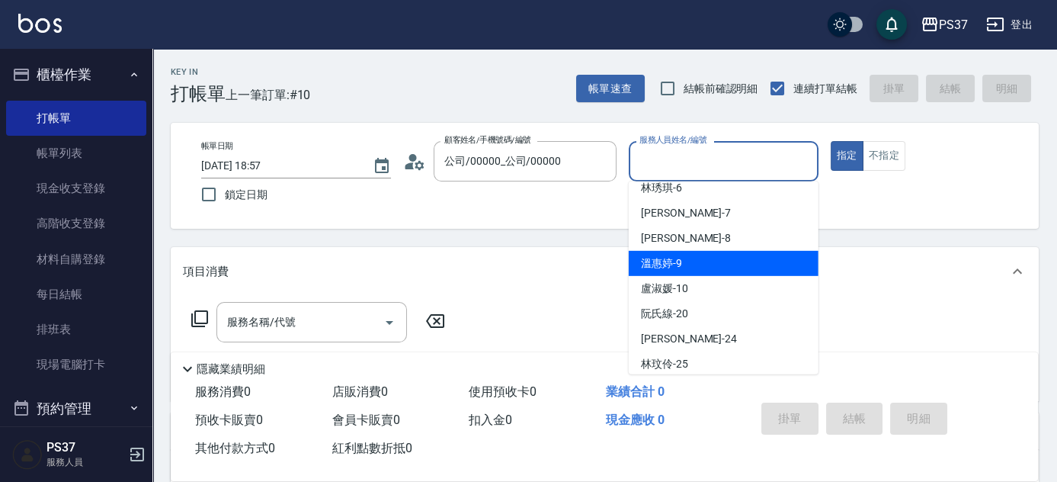
click at [691, 257] on div "[PERSON_NAME]-9" at bounding box center [724, 263] width 190 height 25
type input "[PERSON_NAME]-9"
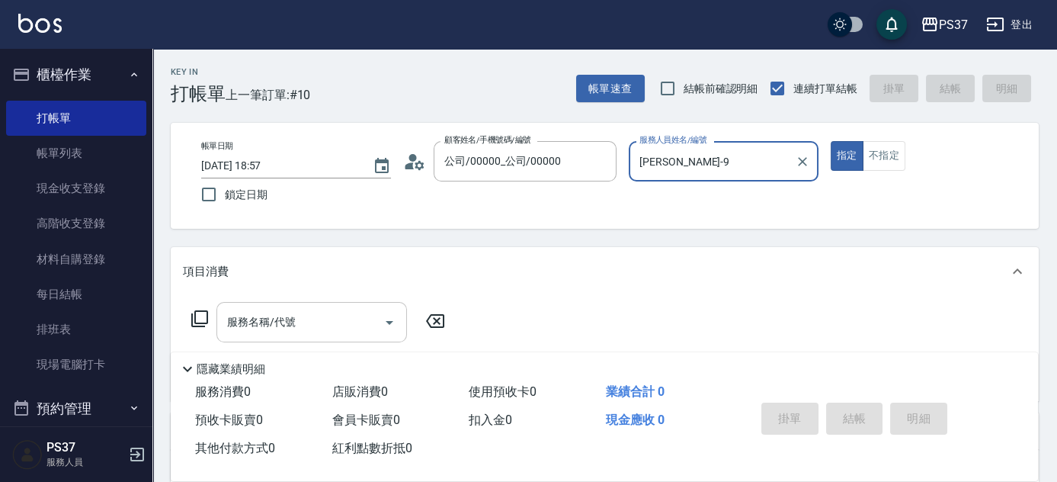
click at [269, 317] on input "服務名稱/代號" at bounding box center [300, 322] width 154 height 27
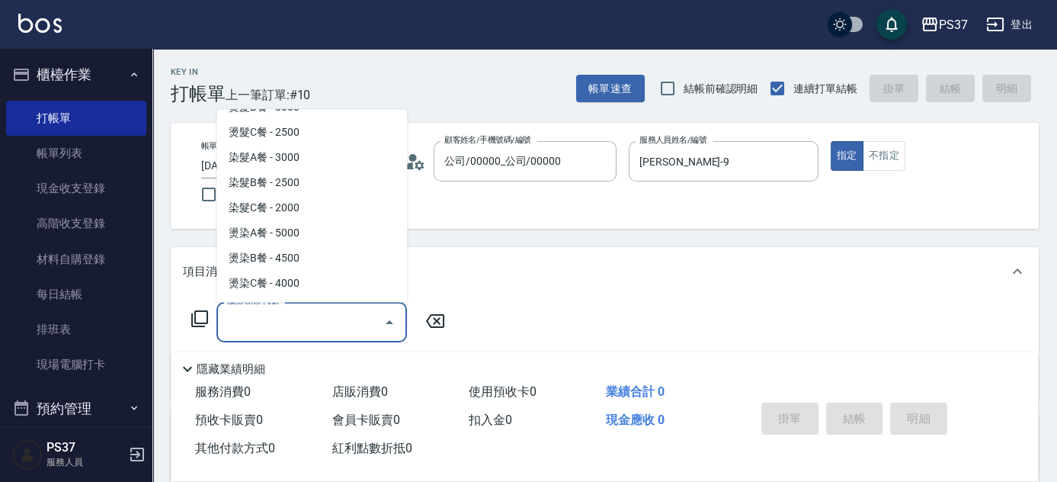
scroll to position [1593, 0]
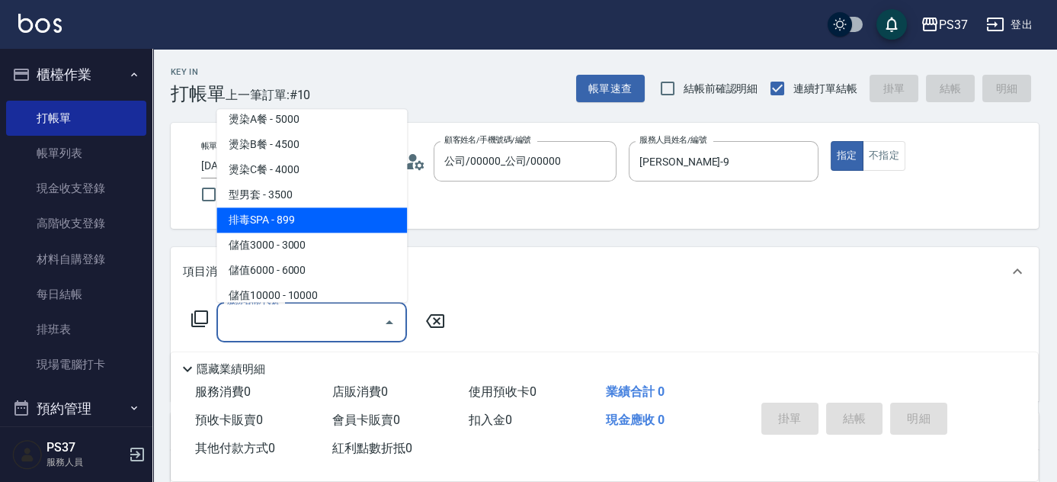
click at [305, 221] on span "排毒SPA - 899" at bounding box center [311, 220] width 191 height 25
type input "排毒SPA(0899)"
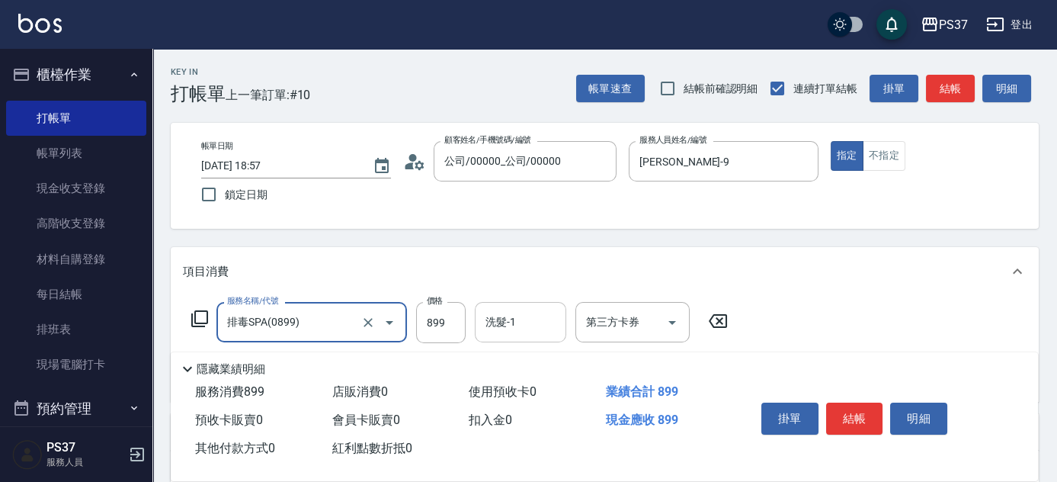
click at [534, 331] on input "洗髮-1" at bounding box center [521, 322] width 78 height 27
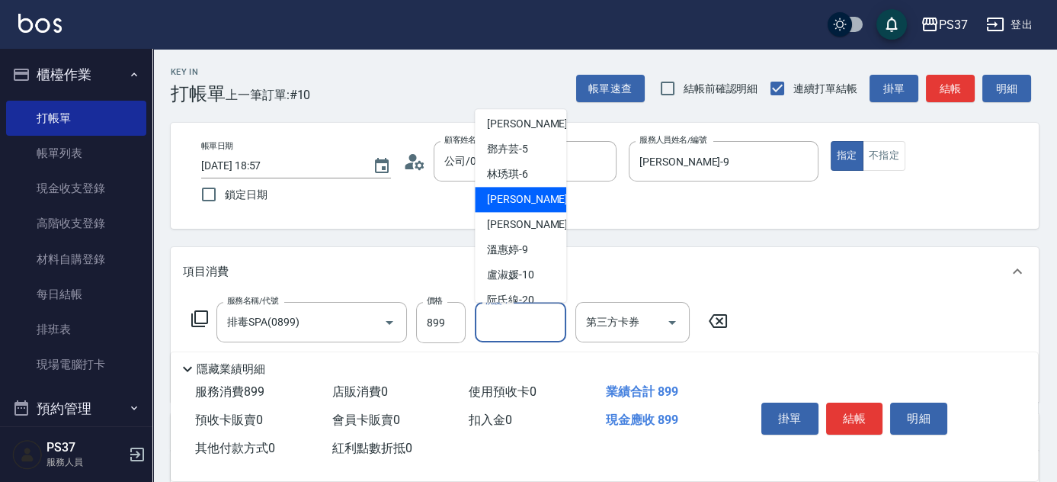
scroll to position [246, 0]
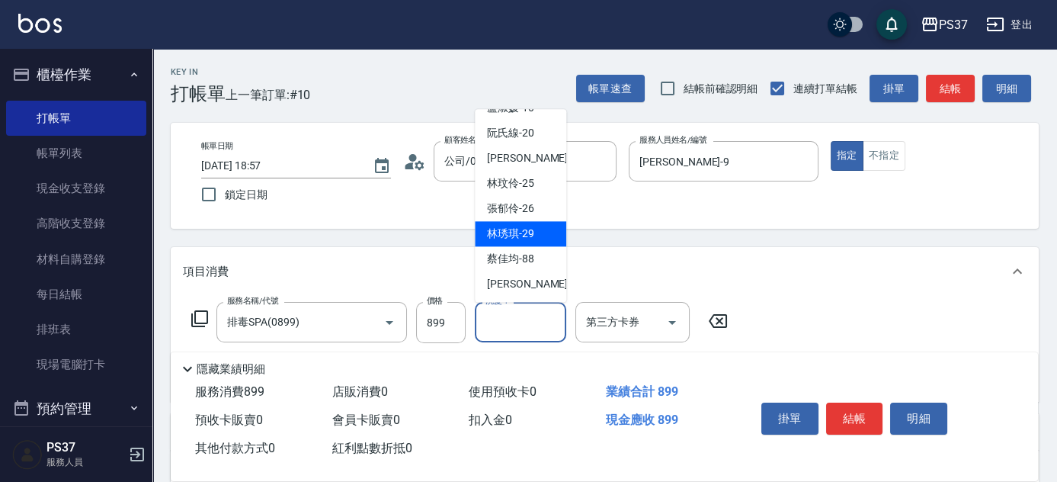
click at [535, 239] on div "[PERSON_NAME]-29" at bounding box center [520, 234] width 91 height 25
type input "[PERSON_NAME]-29"
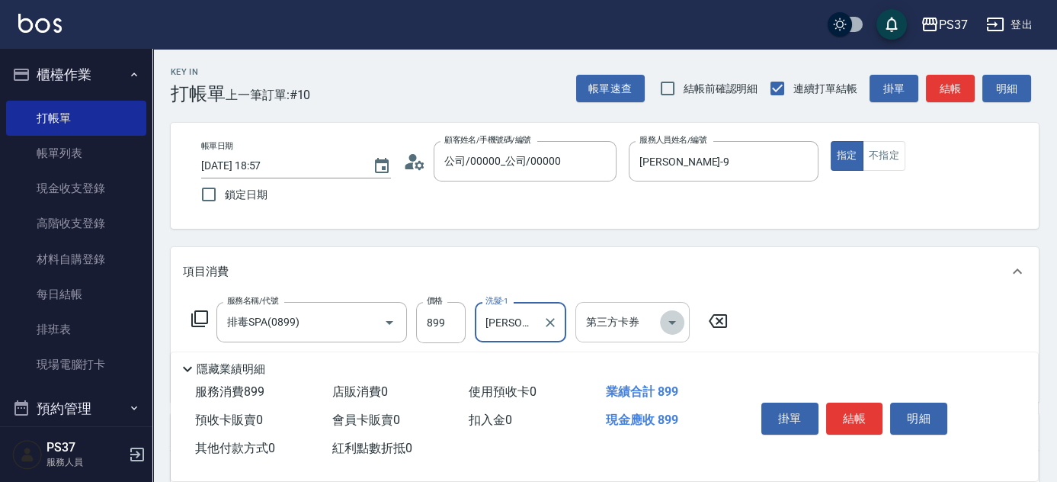
click at [682, 315] on button "Open" at bounding box center [672, 322] width 24 height 24
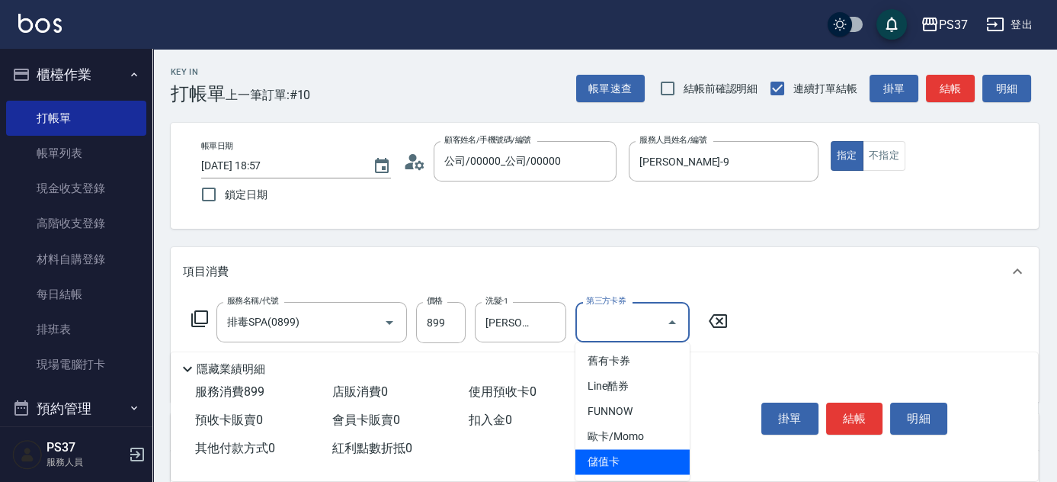
click at [646, 454] on span "儲值卡" at bounding box center [632, 461] width 114 height 25
type input "儲值卡"
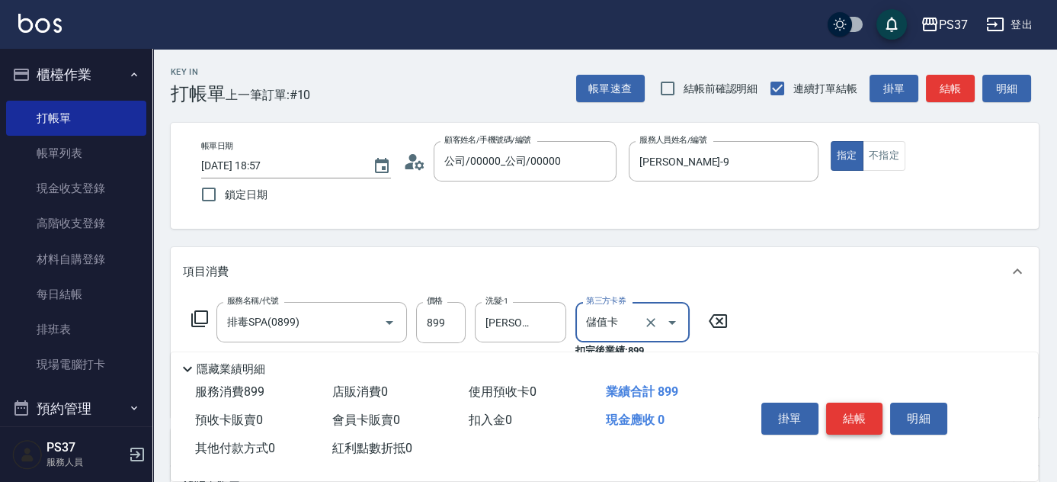
click at [860, 412] on button "結帳" at bounding box center [854, 418] width 57 height 32
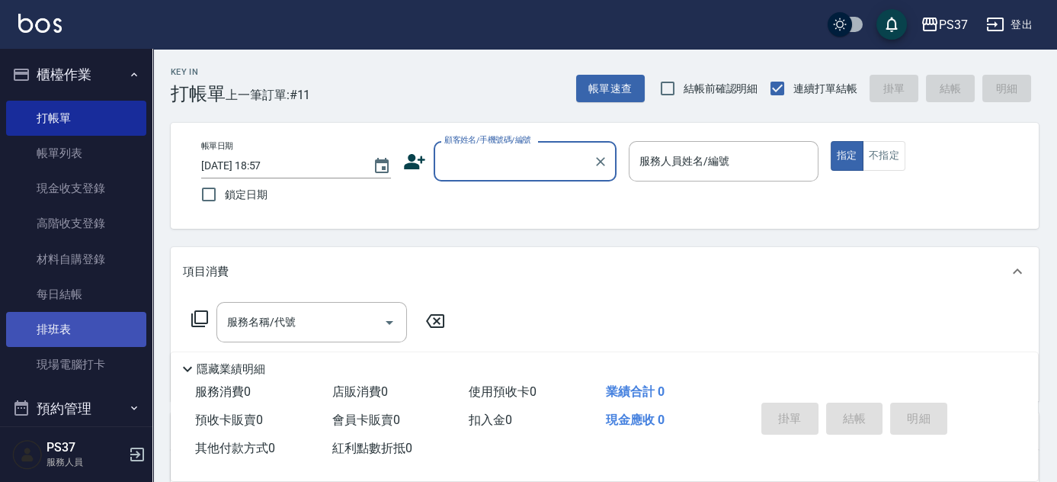
scroll to position [346, 0]
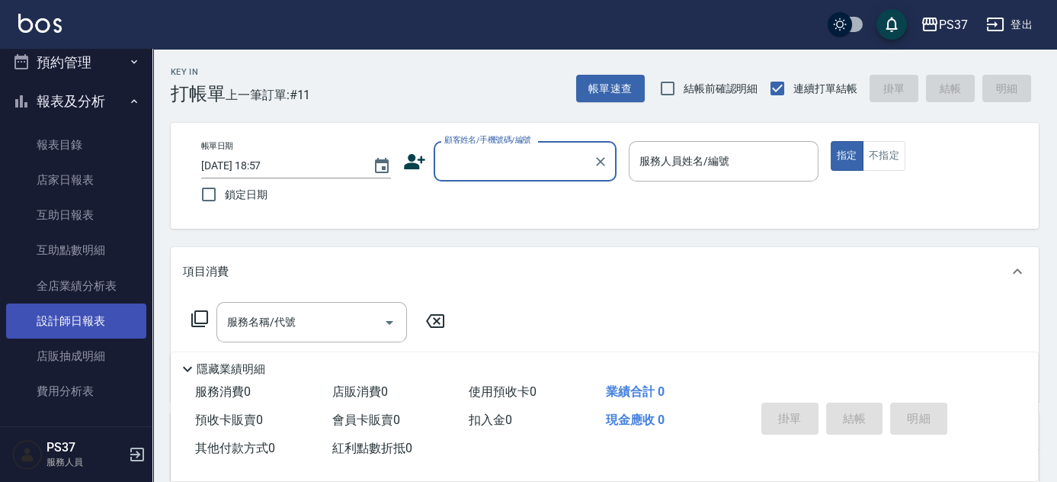
click at [78, 306] on link "設計師日報表" at bounding box center [76, 320] width 140 height 35
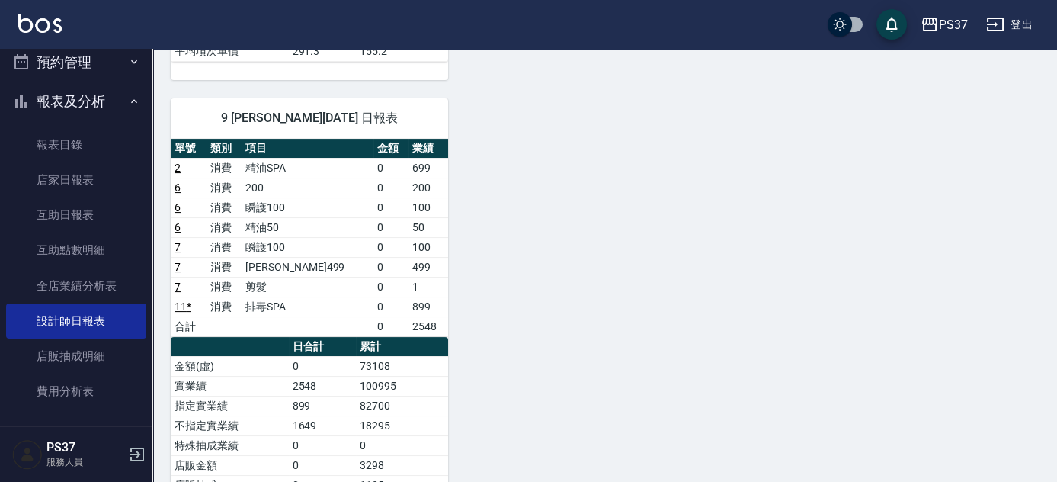
scroll to position [277, 0]
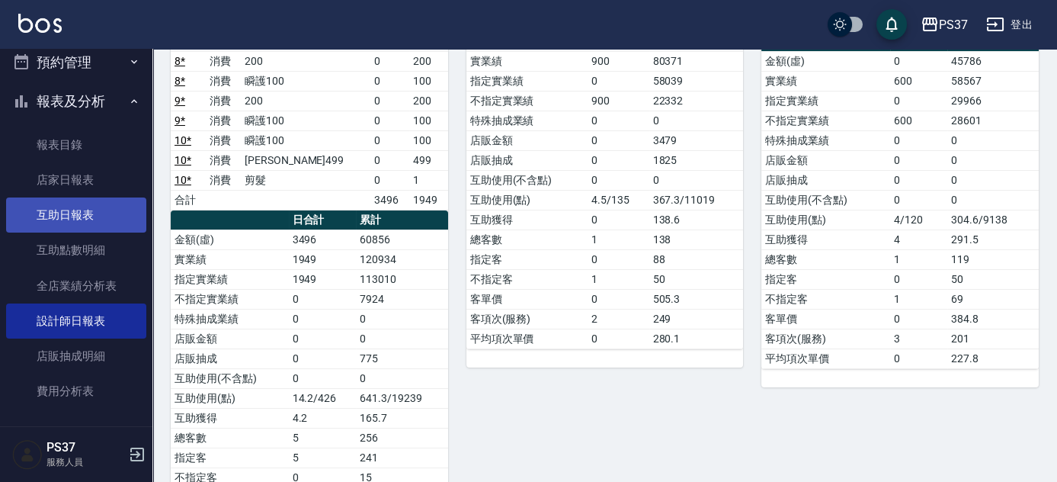
click at [102, 221] on link "互助日報表" at bounding box center [76, 214] width 140 height 35
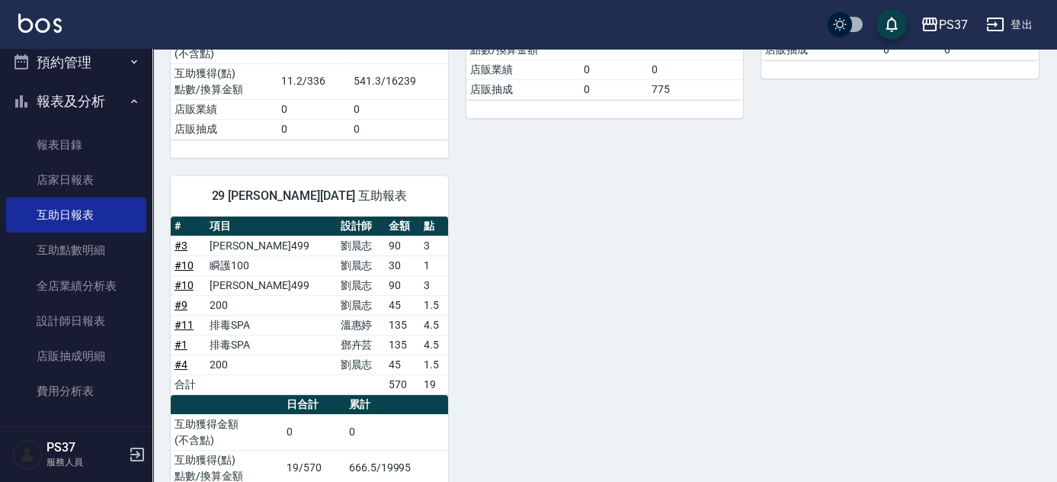
scroll to position [138, 0]
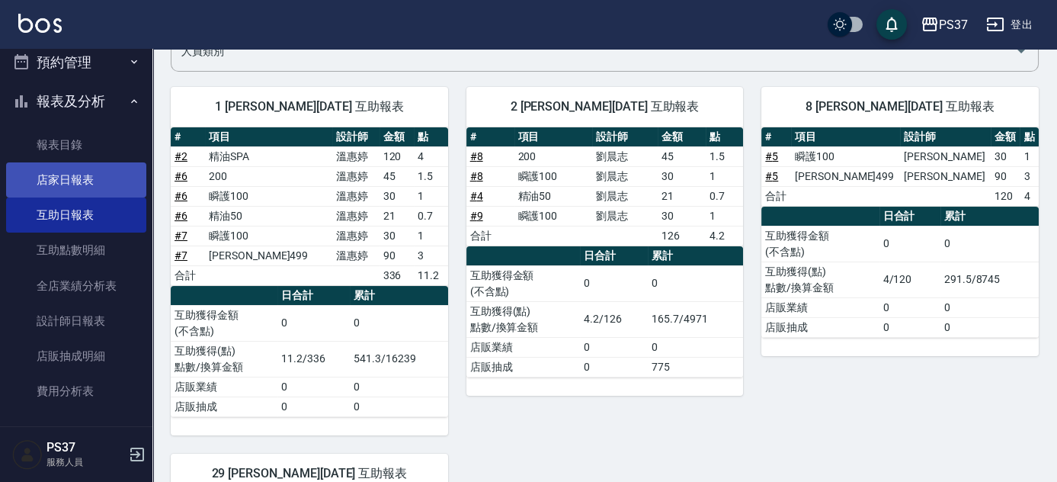
click at [53, 184] on link "店家日報表" at bounding box center [76, 179] width 140 height 35
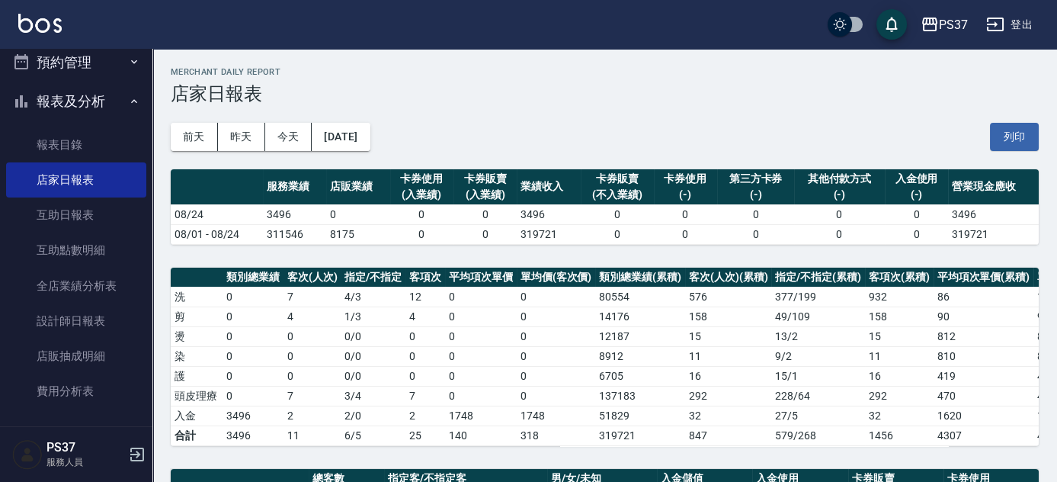
click at [47, 94] on button "報表及分析" at bounding box center [76, 102] width 140 height 40
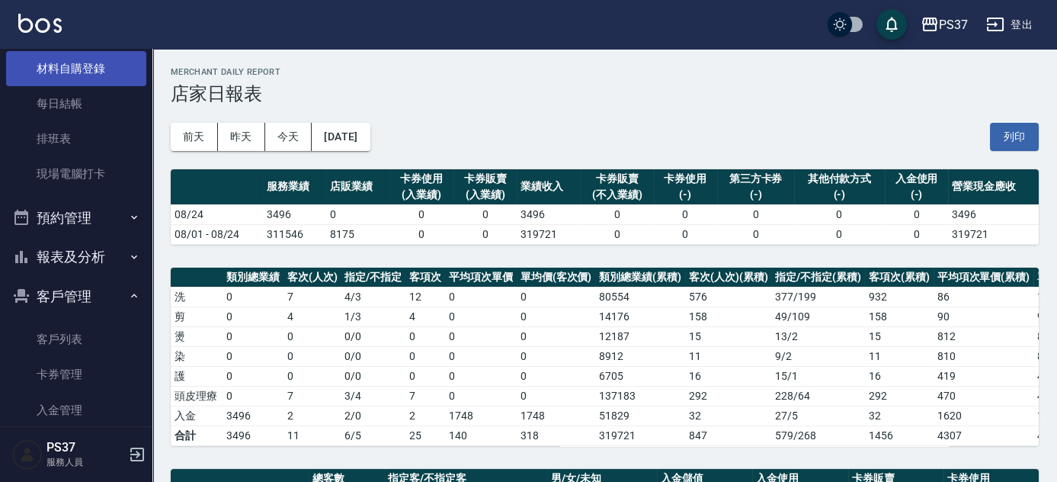
scroll to position [255, 0]
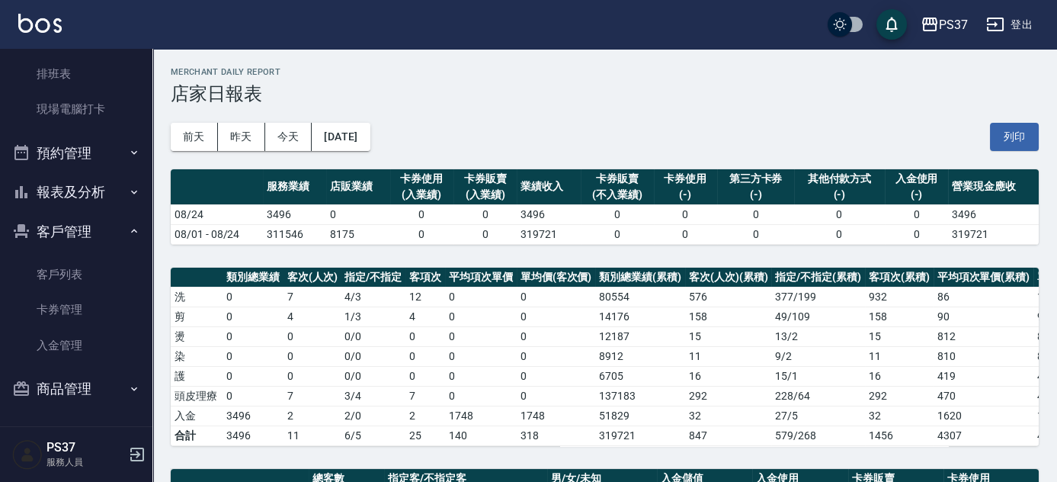
click at [69, 181] on button "報表及分析" at bounding box center [76, 192] width 140 height 40
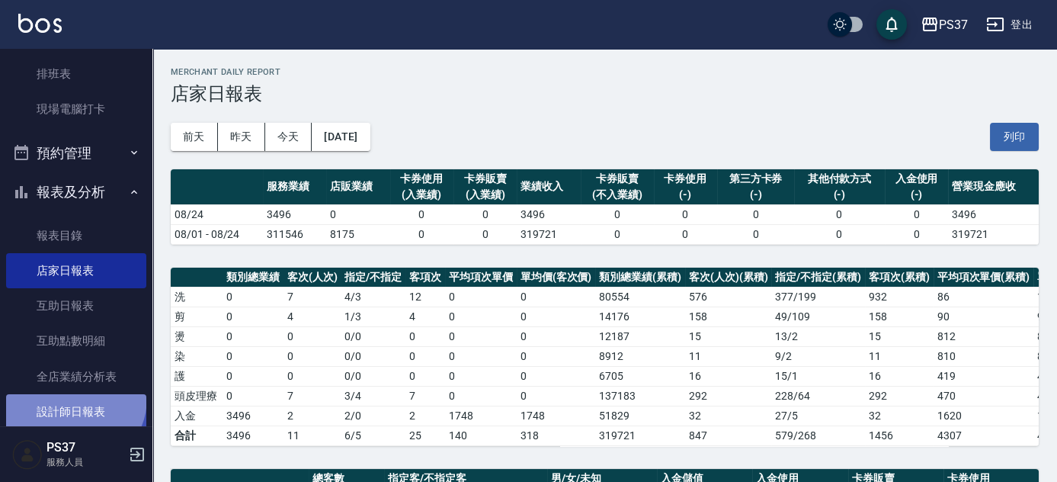
click at [72, 397] on link "設計師日報表" at bounding box center [76, 411] width 140 height 35
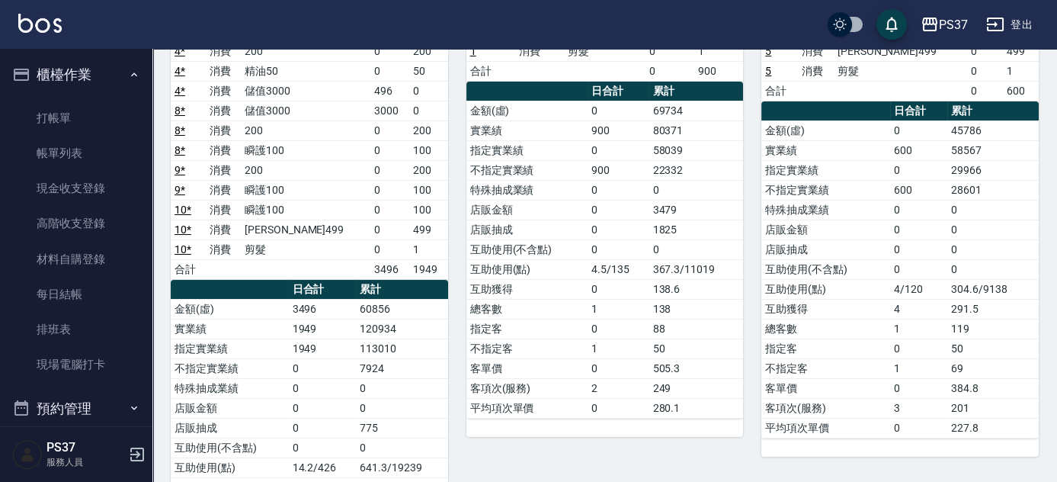
click at [75, 75] on button "櫃檯作業" at bounding box center [76, 75] width 140 height 40
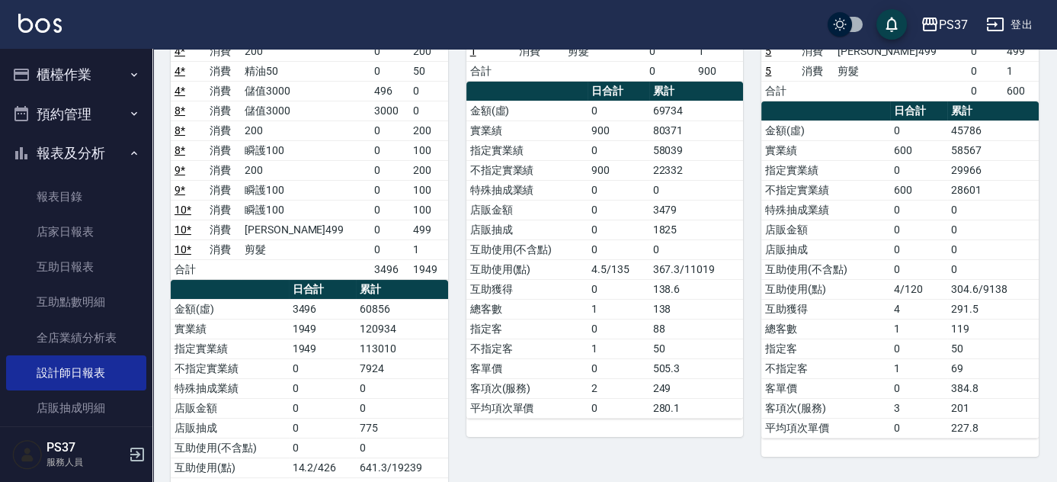
click at [77, 155] on button "報表及分析" at bounding box center [76, 153] width 140 height 40
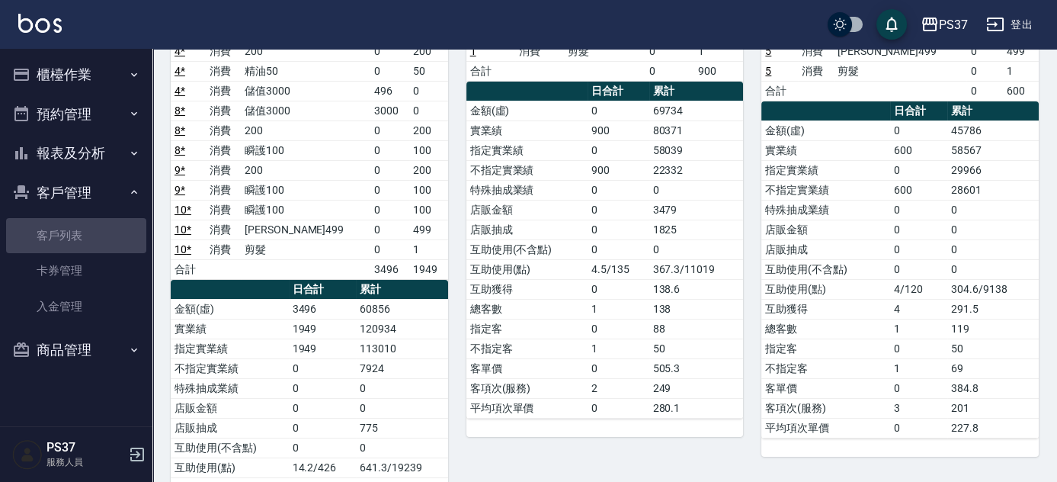
click at [62, 224] on link "客戶列表" at bounding box center [76, 235] width 140 height 35
